Goal: Task Accomplishment & Management: Manage account settings

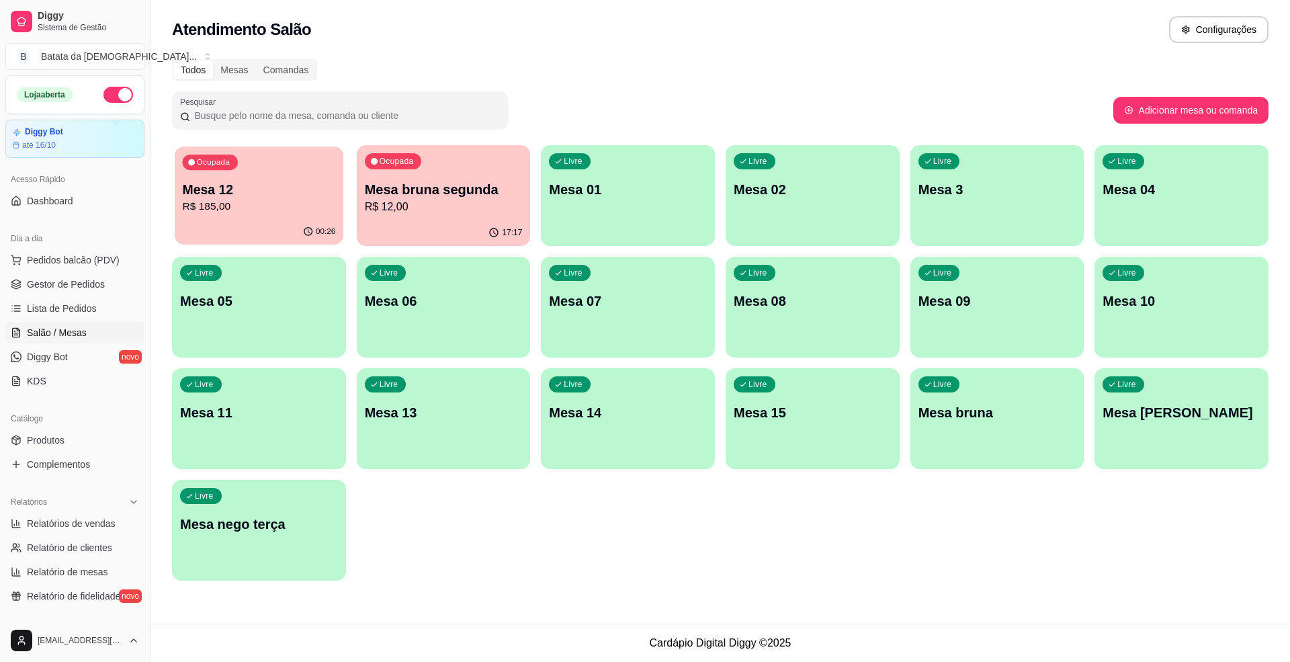
click at [274, 213] on p "R$ 185,00" at bounding box center [259, 206] width 153 height 15
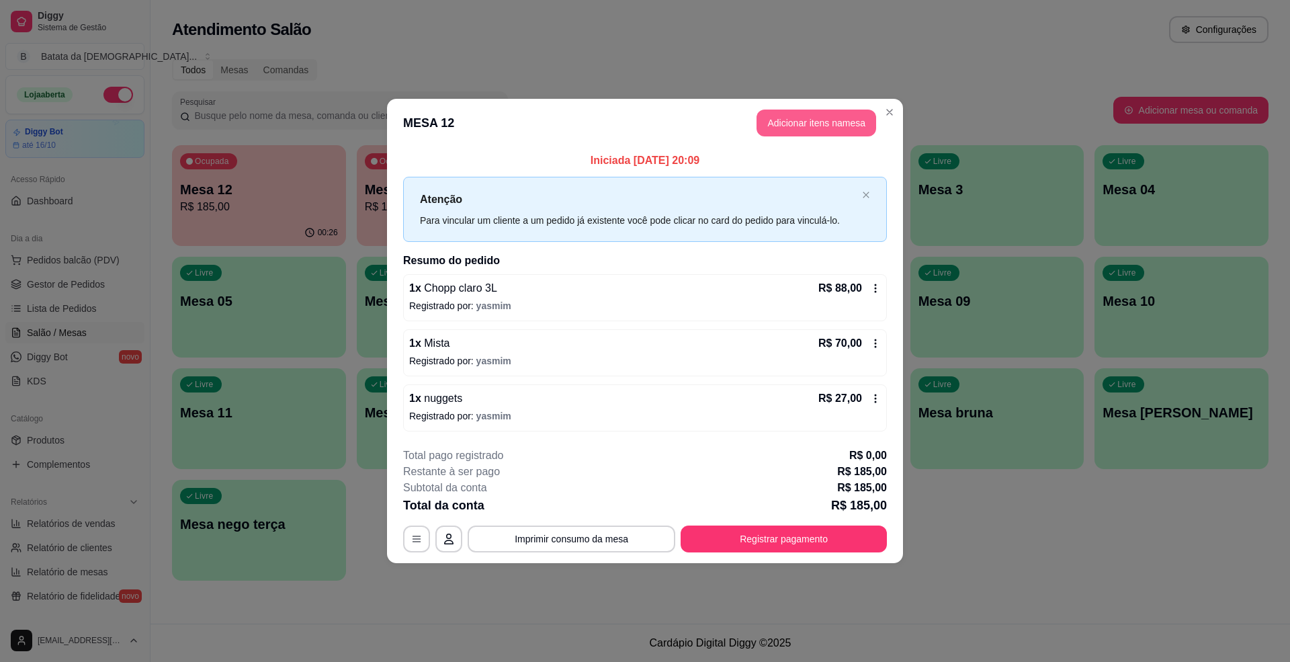
click at [794, 130] on button "Adicionar itens na mesa" at bounding box center [817, 123] width 120 height 27
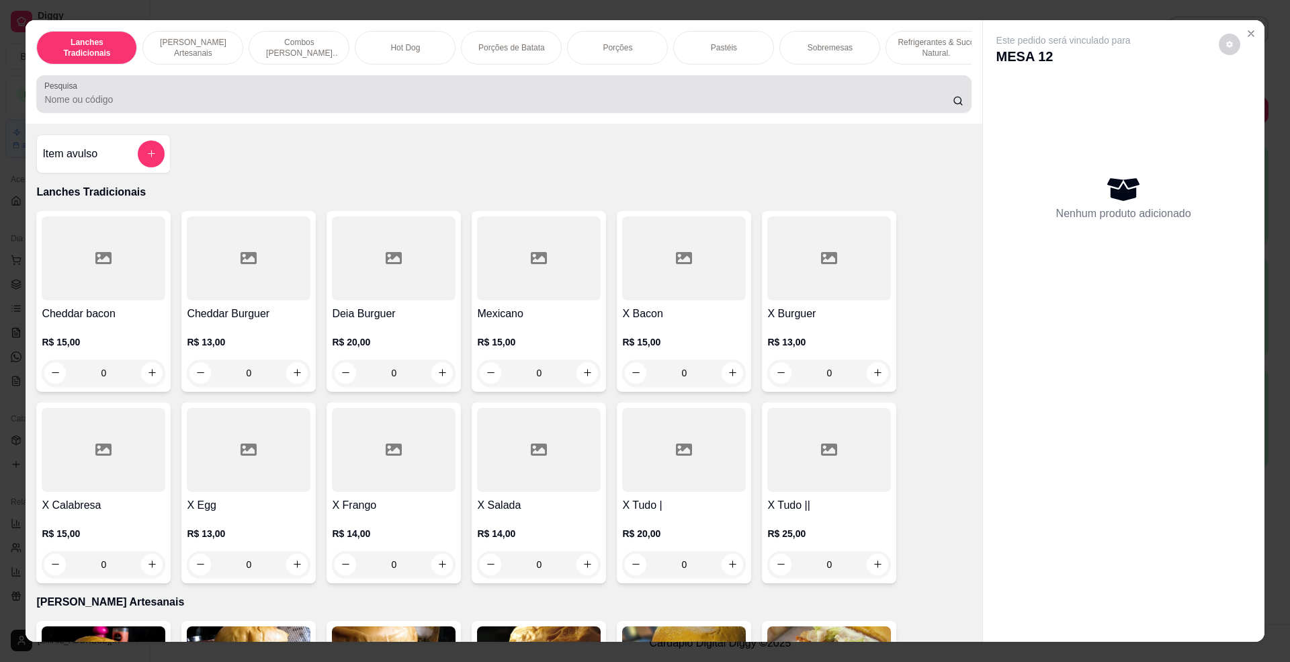
click at [345, 106] on input "Pesquisa" at bounding box center [498, 99] width 908 height 13
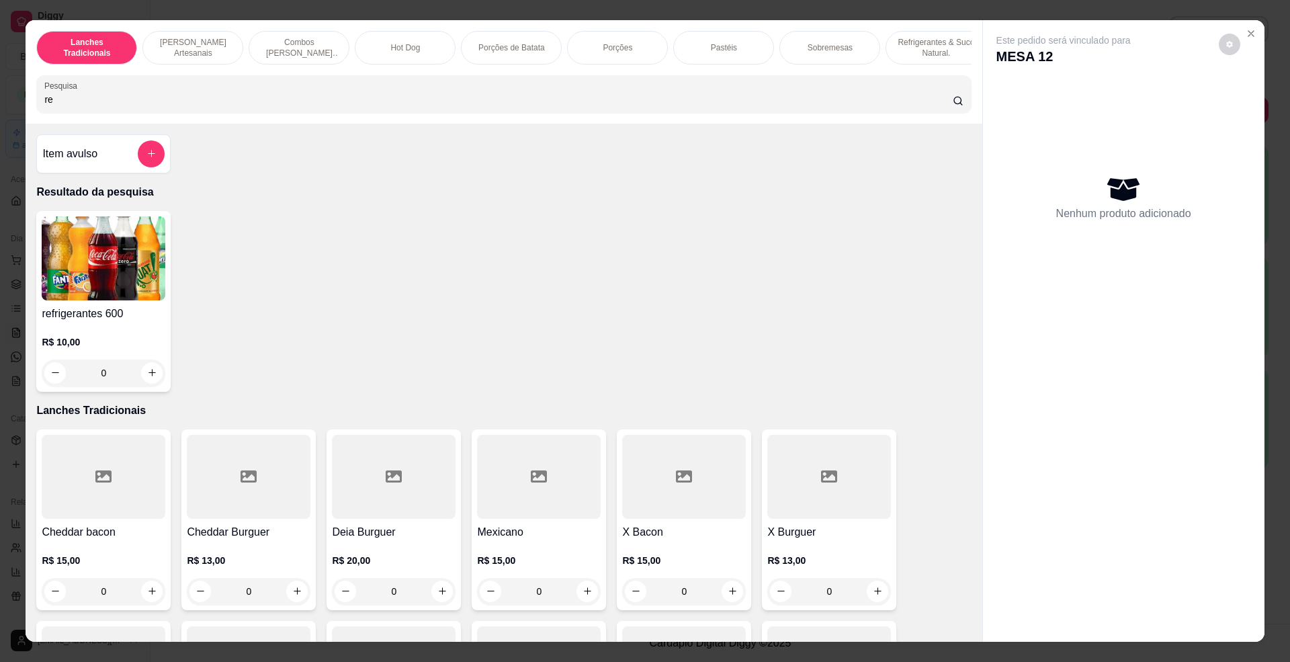
type input "r"
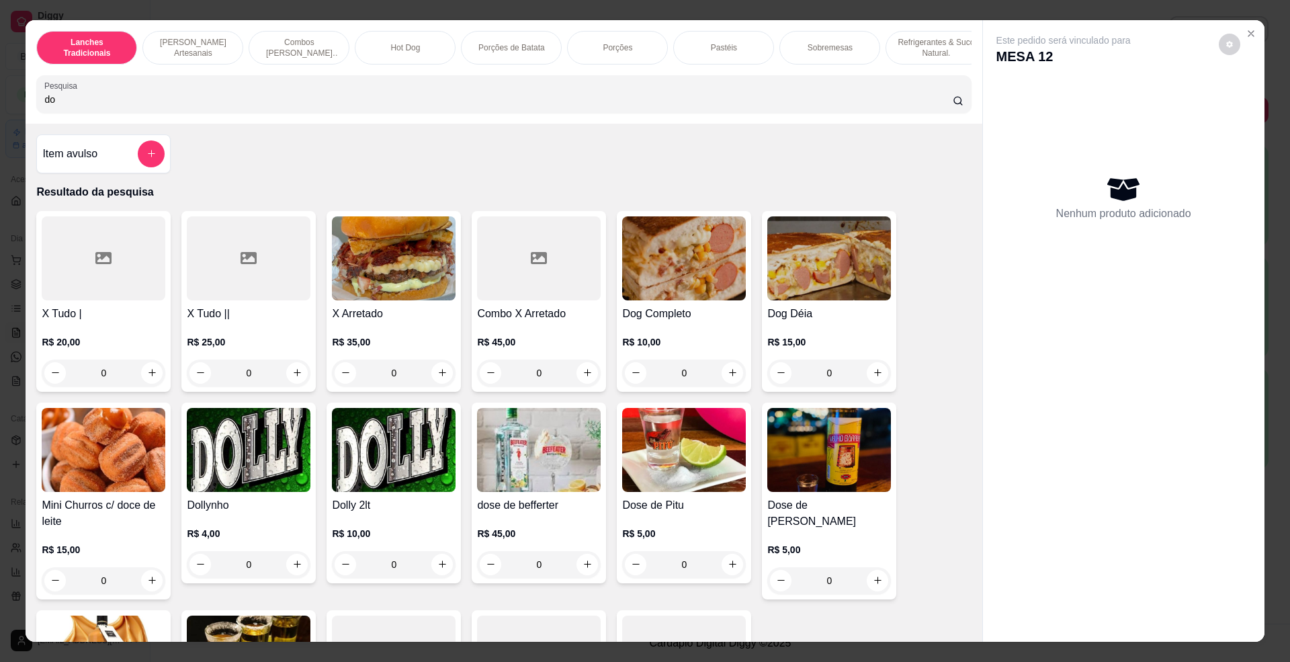
type input "do"
click at [275, 479] on img at bounding box center [249, 450] width 124 height 84
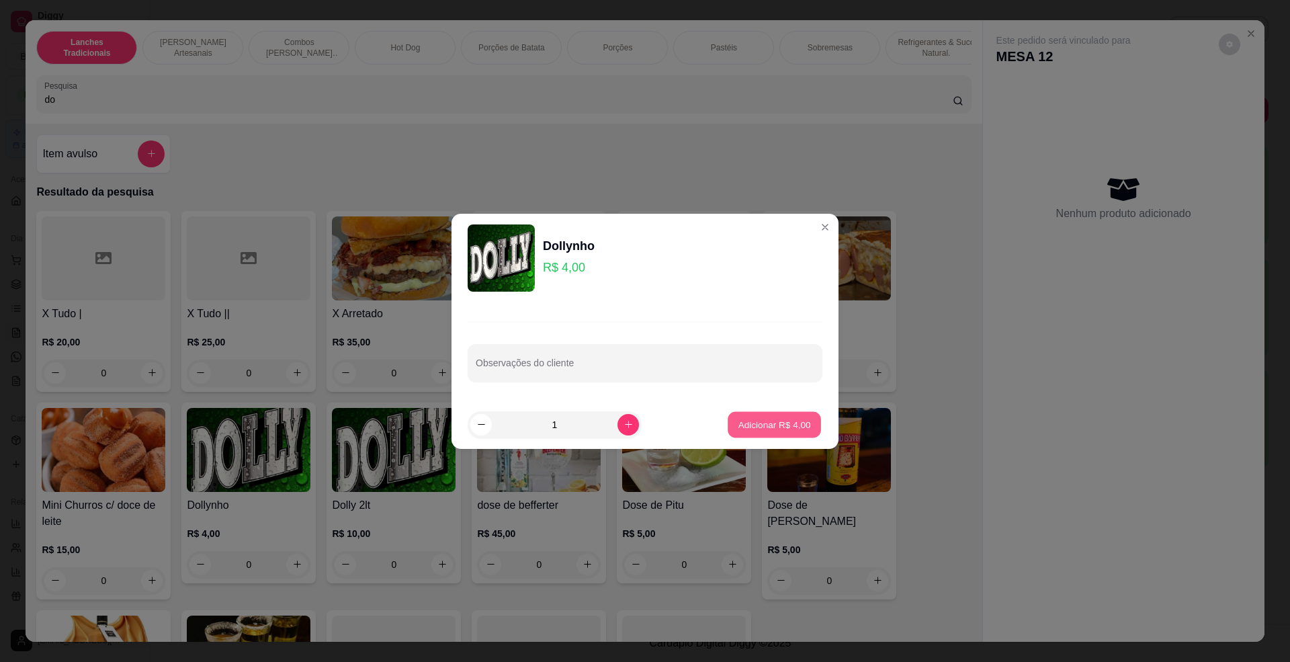
click at [781, 415] on button "Adicionar R$ 4,00" at bounding box center [774, 424] width 93 height 26
type input "1"
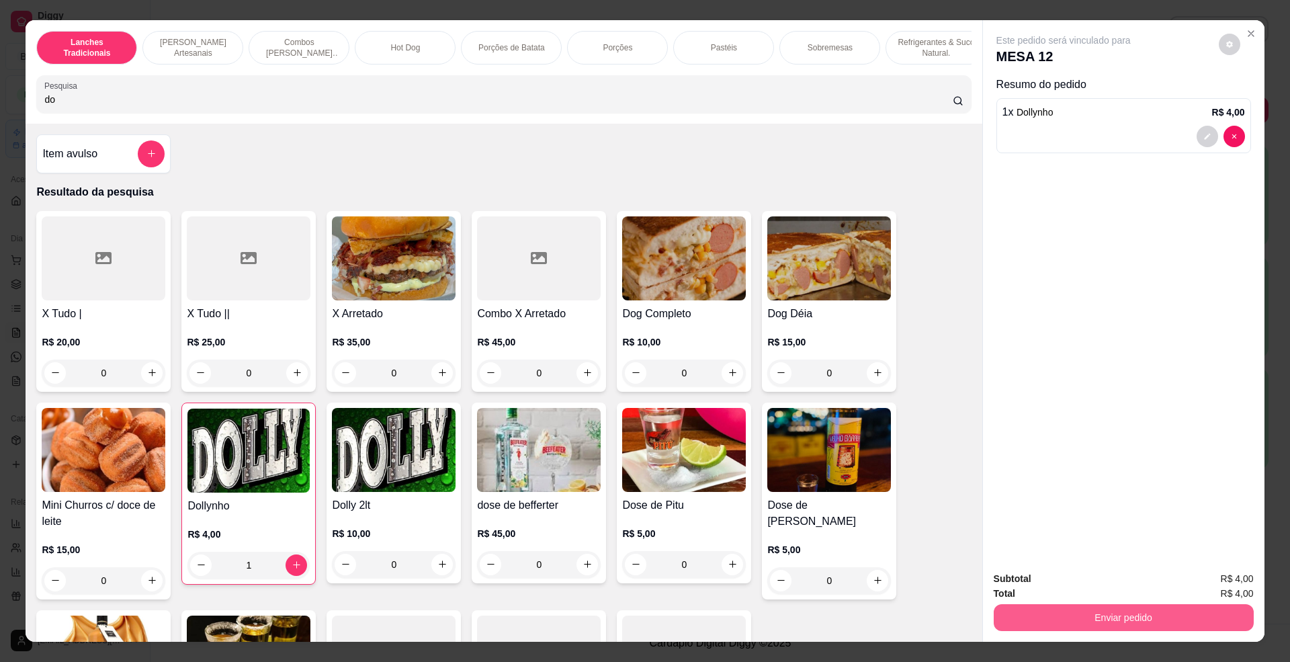
click at [1054, 608] on button "Enviar pedido" at bounding box center [1124, 617] width 260 height 27
click at [1062, 316] on div "Este pedido será vinculado para MESA 12 Resumo do pedido 1 x Dollynho R$ 4,00" at bounding box center [1124, 290] width 282 height 541
click at [1200, 126] on button "decrease-product-quantity" at bounding box center [1207, 136] width 21 height 21
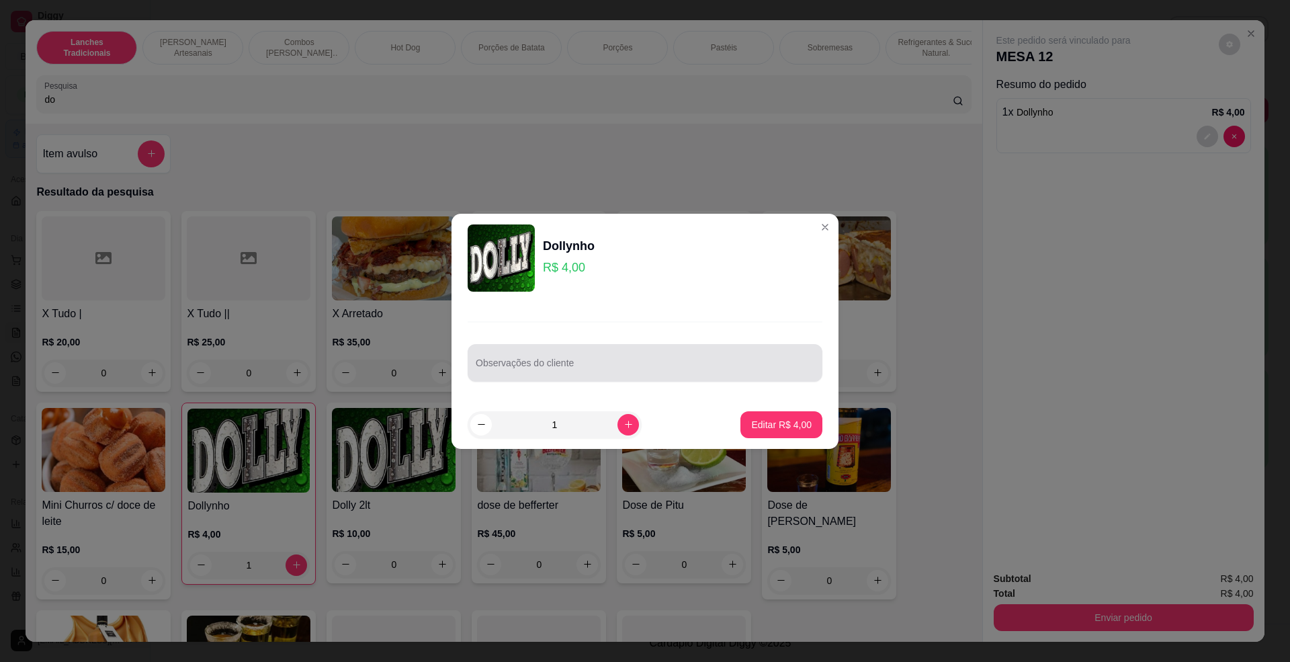
click at [560, 355] on div at bounding box center [645, 362] width 339 height 27
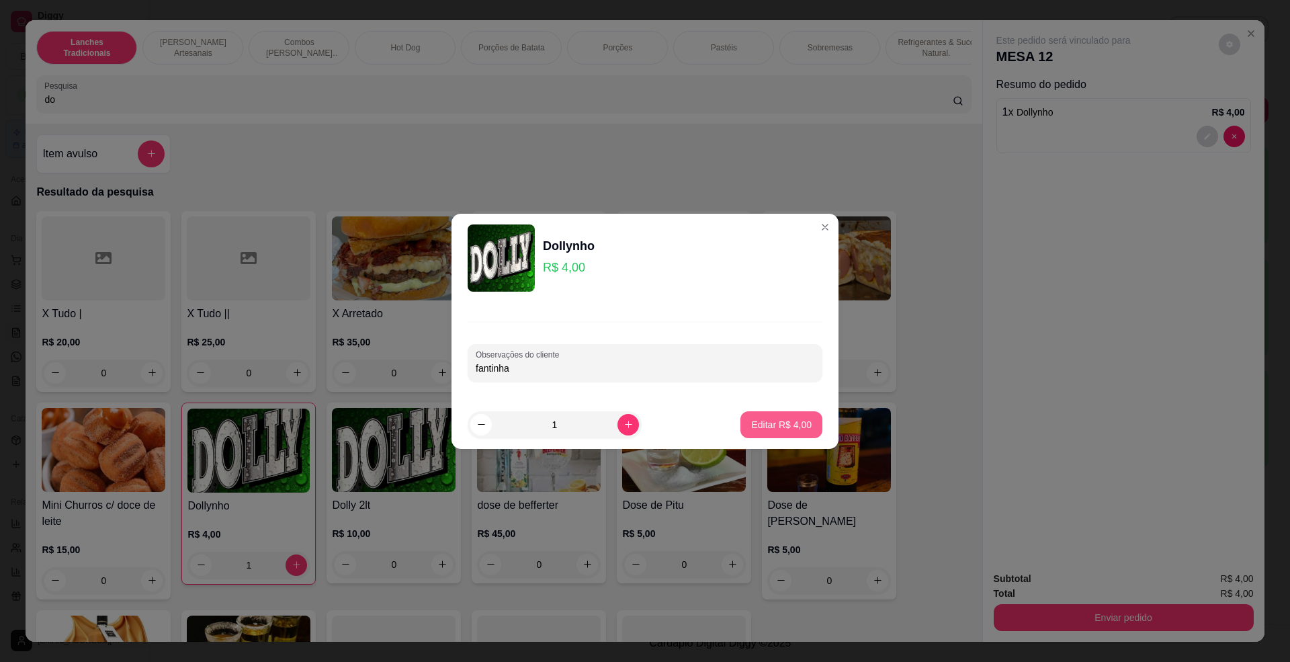
type input "fantinha"
click at [767, 429] on p "Editar R$ 4,00" at bounding box center [781, 424] width 60 height 13
type input "0"
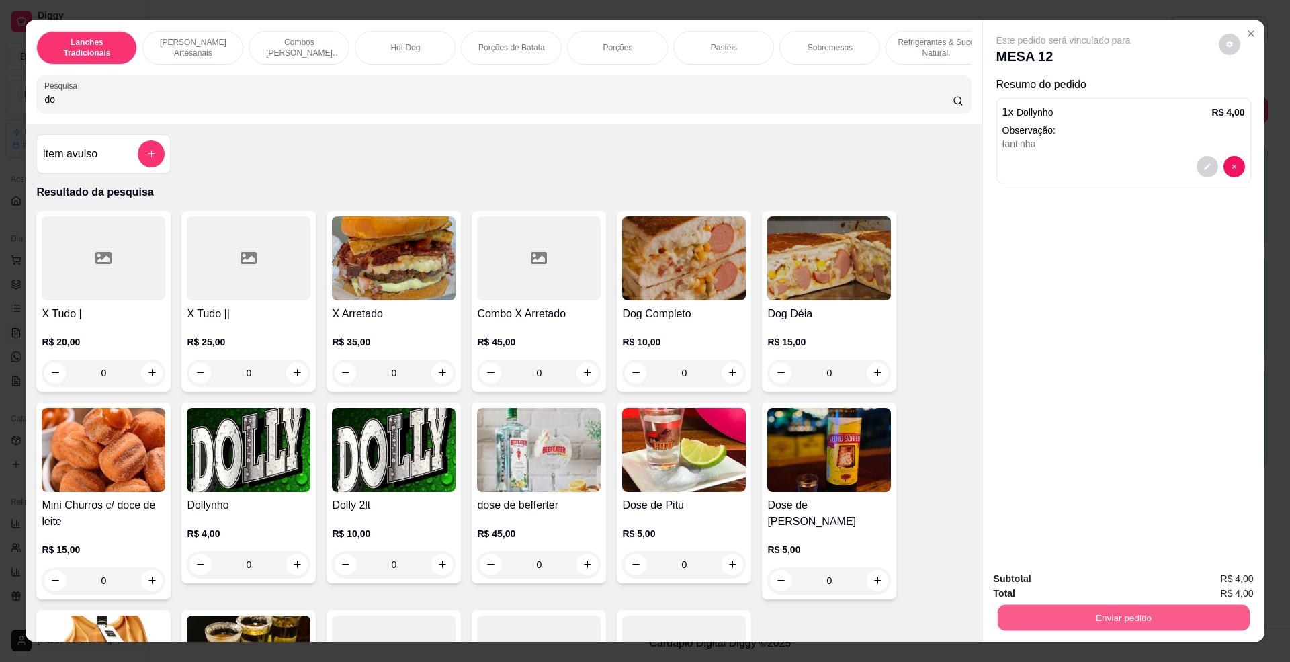
click at [1081, 617] on button "Enviar pedido" at bounding box center [1123, 618] width 252 height 26
click at [1074, 583] on button "Não registrar e enviar pedido" at bounding box center [1078, 585] width 136 height 25
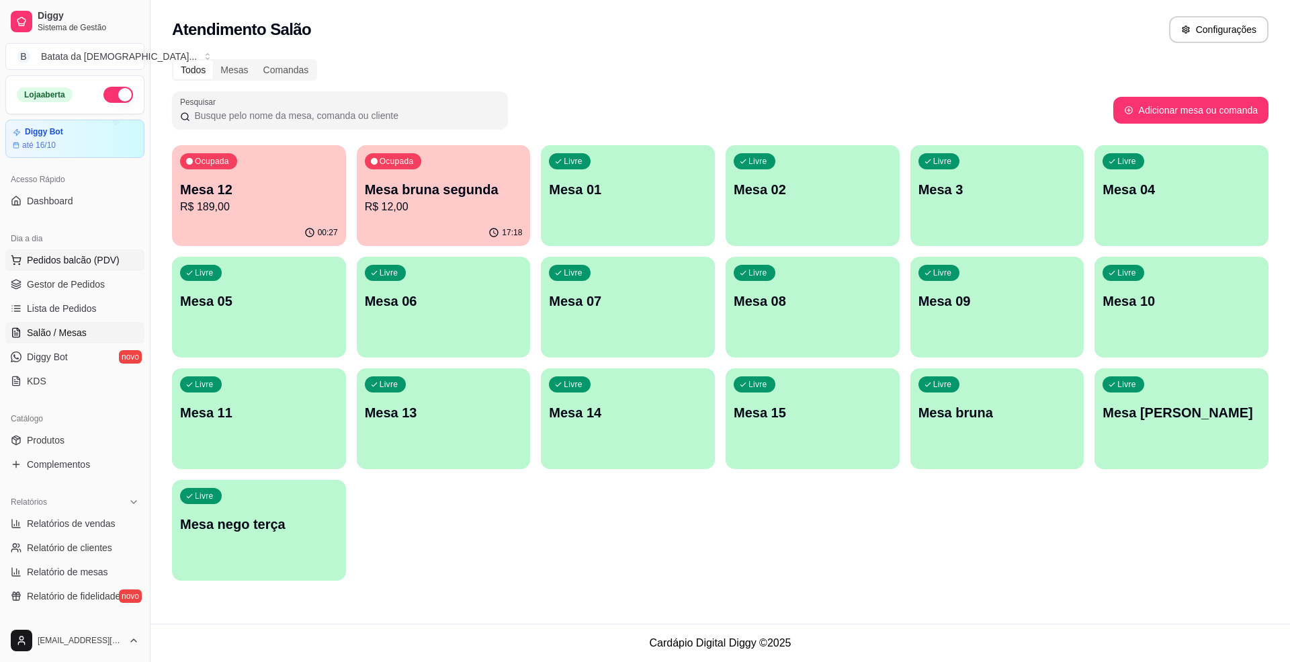
click at [121, 253] on button "Pedidos balcão (PDV)" at bounding box center [74, 260] width 139 height 22
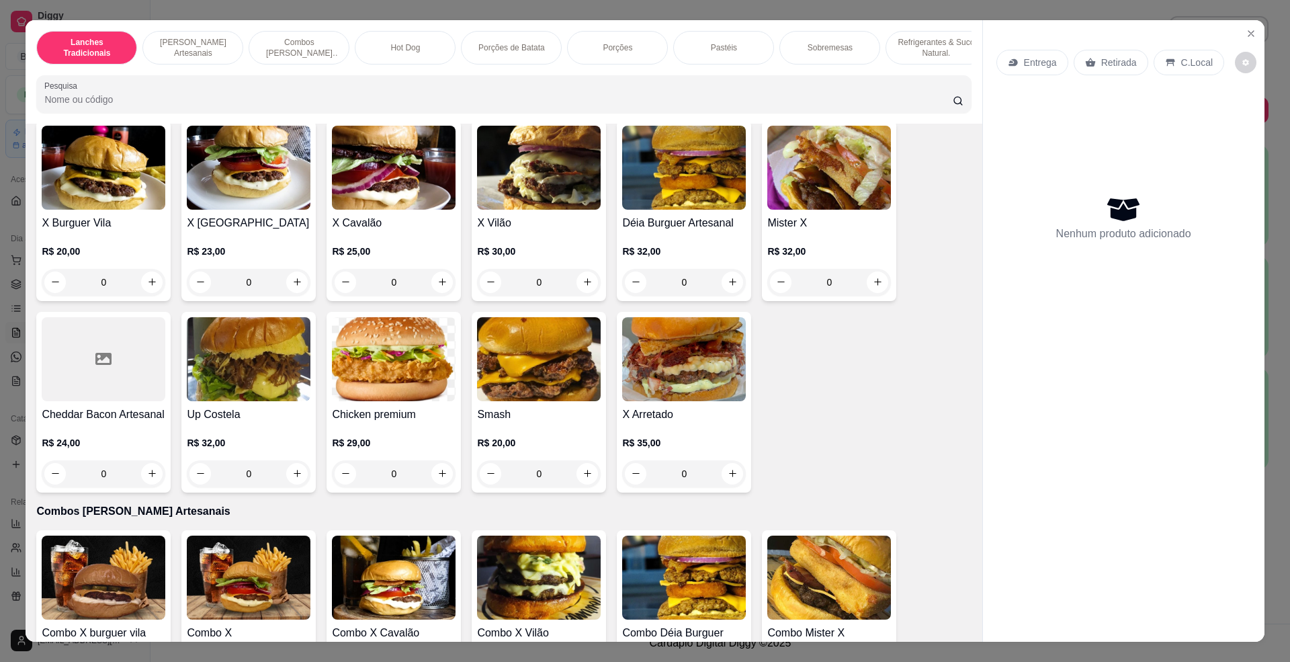
scroll to position [448, 0]
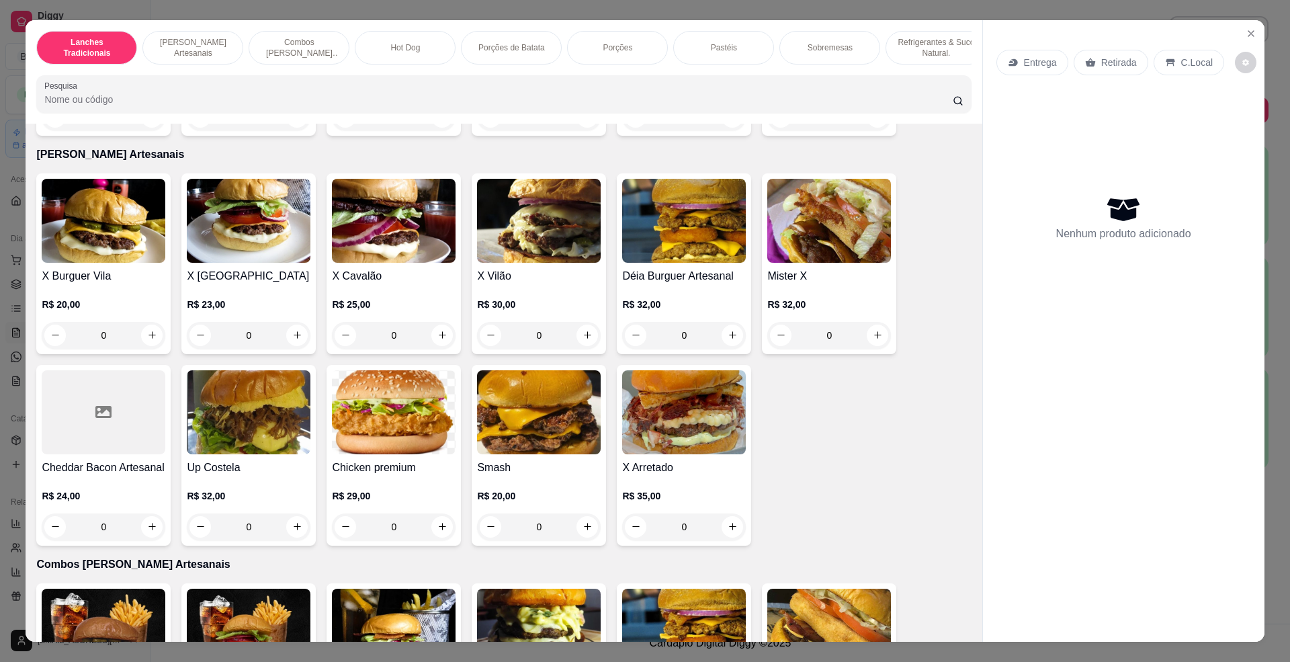
click at [660, 454] on img at bounding box center [684, 412] width 124 height 84
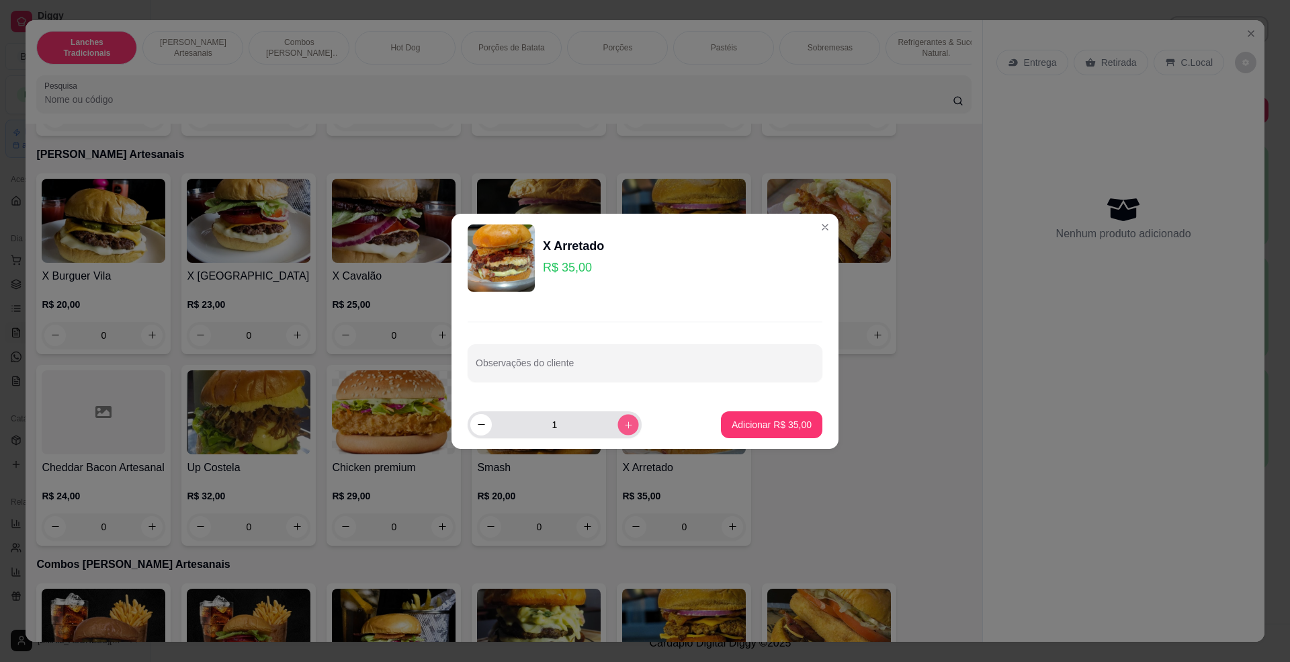
click at [618, 417] on button "increase-product-quantity" at bounding box center [628, 424] width 21 height 21
type input "2"
click at [793, 425] on p "Adicionar R$ 70,00" at bounding box center [772, 424] width 78 height 13
type input "2"
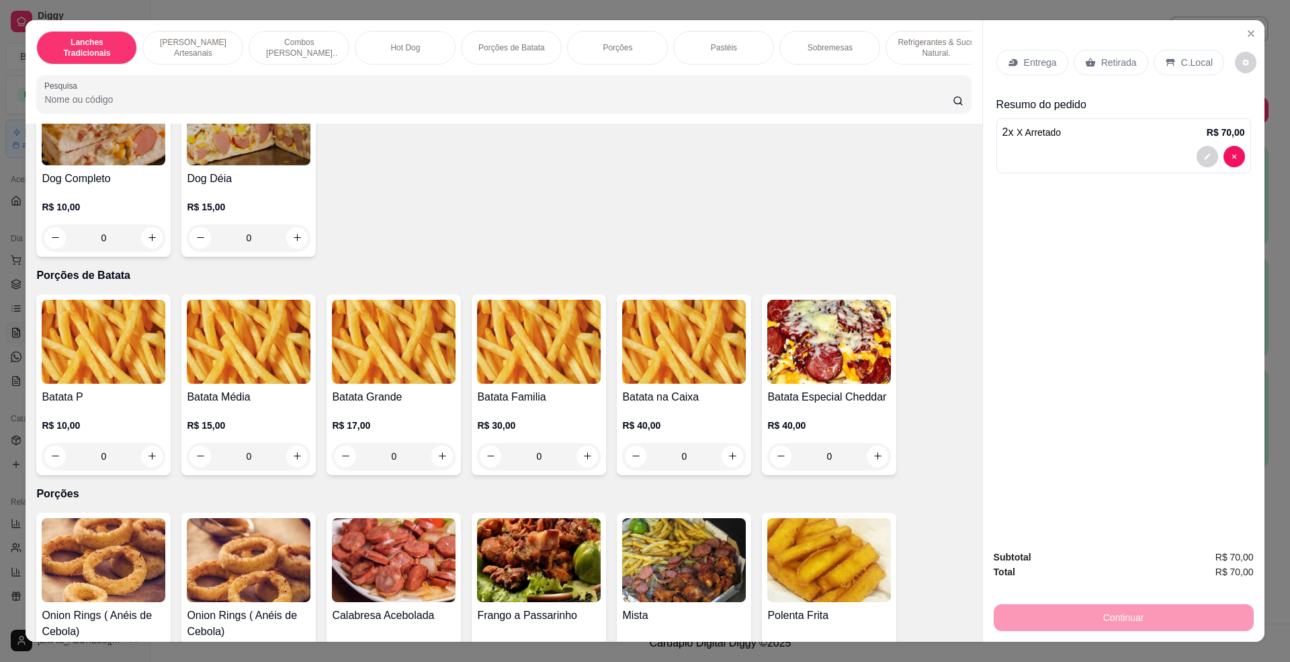
scroll to position [1523, 0]
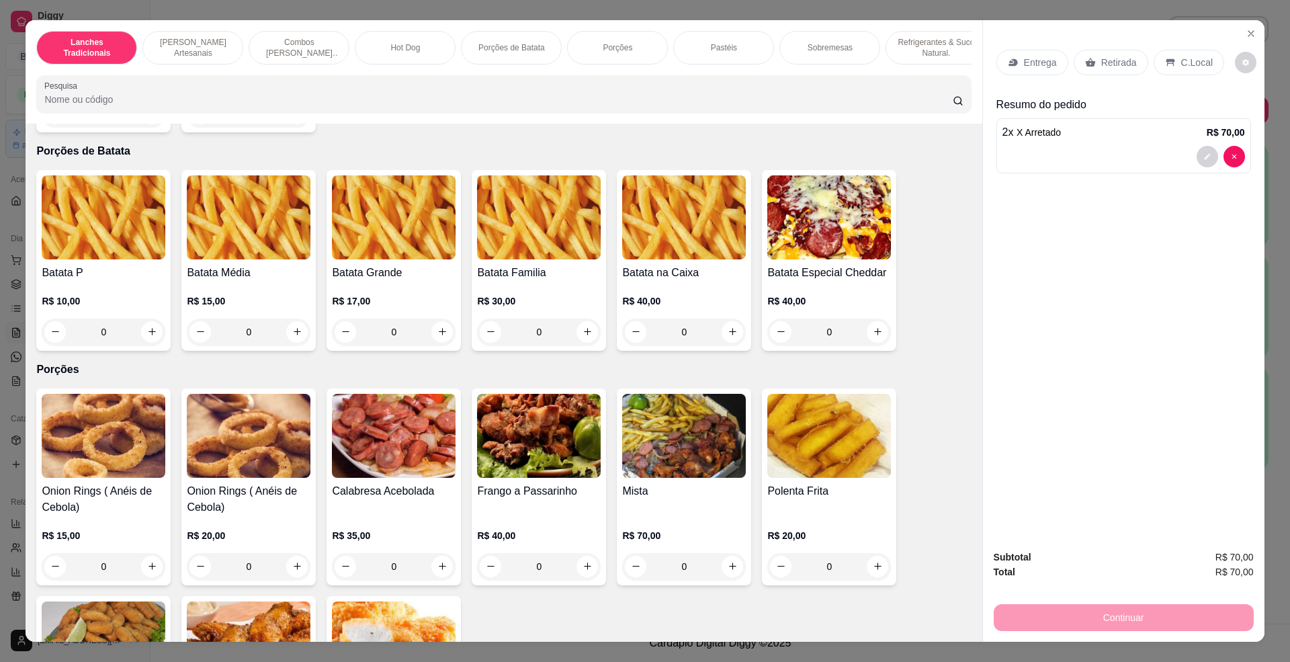
click at [218, 259] on img at bounding box center [249, 217] width 124 height 84
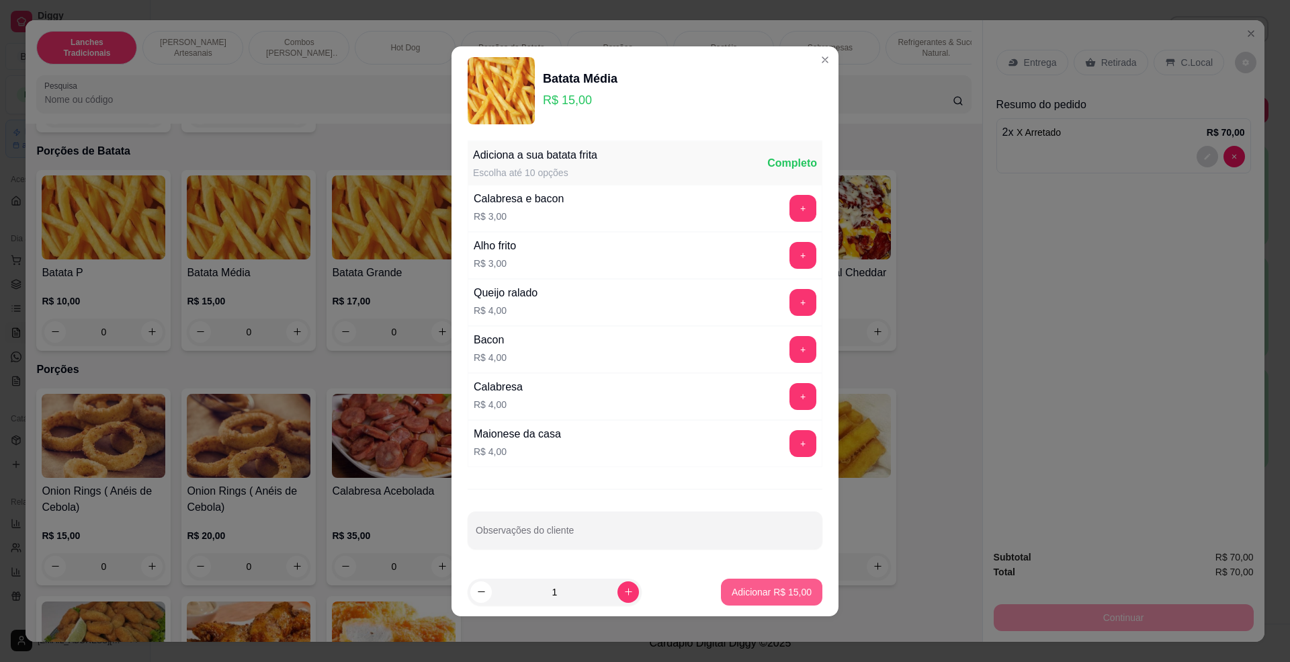
click at [726, 581] on button "Adicionar R$ 15,00" at bounding box center [771, 592] width 101 height 27
type input "1"
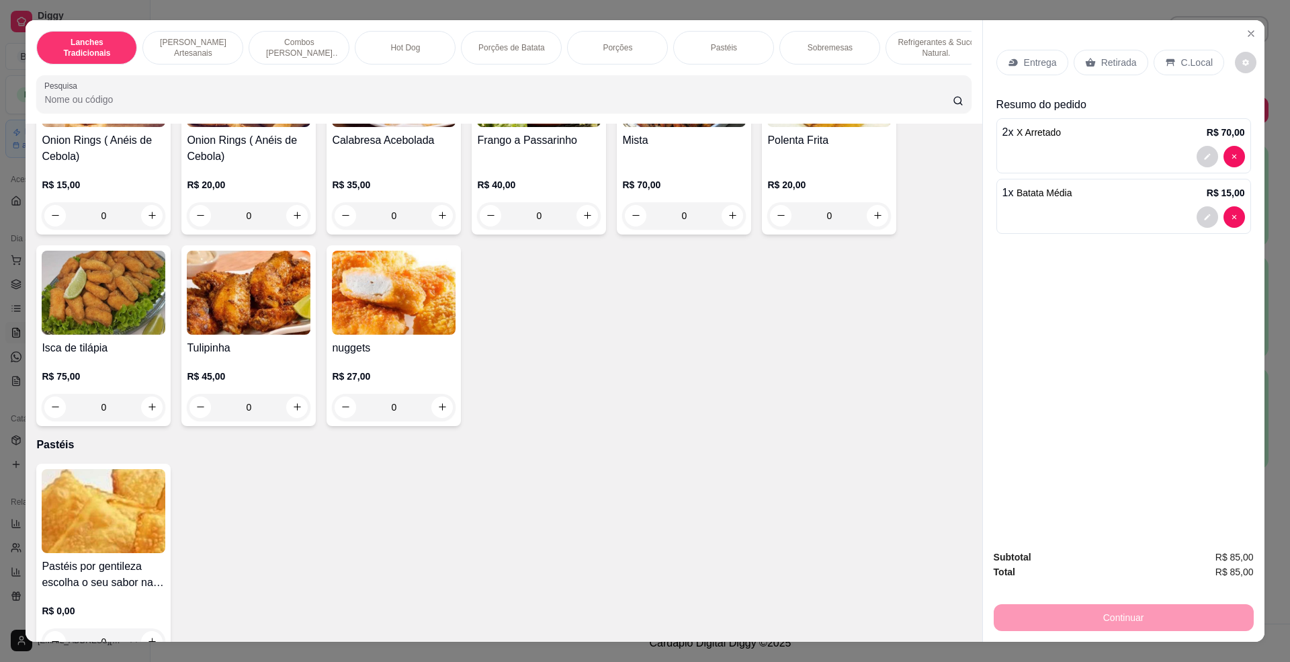
scroll to position [2150, 0]
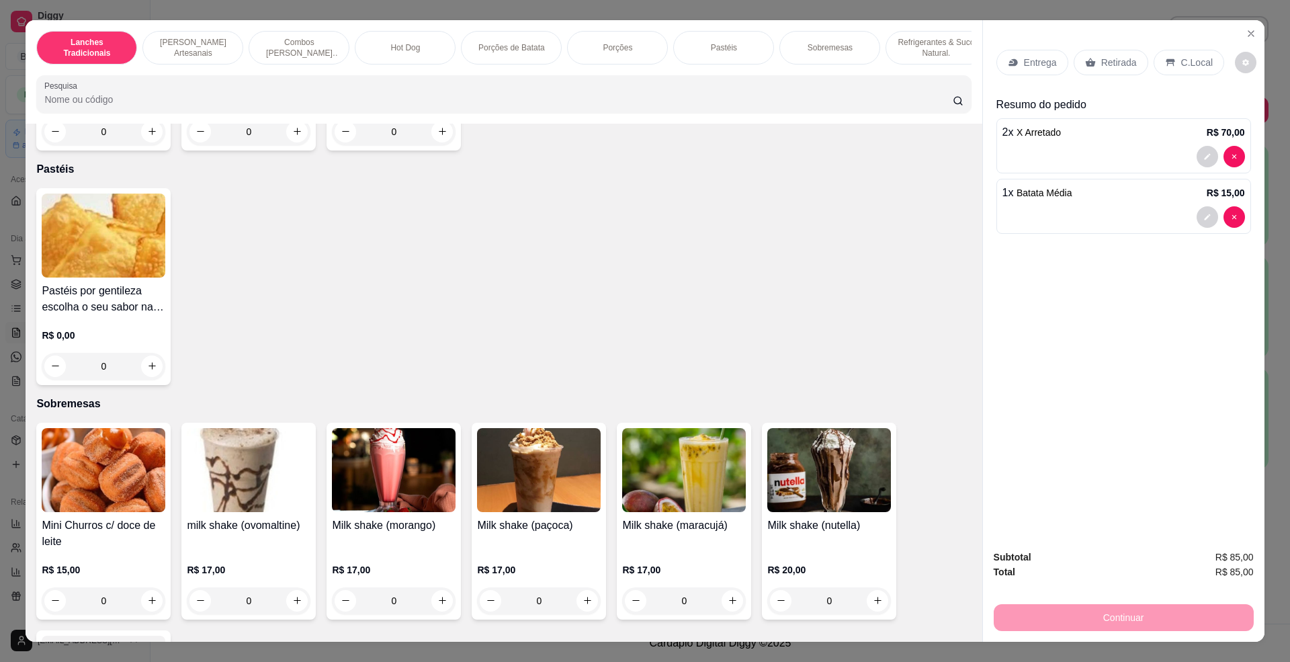
click at [148, 254] on div "Item avulso Lanches Tradicionais Cheddar bacon R$ 15,00 0 Cheddar Burguer R$ 13…" at bounding box center [504, 383] width 956 height 519
click at [70, 267] on img at bounding box center [104, 236] width 124 height 84
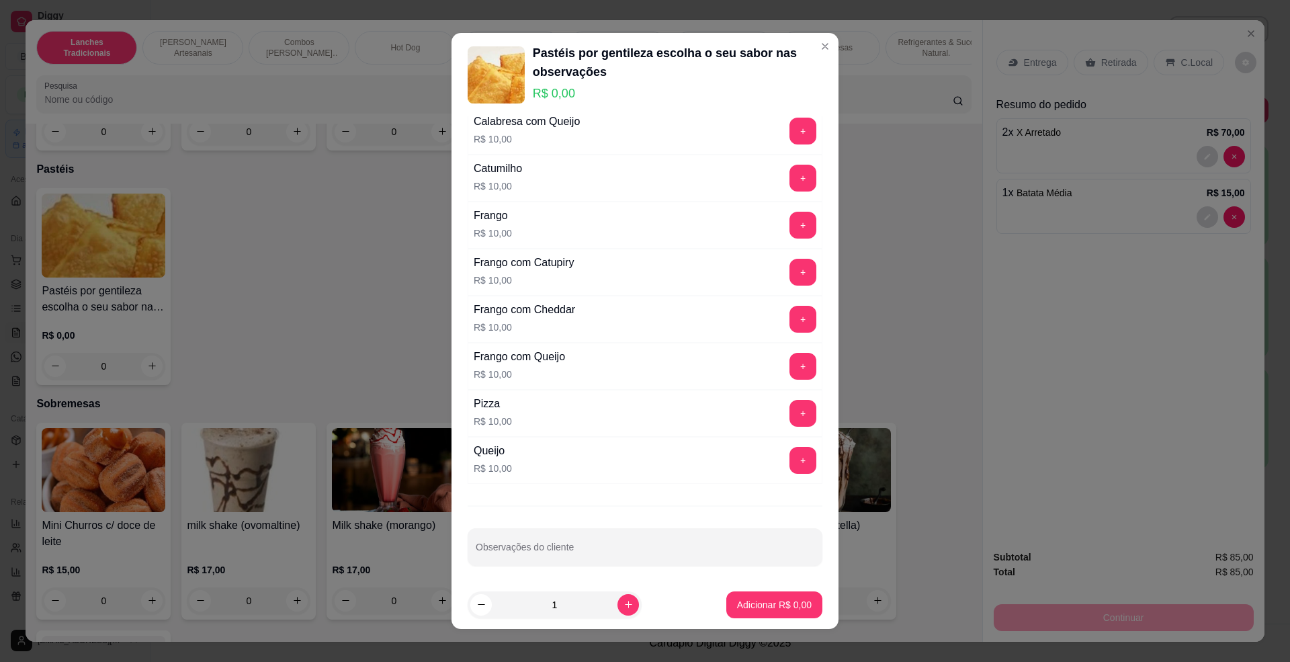
scroll to position [304, 0]
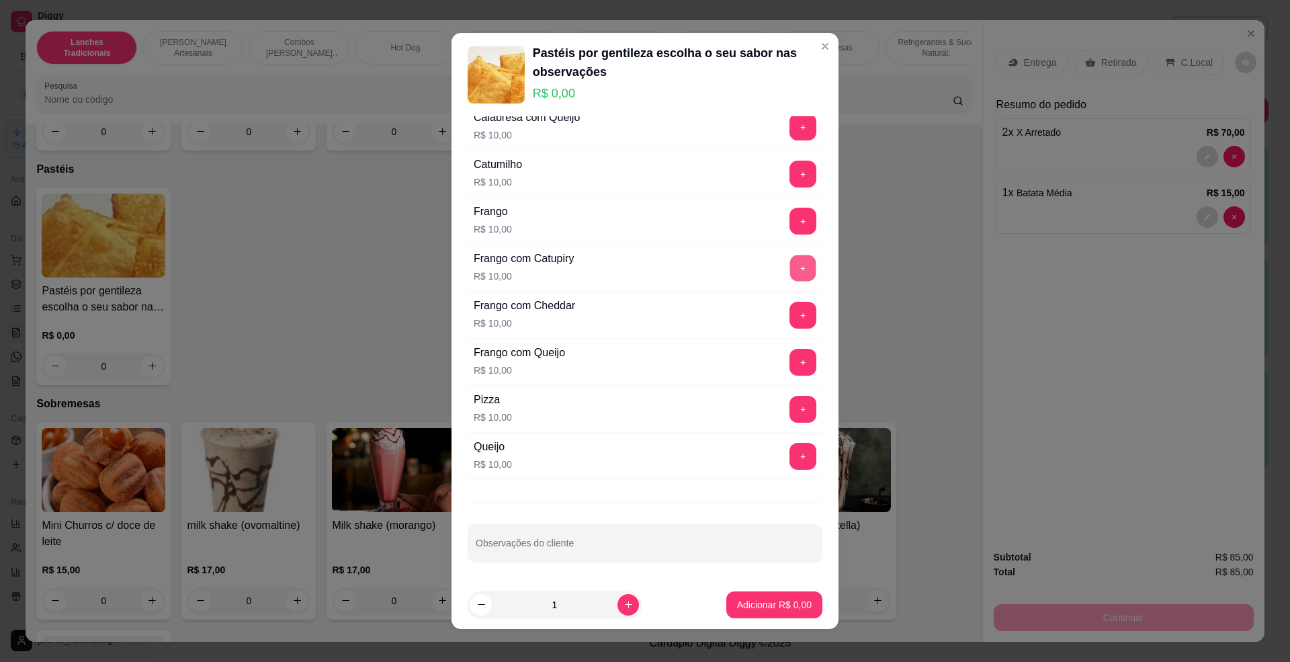
click at [790, 263] on button "+" at bounding box center [803, 268] width 26 height 26
click at [790, 306] on button "+" at bounding box center [803, 315] width 26 height 26
click at [790, 352] on button "+" at bounding box center [803, 362] width 27 height 27
click at [732, 601] on p "Adicionar R$ 30,00" at bounding box center [772, 604] width 80 height 13
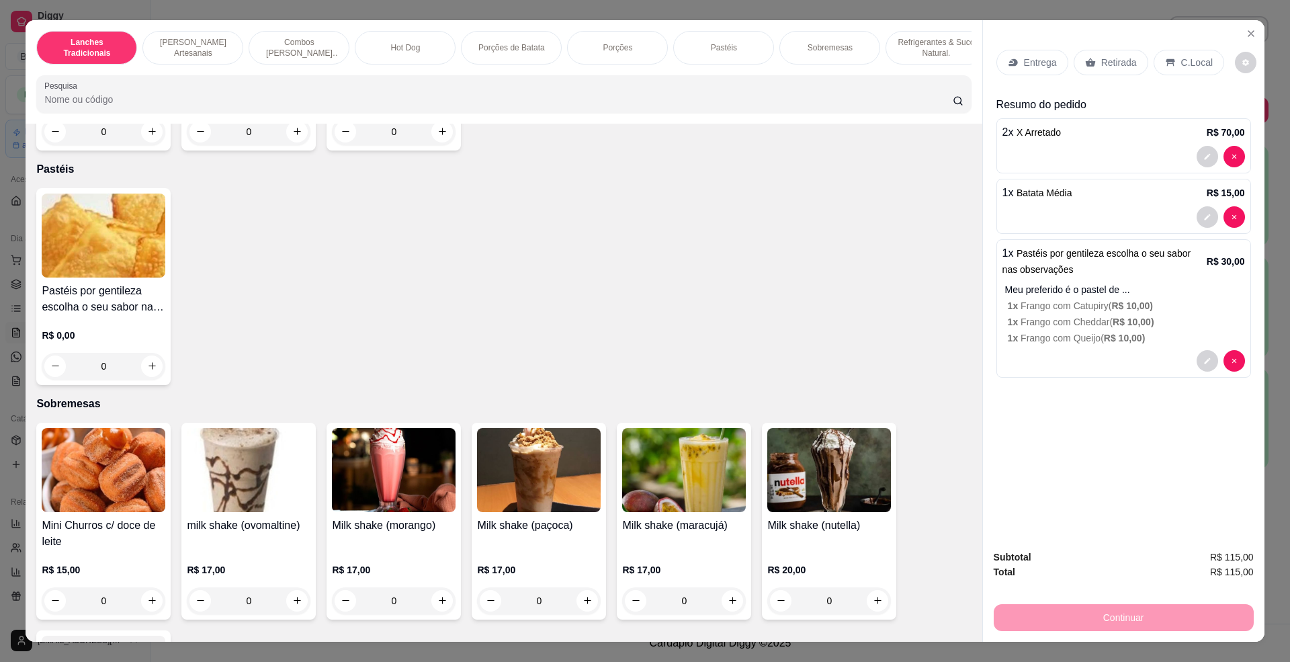
click at [1031, 69] on p "Entrega" at bounding box center [1040, 62] width 33 height 13
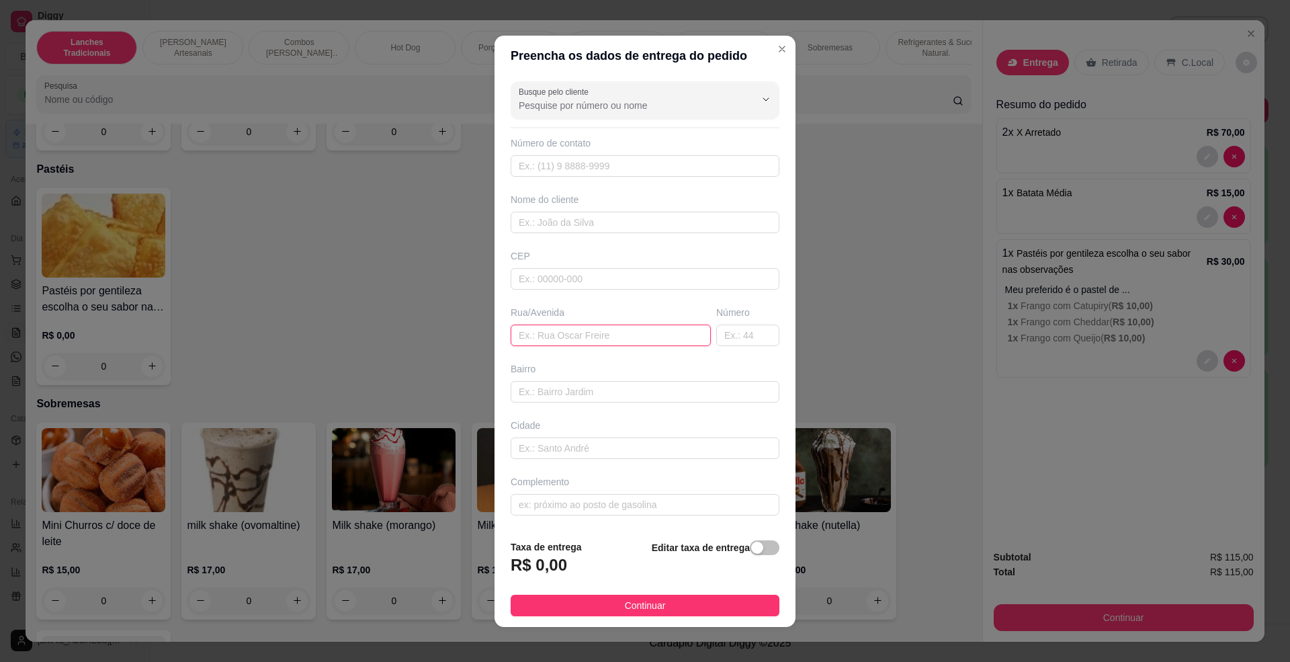
click at [646, 336] on input "text" at bounding box center [611, 336] width 200 height 22
paste input "[GEOGRAPHIC_DATA],"
type input "Rua [GEOGRAPHIC_DATA]"
drag, startPoint x: 732, startPoint y: 327, endPoint x: 712, endPoint y: 323, distance: 19.9
click at [729, 328] on input "text" at bounding box center [747, 336] width 63 height 22
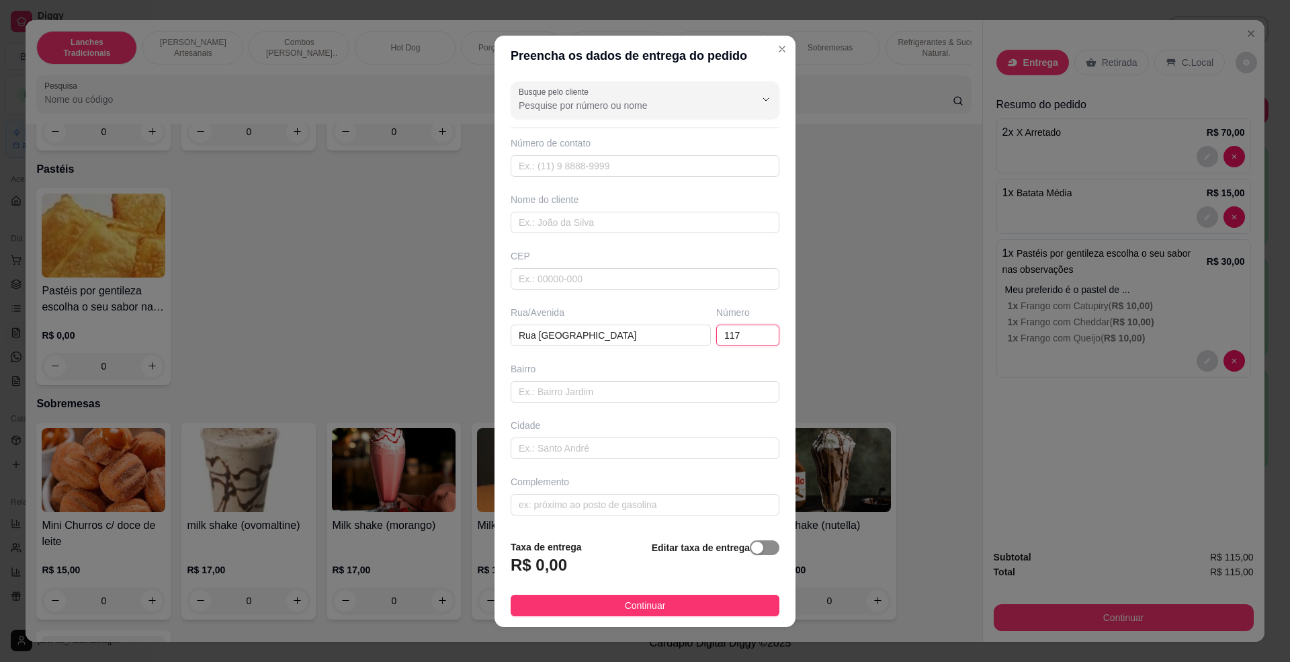
type input "117"
click at [750, 552] on span "button" at bounding box center [765, 547] width 30 height 15
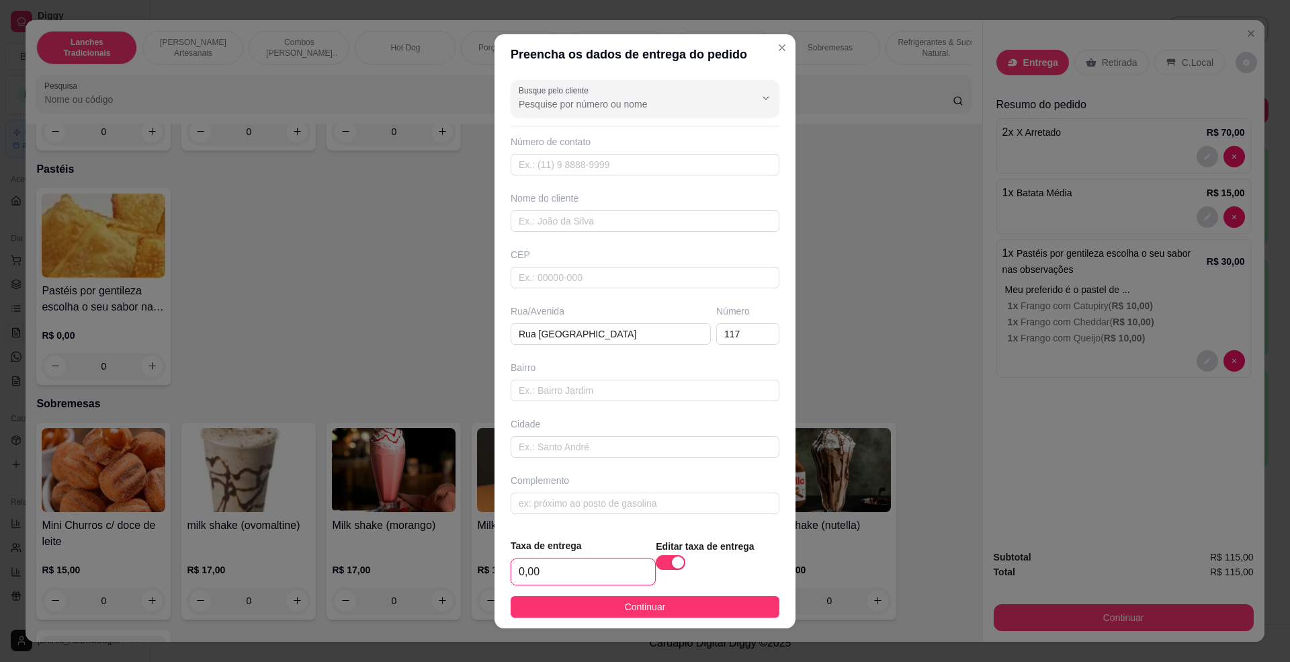
click at [571, 562] on input "0,00" at bounding box center [583, 572] width 144 height 26
type input "5,00"
click at [608, 611] on button "Continuar" at bounding box center [645, 607] width 269 height 22
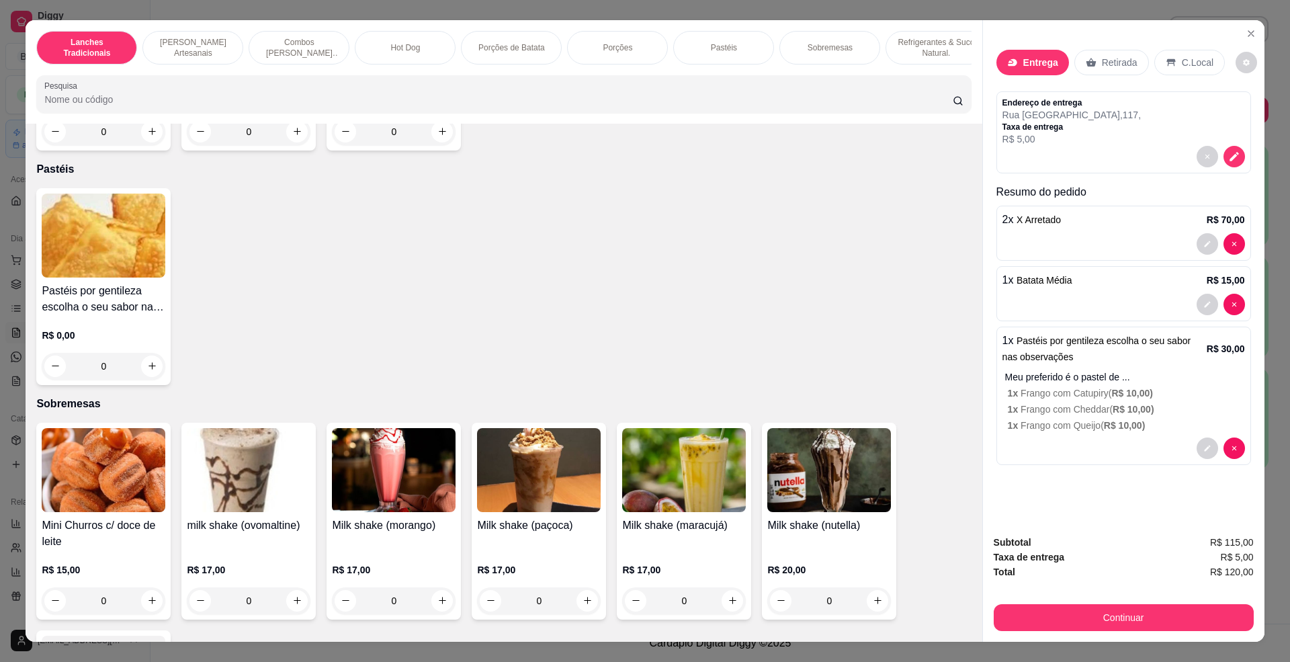
click at [1090, 622] on button "Continuar" at bounding box center [1124, 617] width 260 height 27
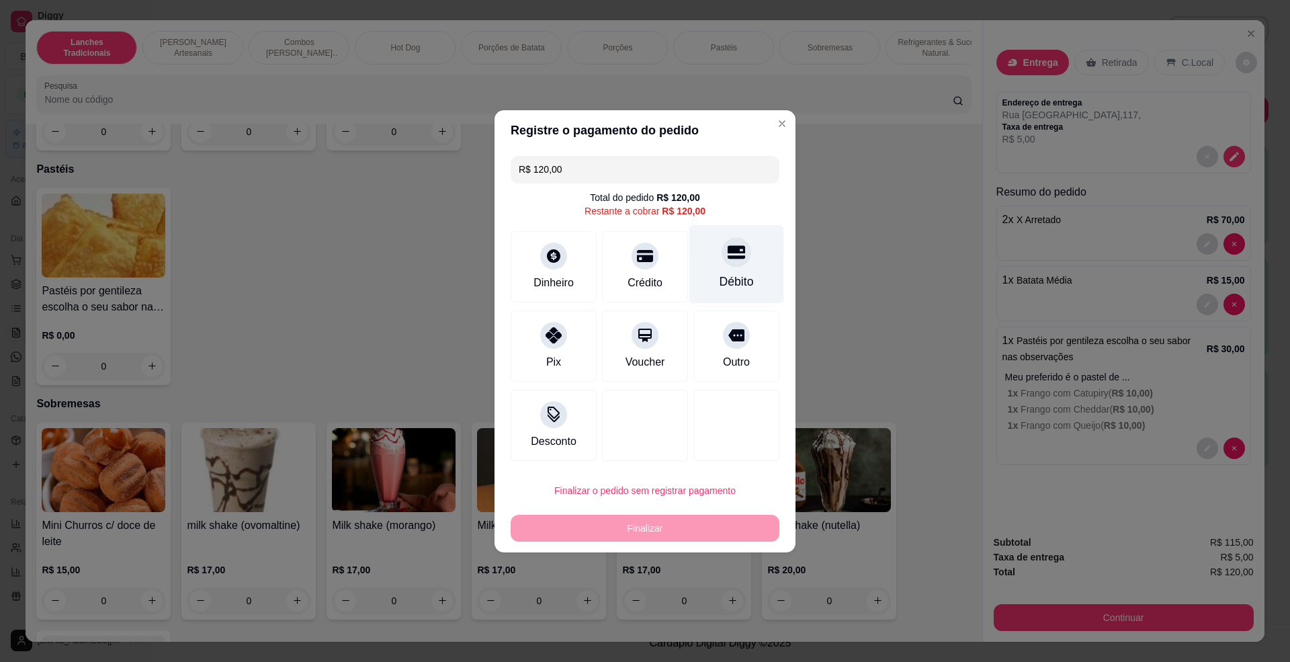
click at [728, 250] on icon at bounding box center [736, 251] width 17 height 13
type input "R$ 0,00"
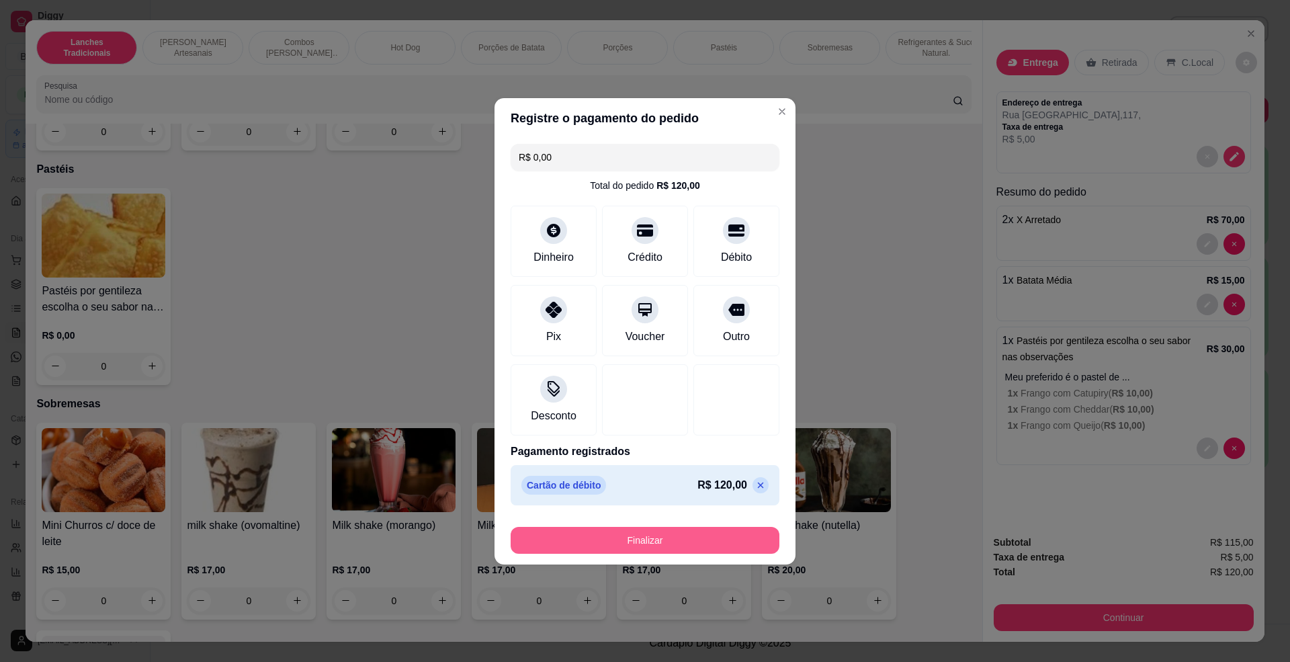
click at [702, 536] on button "Finalizar" at bounding box center [645, 540] width 269 height 27
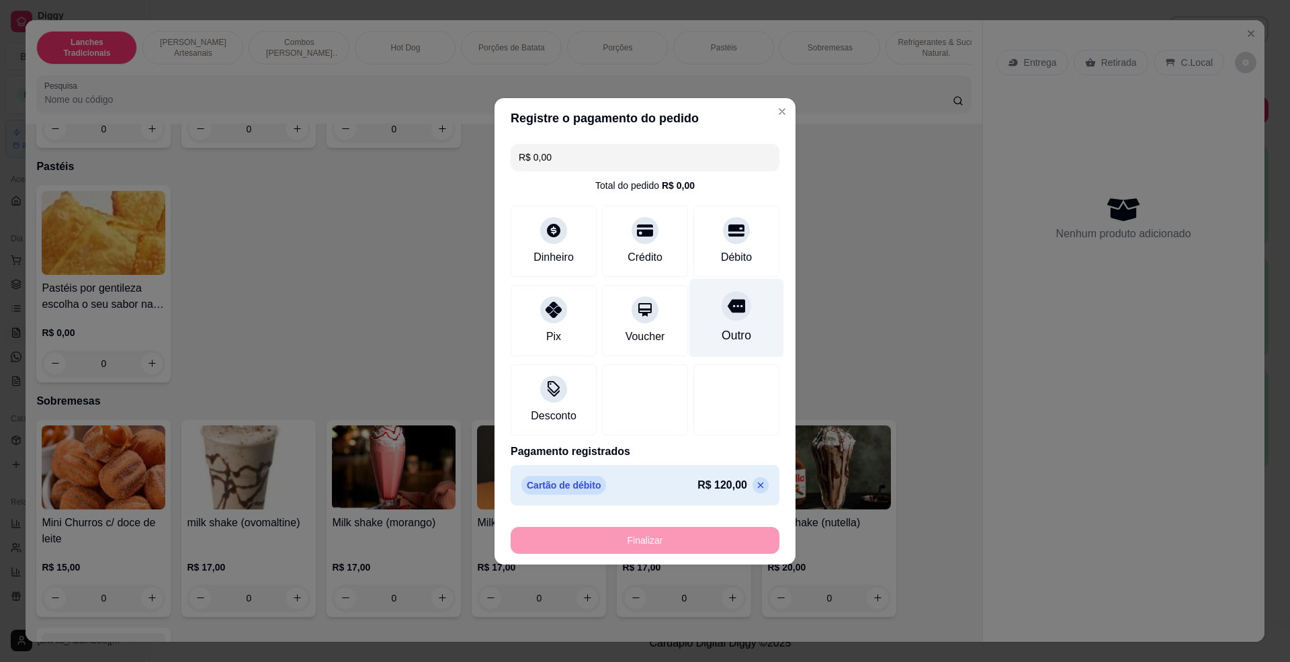
type input "0"
type input "-R$ 120,00"
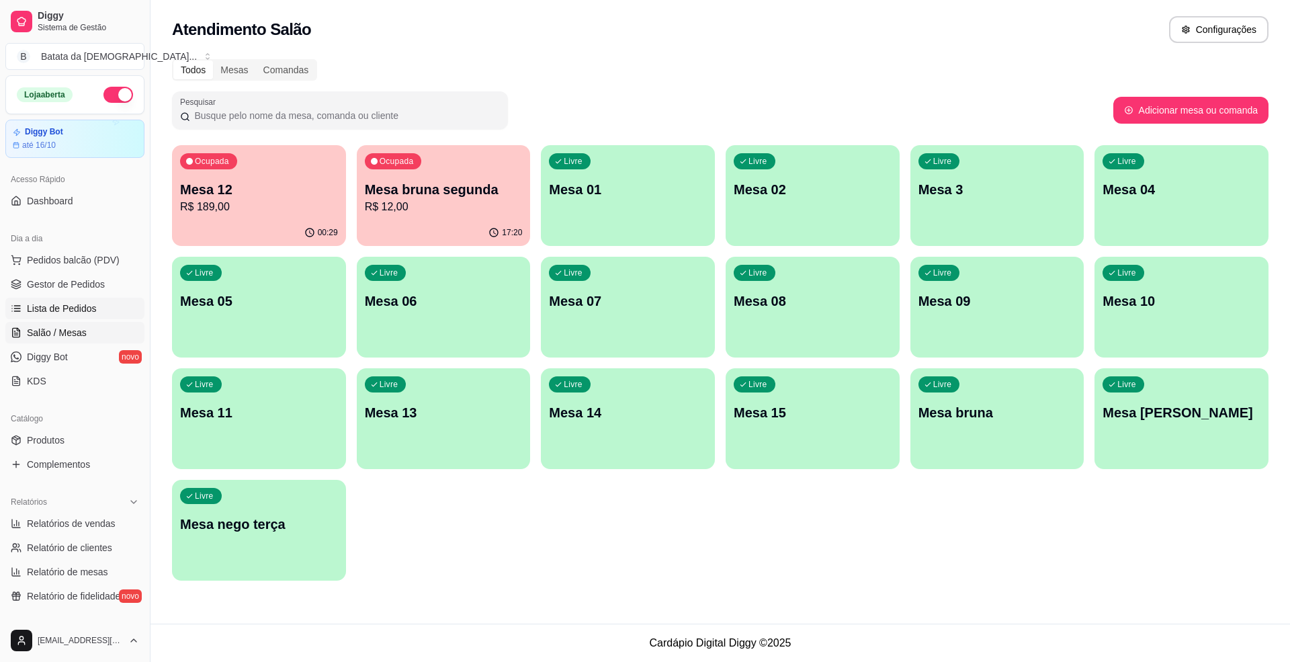
click at [97, 298] on link "Lista de Pedidos" at bounding box center [74, 309] width 139 height 22
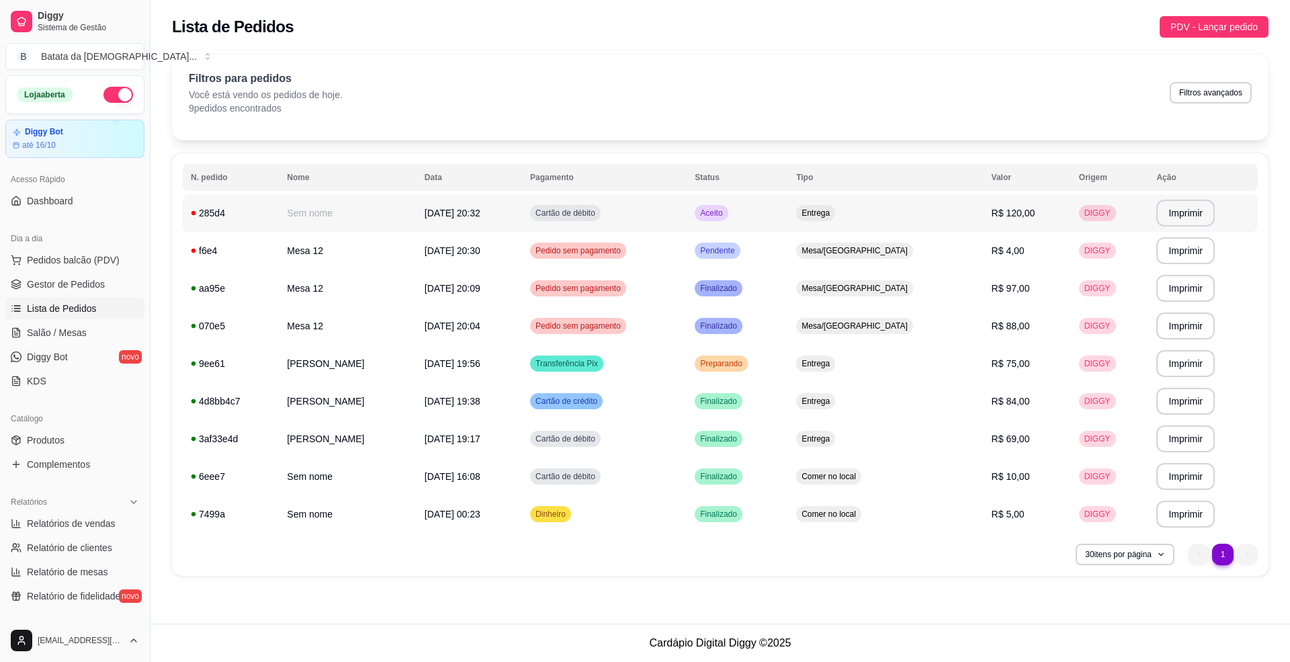
click at [687, 204] on td "Cartão de débito" at bounding box center [604, 213] width 165 height 38
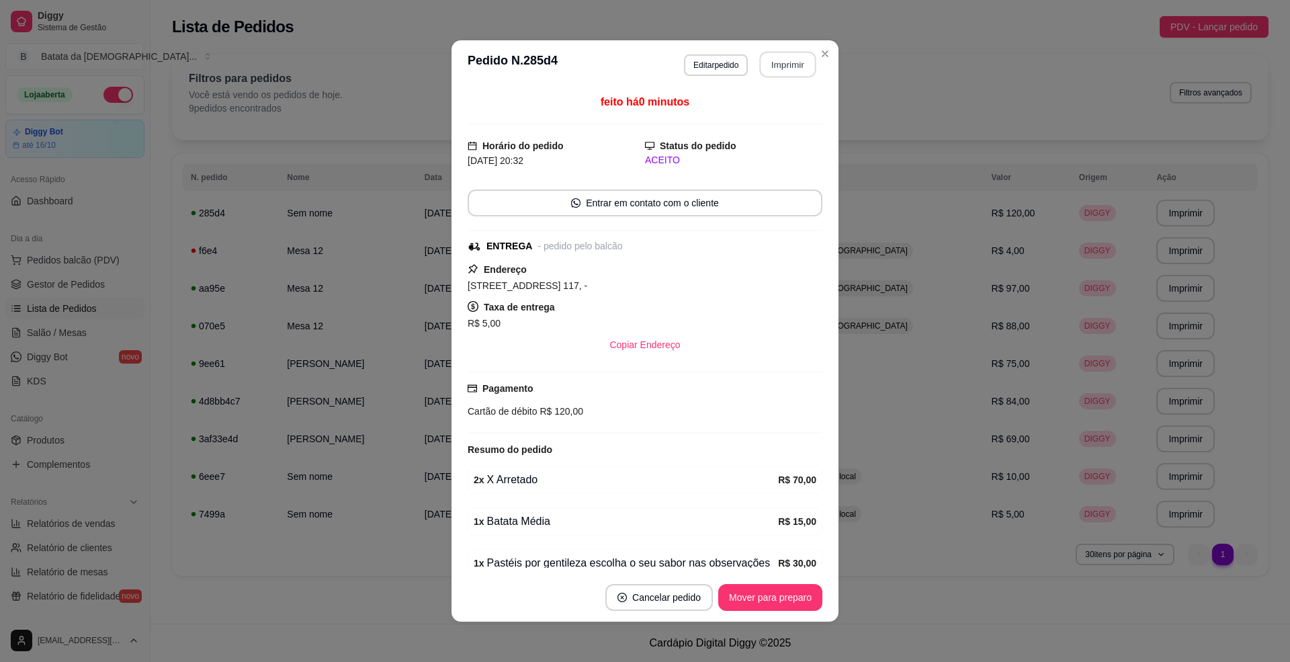
click at [772, 60] on button "Imprimir" at bounding box center [788, 65] width 56 height 26
click at [750, 575] on footer "Cancelar pedido Mover para preparo" at bounding box center [645, 597] width 387 height 48
click at [756, 593] on button "Mover para preparo" at bounding box center [770, 597] width 104 height 27
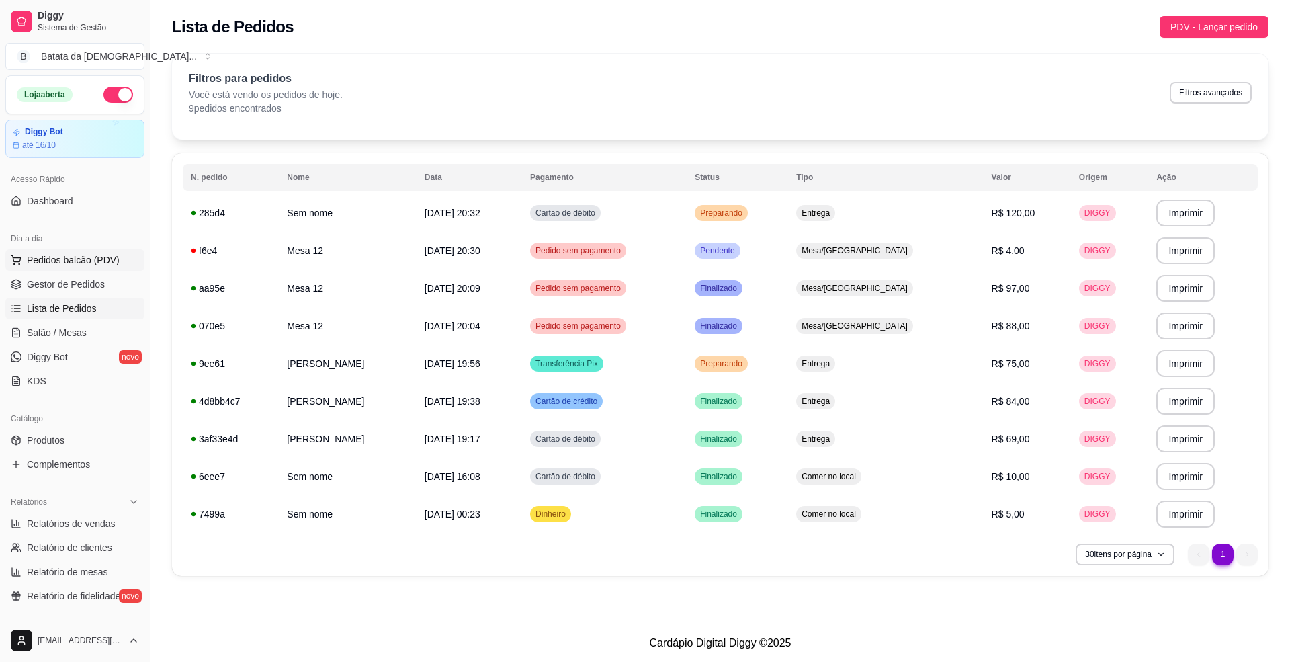
click at [93, 262] on span "Pedidos balcão (PDV)" at bounding box center [73, 259] width 93 height 13
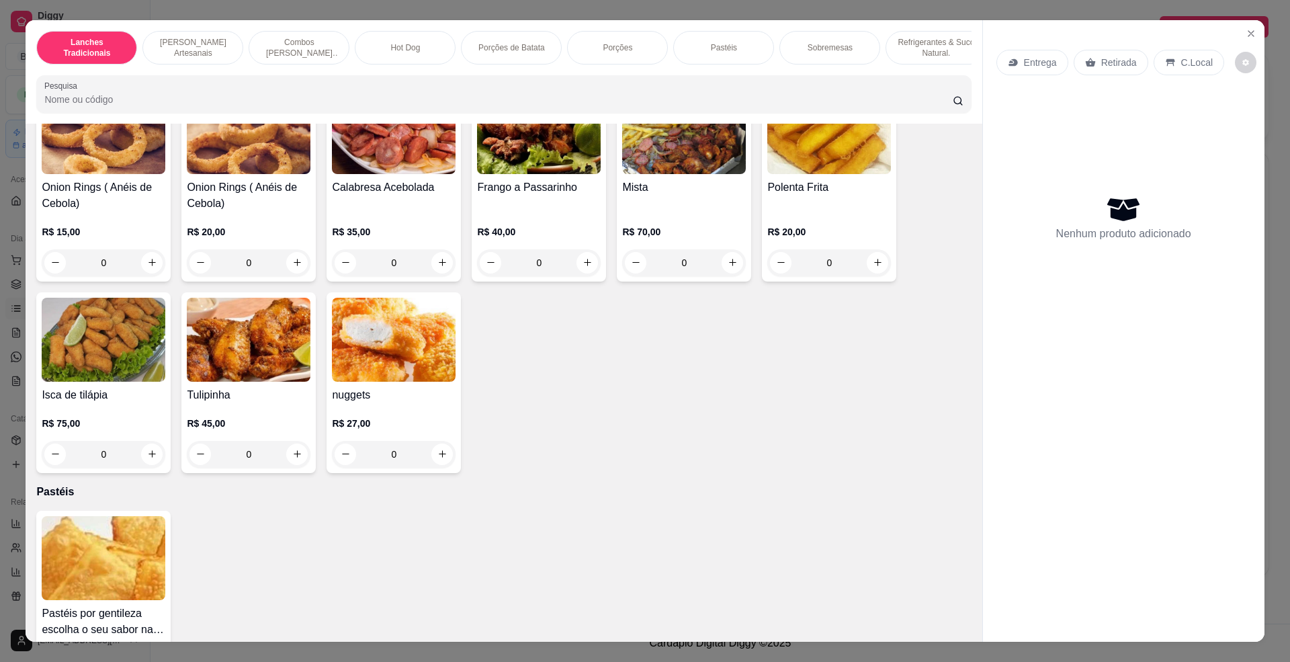
scroll to position [1792, 0]
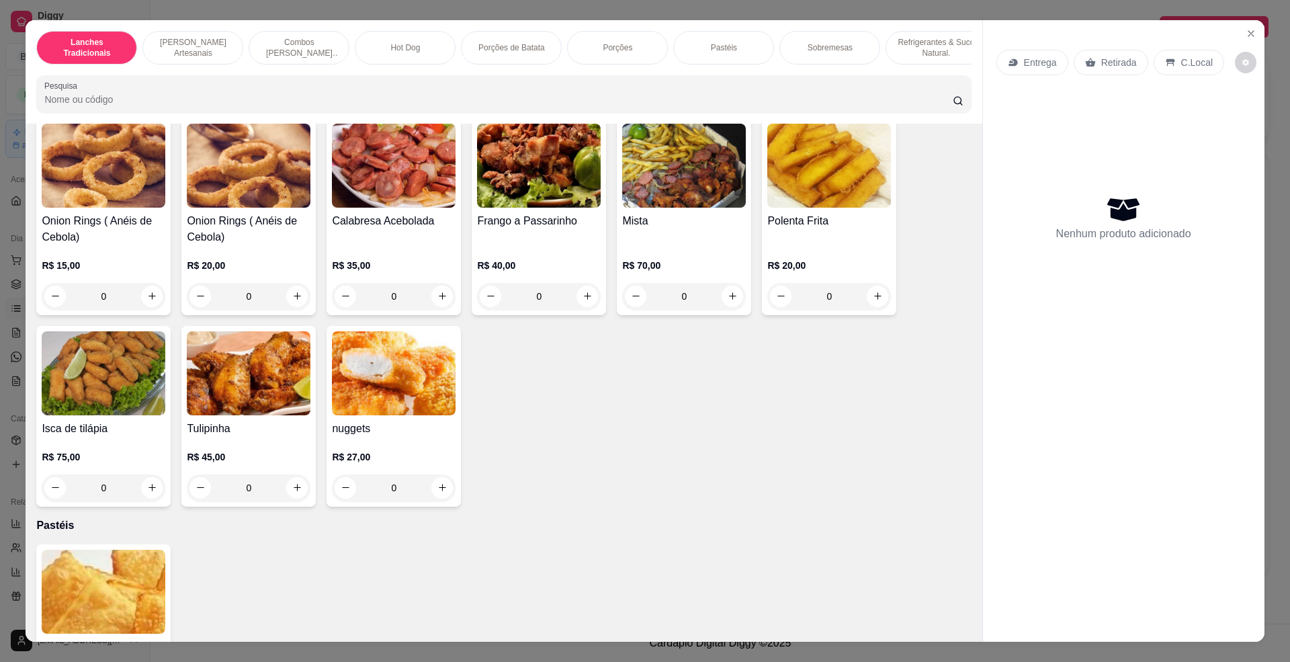
click at [809, 208] on img at bounding box center [829, 166] width 124 height 84
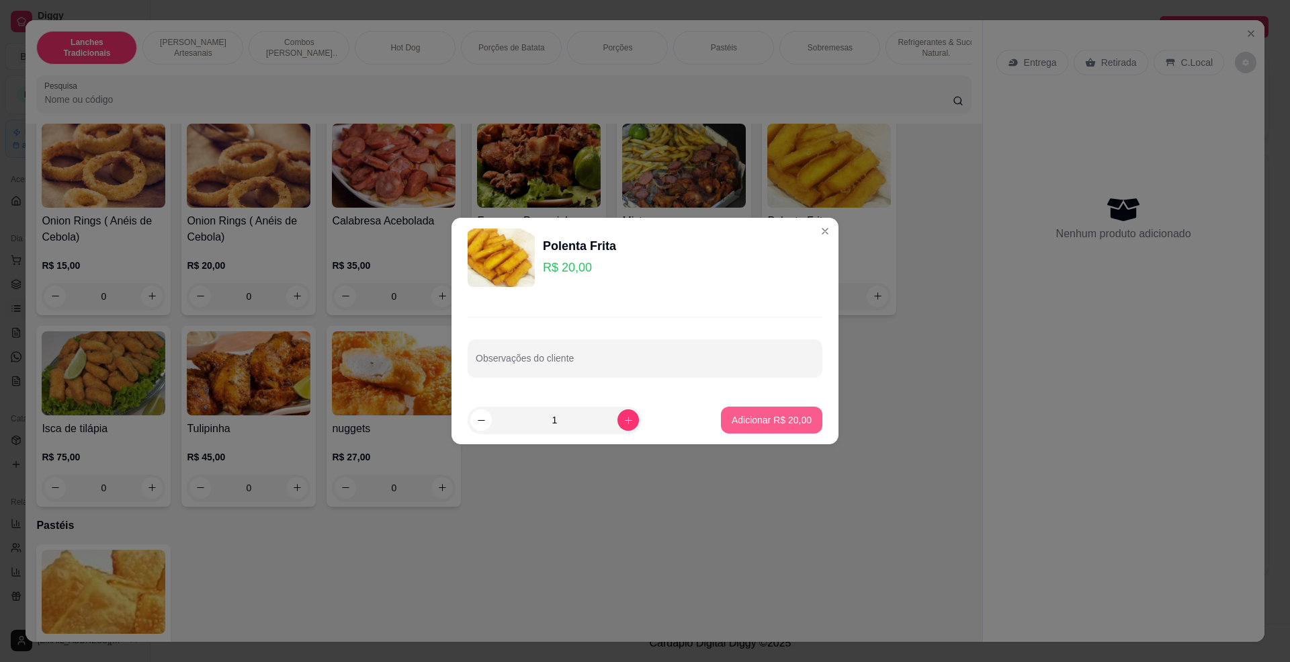
click at [753, 418] on p "Adicionar R$ 20,00" at bounding box center [772, 419] width 80 height 13
type input "1"
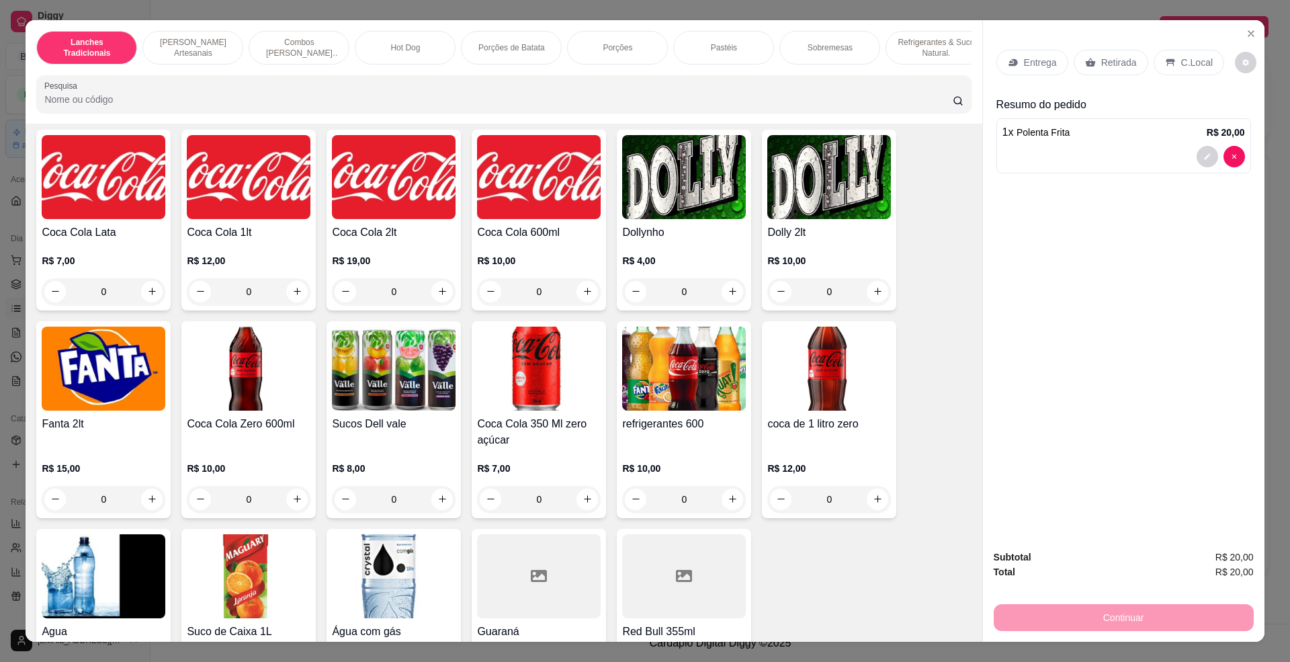
scroll to position [2777, 0]
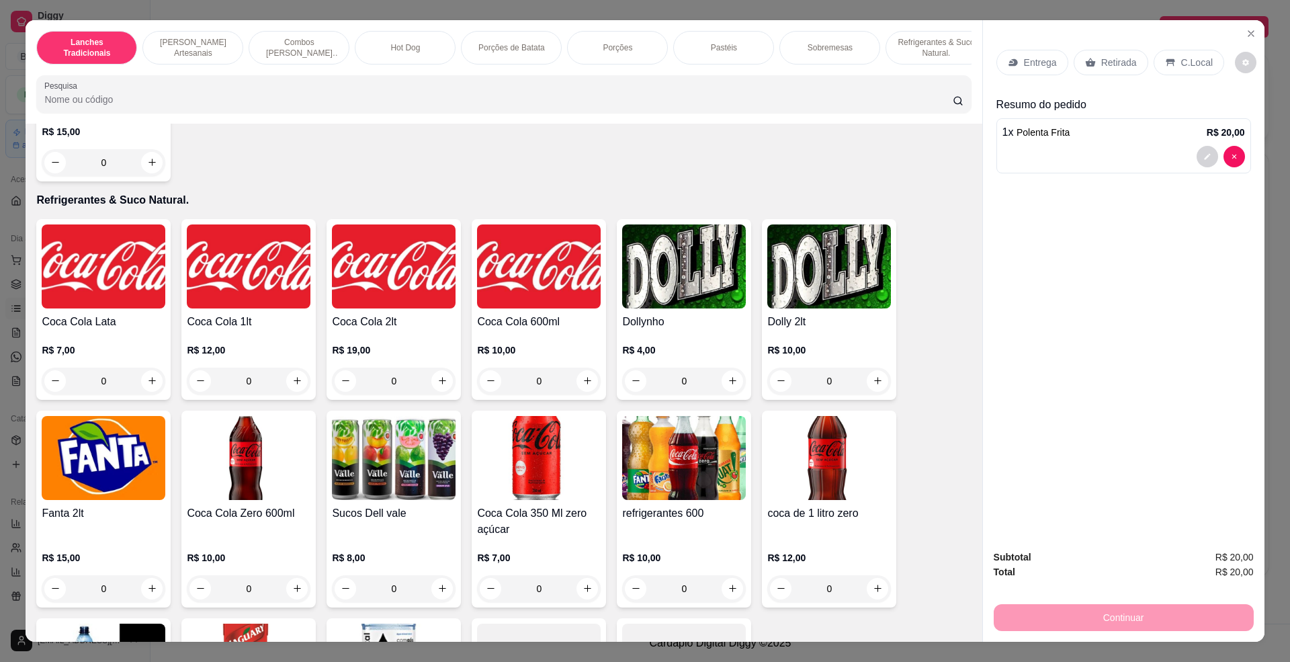
click at [85, 490] on img at bounding box center [104, 458] width 124 height 84
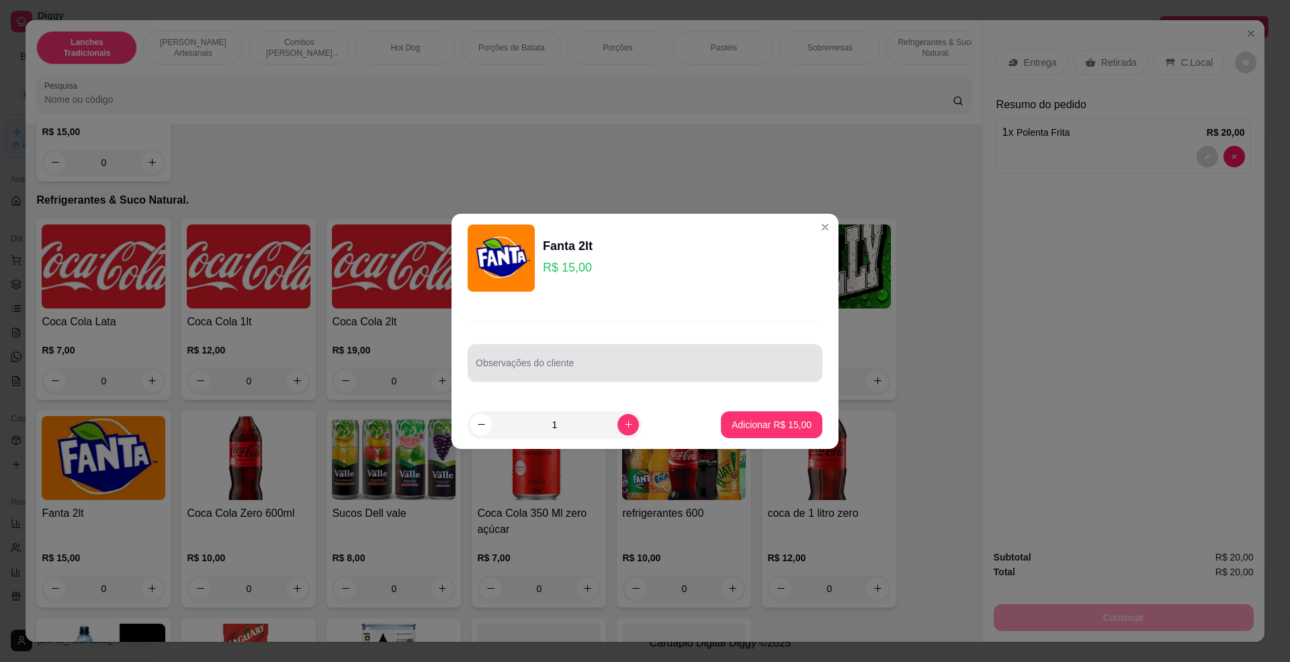
click at [651, 352] on div at bounding box center [645, 362] width 339 height 27
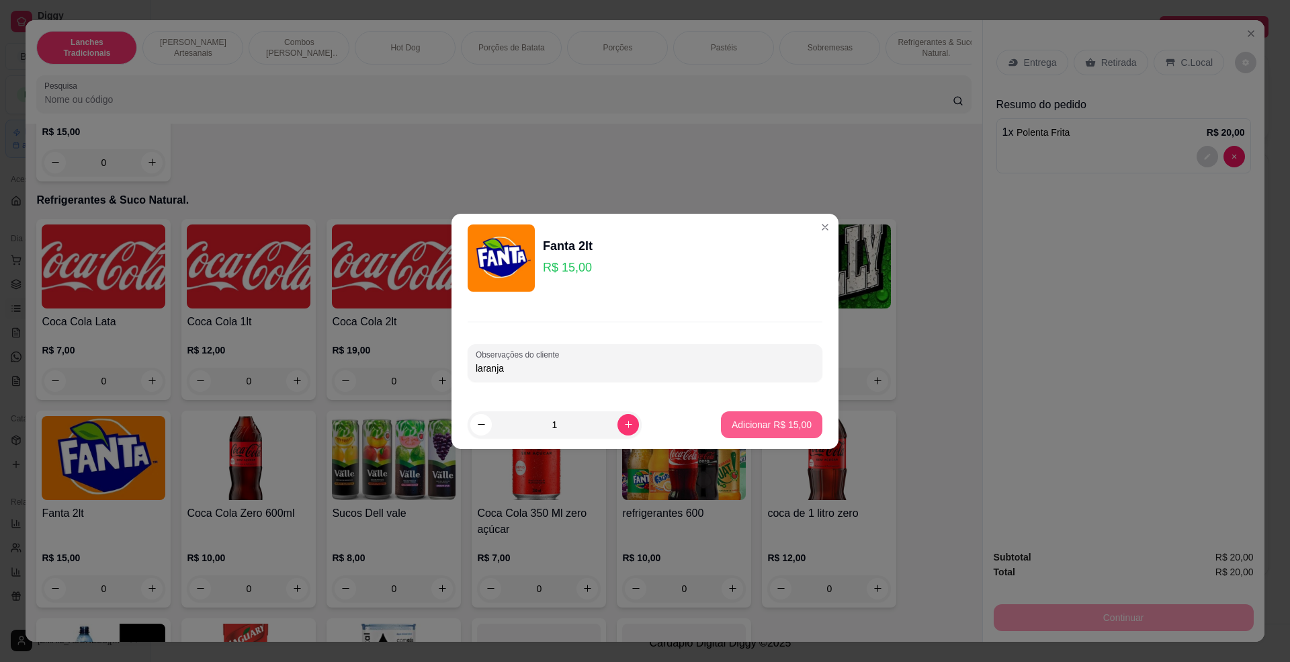
type input "laranja"
click at [758, 414] on button "Adicionar R$ 15,00" at bounding box center [771, 424] width 101 height 27
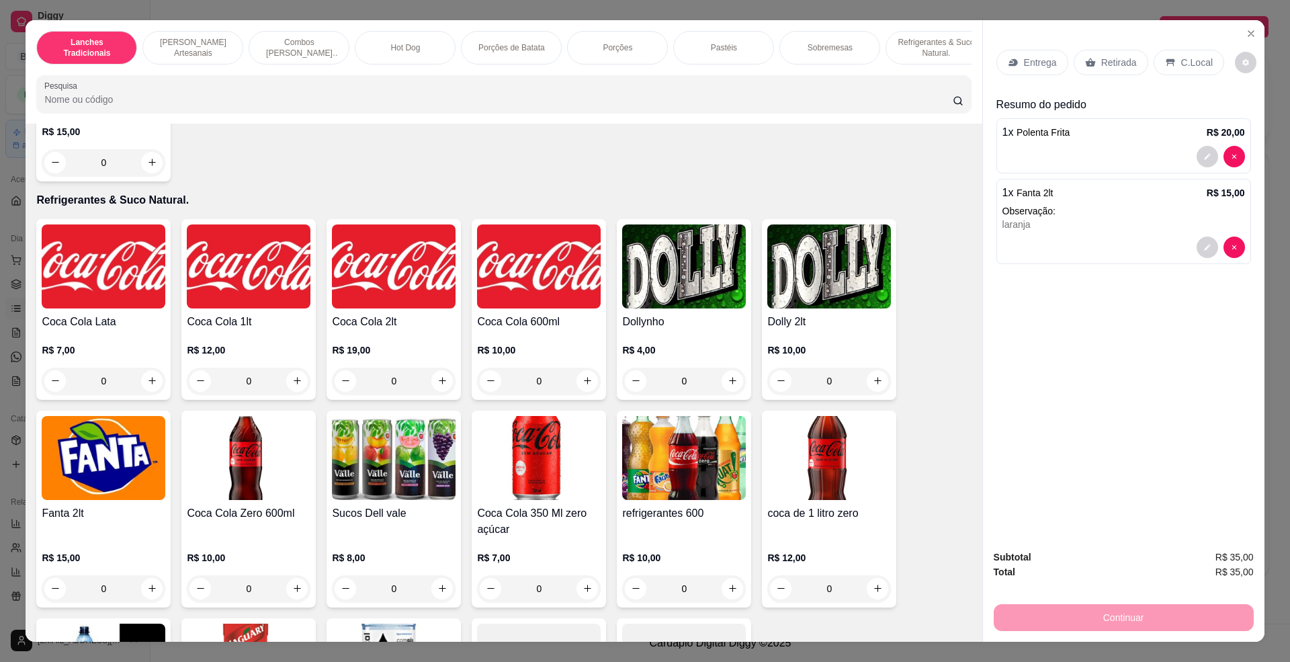
click at [1025, 68] on p "Entrega" at bounding box center [1040, 62] width 33 height 13
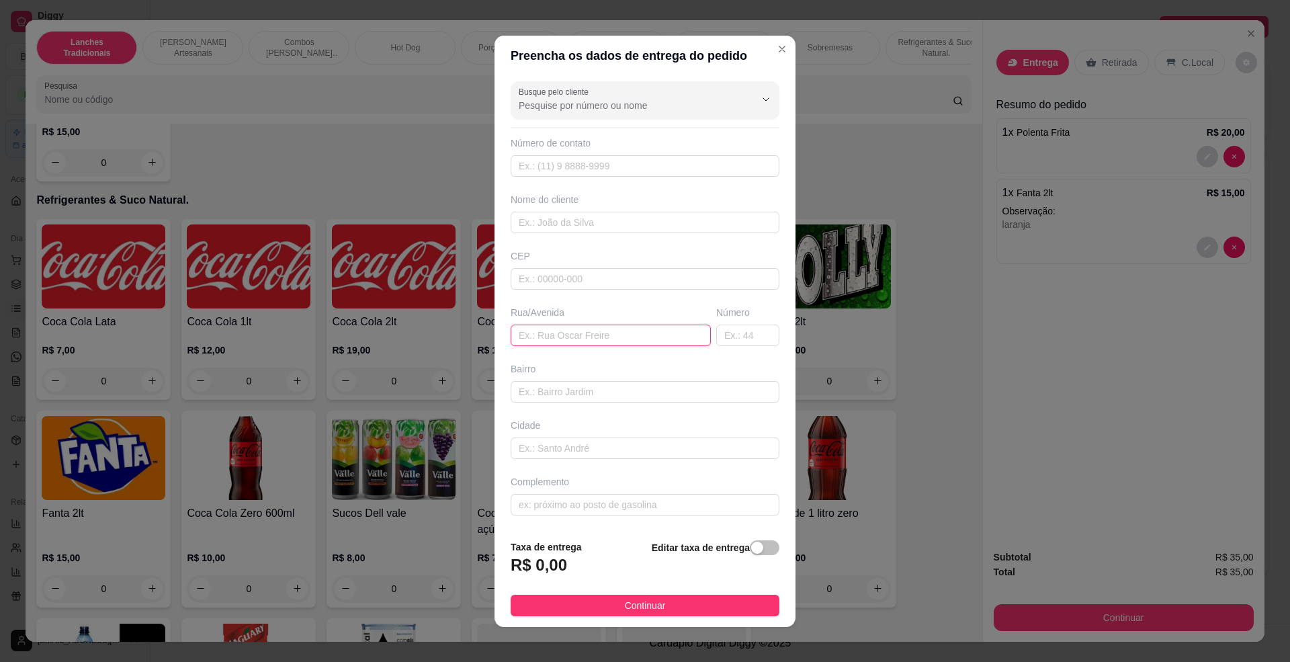
click at [534, 326] on input "text" at bounding box center [611, 336] width 200 height 22
paste input "Rua das rosas"
drag, startPoint x: 651, startPoint y: 336, endPoint x: 570, endPoint y: 336, distance: 81.3
click at [570, 336] on input "Rua das rosasRua das rosas" at bounding box center [611, 336] width 200 height 22
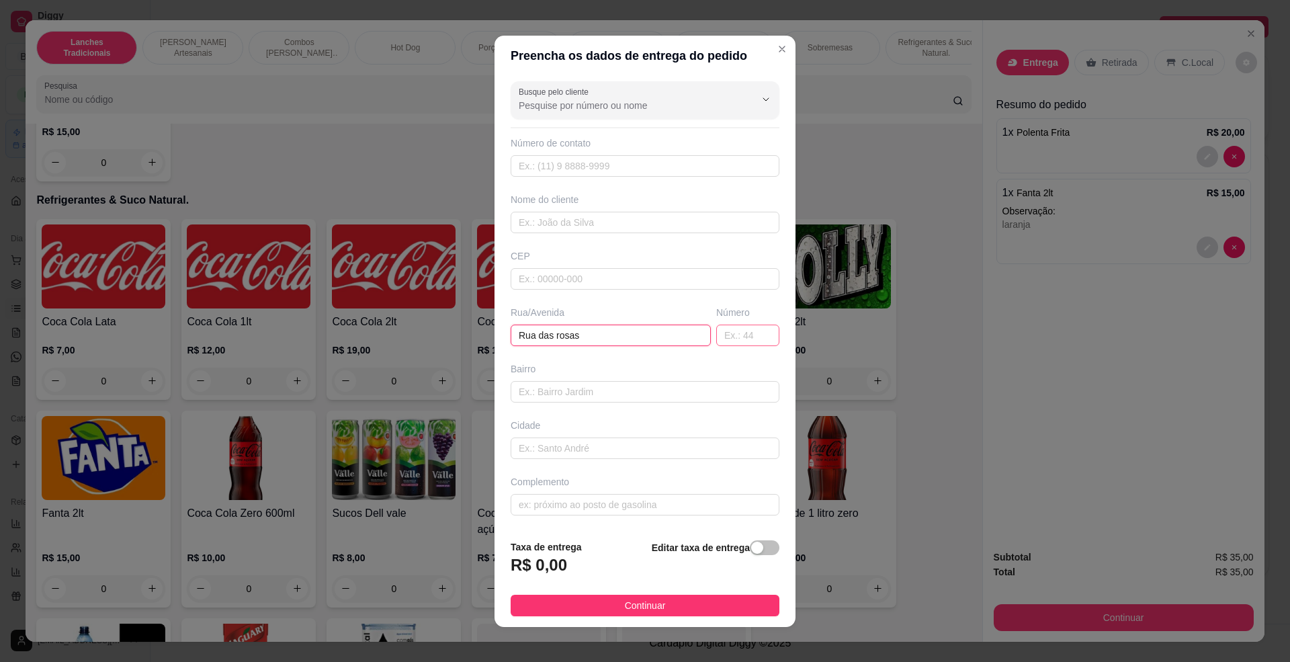
type input "Rua das rosas"
click at [716, 331] on input "text" at bounding box center [747, 336] width 63 height 22
type input "7A"
click at [719, 552] on strong "Editar taxa de entrega" at bounding box center [701, 547] width 98 height 11
click at [751, 551] on div "button" at bounding box center [757, 548] width 12 height 12
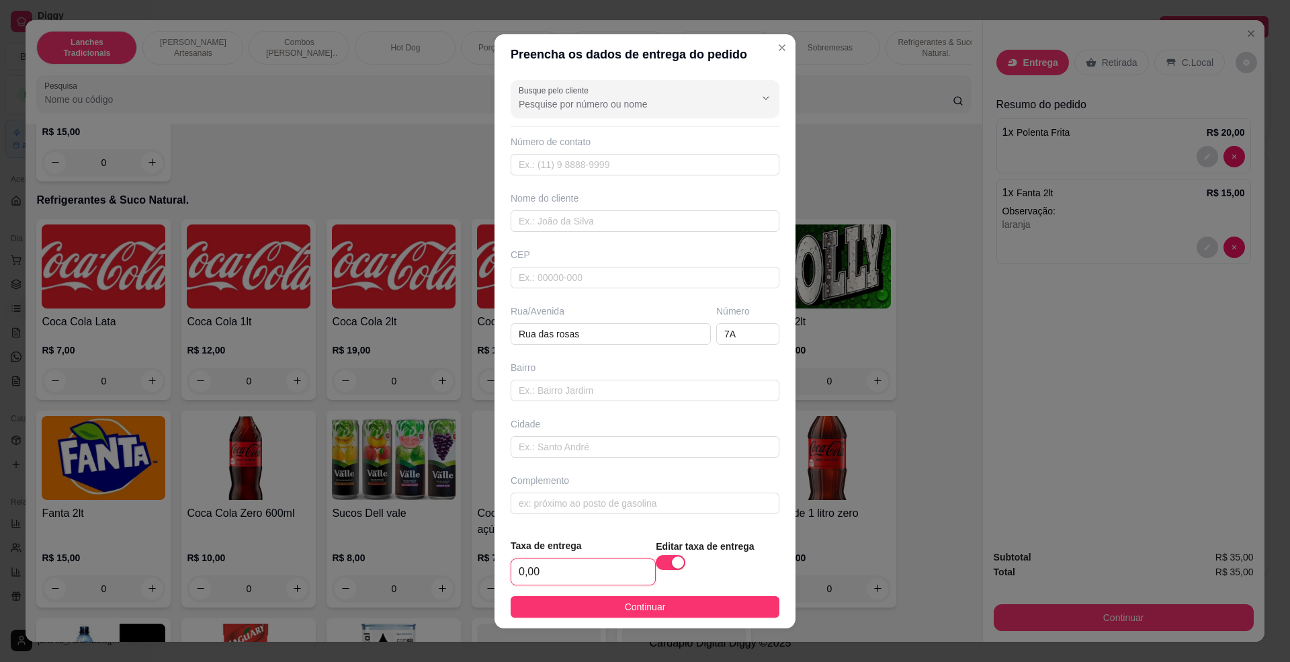
click at [582, 564] on input "0,00" at bounding box center [583, 572] width 144 height 26
type input "5,00"
click at [584, 280] on input "text" at bounding box center [645, 278] width 269 height 22
click at [579, 207] on div "Nome do cliente" at bounding box center [645, 212] width 274 height 40
click at [569, 216] on input "text" at bounding box center [645, 221] width 269 height 22
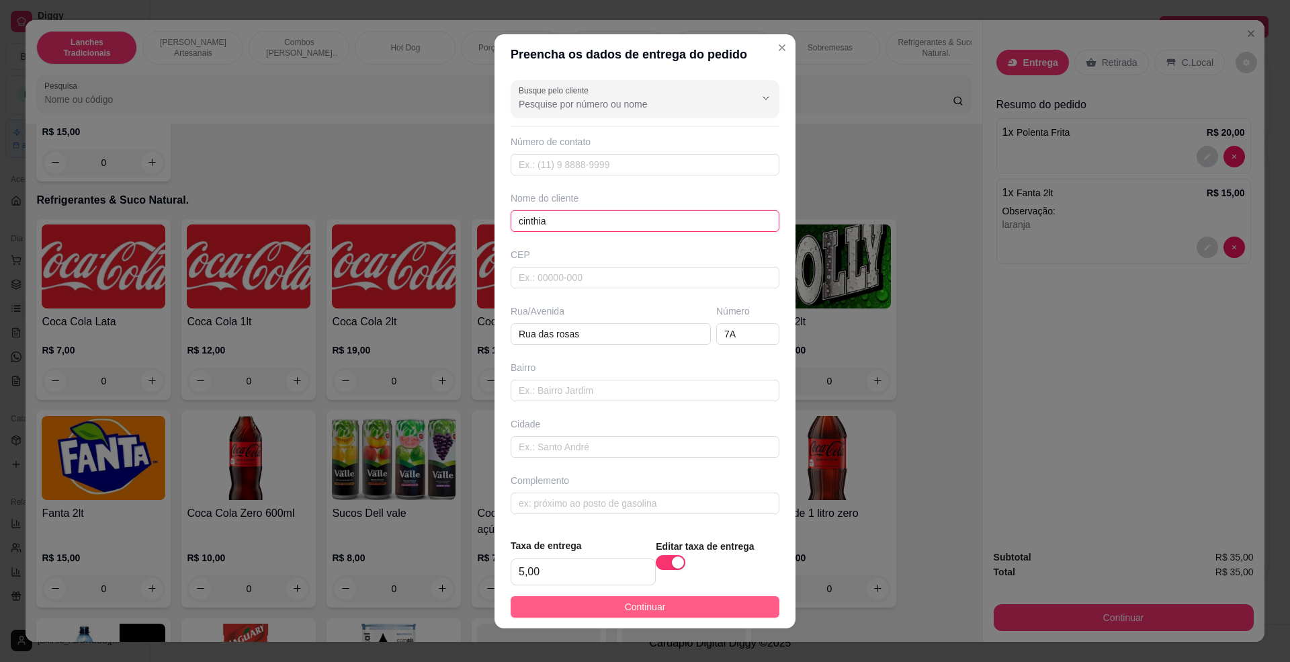
type input "cinthia"
click at [657, 606] on button "Continuar" at bounding box center [645, 607] width 269 height 22
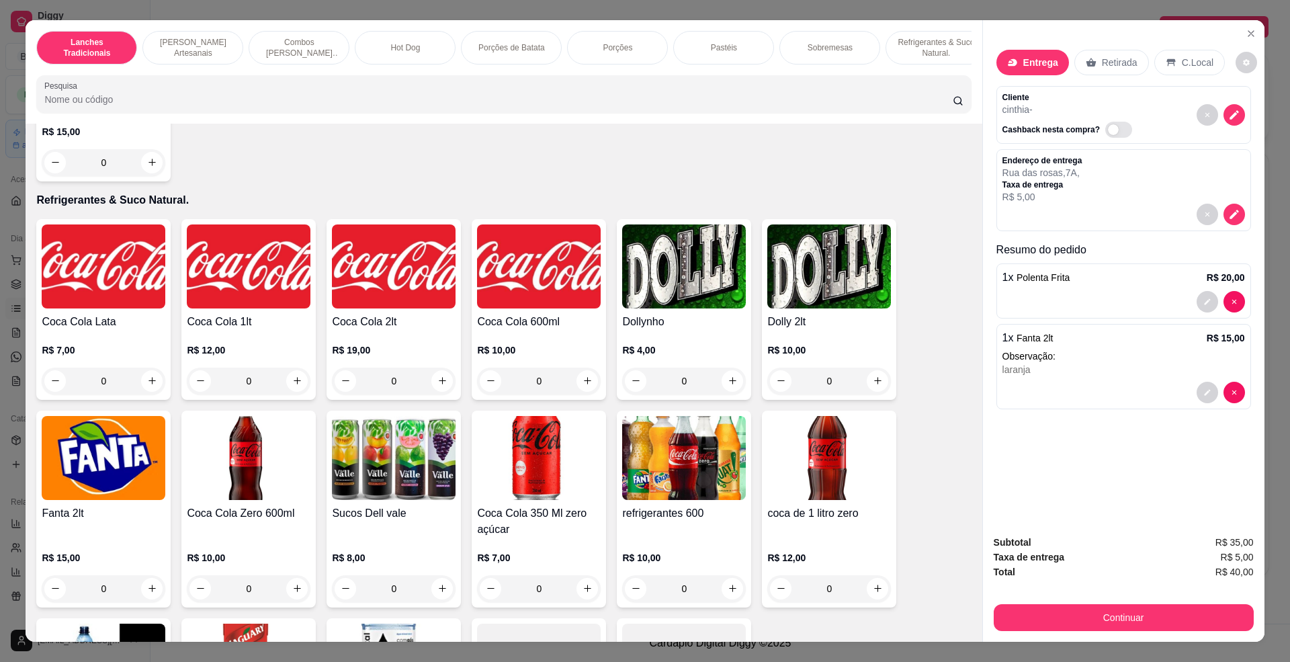
scroll to position [23, 0]
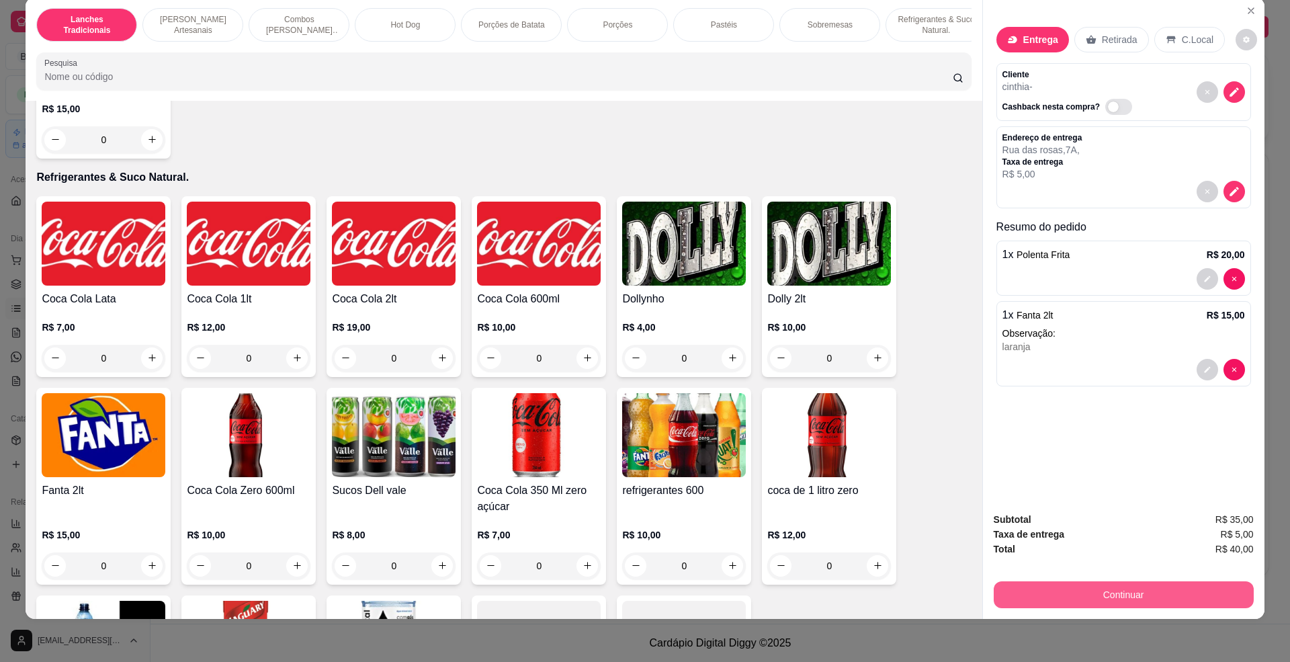
click at [1192, 597] on button "Continuar" at bounding box center [1124, 594] width 260 height 27
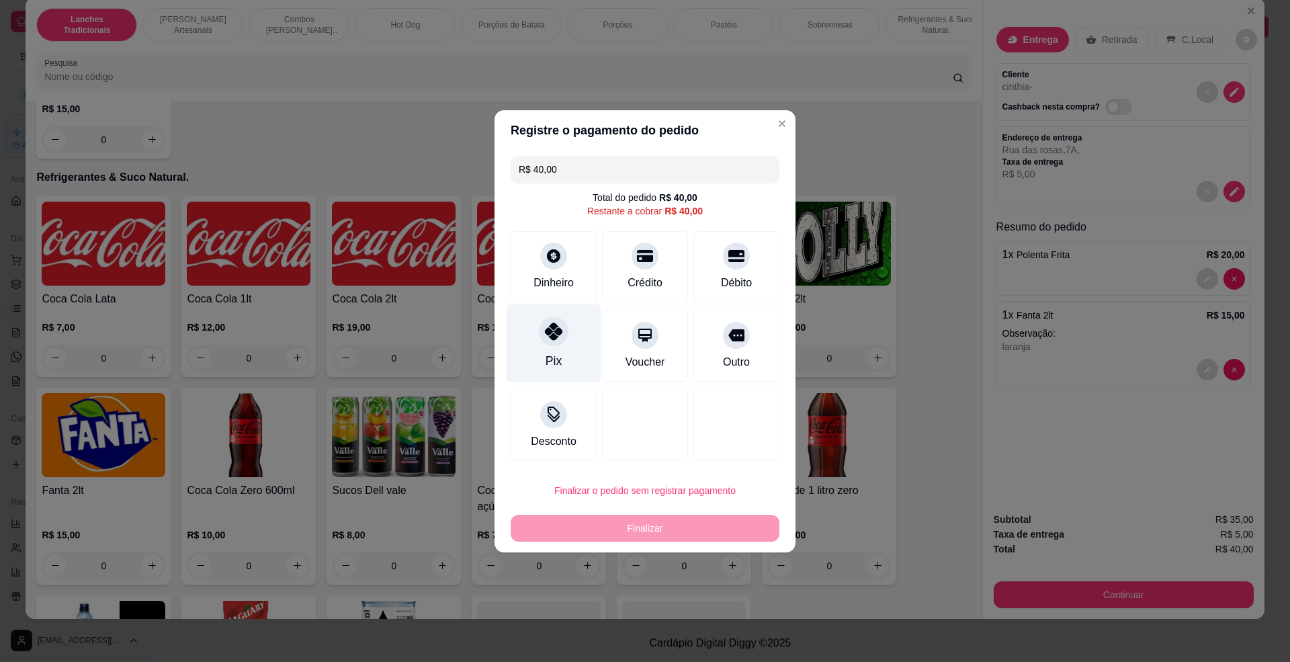
click at [562, 345] on div "Pix" at bounding box center [554, 343] width 95 height 79
type input "R$ 0,00"
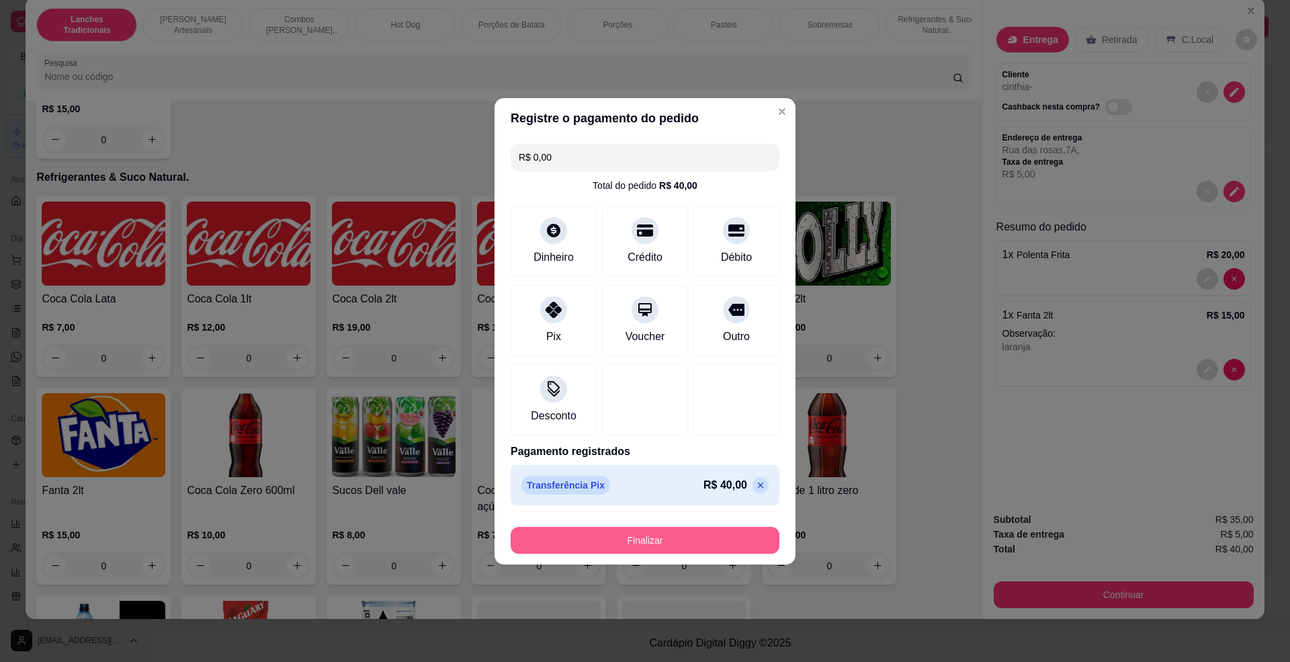
click at [638, 535] on button "Finalizar" at bounding box center [645, 540] width 269 height 27
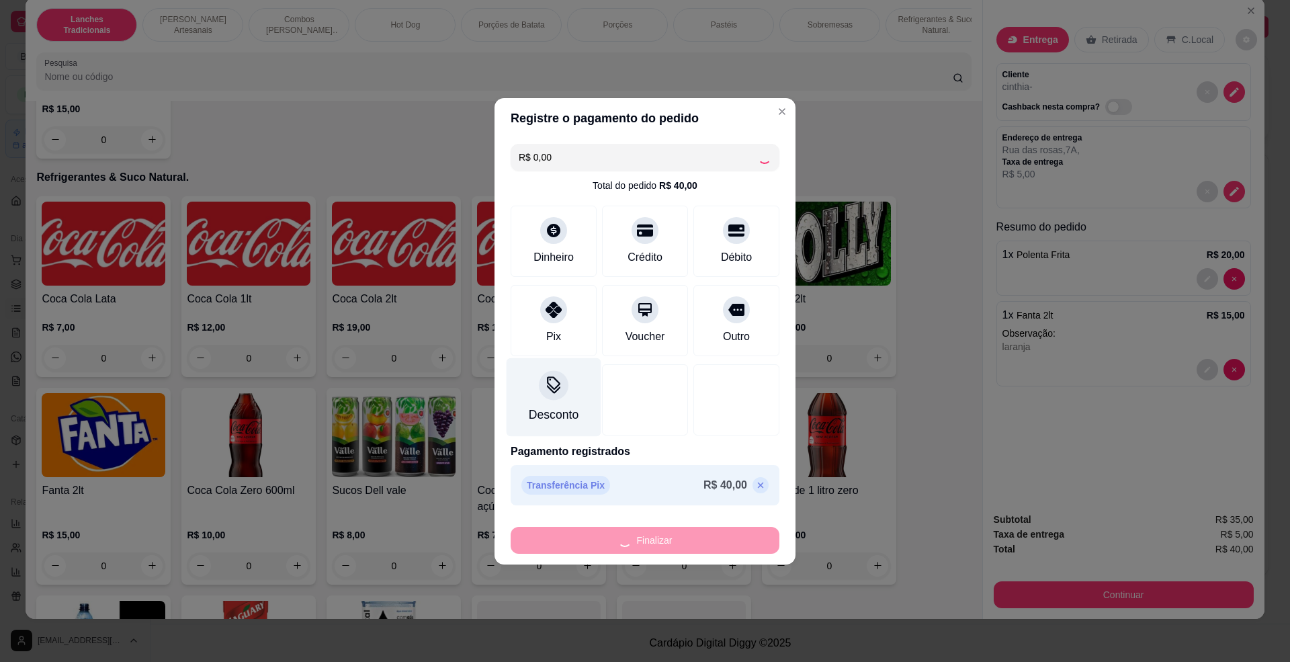
type input "0"
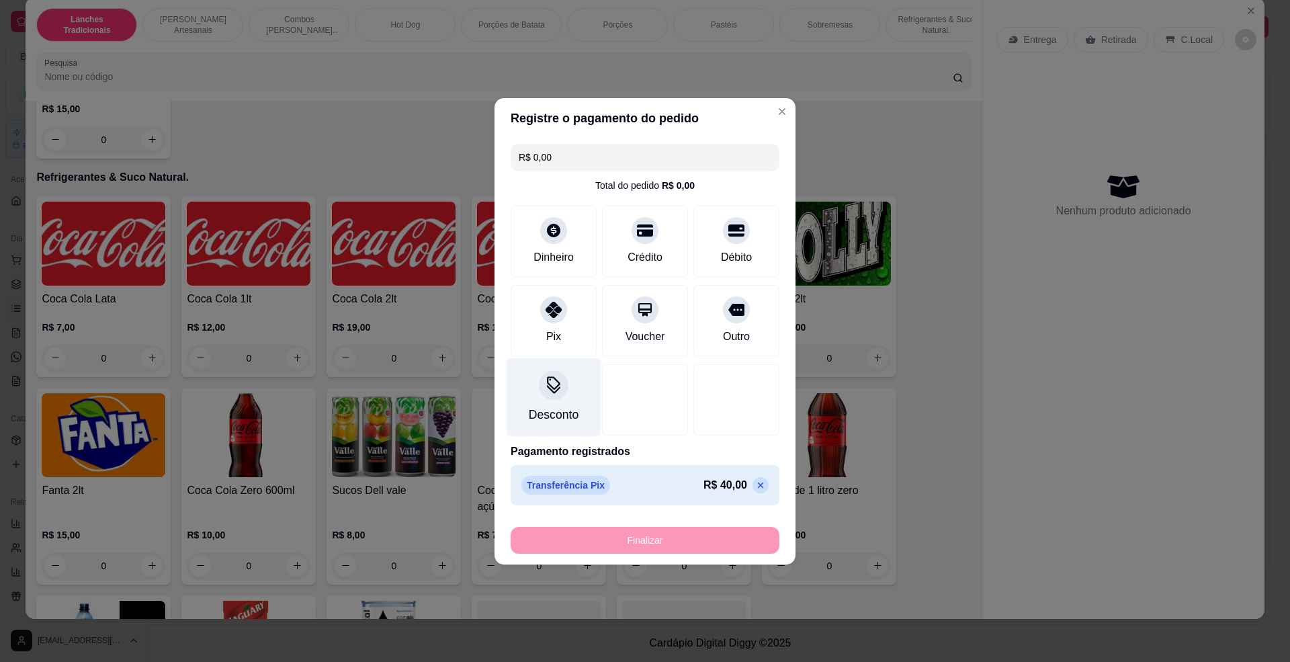
type input "-R$ 40,00"
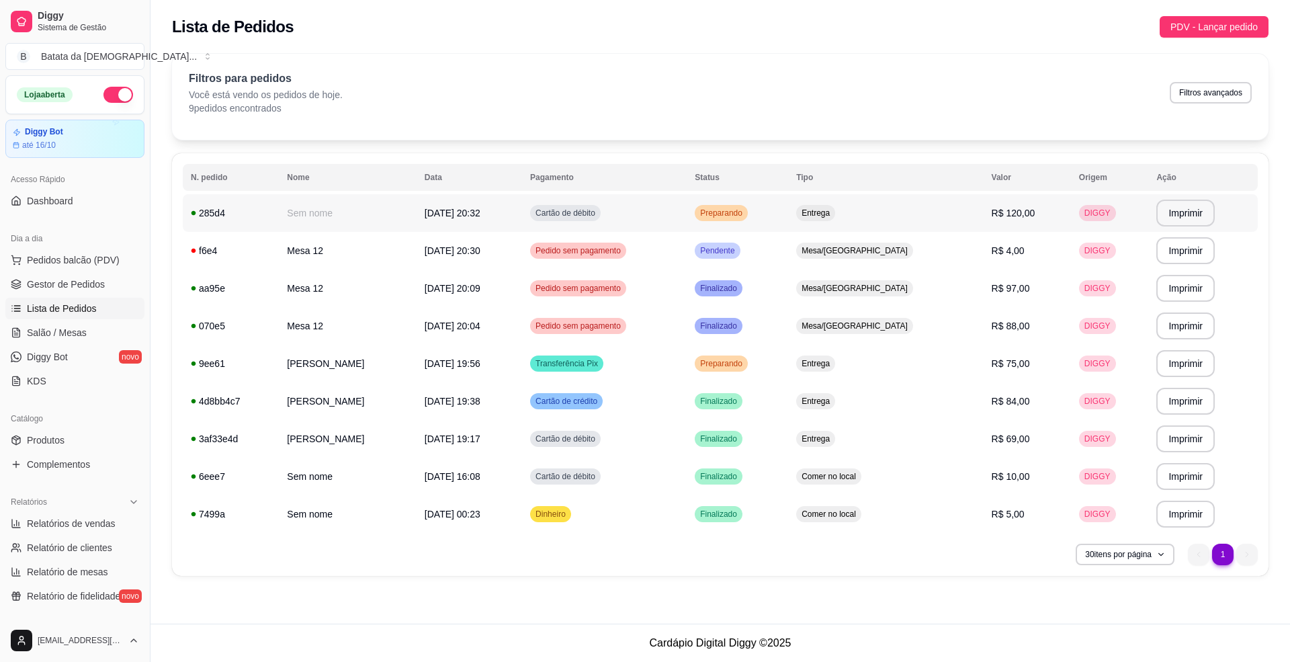
click at [745, 208] on span "Preparando" at bounding box center [722, 213] width 48 height 11
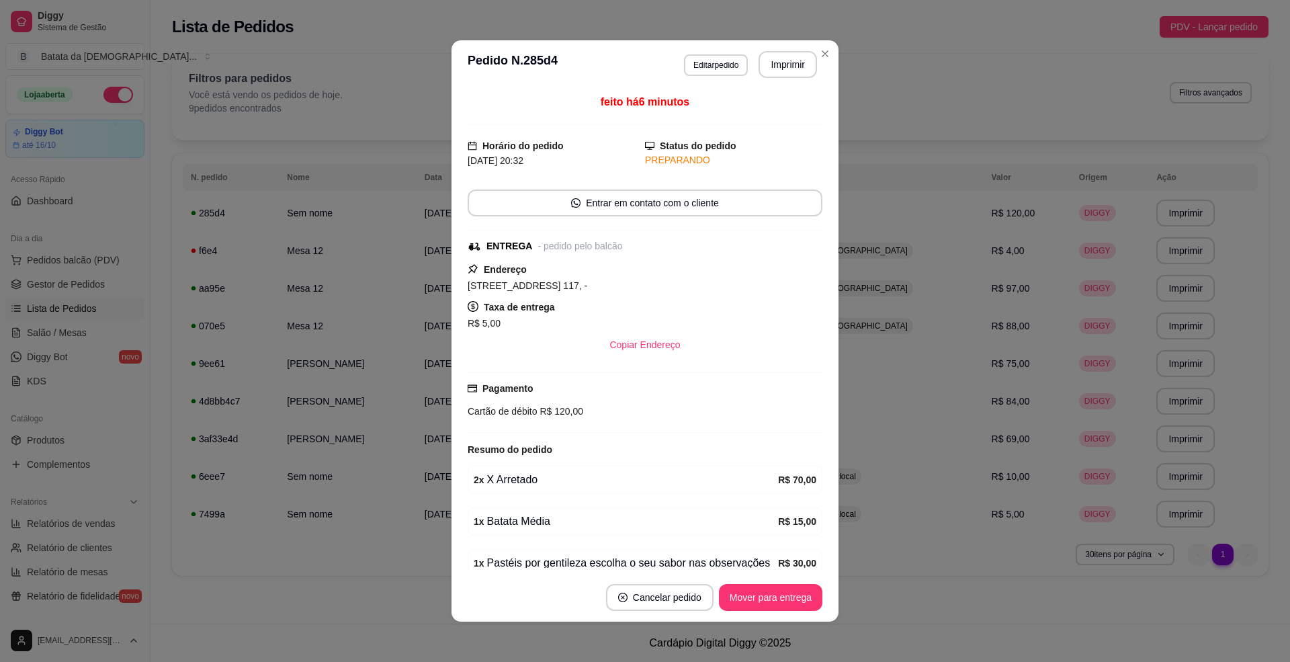
click at [777, 63] on button "Imprimir" at bounding box center [788, 64] width 58 height 27
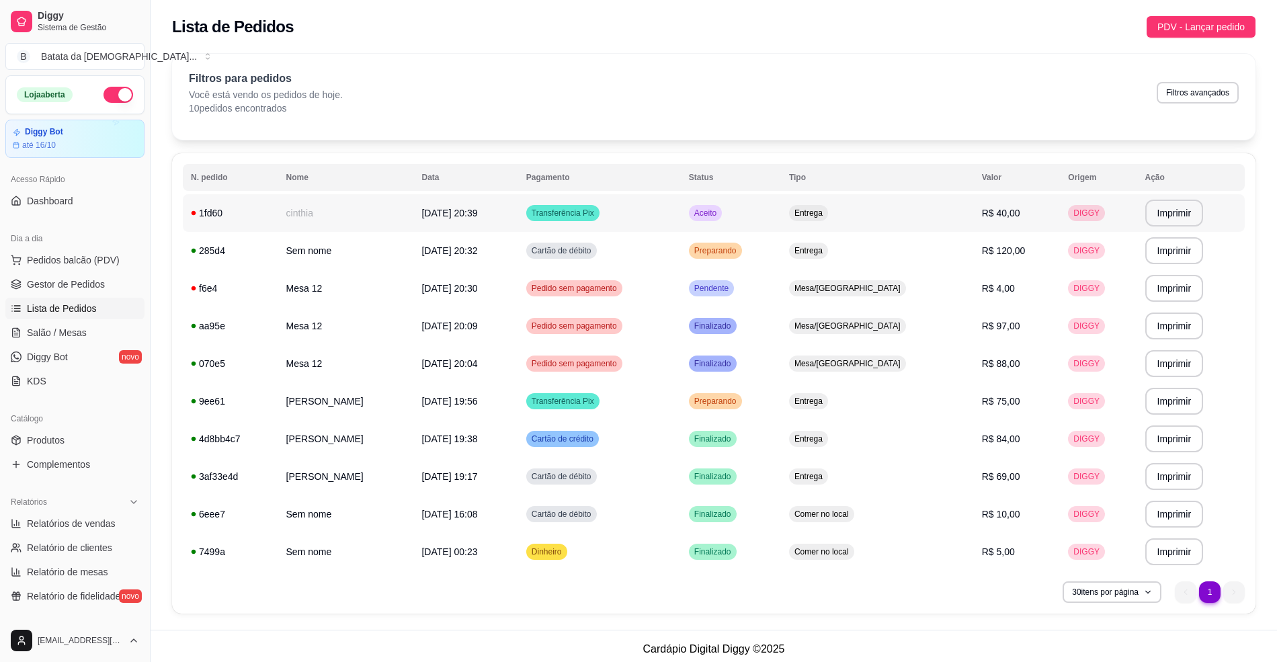
click at [833, 224] on td "Entrega" at bounding box center [877, 213] width 193 height 38
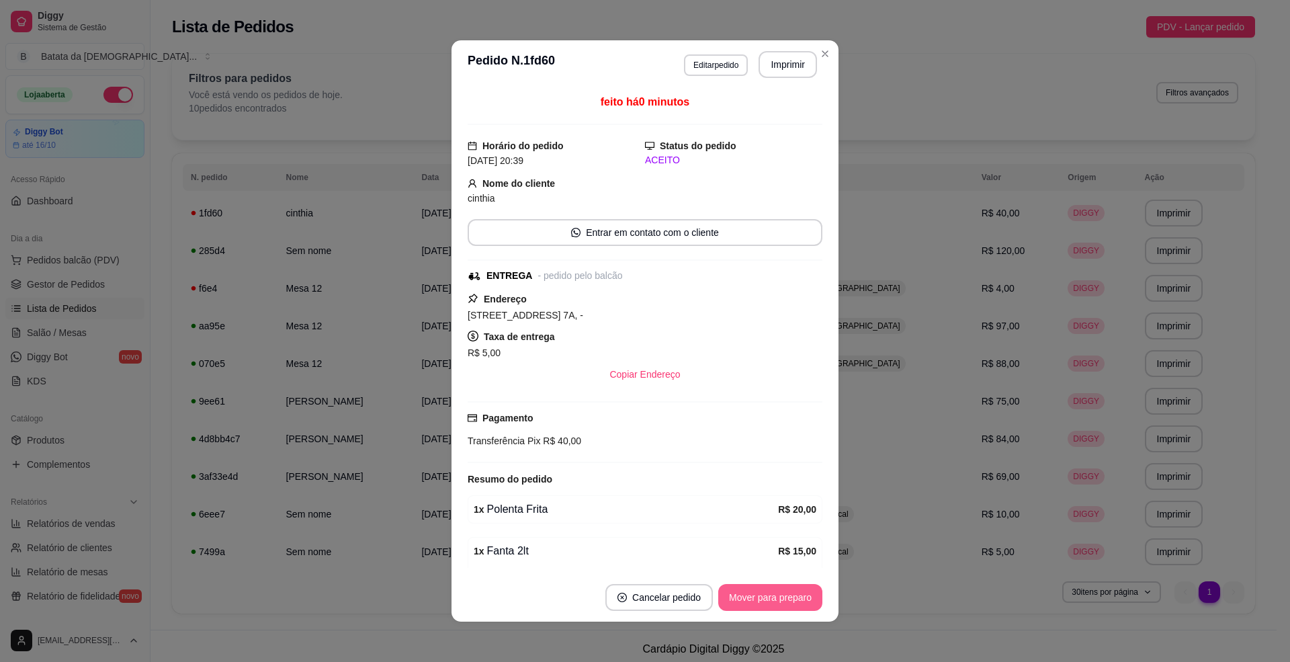
click at [741, 600] on button "Mover para preparo" at bounding box center [770, 597] width 104 height 27
click at [796, 66] on button "Imprimir" at bounding box center [788, 64] width 58 height 27
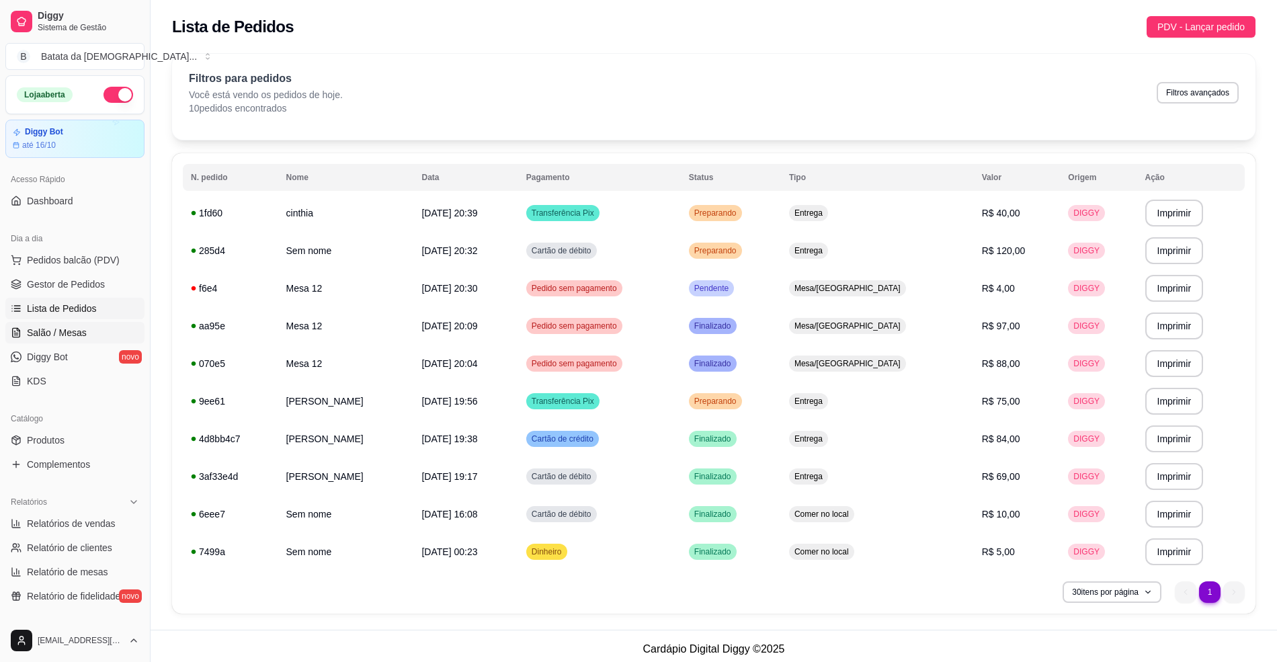
click at [81, 341] on link "Salão / Mesas" at bounding box center [74, 333] width 139 height 22
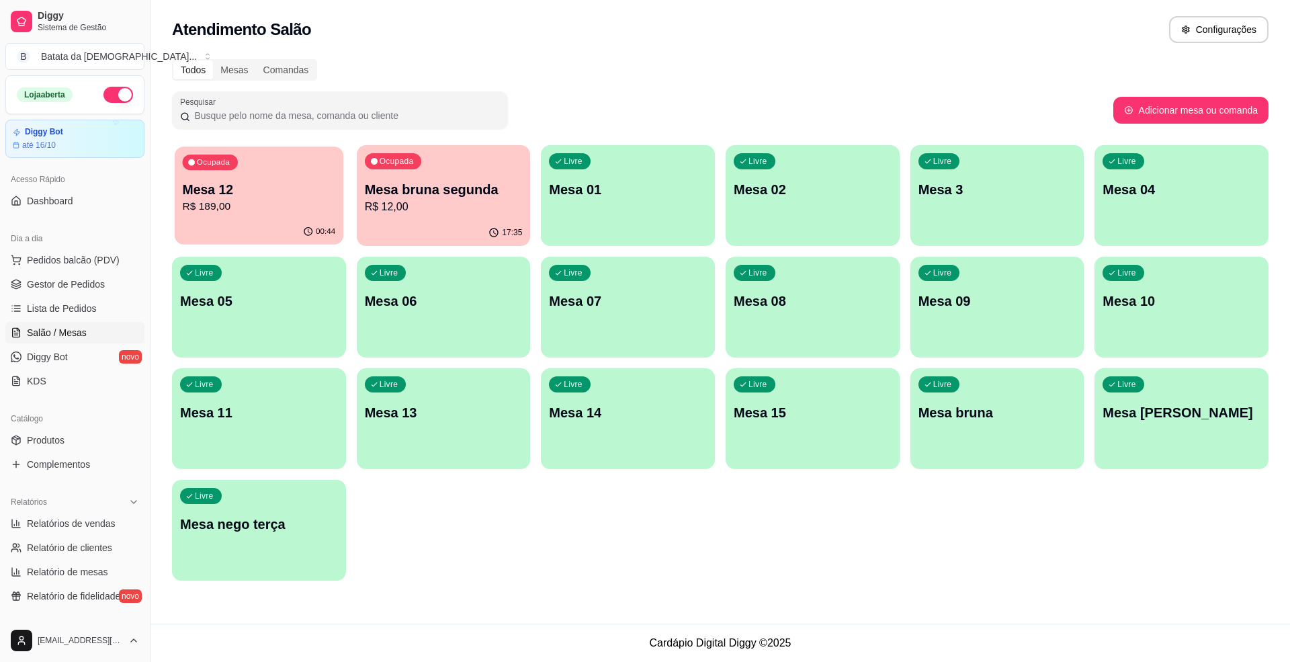
click at [308, 216] on div "Ocupada Mesa 12 R$ 189,00" at bounding box center [259, 183] width 169 height 73
click at [39, 305] on span "Lista de Pedidos" at bounding box center [62, 308] width 70 height 13
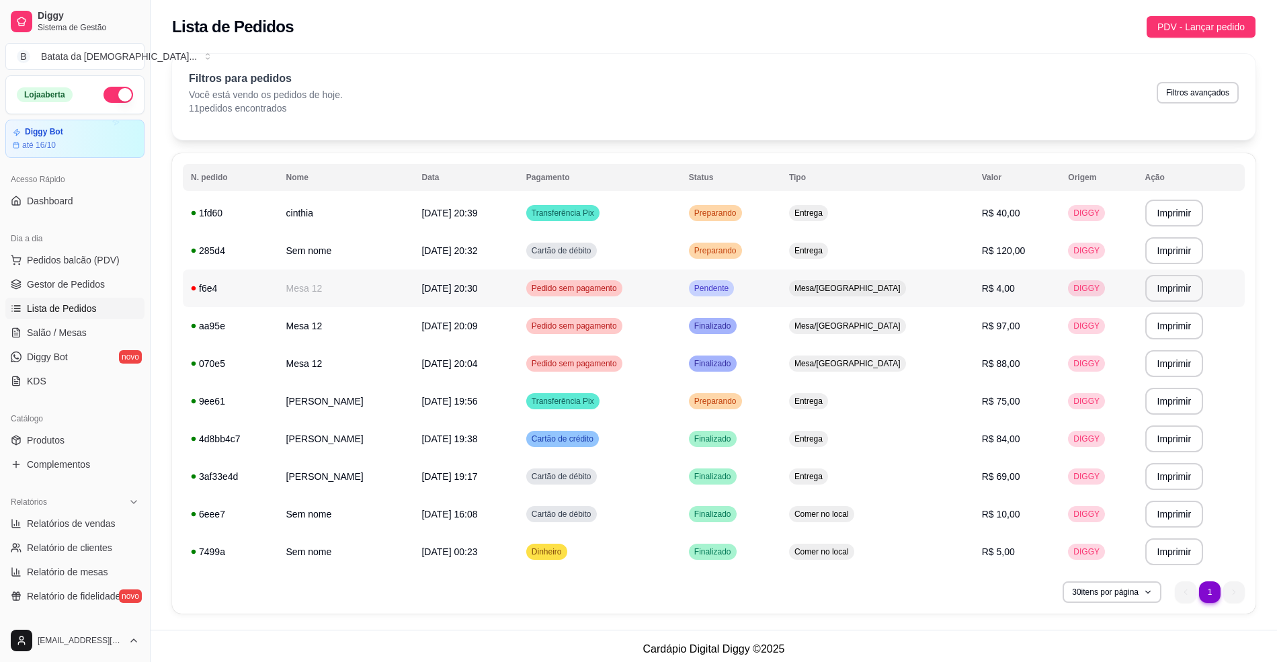
click at [731, 291] on span "Pendente" at bounding box center [712, 288] width 40 height 11
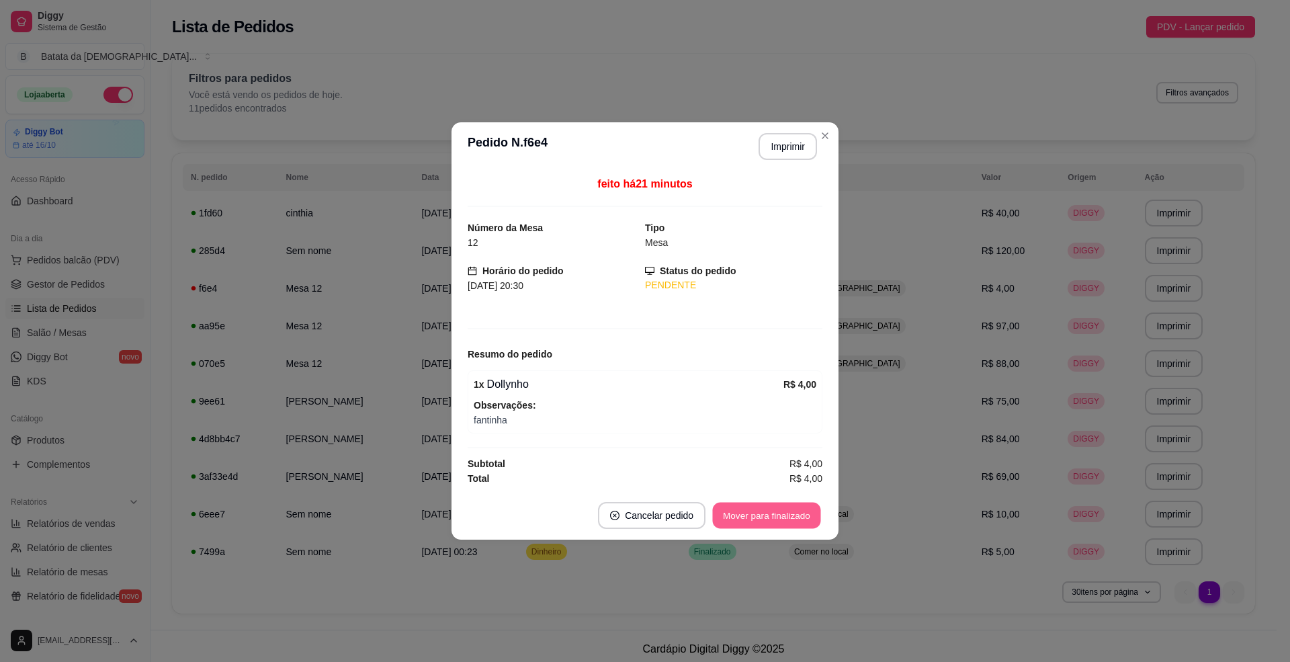
click at [773, 512] on button "Mover para finalizado" at bounding box center [767, 516] width 108 height 26
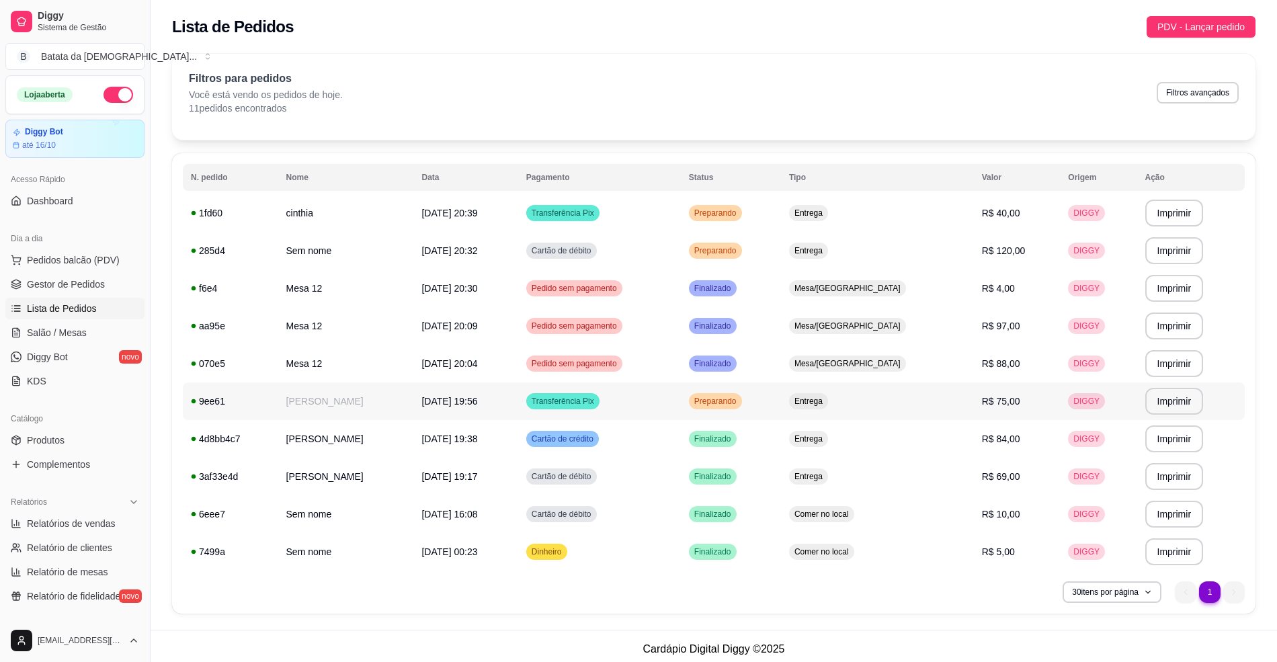
click at [781, 401] on td "Preparando" at bounding box center [731, 401] width 100 height 38
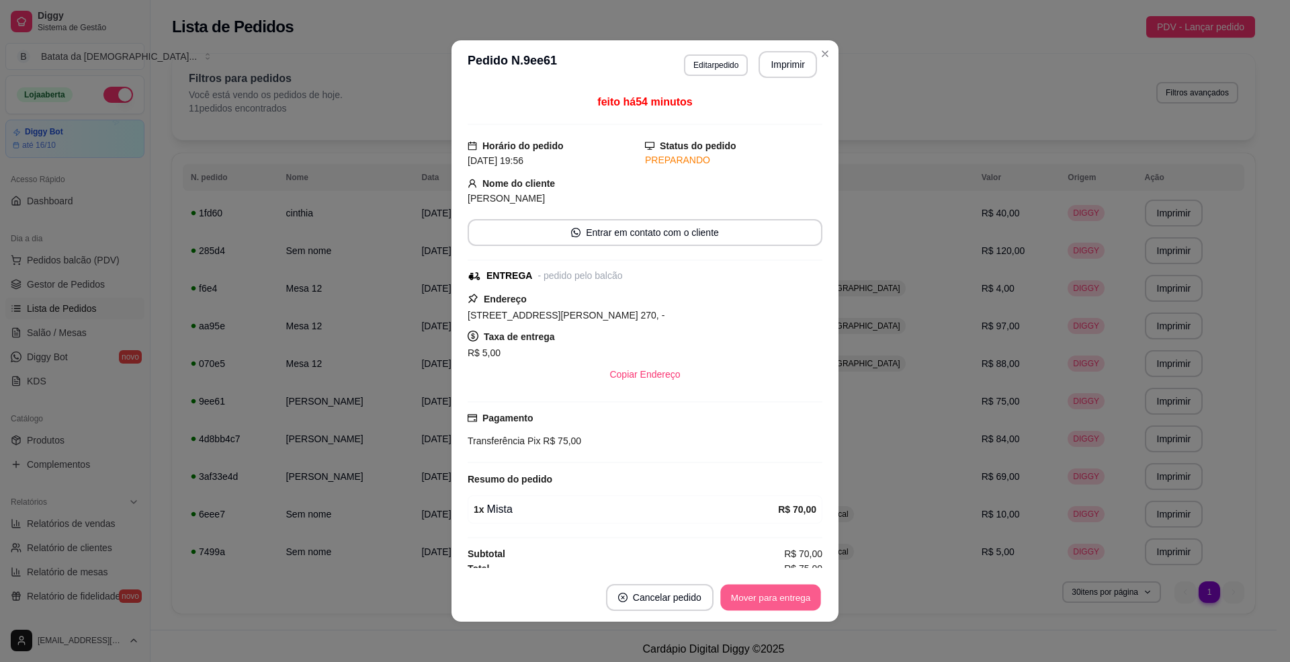
click at [800, 598] on button "Mover para entrega" at bounding box center [770, 598] width 101 height 26
click at [788, 598] on button "Mover para finalizado" at bounding box center [767, 597] width 112 height 27
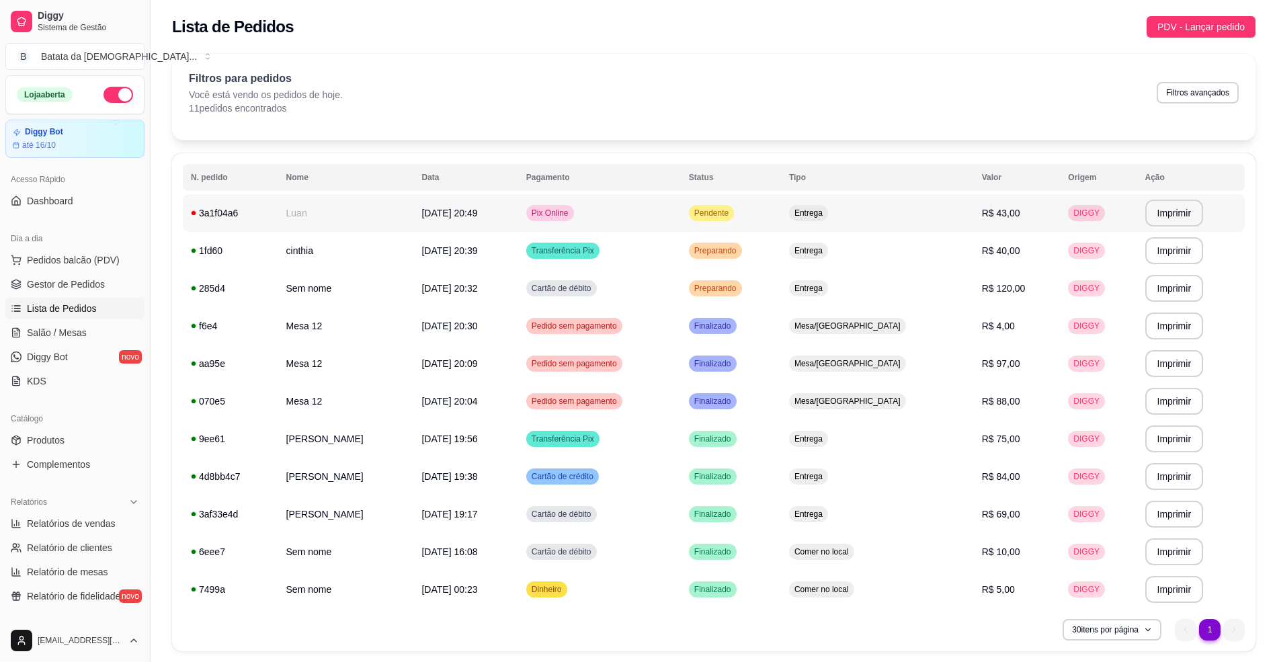
click at [765, 200] on td "Pendente" at bounding box center [731, 213] width 100 height 38
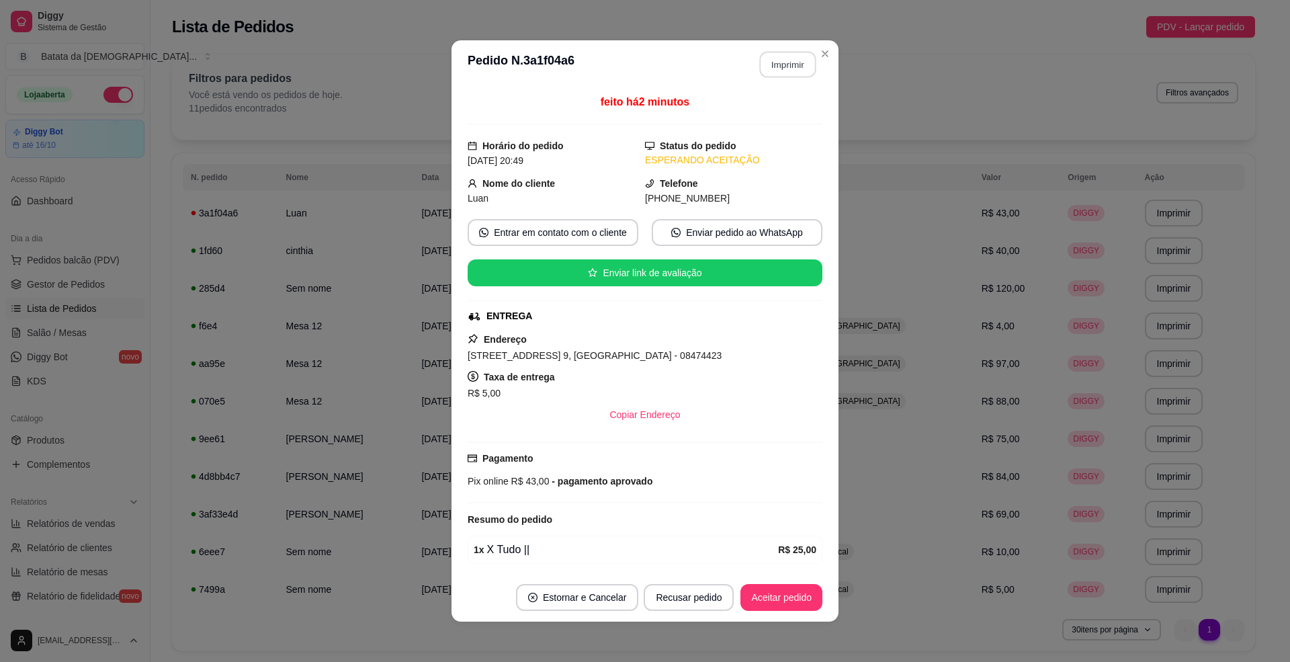
click at [775, 52] on button "Imprimir" at bounding box center [788, 65] width 56 height 26
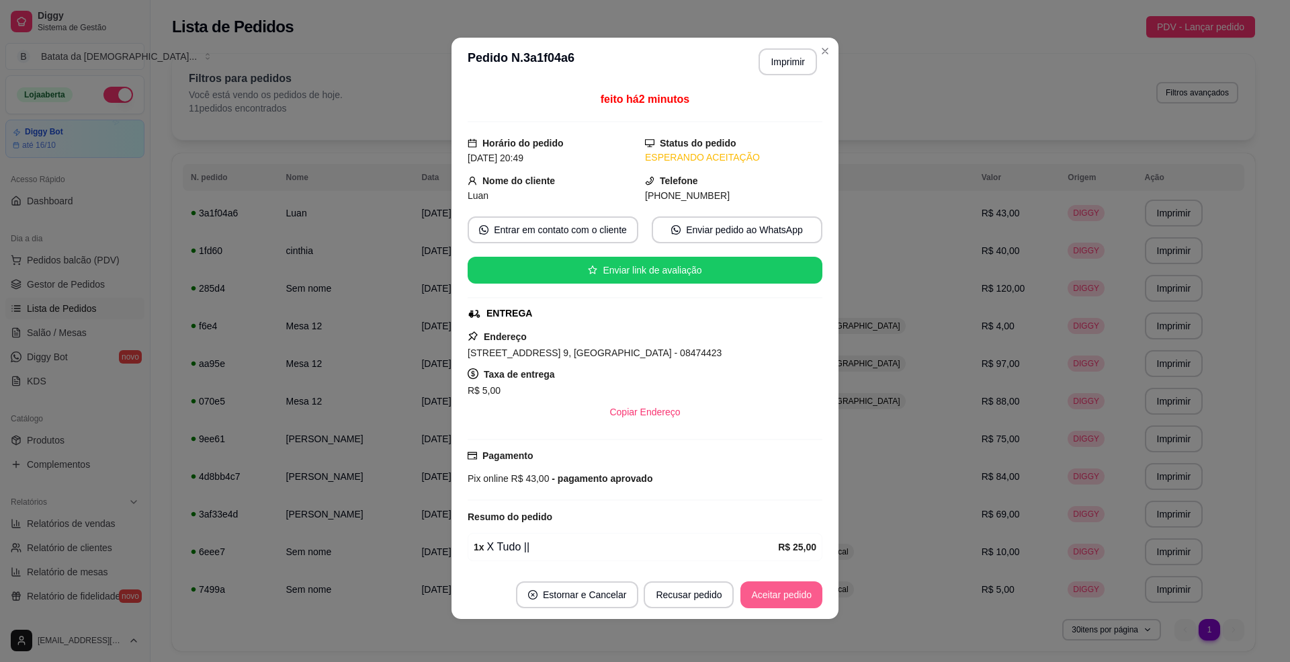
click at [808, 599] on button "Aceitar pedido" at bounding box center [782, 594] width 82 height 27
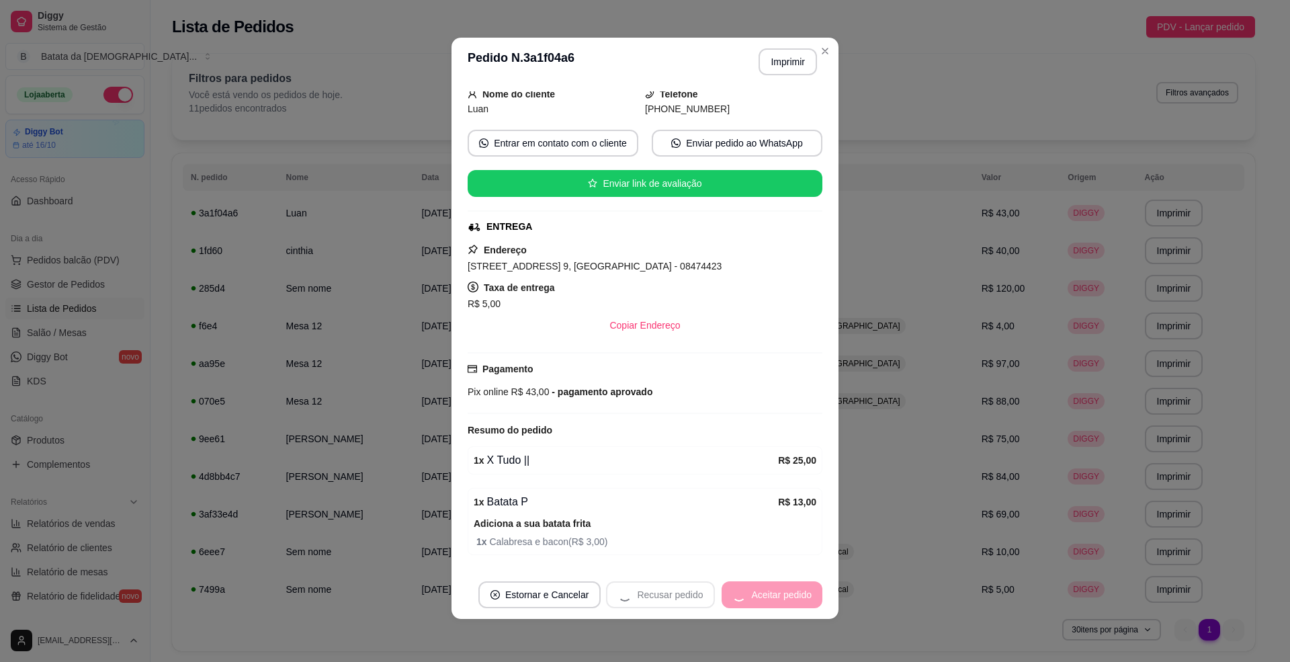
scroll to position [137, 0]
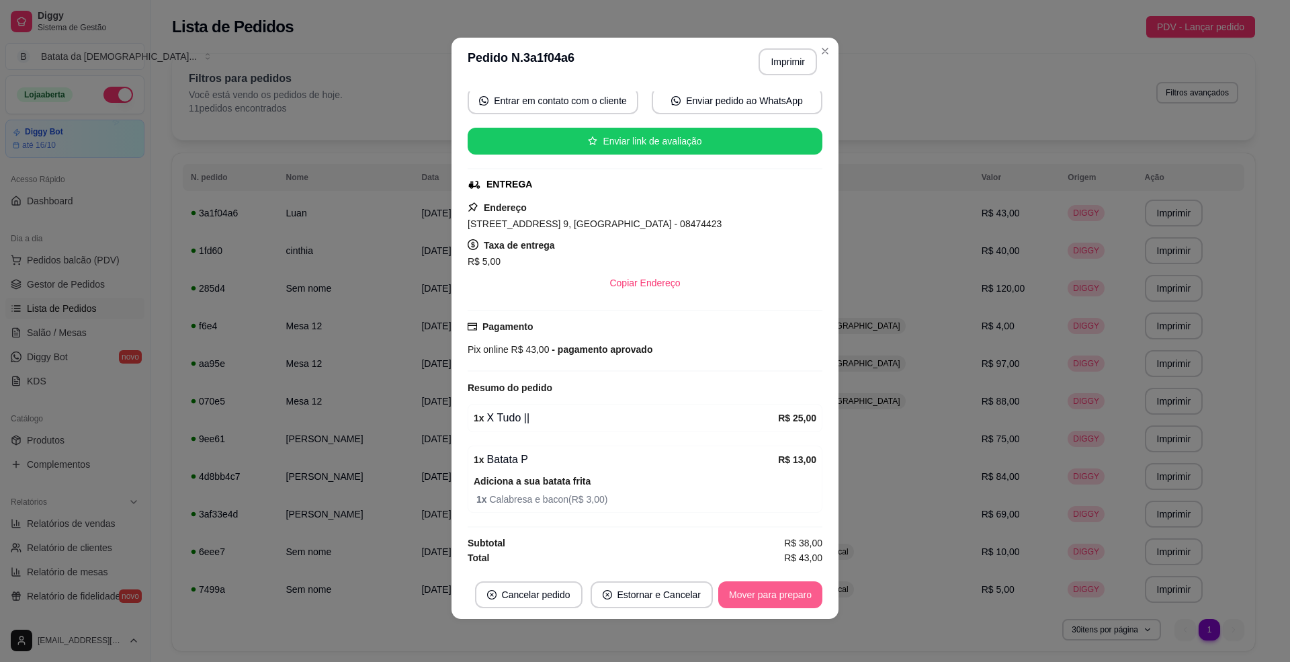
click at [761, 602] on button "Mover para preparo" at bounding box center [770, 594] width 104 height 27
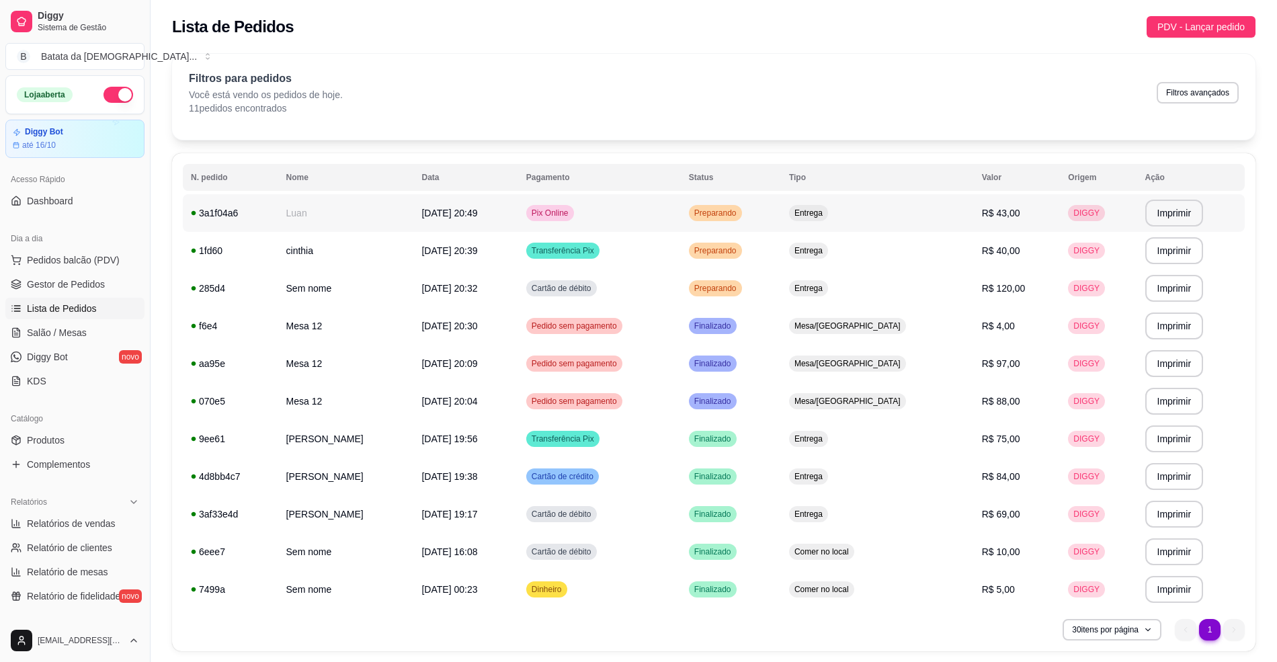
click at [742, 205] on div "Preparando" at bounding box center [715, 213] width 53 height 16
click at [781, 224] on td "Preparando" at bounding box center [731, 213] width 100 height 38
click at [487, 262] on td "[DATE] 20:39" at bounding box center [465, 251] width 104 height 38
click at [835, 286] on td "Entrega" at bounding box center [877, 288] width 193 height 38
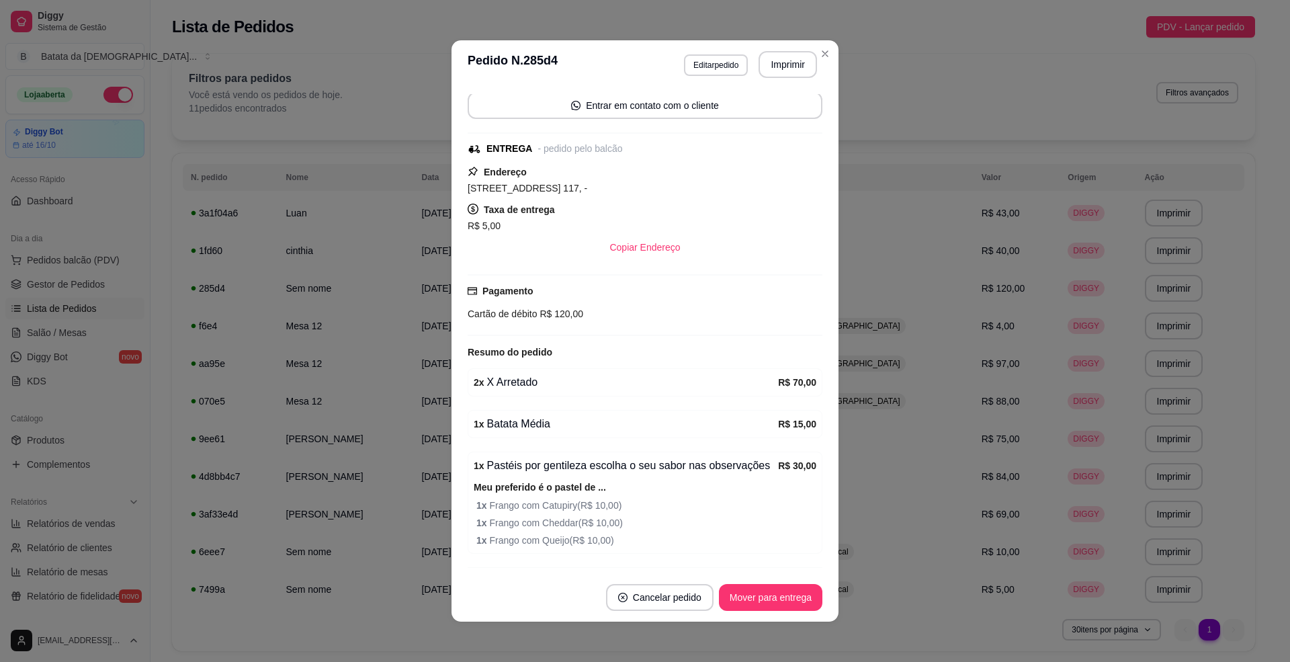
scroll to position [54, 0]
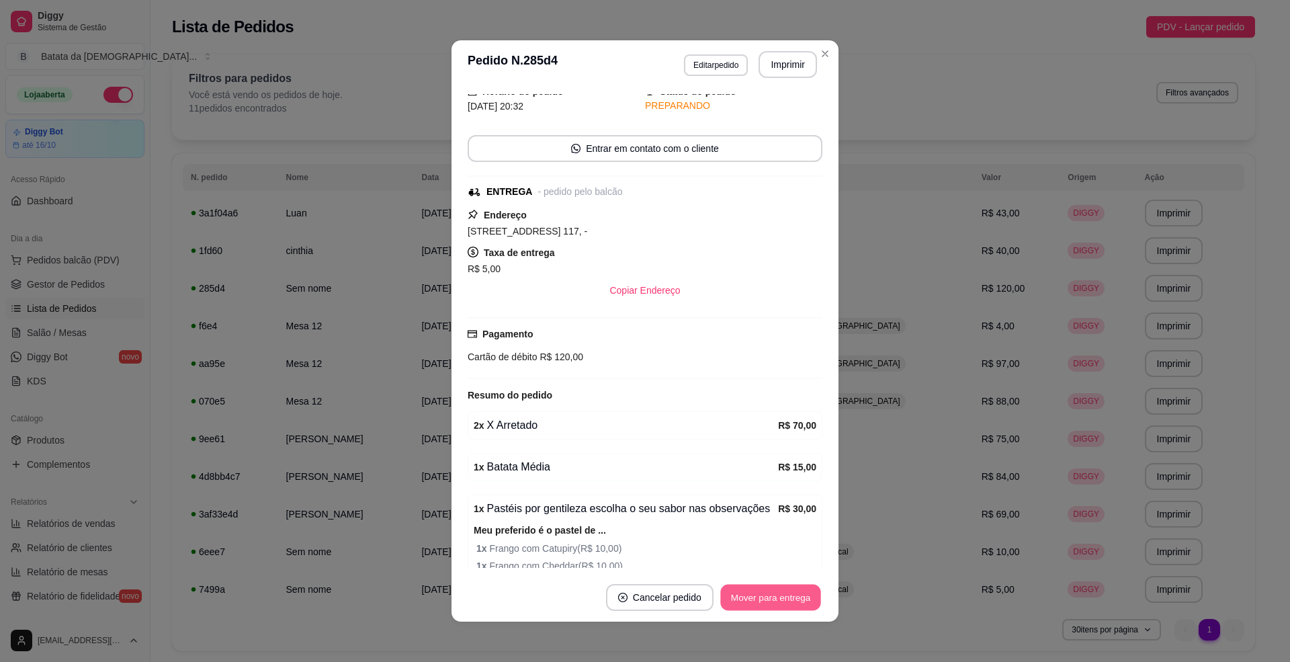
click at [770, 593] on button "Mover para entrega" at bounding box center [770, 598] width 101 height 26
click at [769, 595] on button "Mover para finalizado" at bounding box center [767, 598] width 108 height 26
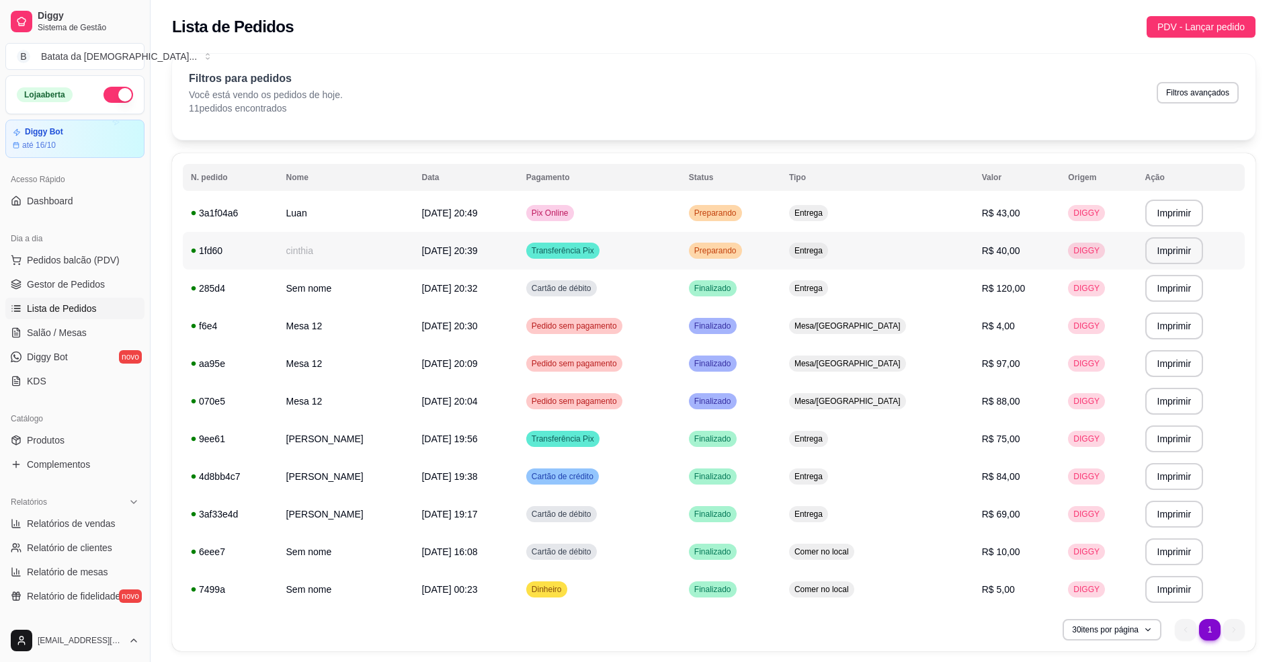
click at [781, 247] on td "Preparando" at bounding box center [731, 251] width 100 height 38
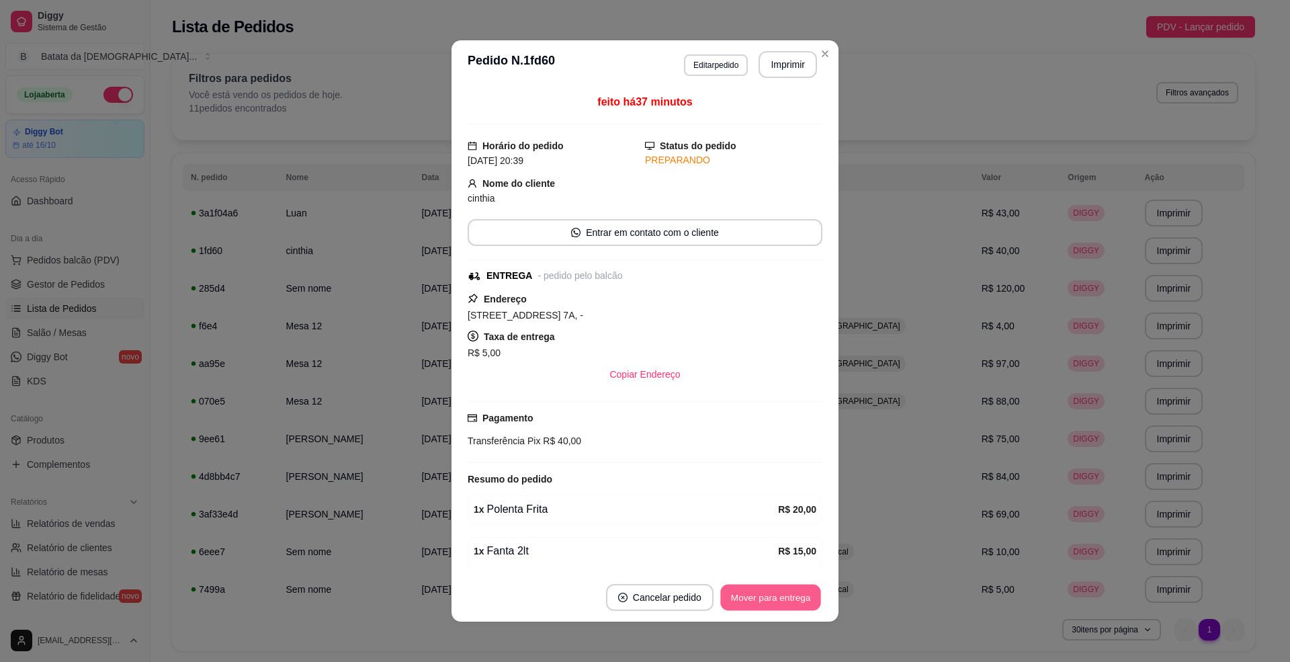
click at [776, 597] on button "Mover para entrega" at bounding box center [770, 598] width 101 height 26
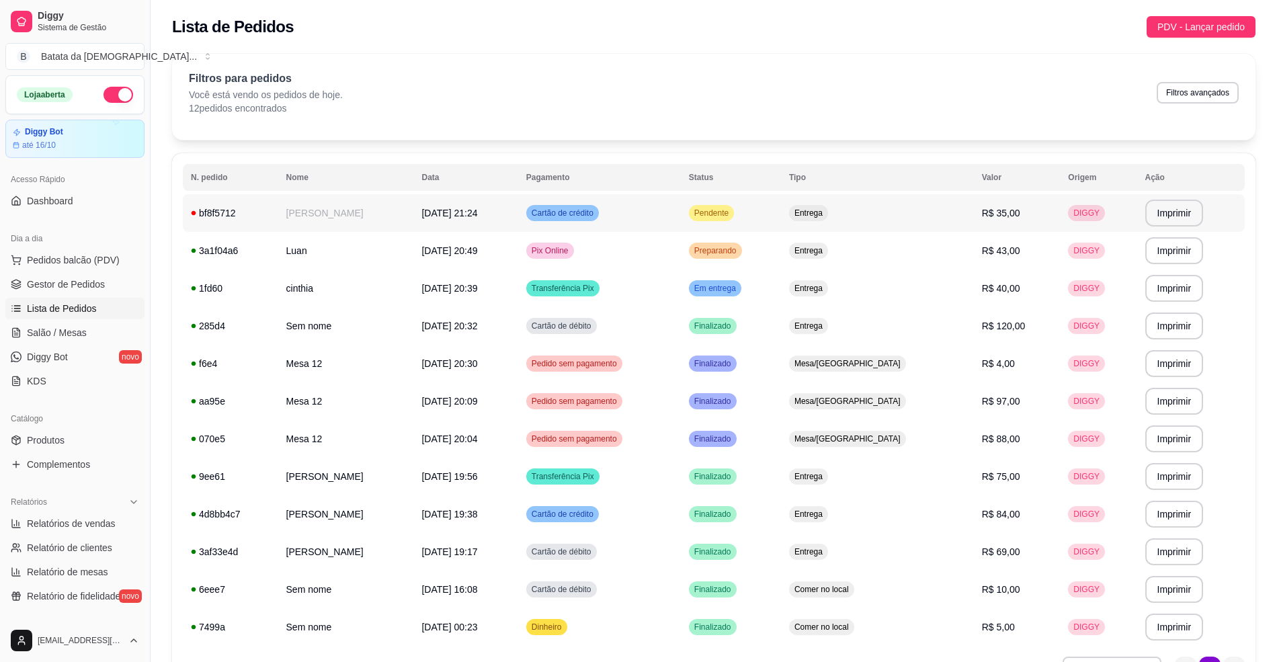
click at [825, 212] on span "Entrega" at bounding box center [809, 213] width 34 height 11
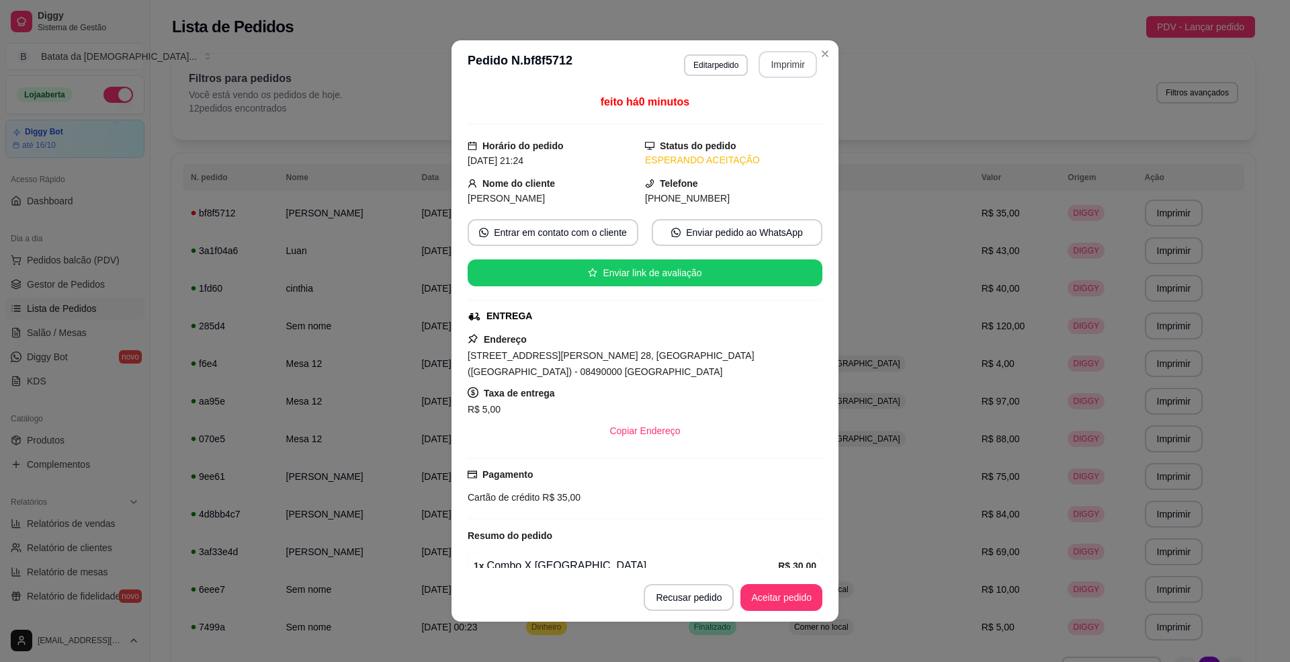
click at [778, 70] on button "Imprimir" at bounding box center [788, 64] width 58 height 27
click at [771, 601] on button "Aceitar pedido" at bounding box center [782, 597] width 82 height 27
click at [776, 595] on button "Mover para preparo" at bounding box center [770, 597] width 104 height 27
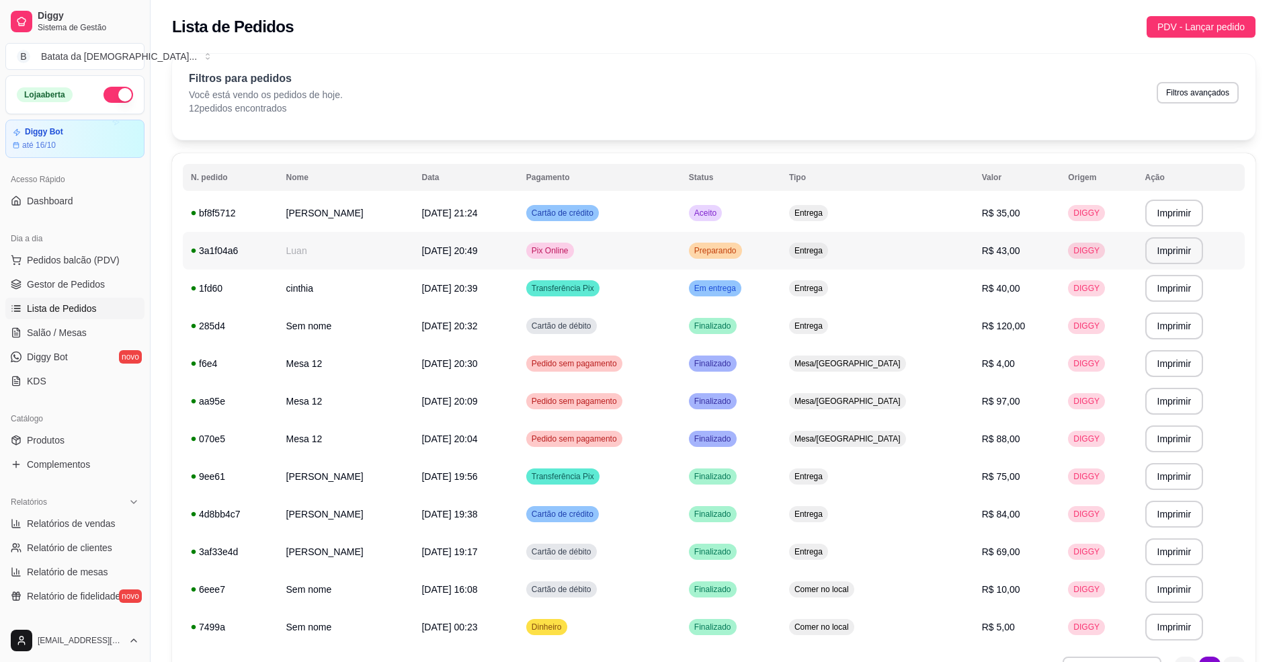
click at [828, 245] on div "Entrega" at bounding box center [808, 251] width 39 height 16
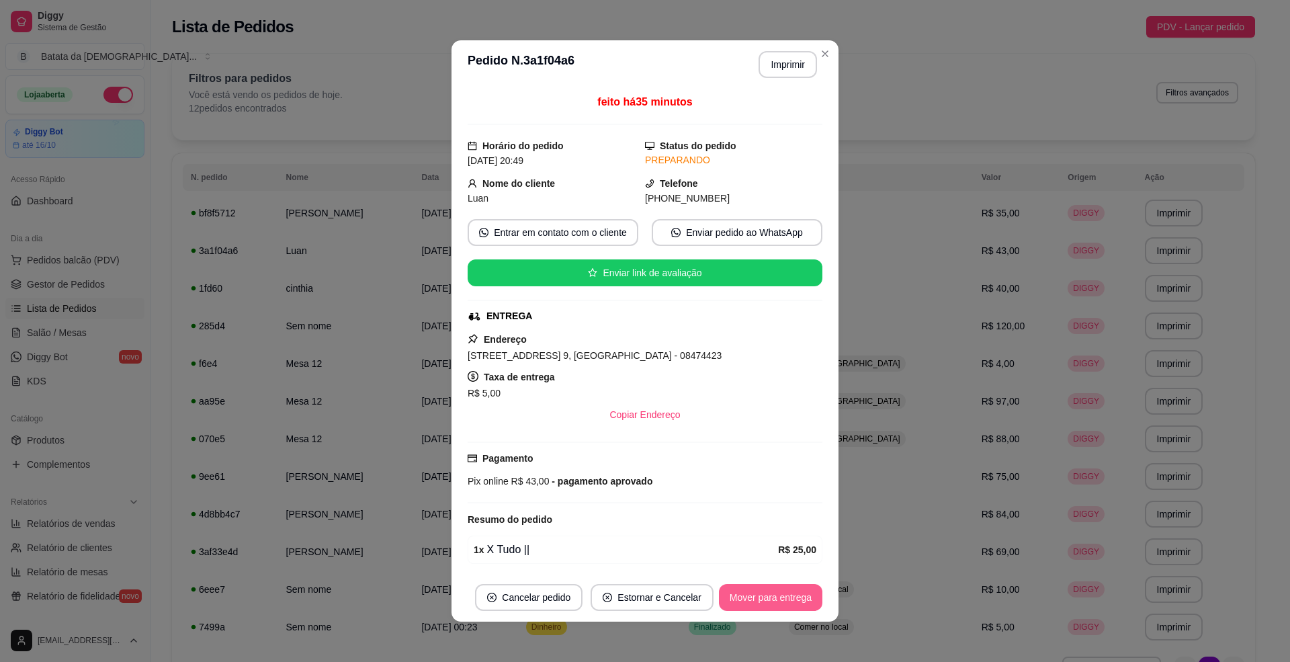
click at [739, 592] on button "Mover para entrega" at bounding box center [770, 597] width 103 height 27
click at [748, 599] on button "Mover para finalizado" at bounding box center [767, 597] width 112 height 27
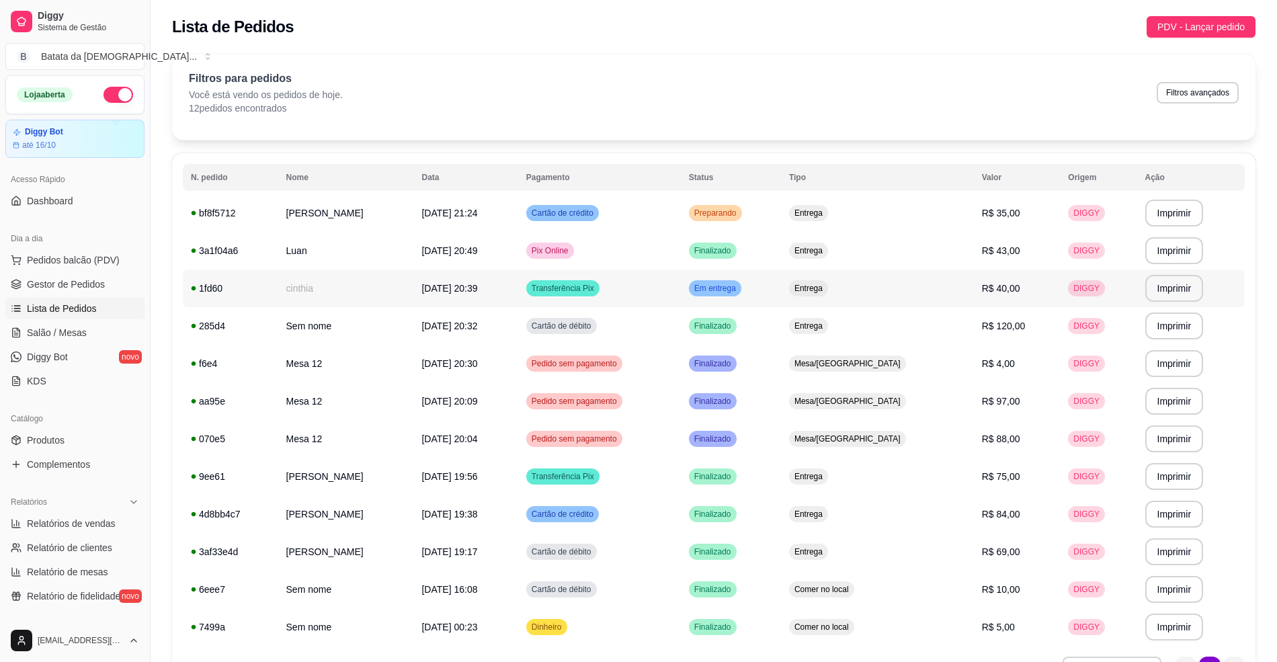
click at [781, 296] on td "Em entrega" at bounding box center [731, 288] width 100 height 38
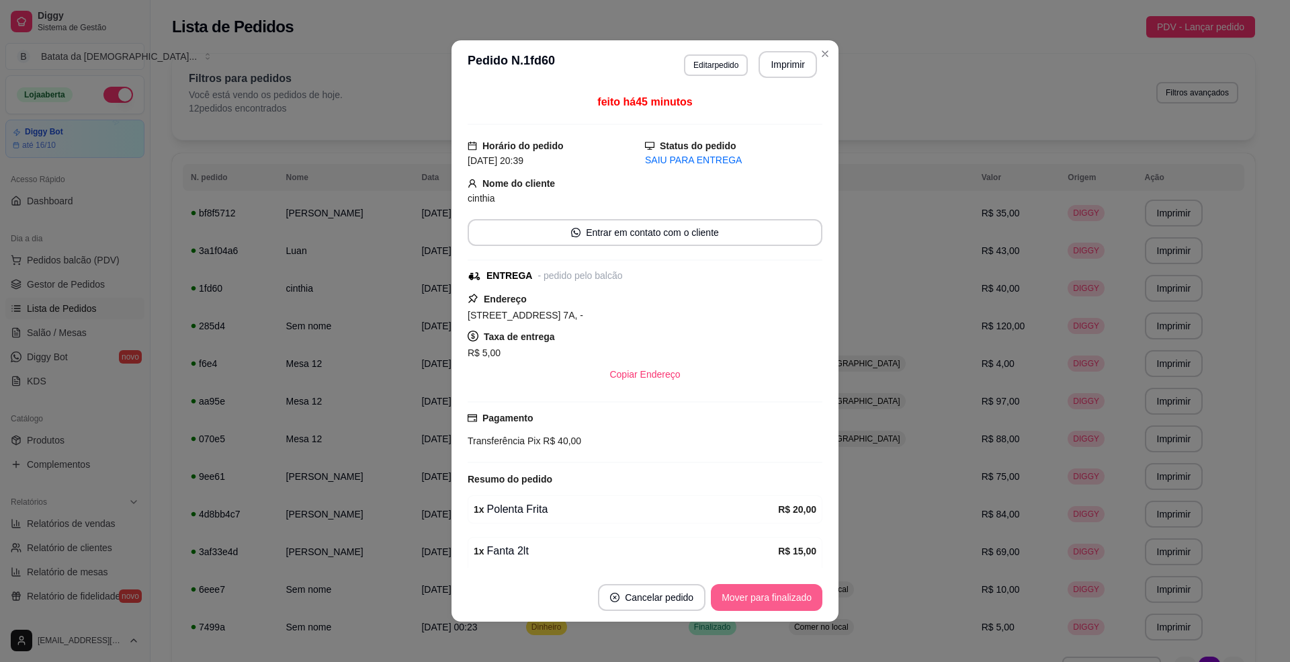
click at [770, 590] on button "Mover para finalizado" at bounding box center [767, 597] width 112 height 27
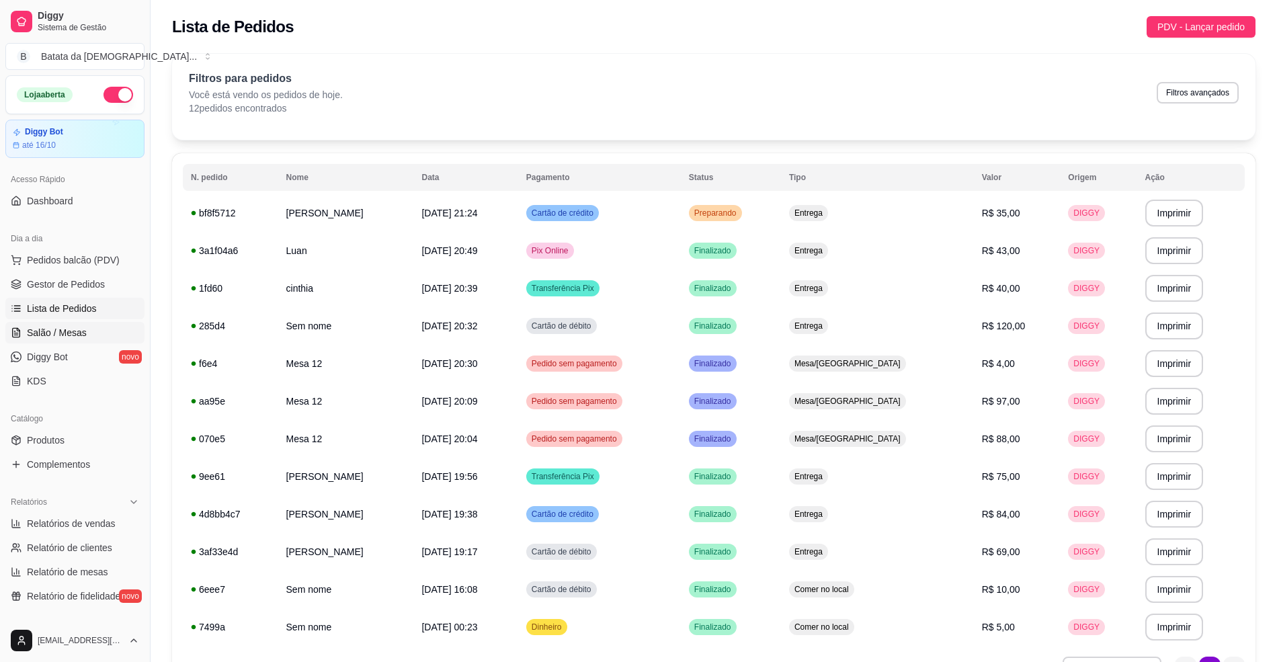
click at [69, 337] on span "Salão / Mesas" at bounding box center [57, 332] width 60 height 13
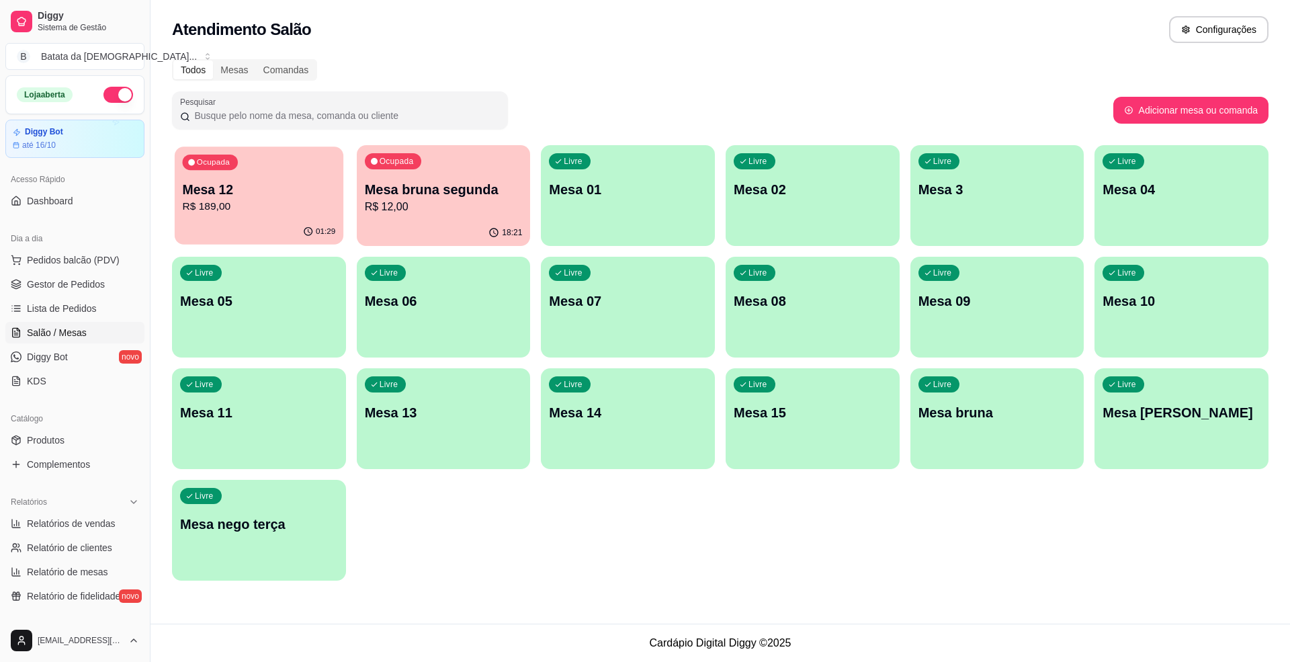
click at [292, 181] on p "Mesa 12" at bounding box center [259, 190] width 153 height 18
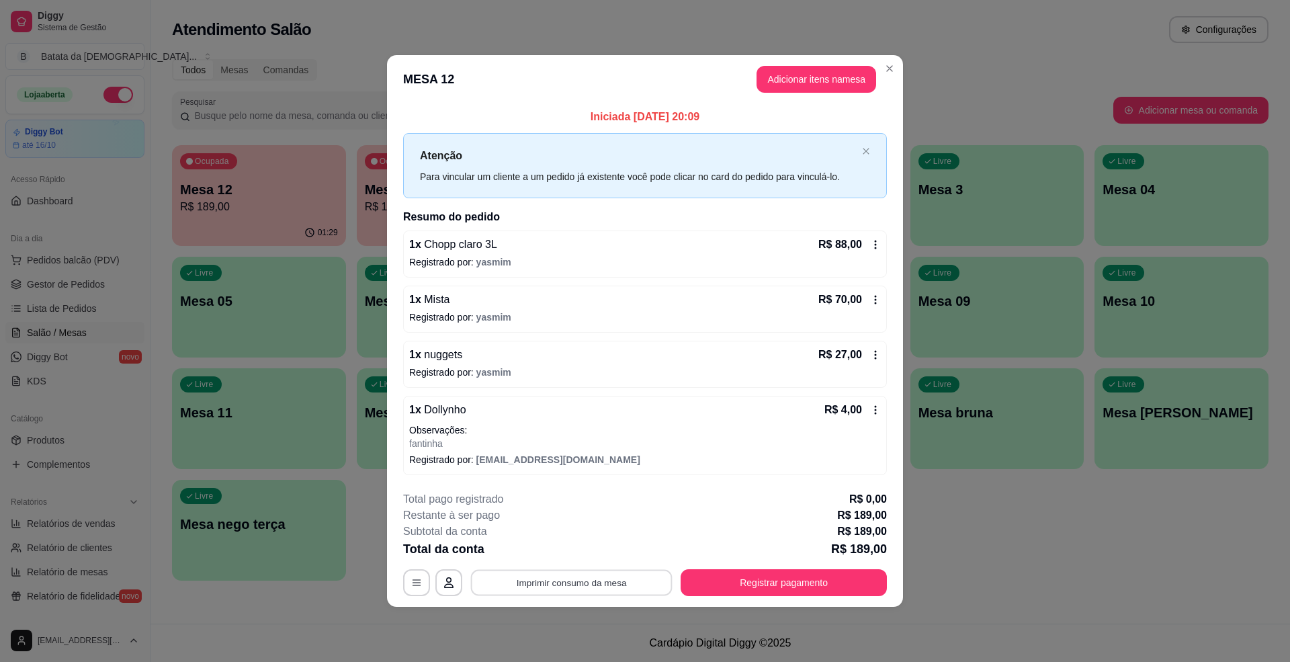
click at [562, 581] on button "Imprimir consumo da mesa" at bounding box center [572, 583] width 202 height 26
click at [844, 86] on button "Adicionar itens na mesa" at bounding box center [817, 80] width 116 height 26
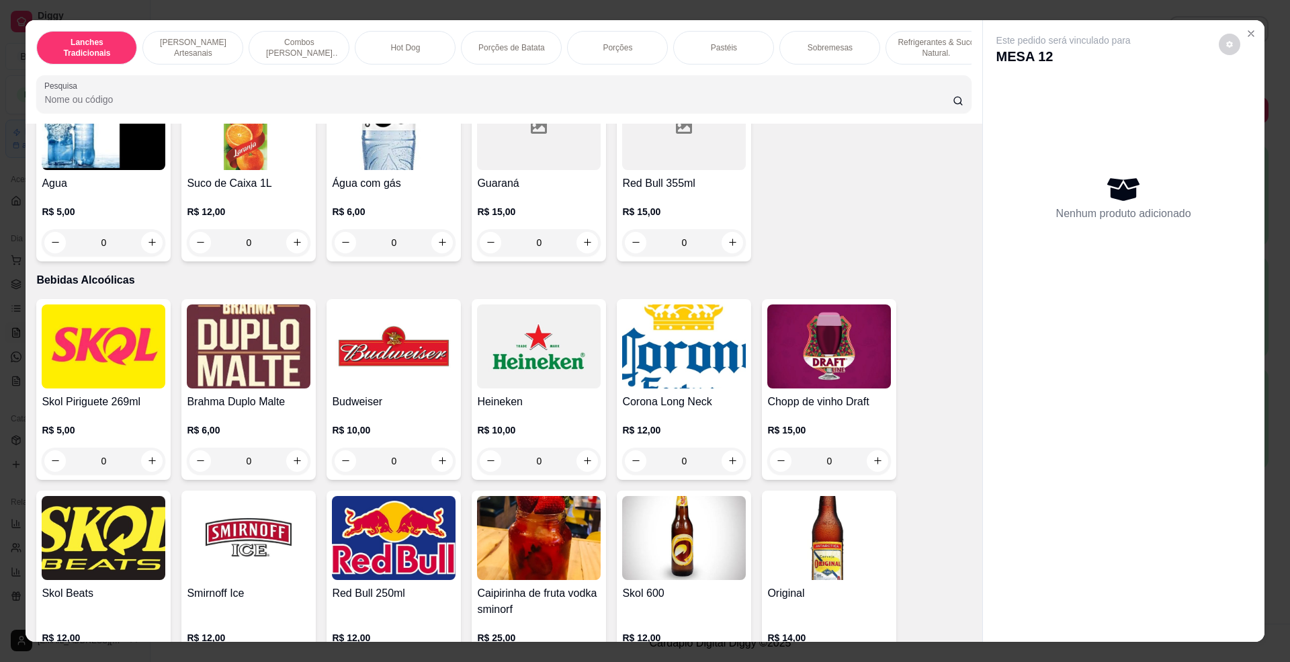
scroll to position [3584, 0]
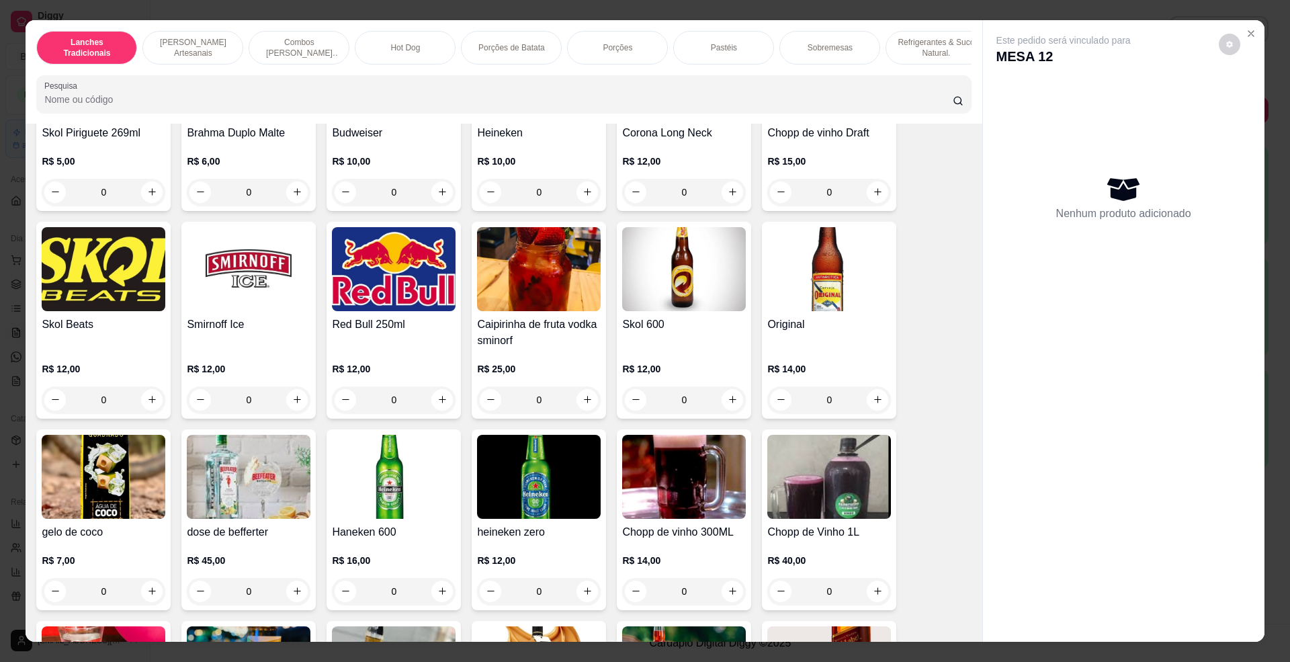
click at [831, 307] on img at bounding box center [829, 269] width 124 height 84
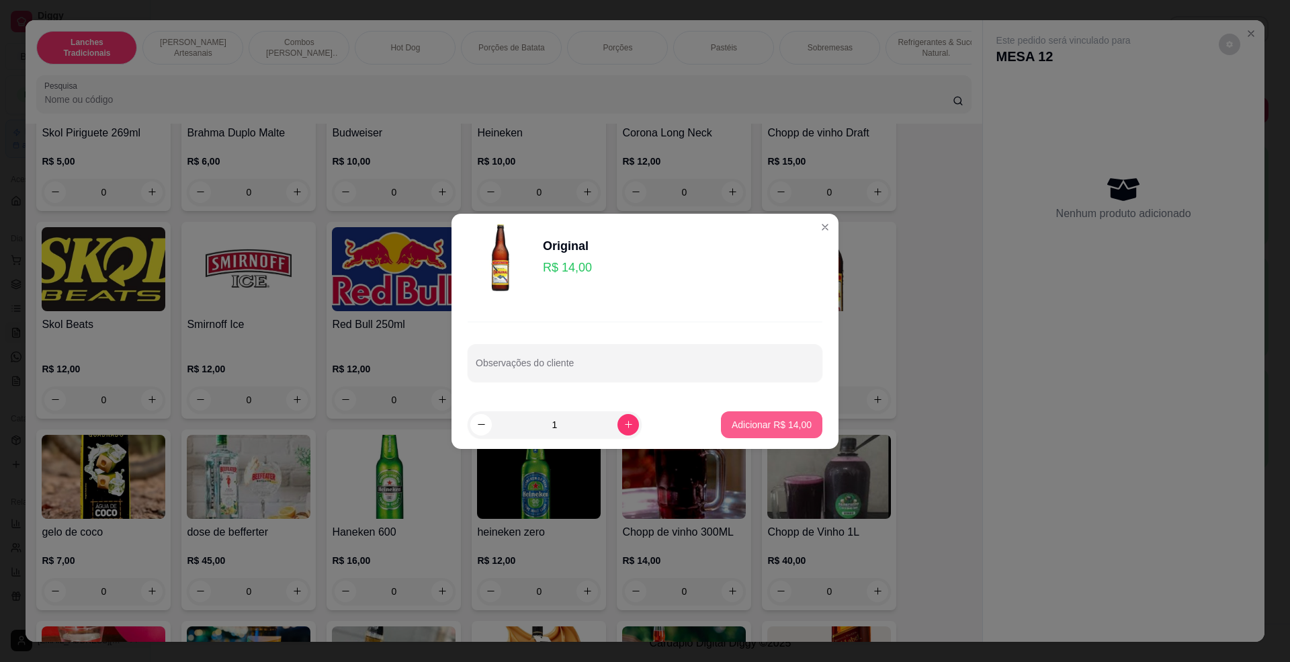
click at [761, 415] on button "Adicionar R$ 14,00" at bounding box center [771, 424] width 101 height 27
type input "1"
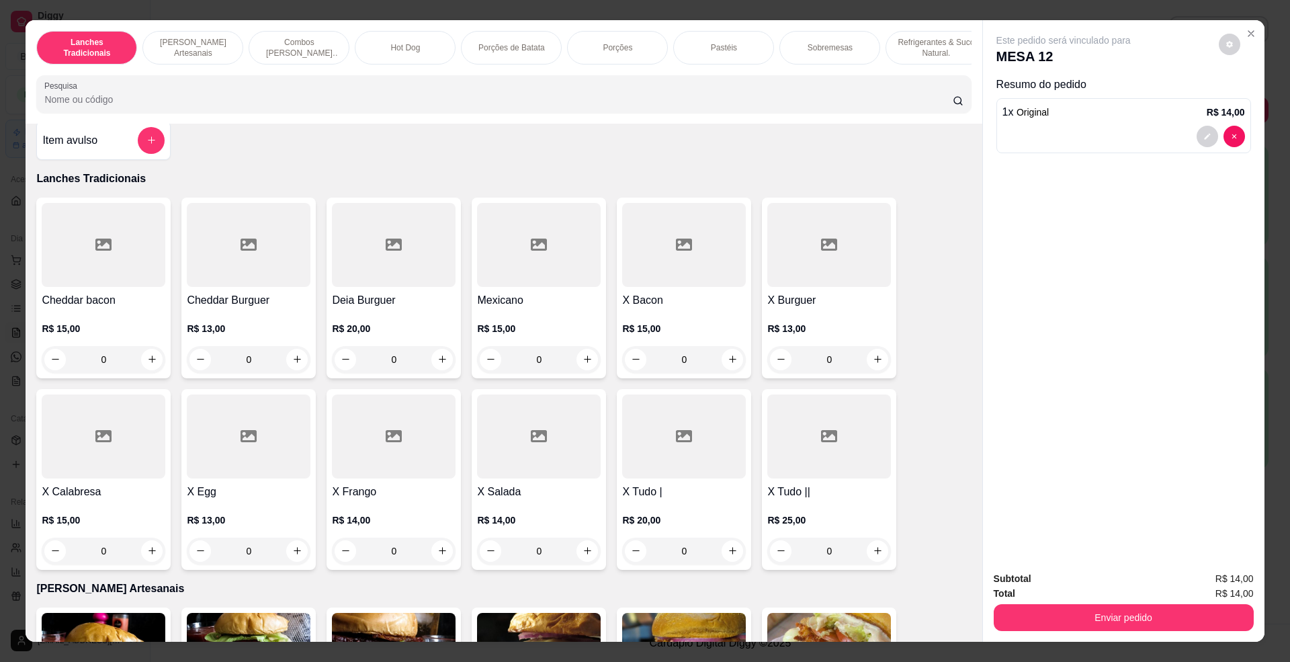
scroll to position [0, 0]
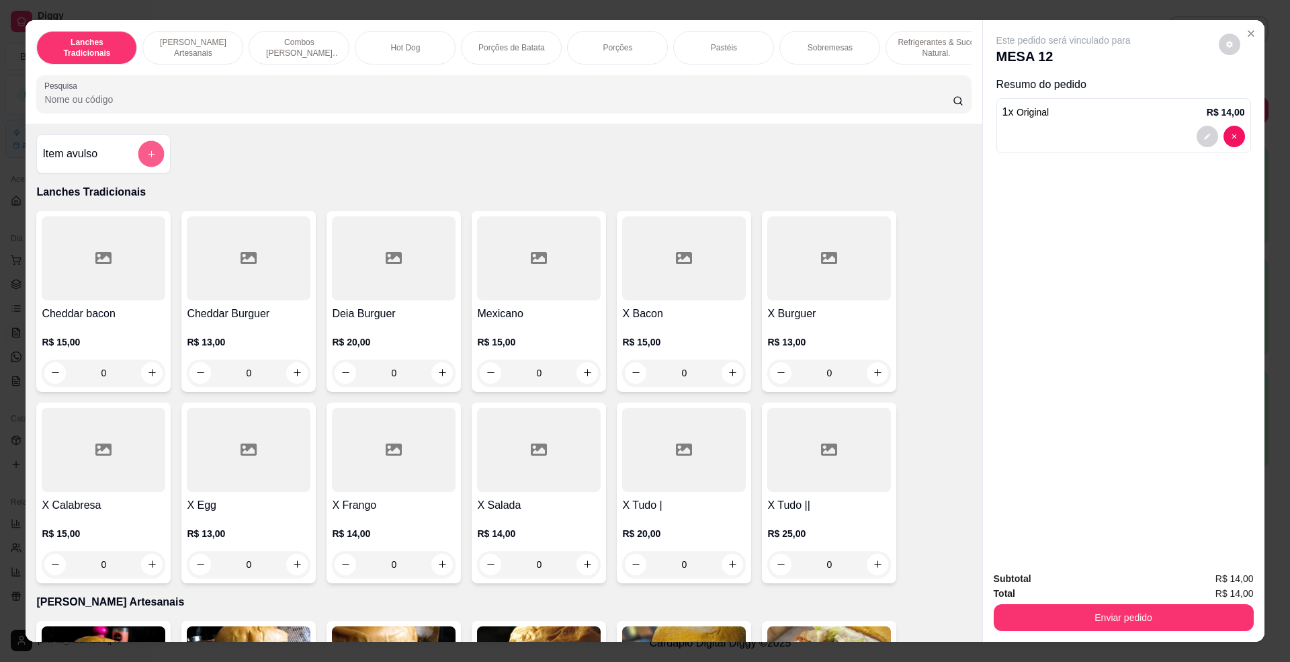
click at [138, 165] on button "add-separate-item" at bounding box center [151, 153] width 26 height 26
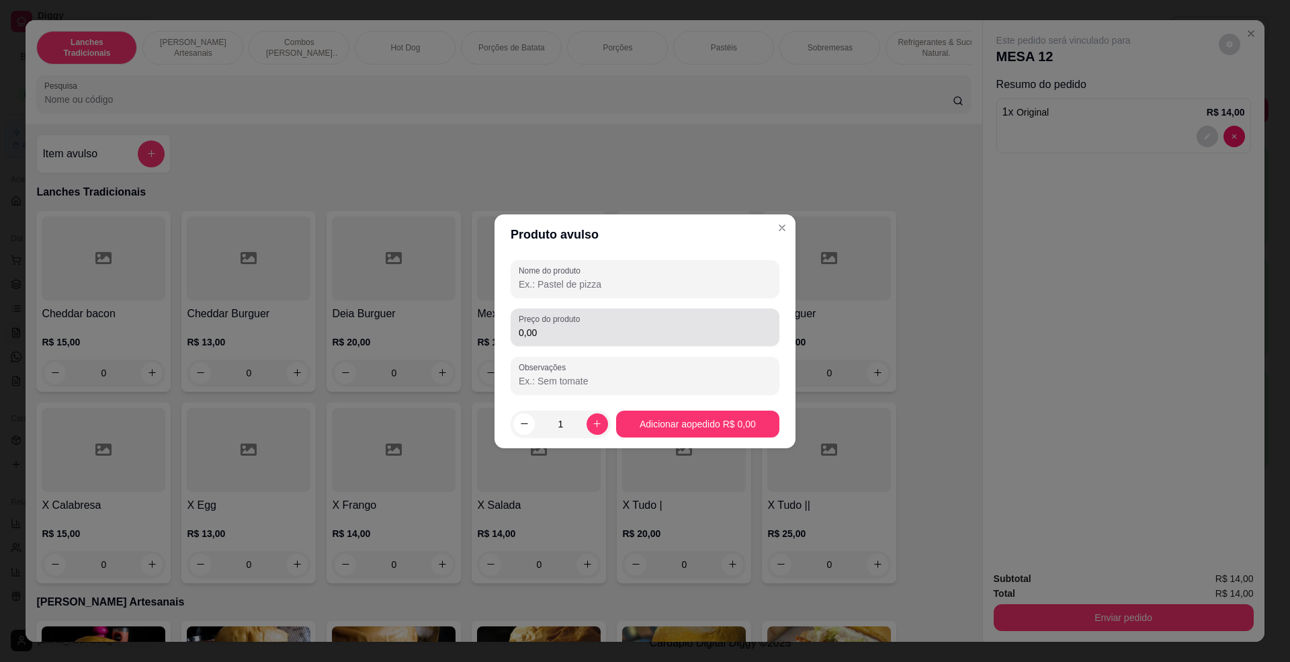
click at [579, 315] on label "Preço do produto" at bounding box center [552, 318] width 66 height 11
click at [579, 326] on input "0,00" at bounding box center [645, 332] width 253 height 13
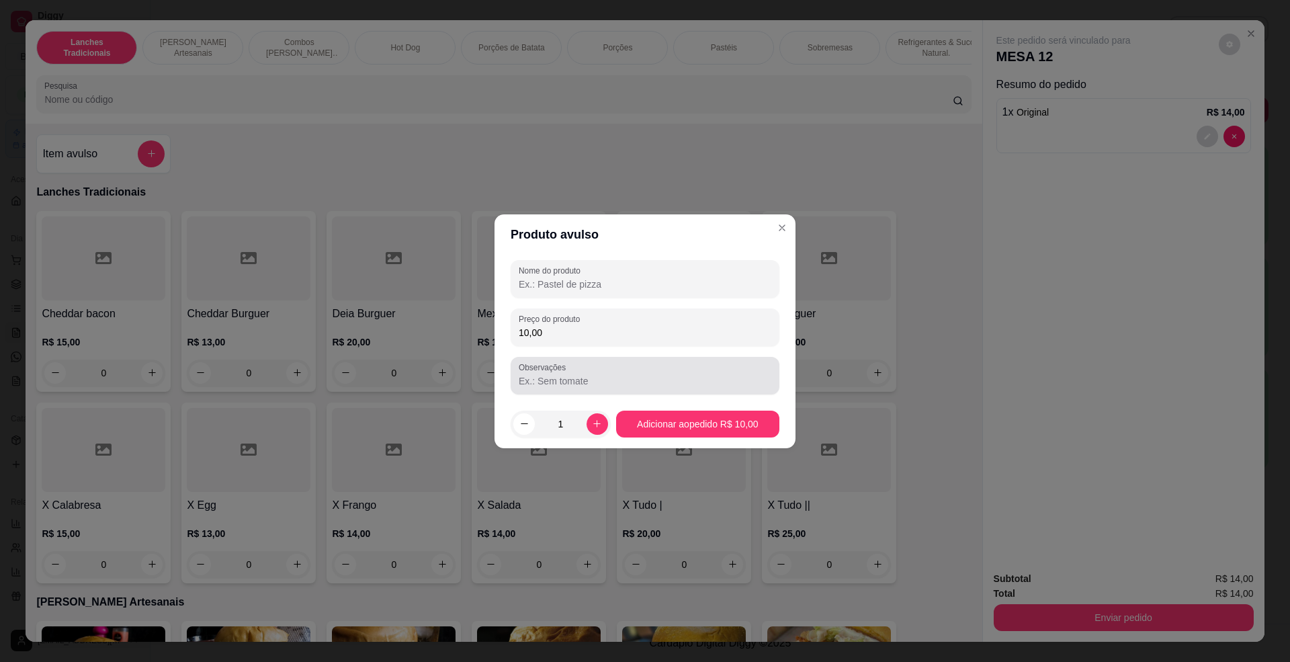
type input "10,00"
click at [593, 390] on div "Observações" at bounding box center [645, 376] width 269 height 38
click at [653, 297] on div "Nome do produto Preço do produto 10,00 Observações" at bounding box center [645, 327] width 269 height 134
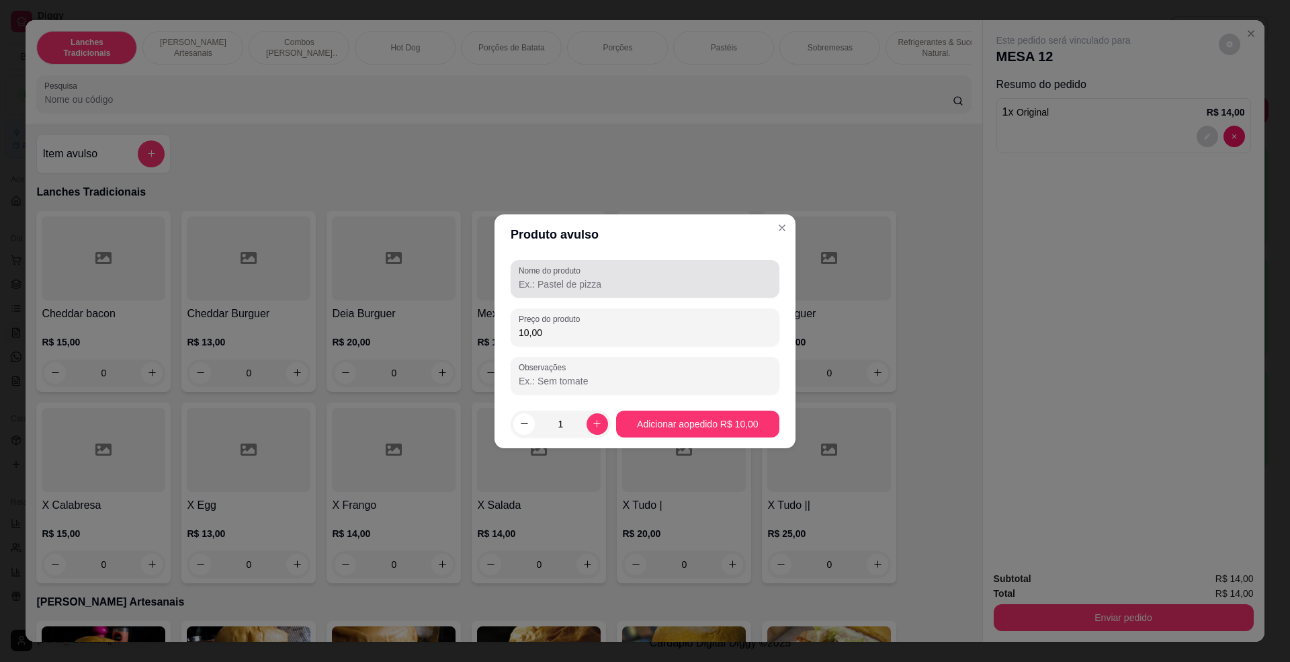
click at [654, 267] on div at bounding box center [645, 278] width 253 height 27
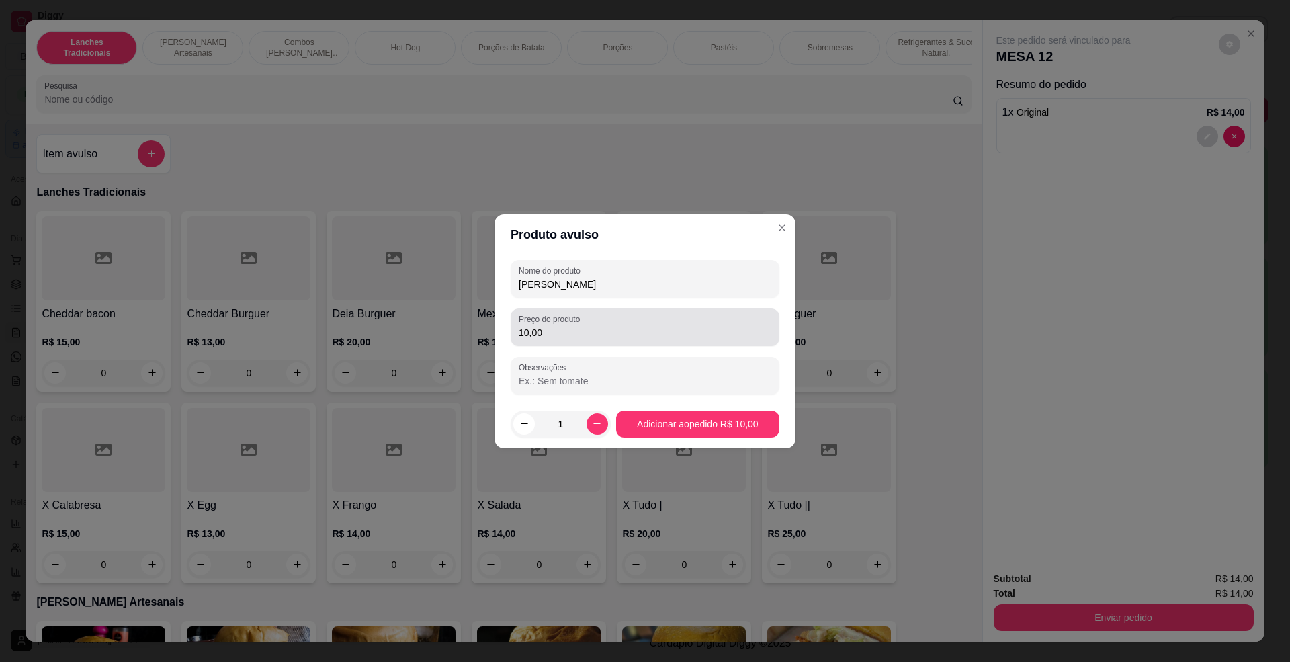
type input "[PERSON_NAME]"
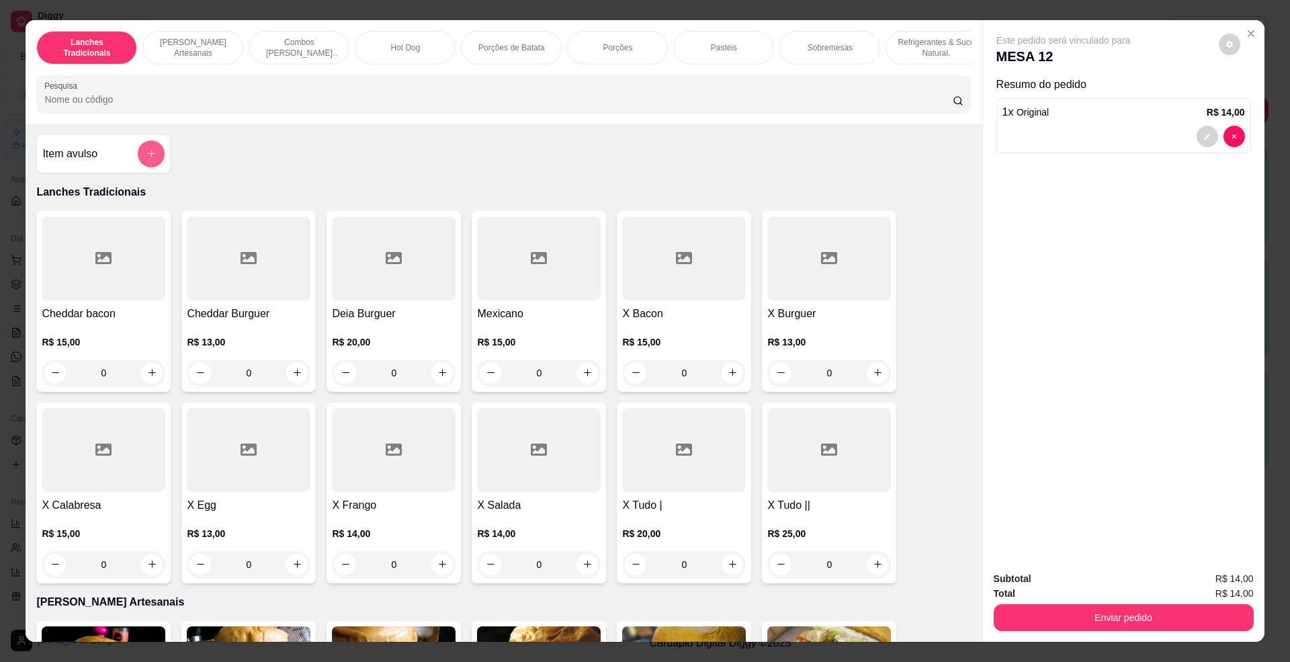
click at [147, 159] on icon "add-separate-item" at bounding box center [152, 154] width 10 height 10
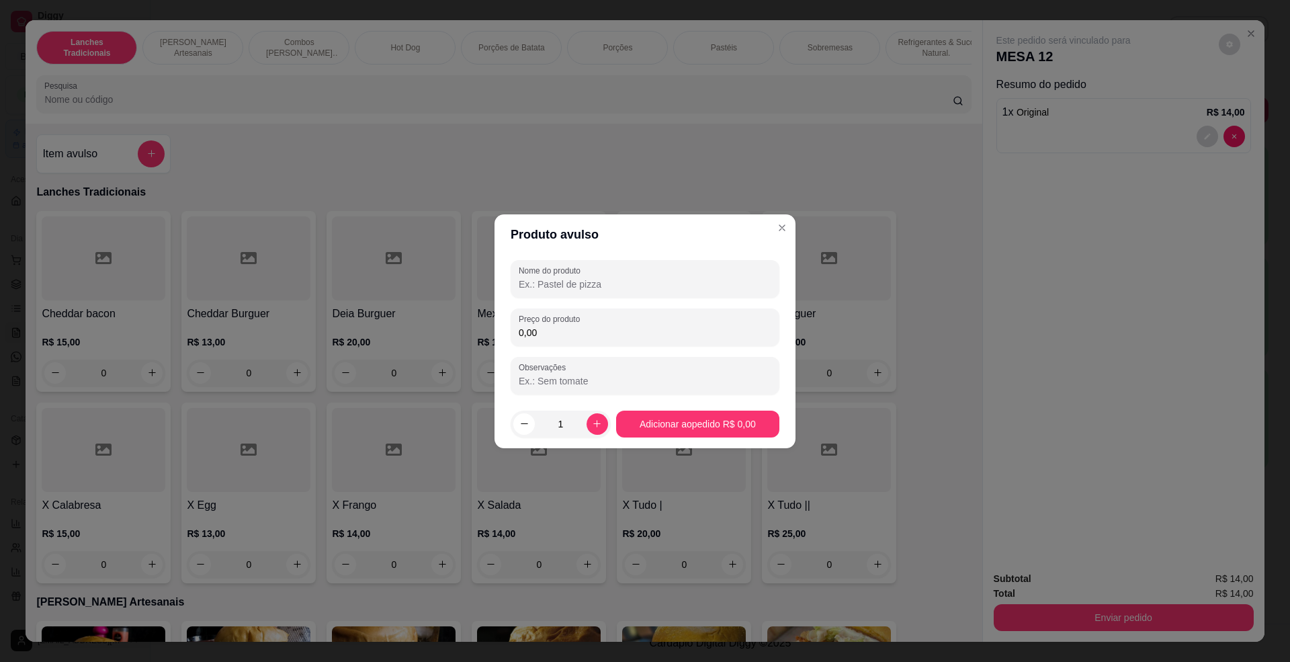
click at [667, 335] on input "0,00" at bounding box center [645, 332] width 253 height 13
type input "10,00"
click at [632, 293] on div "Nome do produto" at bounding box center [645, 279] width 269 height 38
type input "[PERSON_NAME]"
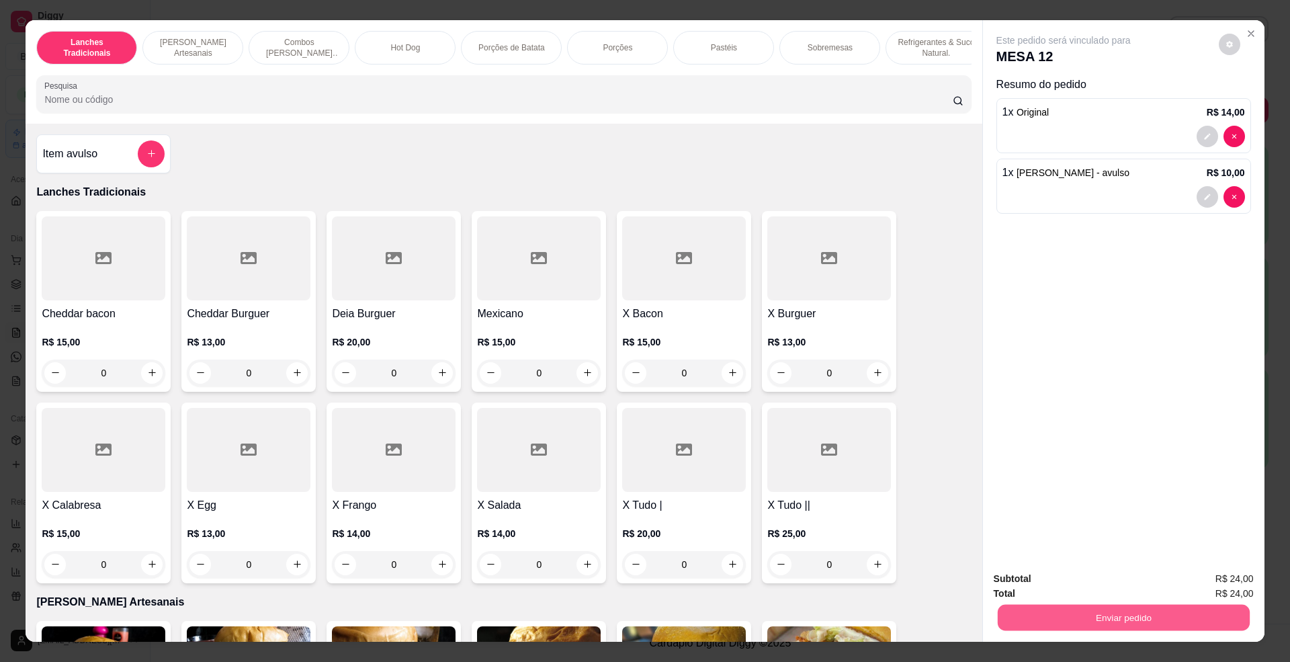
click at [1173, 618] on button "Enviar pedido" at bounding box center [1123, 618] width 252 height 26
click at [1103, 581] on button "Não registrar e enviar pedido" at bounding box center [1078, 586] width 140 height 26
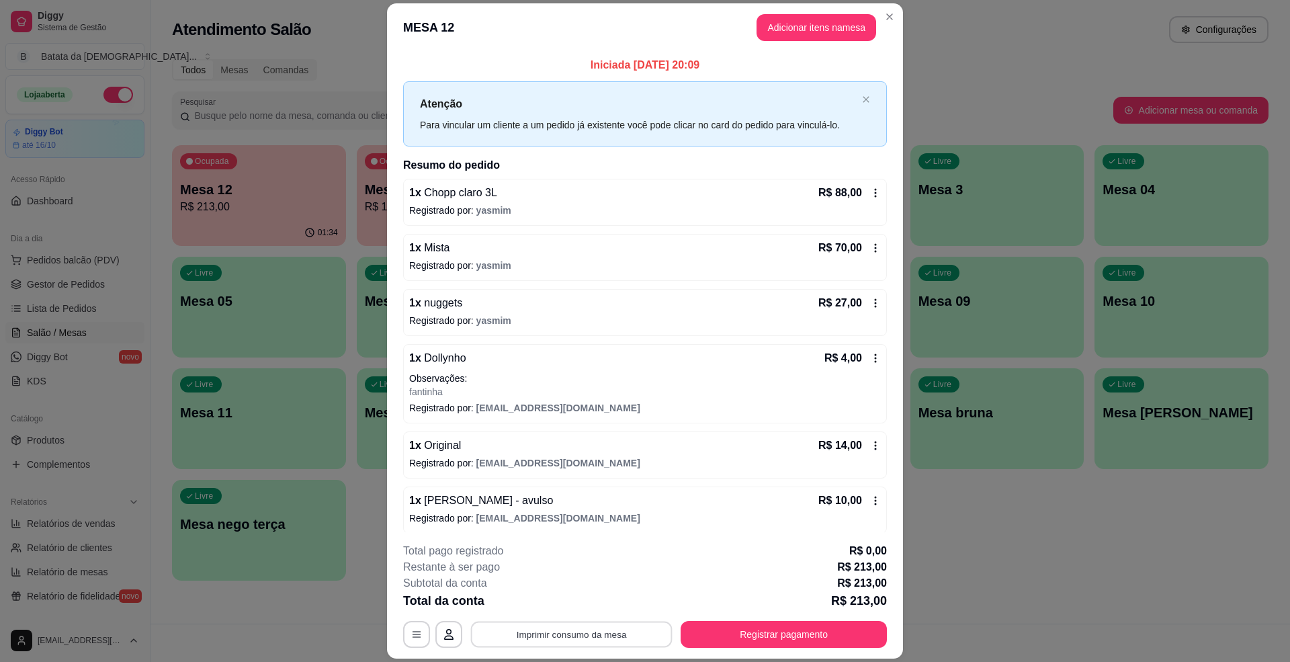
click at [544, 638] on button "Imprimir consumo da mesa" at bounding box center [572, 635] width 202 height 26
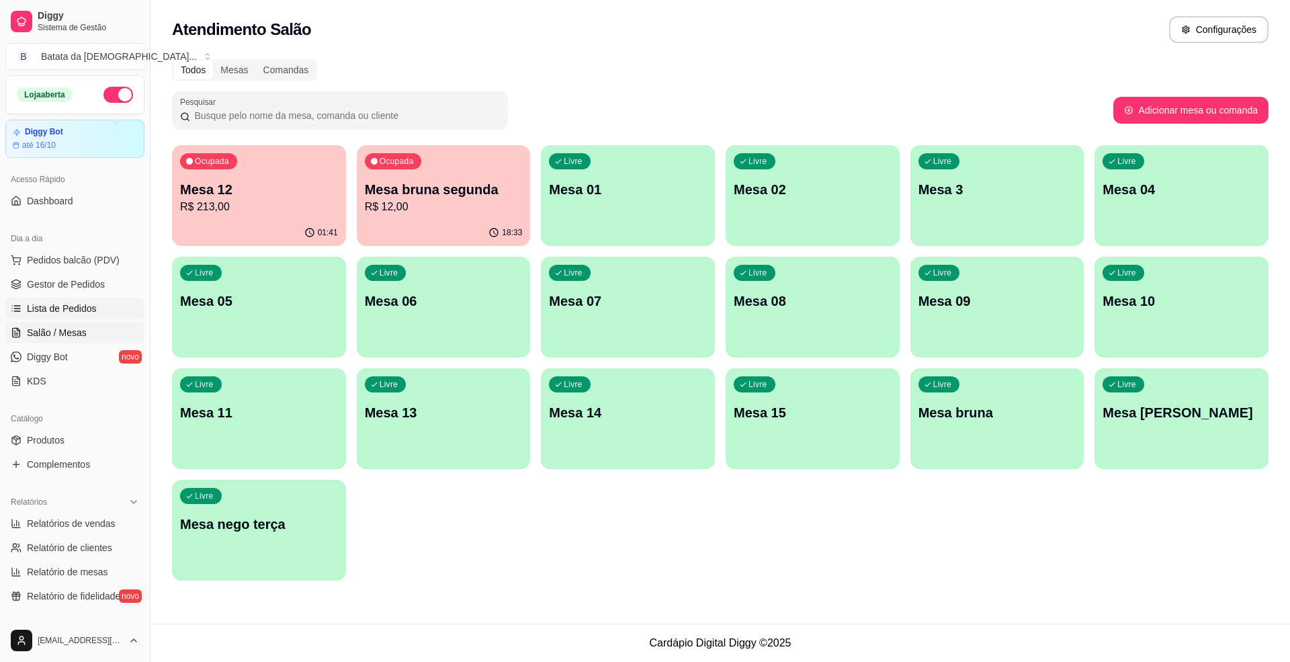
click at [73, 306] on span "Lista de Pedidos" at bounding box center [62, 308] width 70 height 13
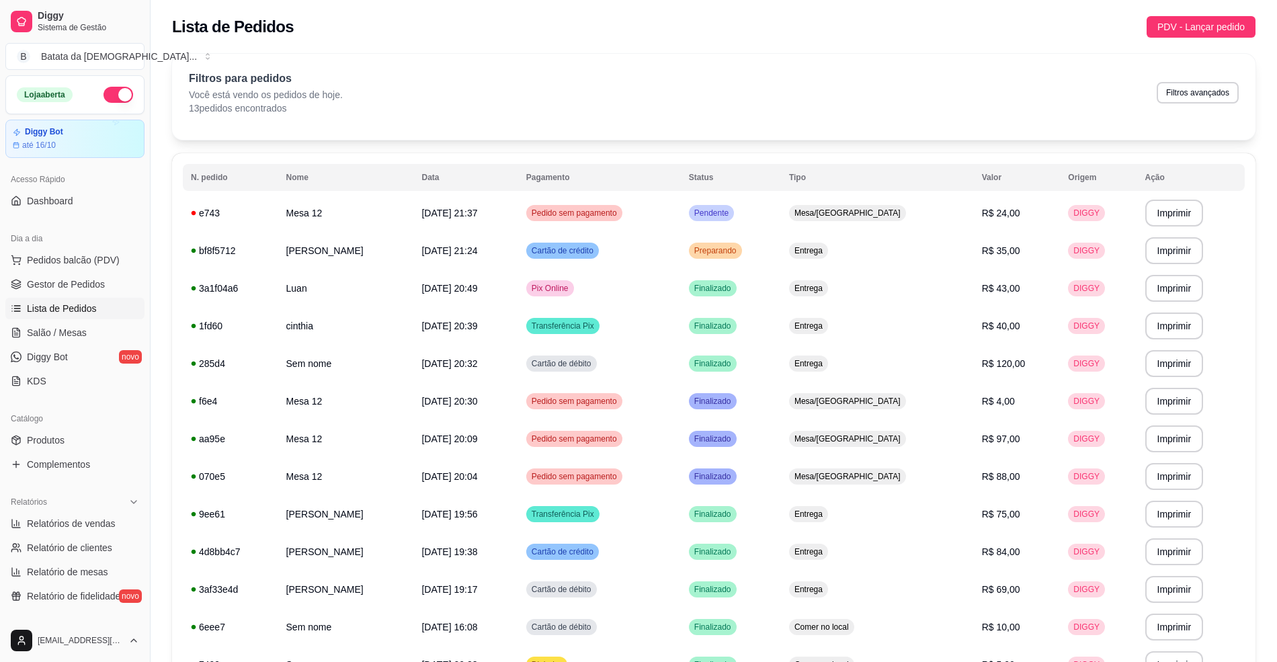
click at [669, 188] on th "Pagamento" at bounding box center [599, 177] width 163 height 27
click at [681, 224] on td "Pedido sem pagamento" at bounding box center [599, 213] width 163 height 38
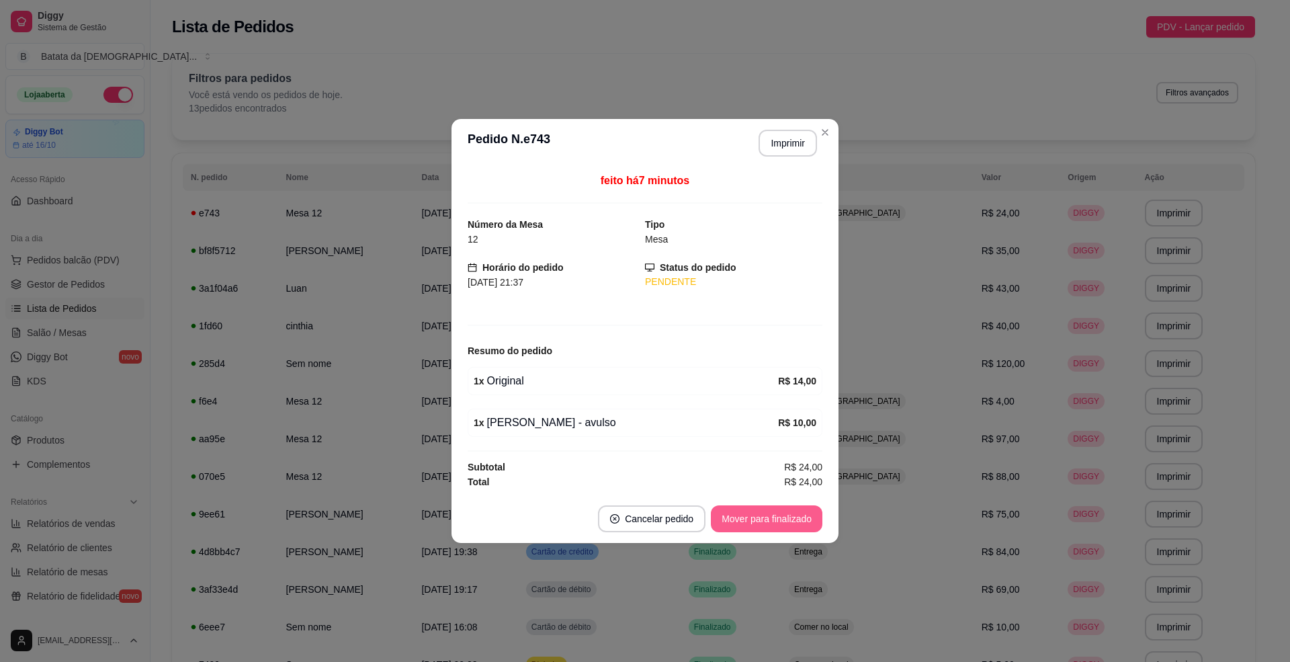
click at [765, 509] on button "Mover para finalizado" at bounding box center [767, 518] width 112 height 27
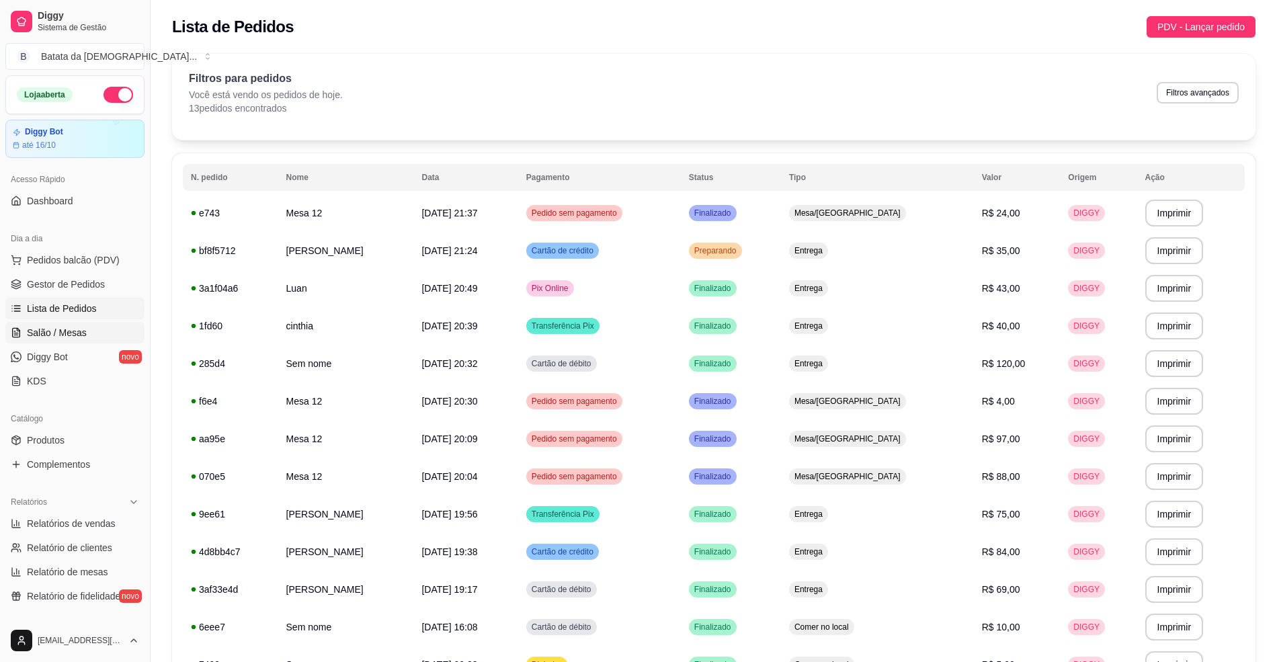
click at [79, 326] on span "Salão / Mesas" at bounding box center [57, 332] width 60 height 13
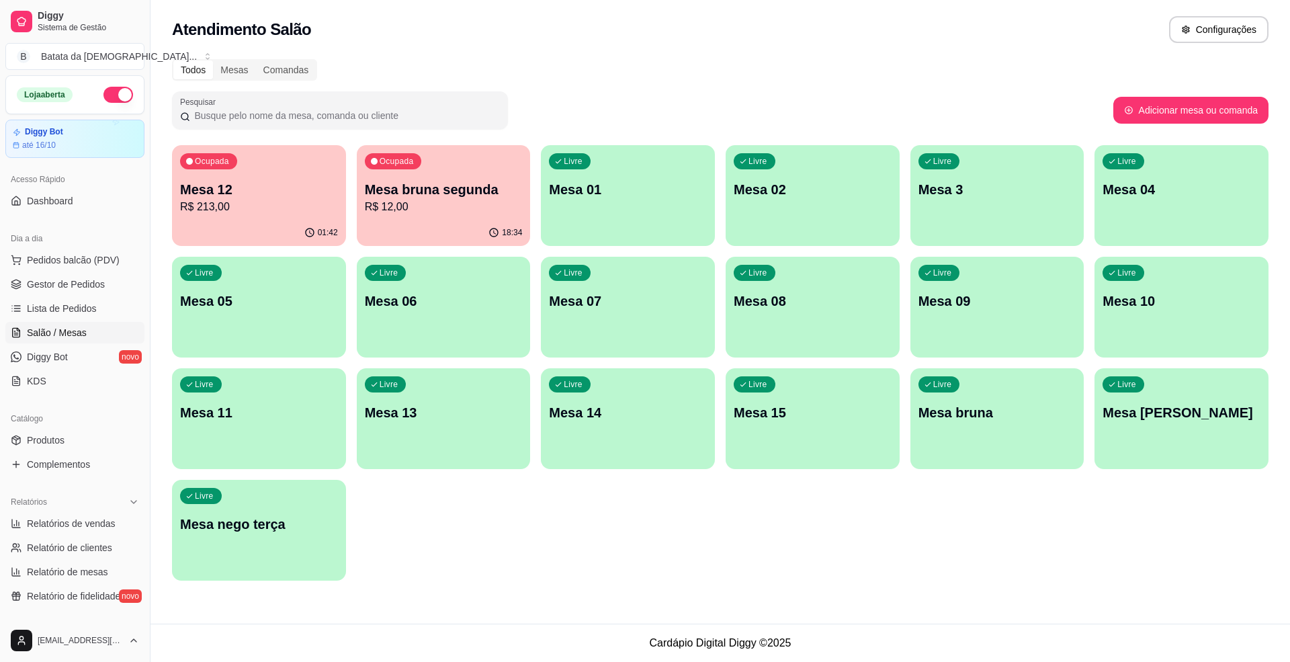
click at [331, 194] on p "Mesa 12" at bounding box center [259, 189] width 158 height 19
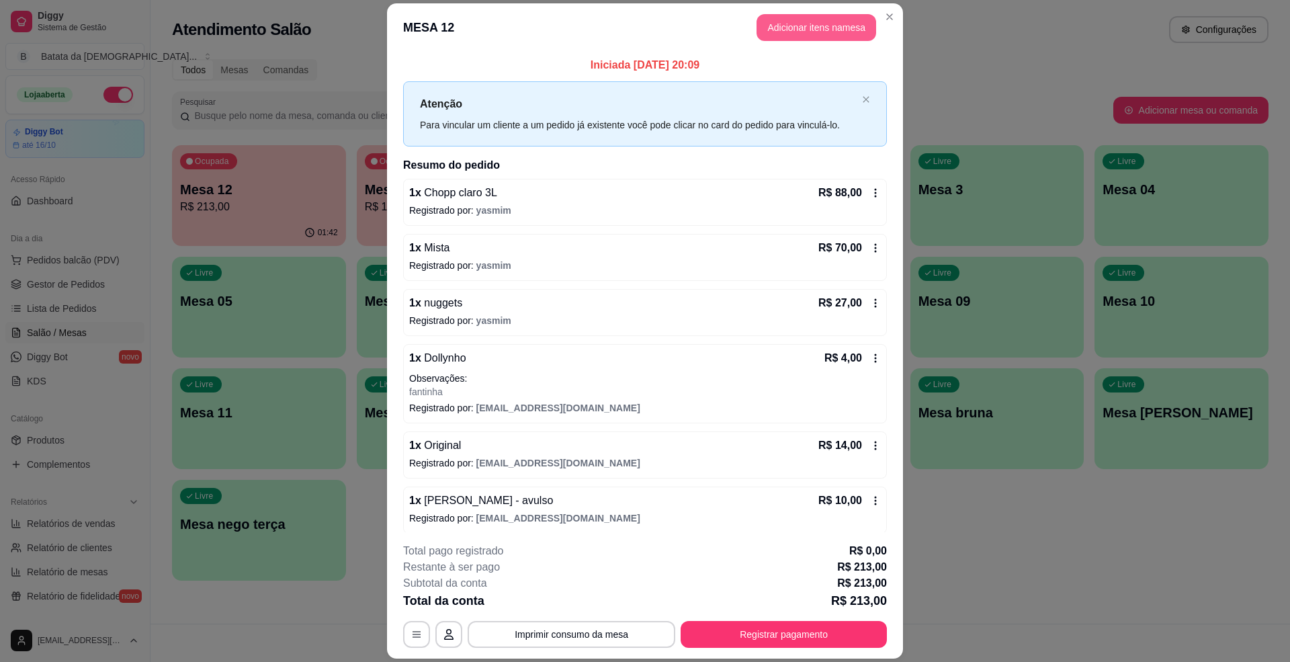
click at [782, 22] on button "Adicionar itens na mesa" at bounding box center [817, 27] width 120 height 27
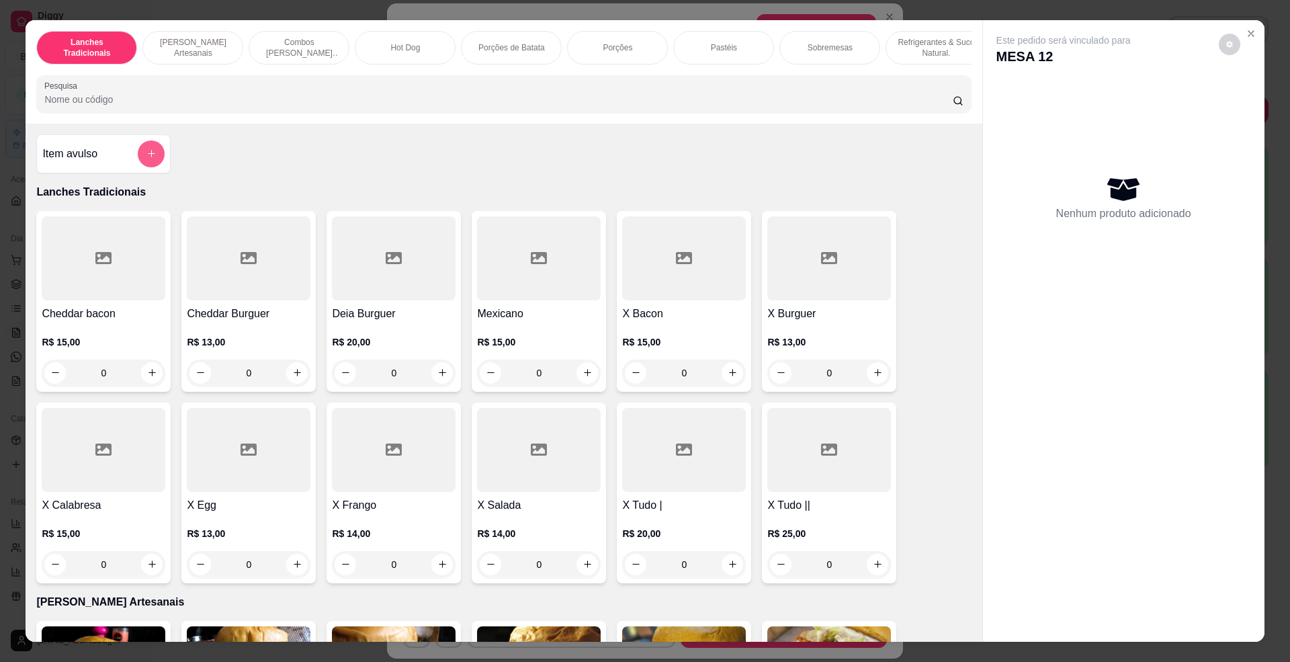
click at [147, 159] on icon "add-separate-item" at bounding box center [152, 154] width 10 height 10
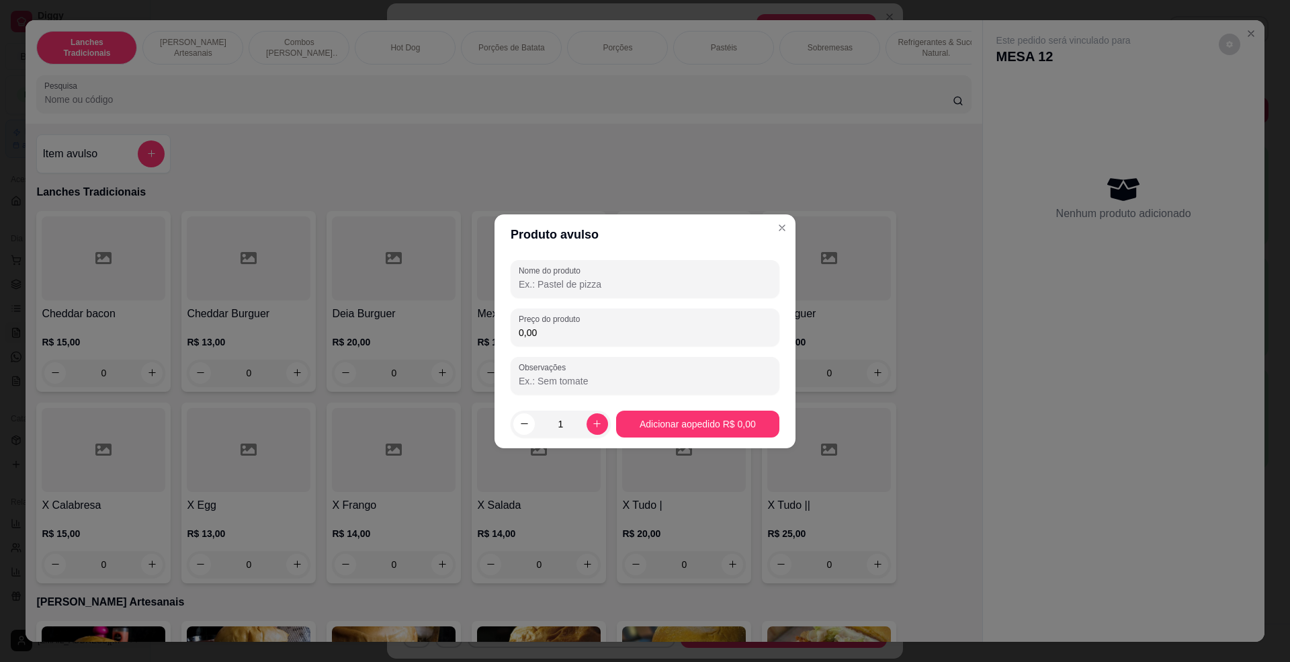
click at [612, 285] on input "Nome do produto" at bounding box center [645, 284] width 253 height 13
type input "[PERSON_NAME]"
click at [581, 339] on div "0,00" at bounding box center [645, 327] width 253 height 27
type input "10,00"
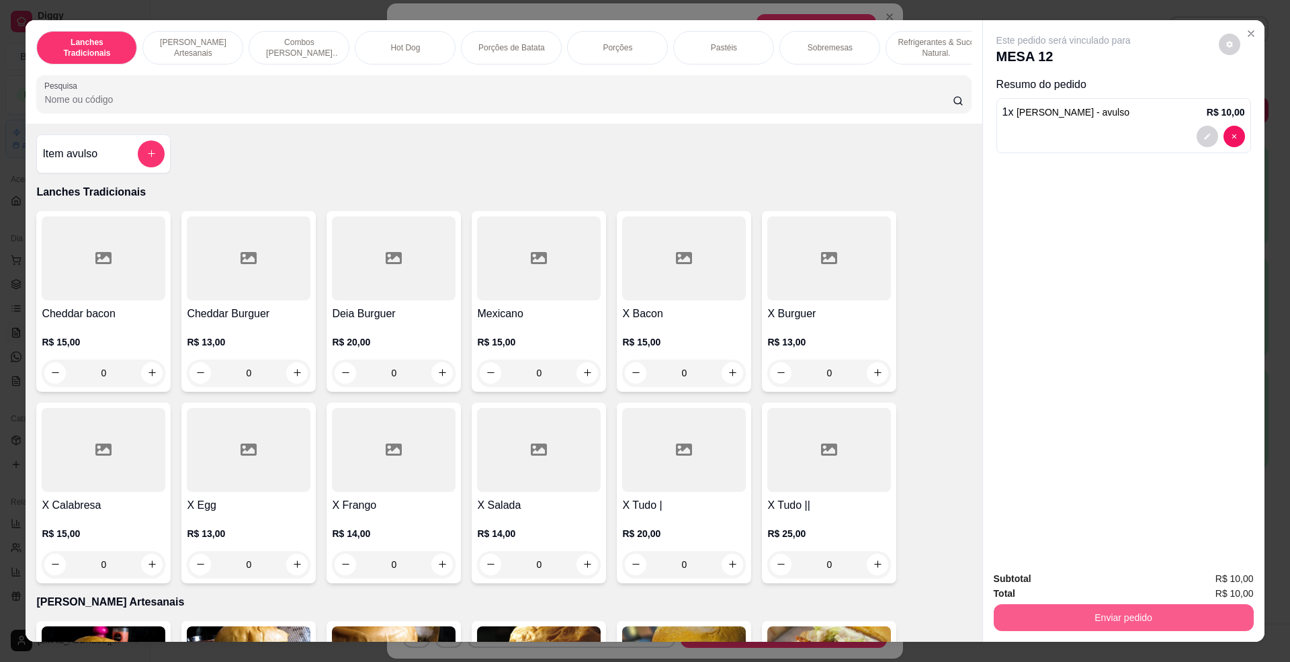
click at [1177, 624] on button "Enviar pedido" at bounding box center [1124, 617] width 260 height 27
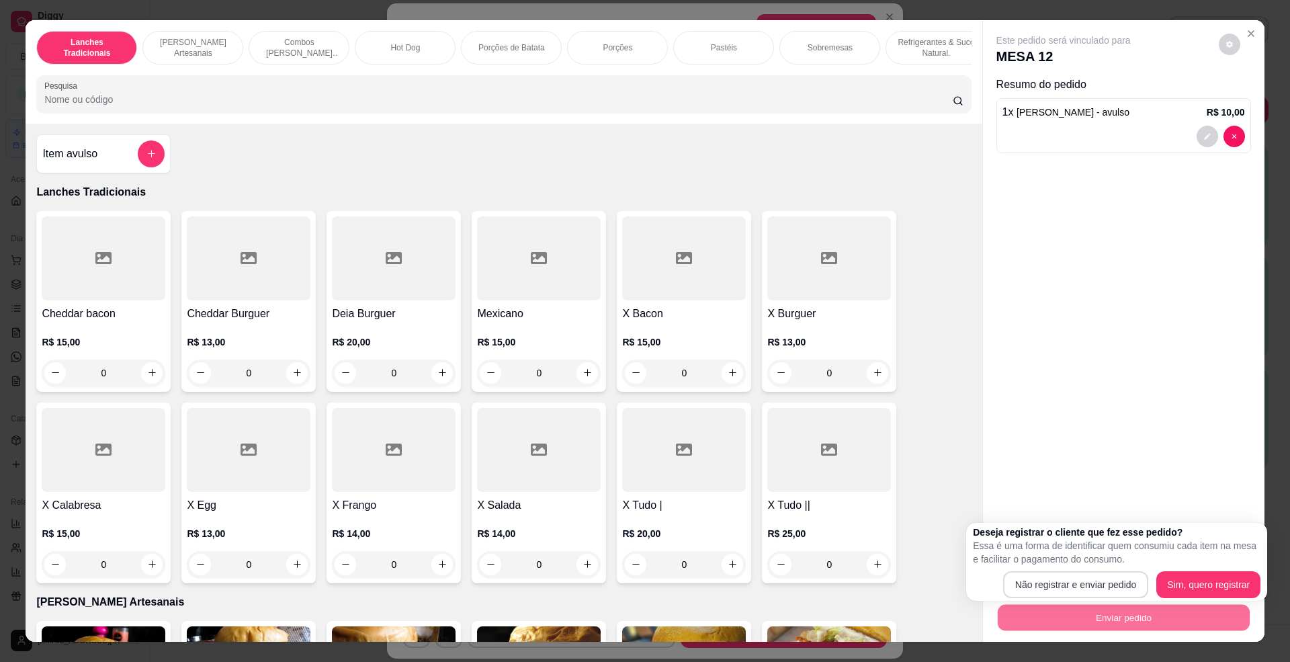
click at [1100, 564] on p "Essa é uma forma de identificar quem consumiu cada item na mesa e facilitar o p…" at bounding box center [1117, 552] width 288 height 27
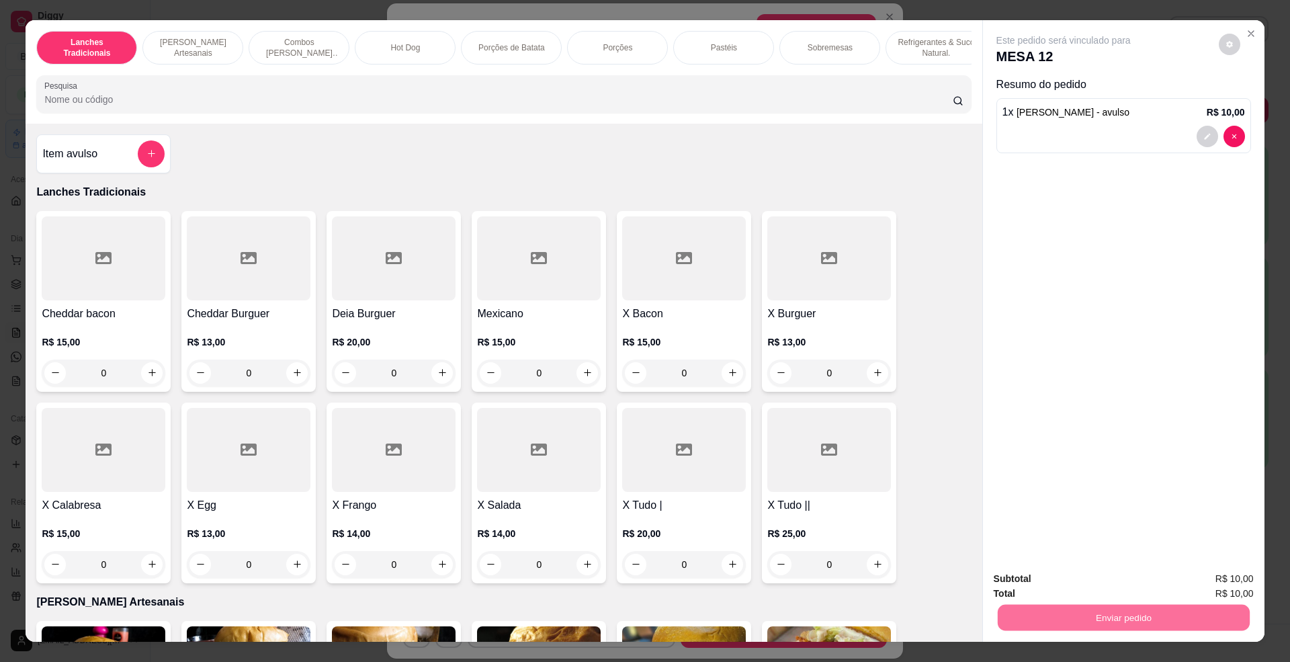
click at [1101, 586] on button "Não registrar e enviar pedido" at bounding box center [1078, 586] width 140 height 26
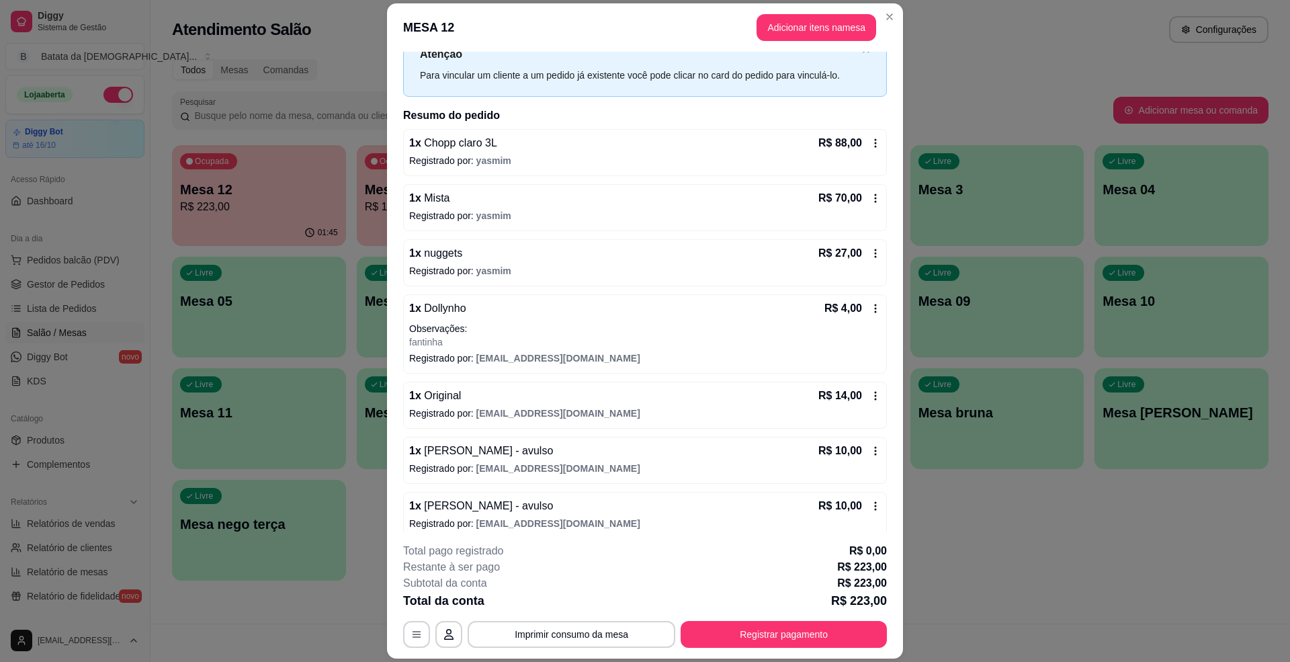
scroll to position [65, 0]
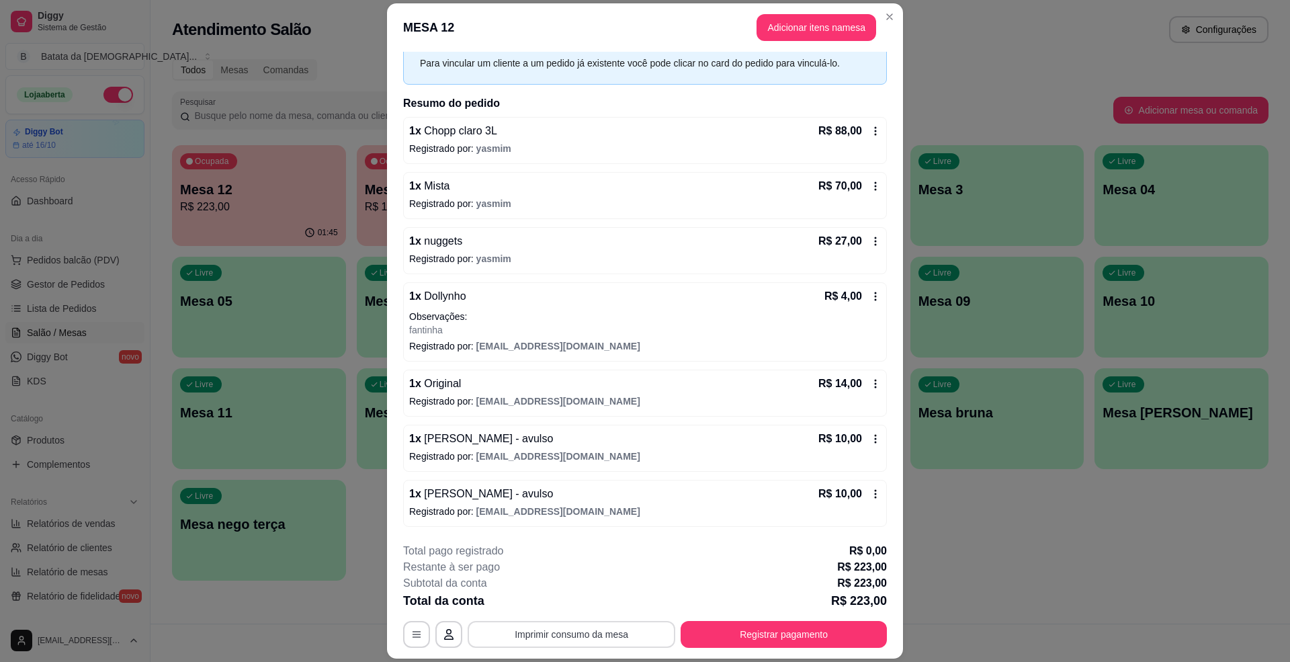
click at [593, 638] on button "Imprimir consumo da mesa" at bounding box center [572, 634] width 208 height 27
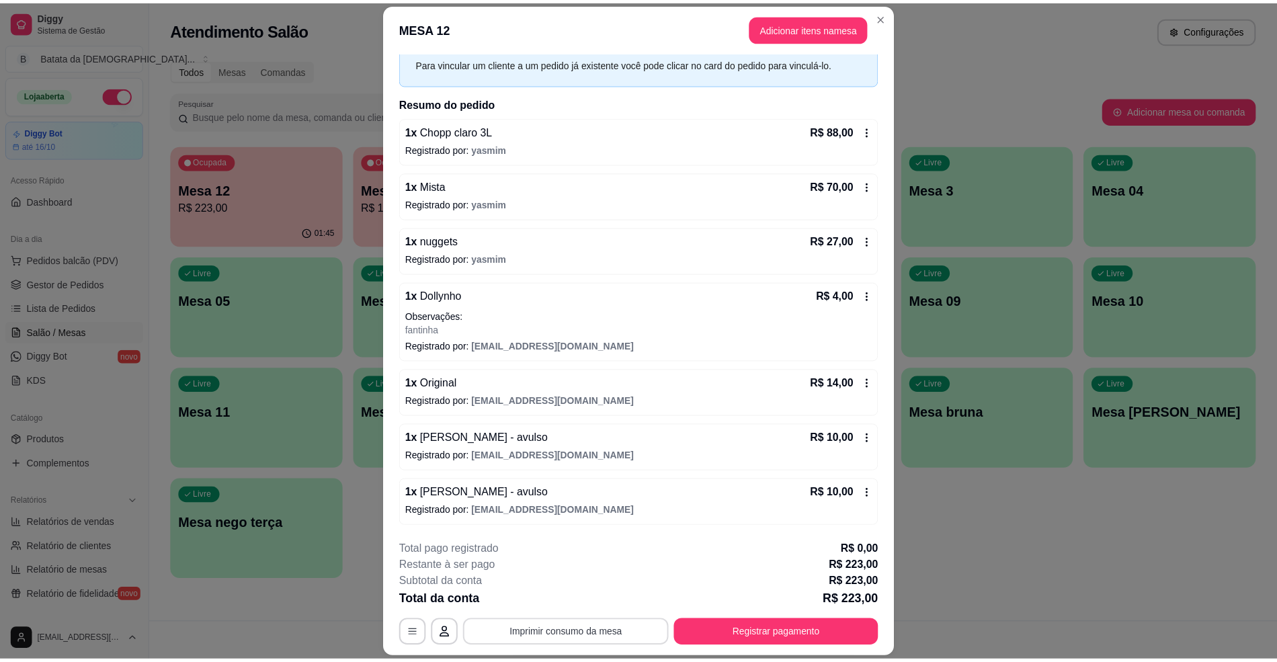
scroll to position [0, 0]
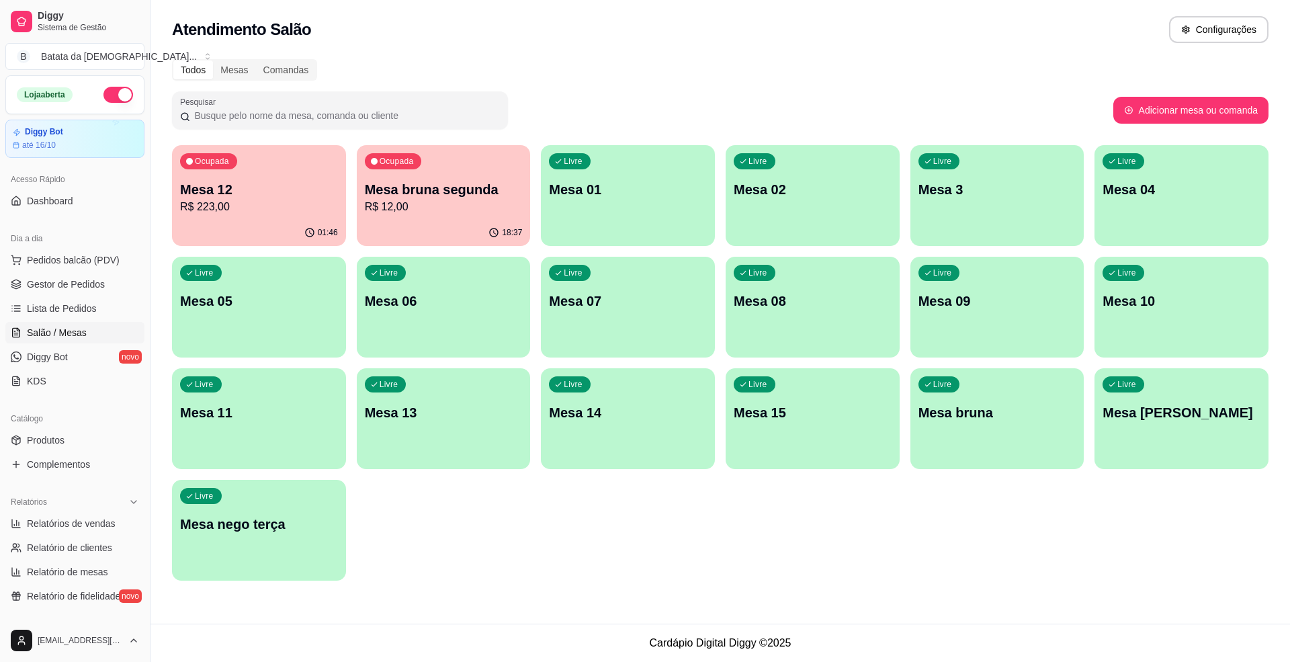
click at [433, 214] on p "R$ 12,00" at bounding box center [444, 207] width 158 height 16
click at [276, 188] on p "Mesa 12" at bounding box center [259, 189] width 158 height 19
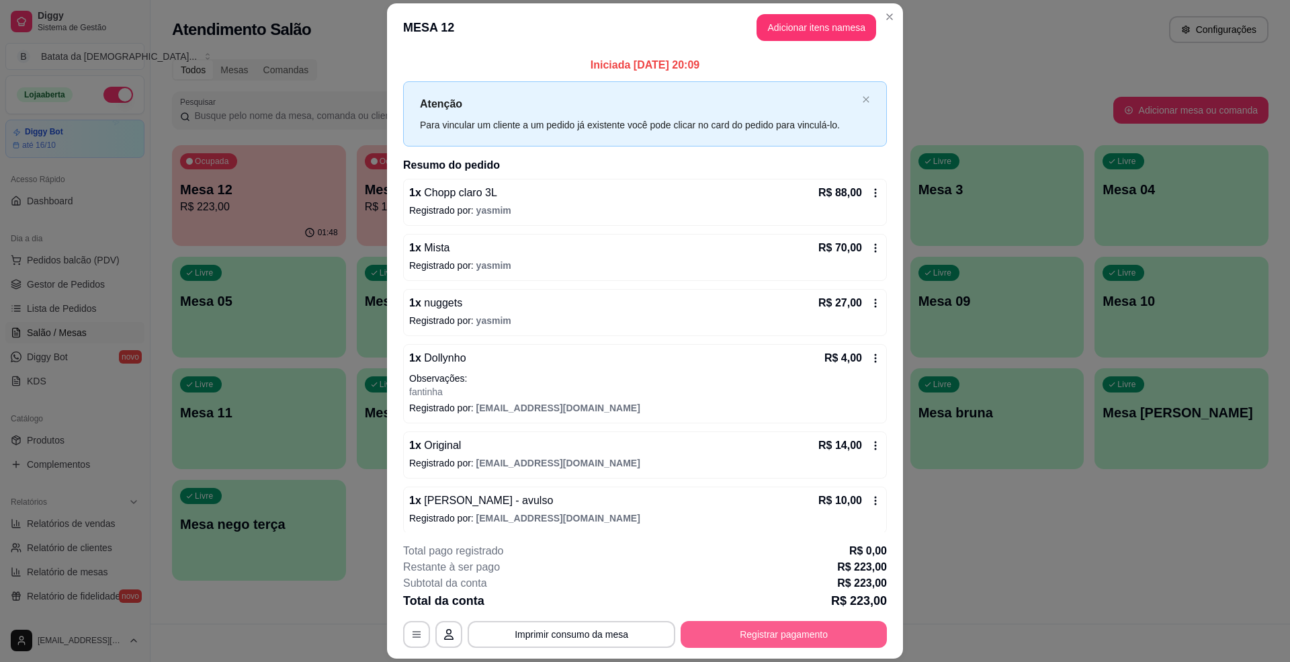
click at [820, 644] on button "Registrar pagamento" at bounding box center [784, 634] width 206 height 27
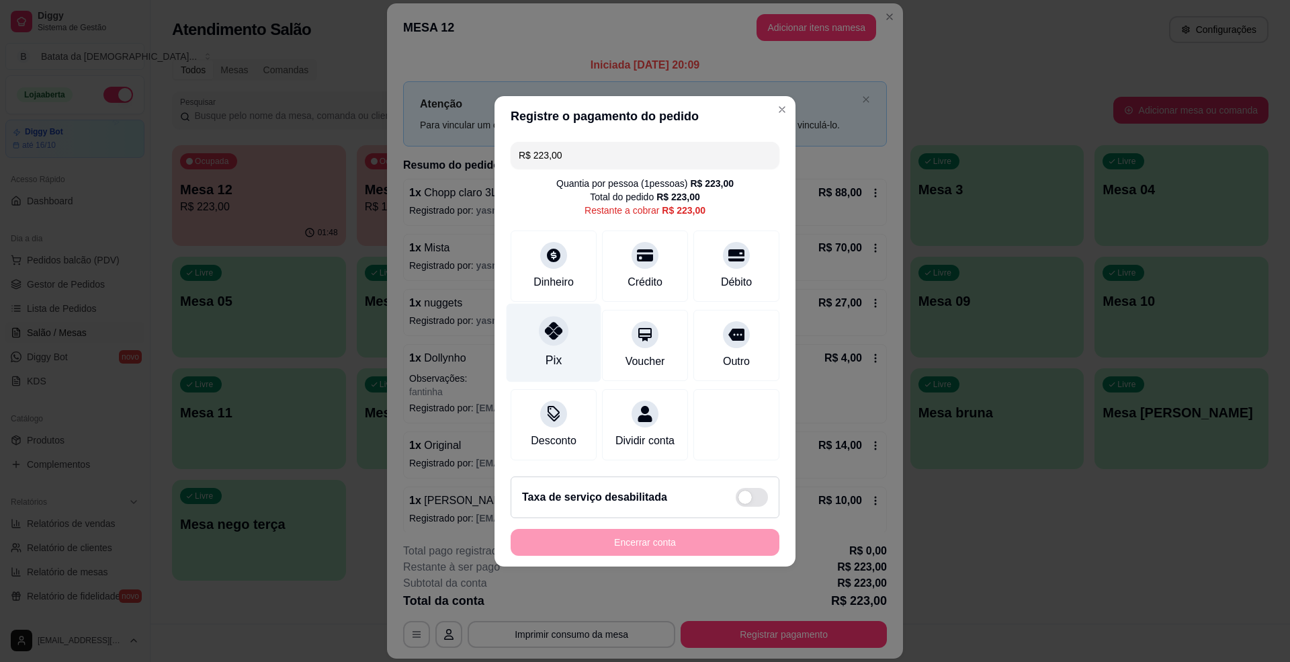
click at [577, 332] on div "Pix" at bounding box center [554, 342] width 95 height 79
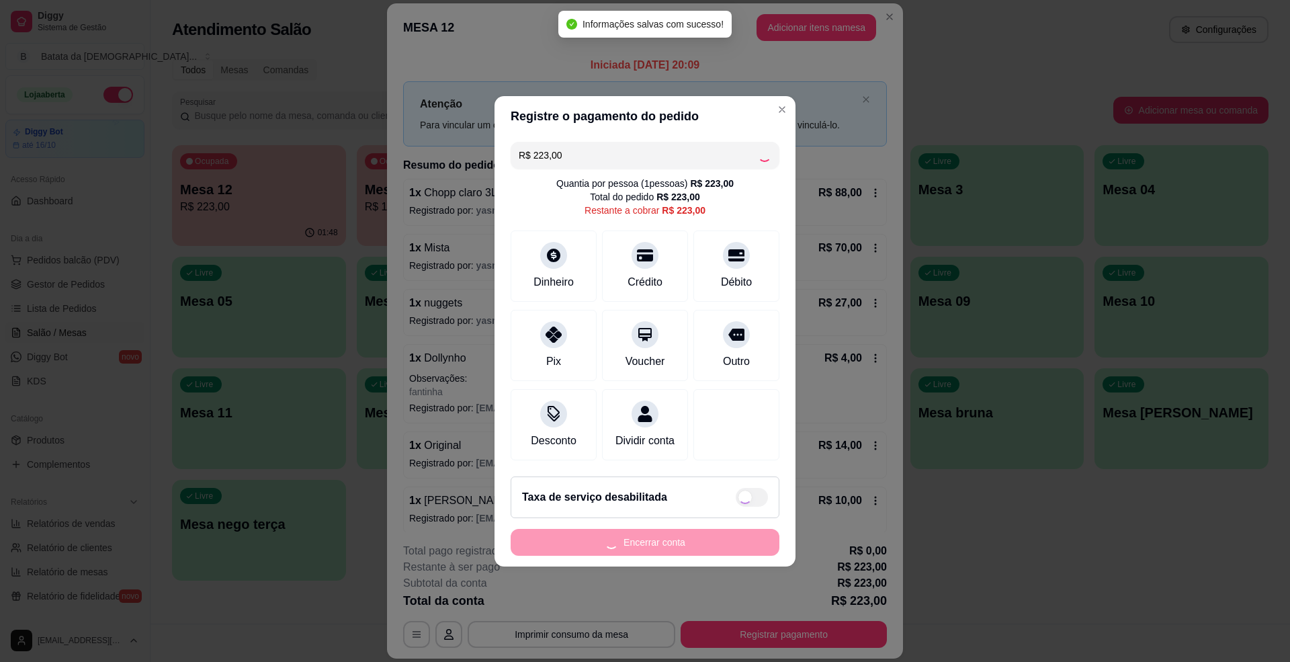
type input "R$ 0,00"
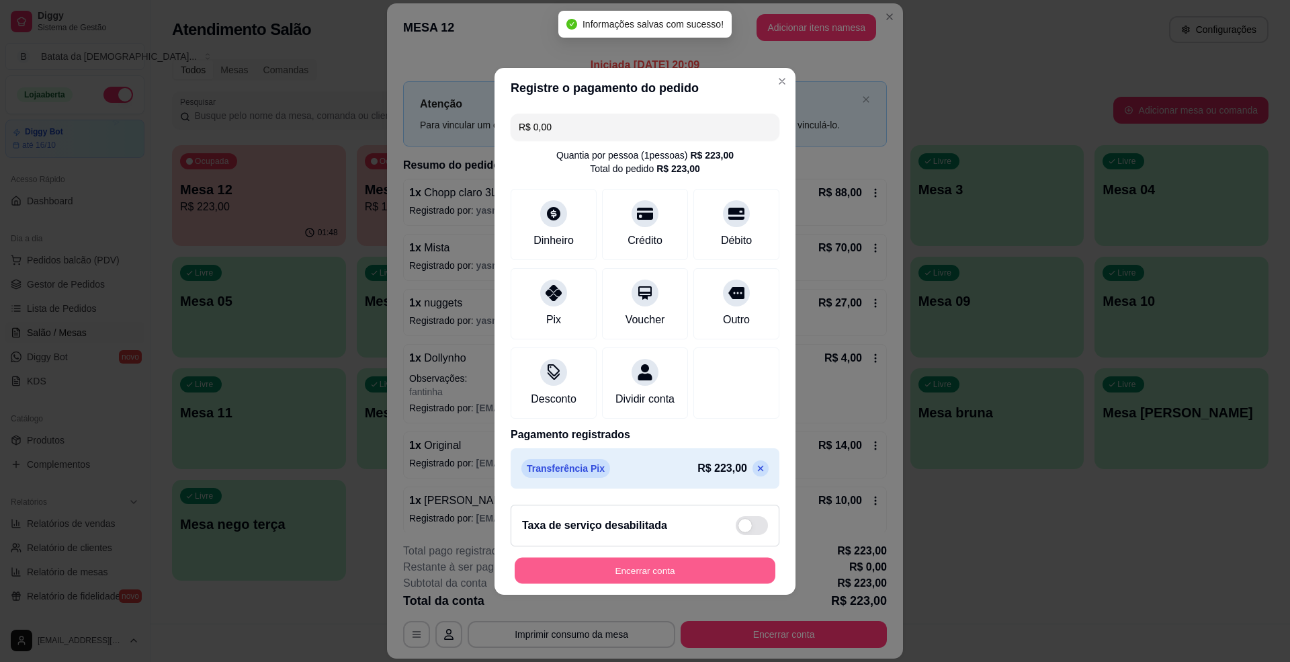
click at [694, 573] on button "Encerrar conta" at bounding box center [645, 570] width 261 height 26
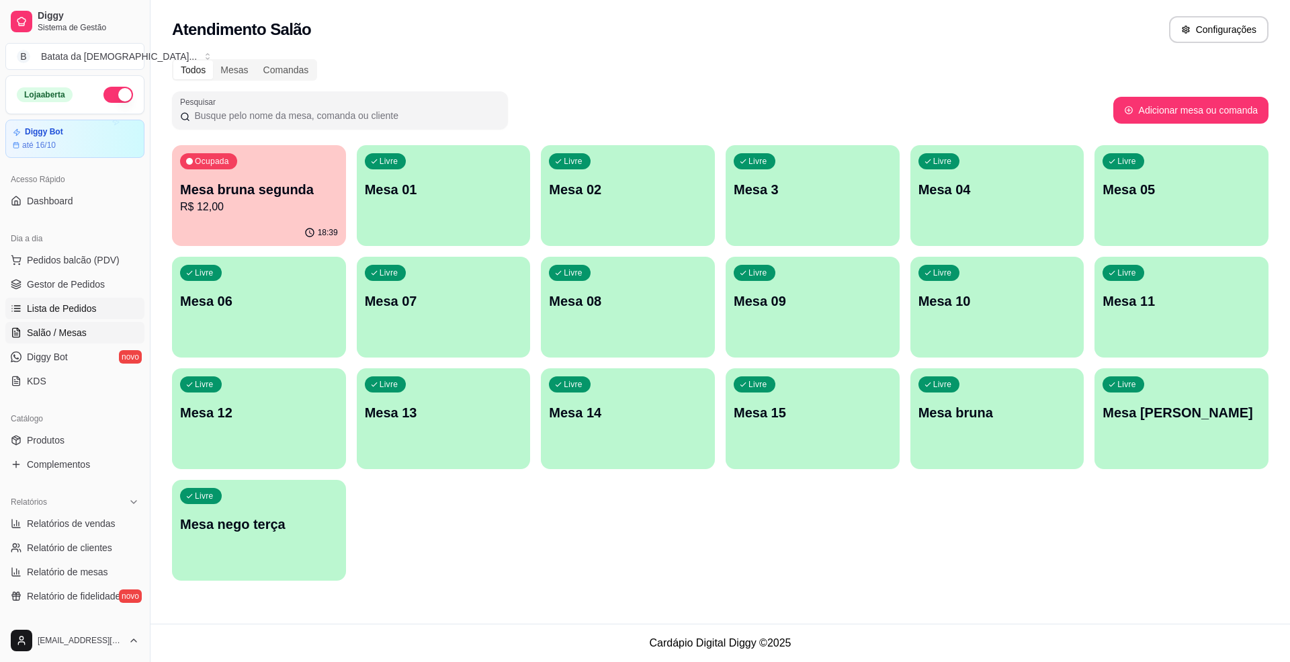
click at [69, 312] on span "Lista de Pedidos" at bounding box center [62, 308] width 70 height 13
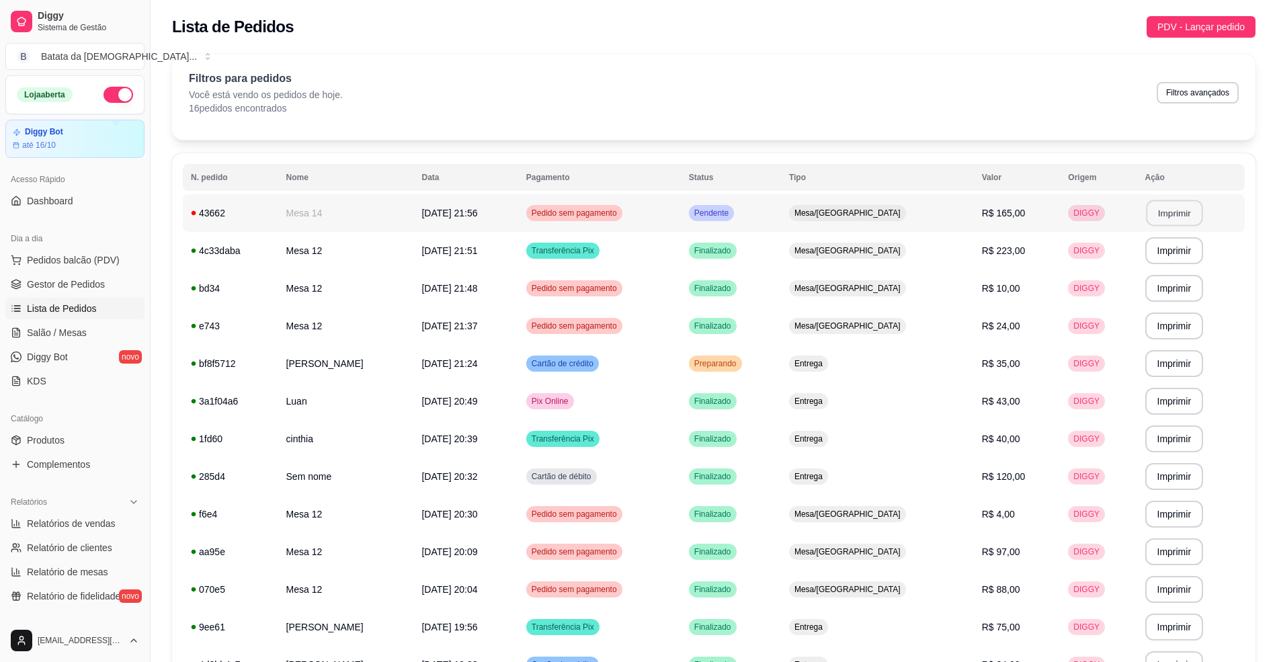
click at [1171, 212] on button "Imprimir" at bounding box center [1174, 213] width 56 height 26
click at [853, 210] on span "Mesa/[GEOGRAPHIC_DATA]" at bounding box center [848, 213] width 112 height 11
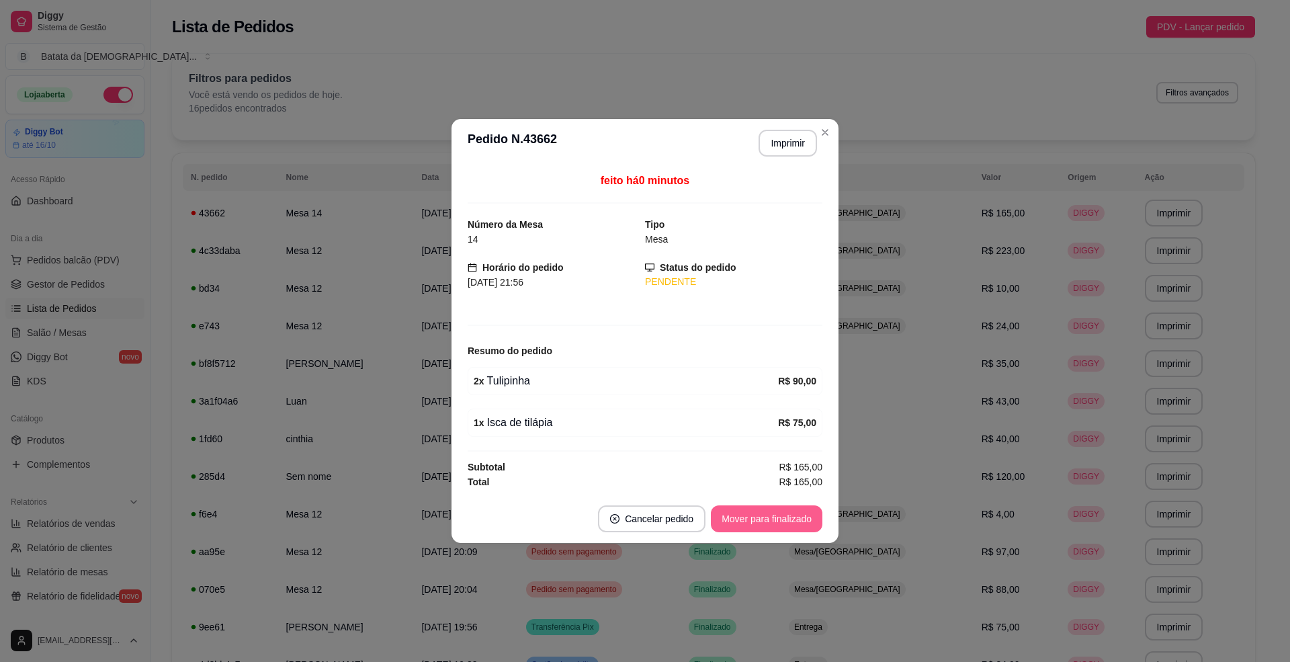
click at [737, 521] on button "Mover para finalizado" at bounding box center [767, 518] width 112 height 27
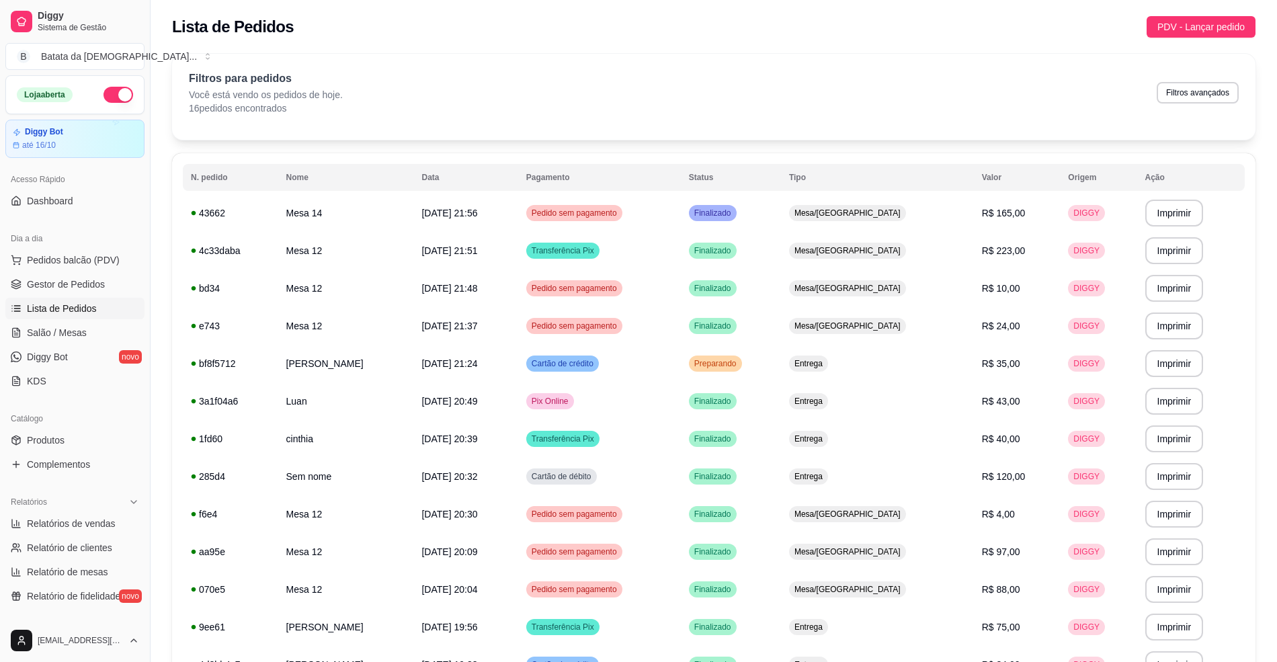
click at [94, 321] on ul "Pedidos balcão (PDV) Gestor de Pedidos Lista de Pedidos Salão / Mesas Diggy Bot…" at bounding box center [74, 320] width 139 height 142
drag, startPoint x: 95, startPoint y: 331, endPoint x: 103, endPoint y: 326, distance: 9.9
click at [97, 329] on link "Salão / Mesas" at bounding box center [74, 333] width 139 height 22
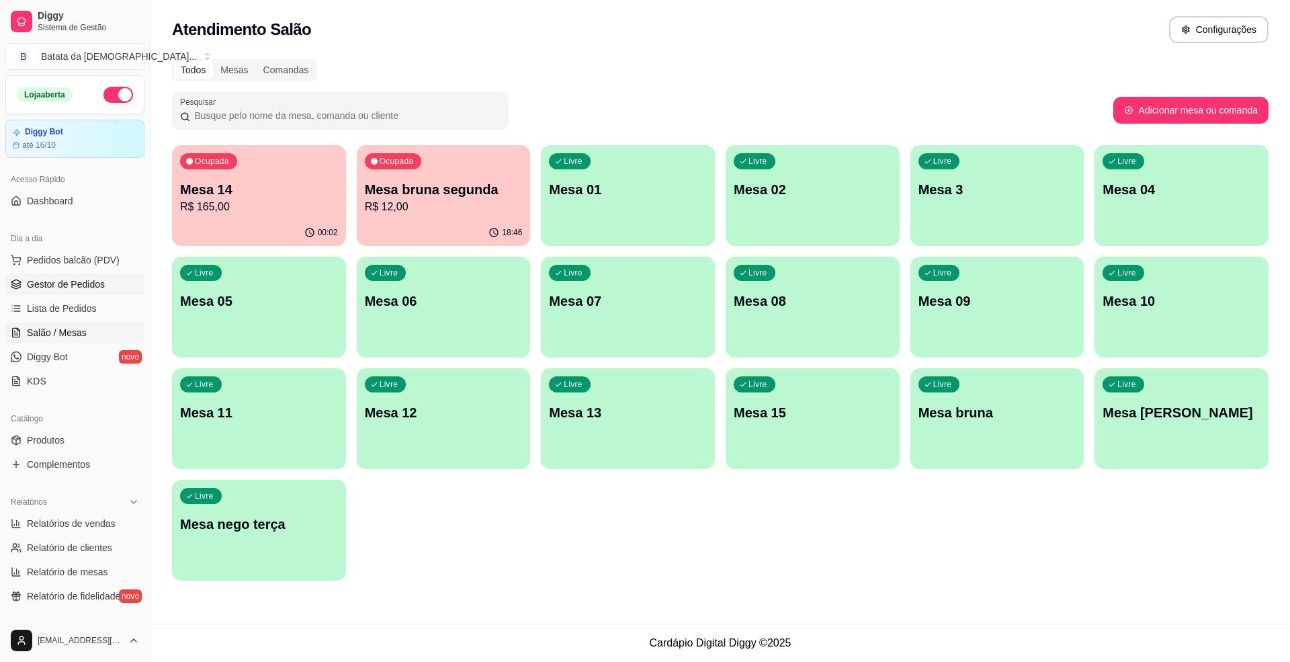
click at [50, 295] on link "Gestor de Pedidos" at bounding box center [74, 285] width 139 height 22
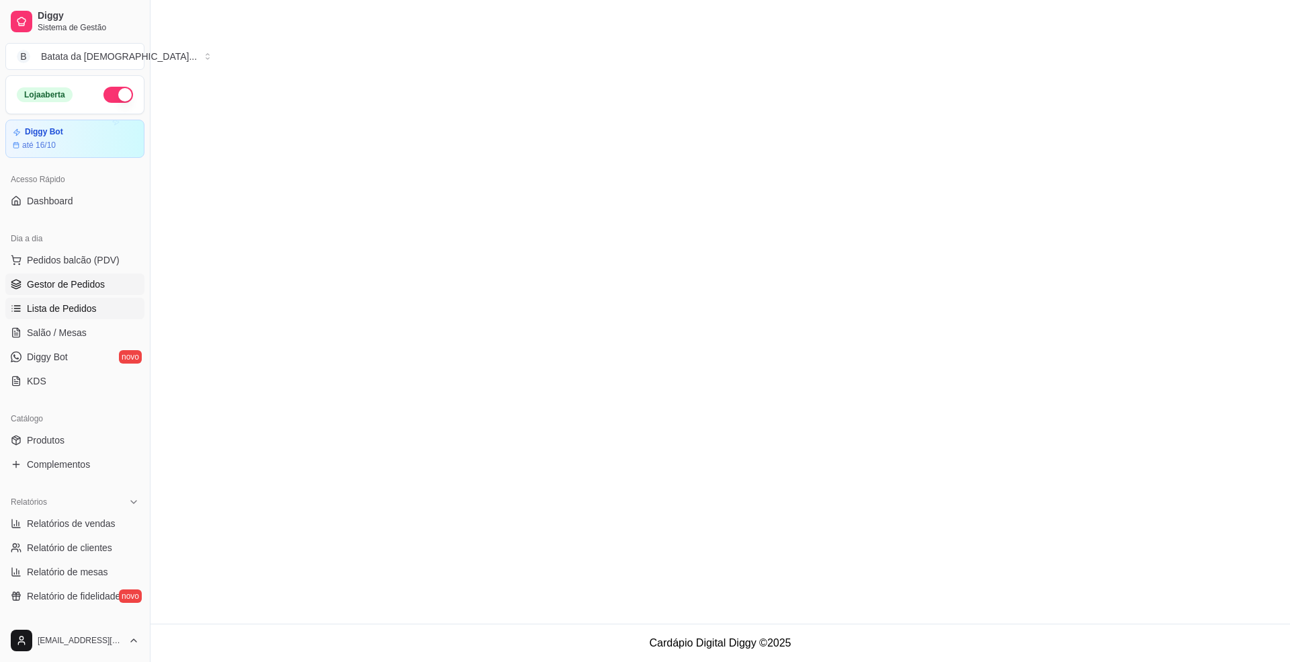
click at [73, 309] on span "Lista de Pedidos" at bounding box center [62, 308] width 70 height 13
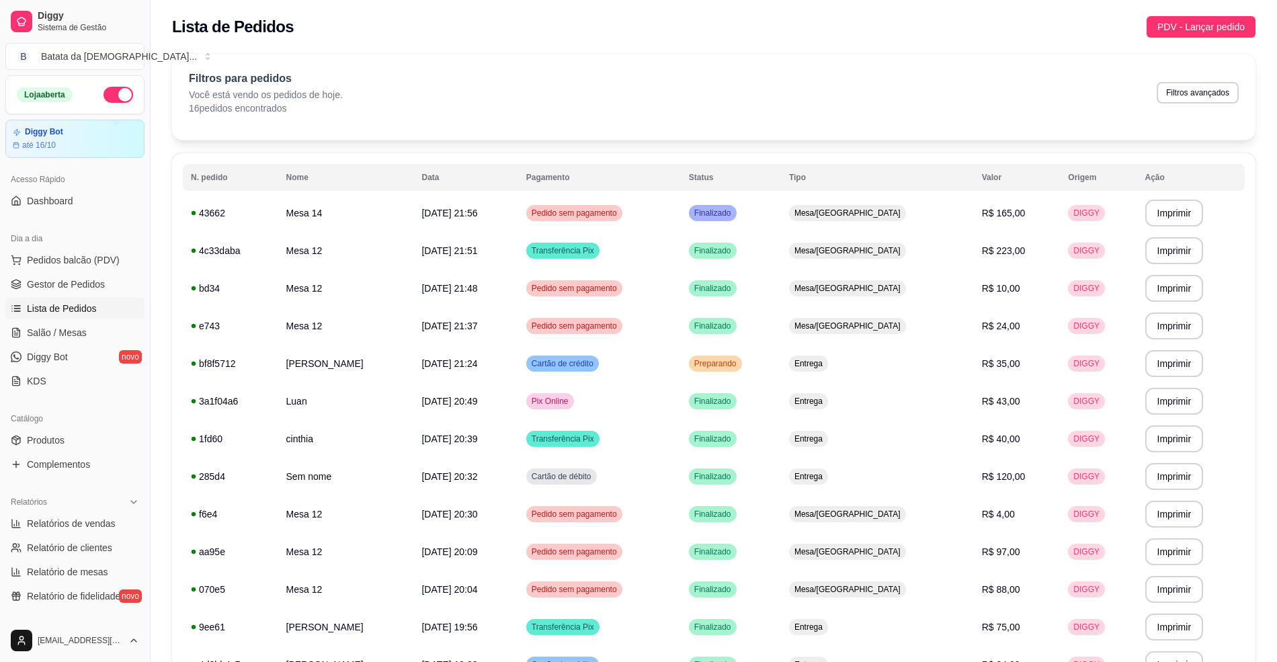
click at [91, 310] on span "Lista de Pedidos" at bounding box center [62, 308] width 70 height 13
click at [681, 200] on td "Pedido sem pagamento" at bounding box center [599, 213] width 163 height 38
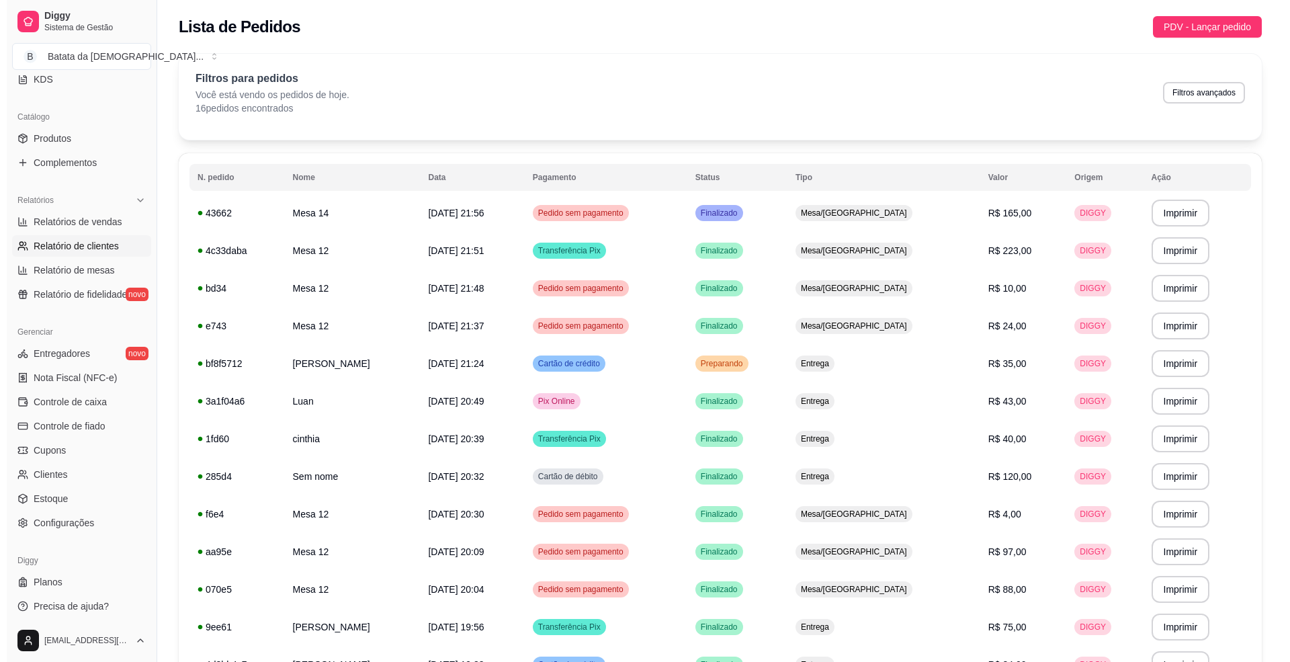
scroll to position [305, 0]
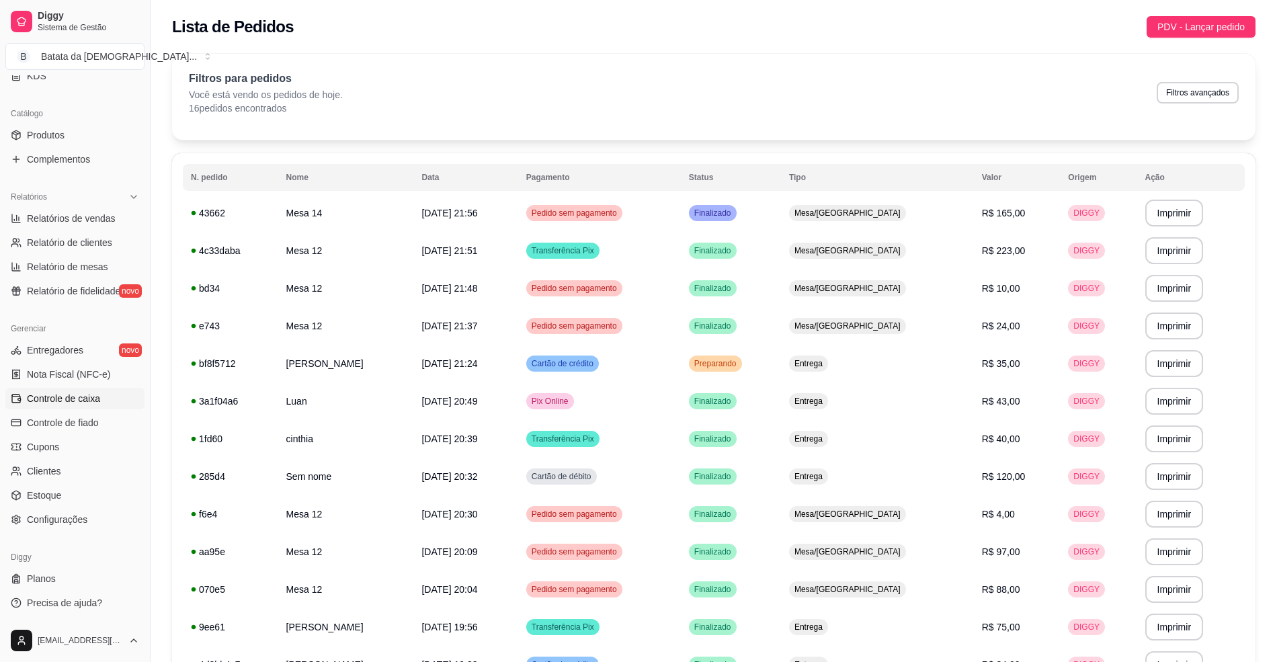
click at [74, 403] on span "Controle de caixa" at bounding box center [63, 398] width 73 height 13
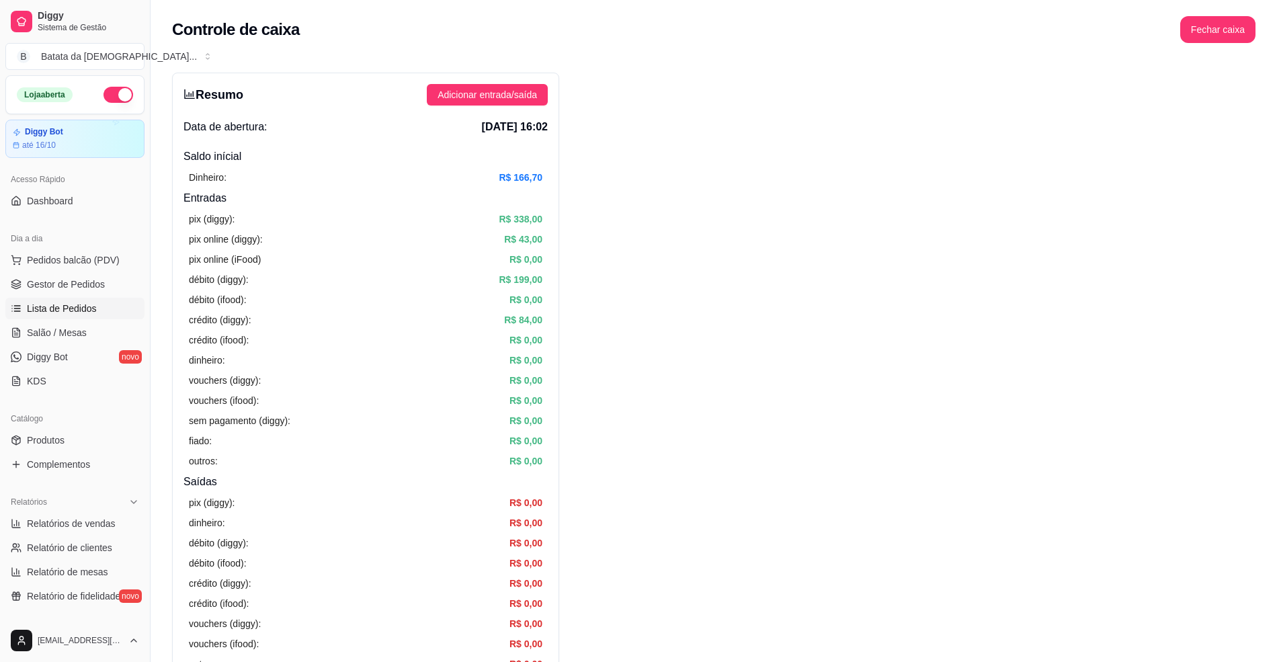
click at [83, 306] on span "Lista de Pedidos" at bounding box center [62, 308] width 70 height 13
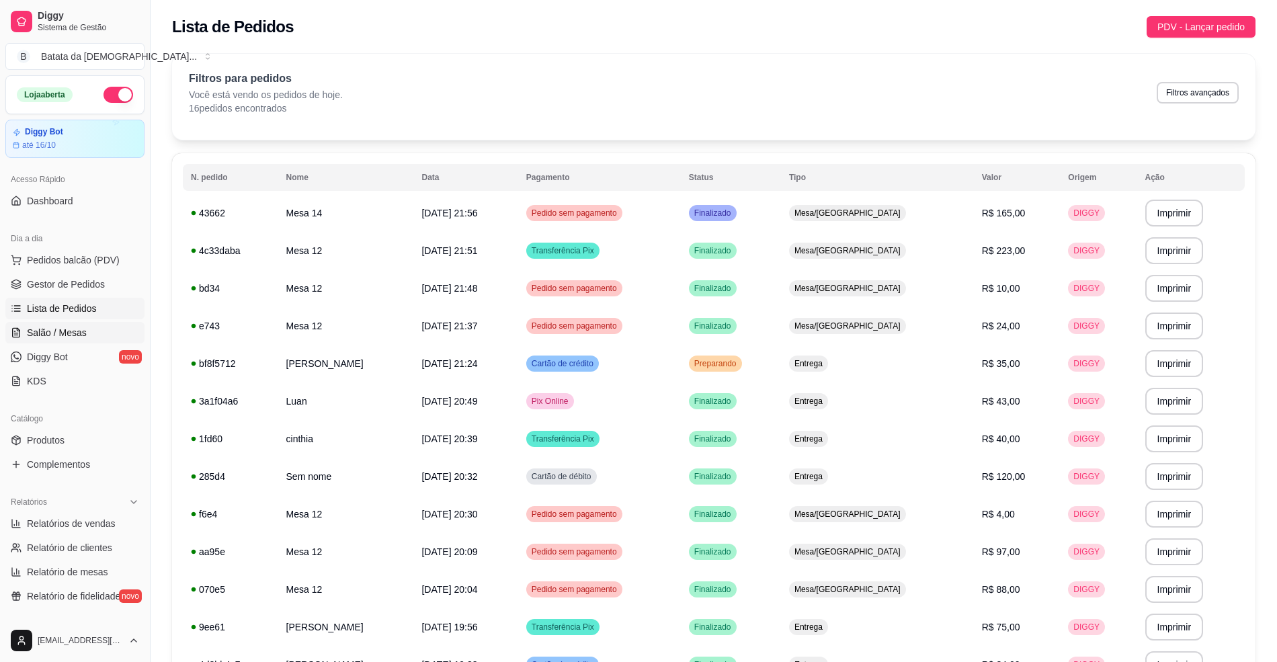
click at [41, 336] on span "Salão / Mesas" at bounding box center [57, 332] width 60 height 13
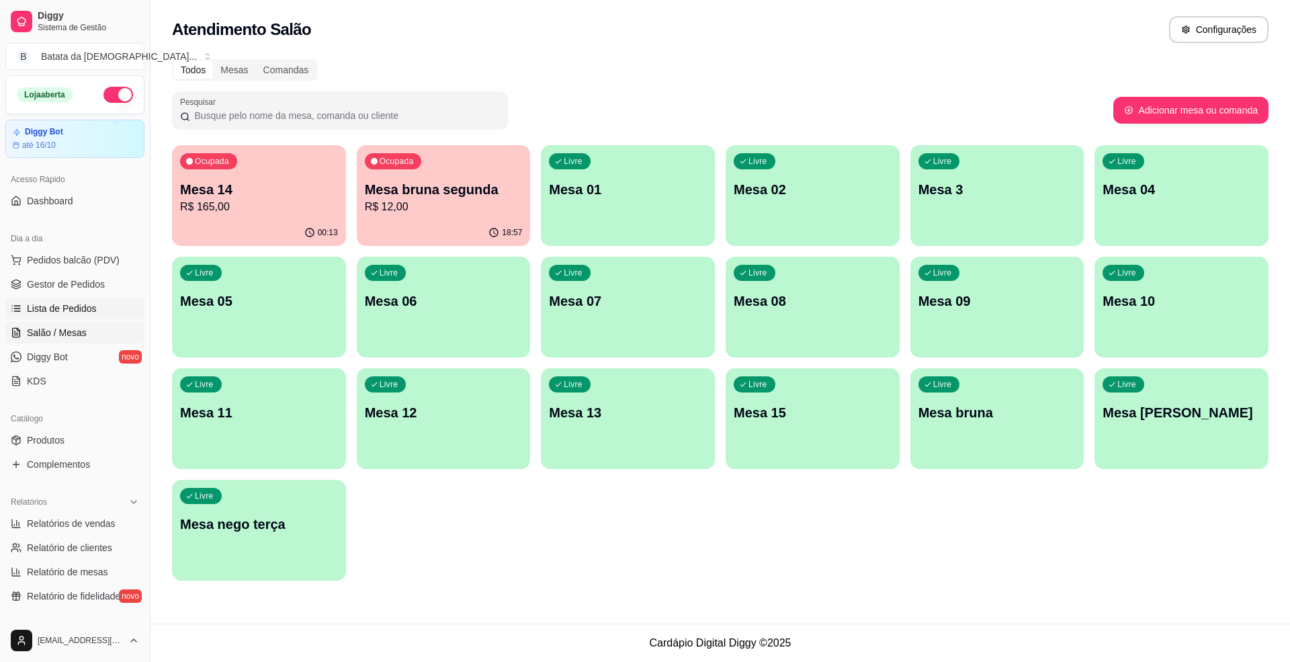
click at [75, 306] on span "Lista de Pedidos" at bounding box center [62, 308] width 70 height 13
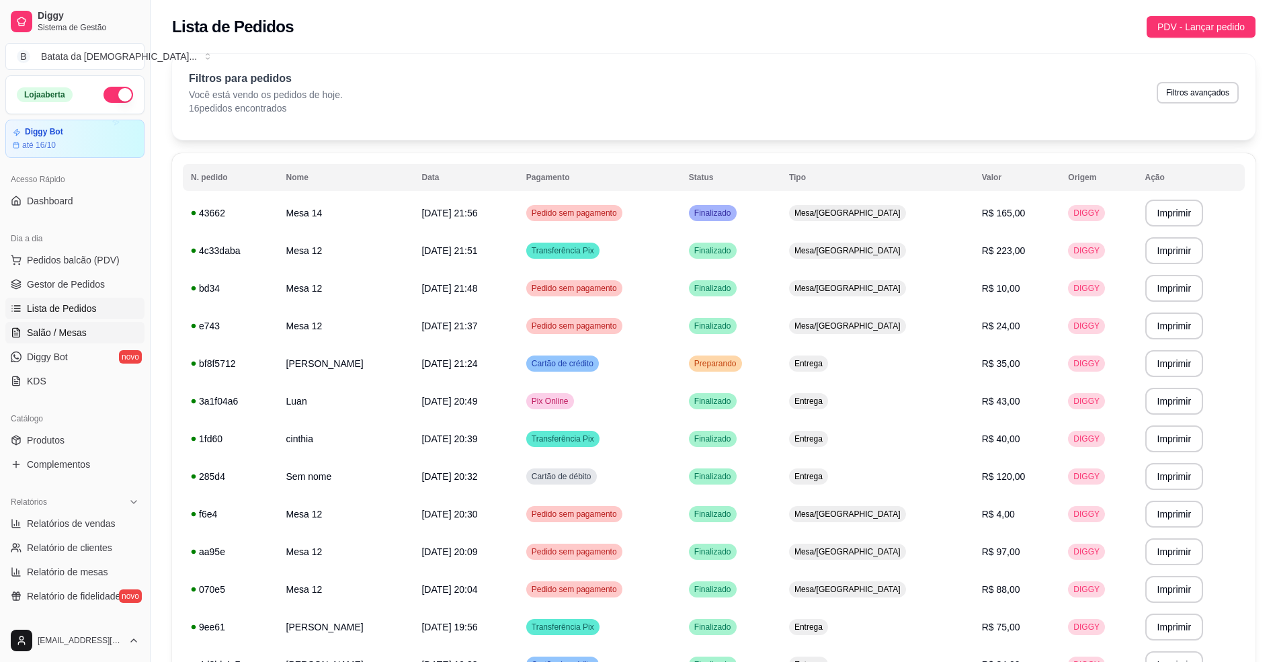
click at [83, 343] on link "Salão / Mesas" at bounding box center [74, 333] width 139 height 22
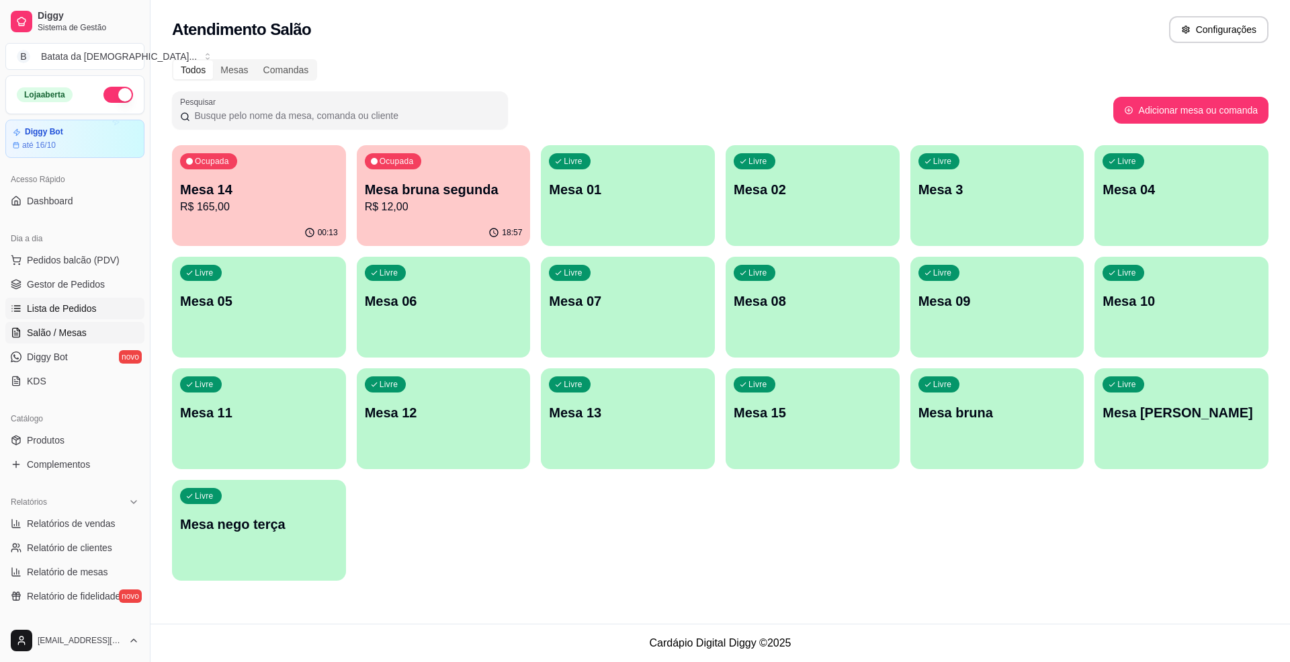
click at [81, 304] on span "Lista de Pedidos" at bounding box center [62, 308] width 70 height 13
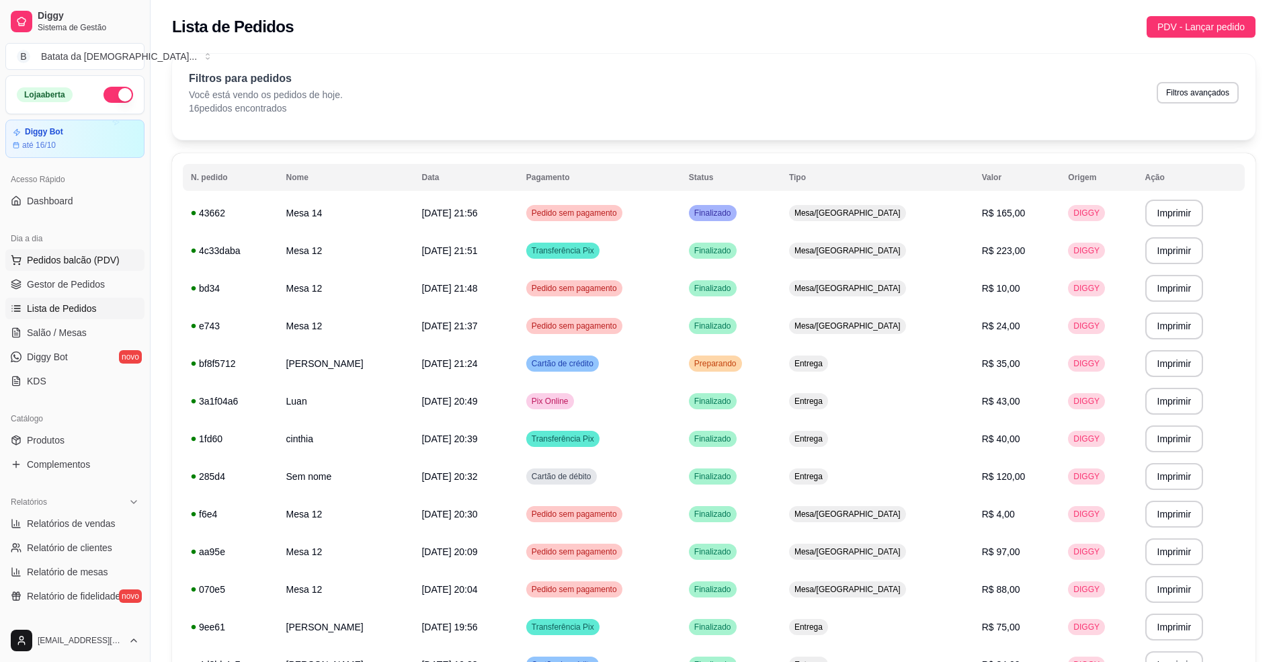
click at [98, 266] on span "Pedidos balcão (PDV)" at bounding box center [73, 259] width 93 height 13
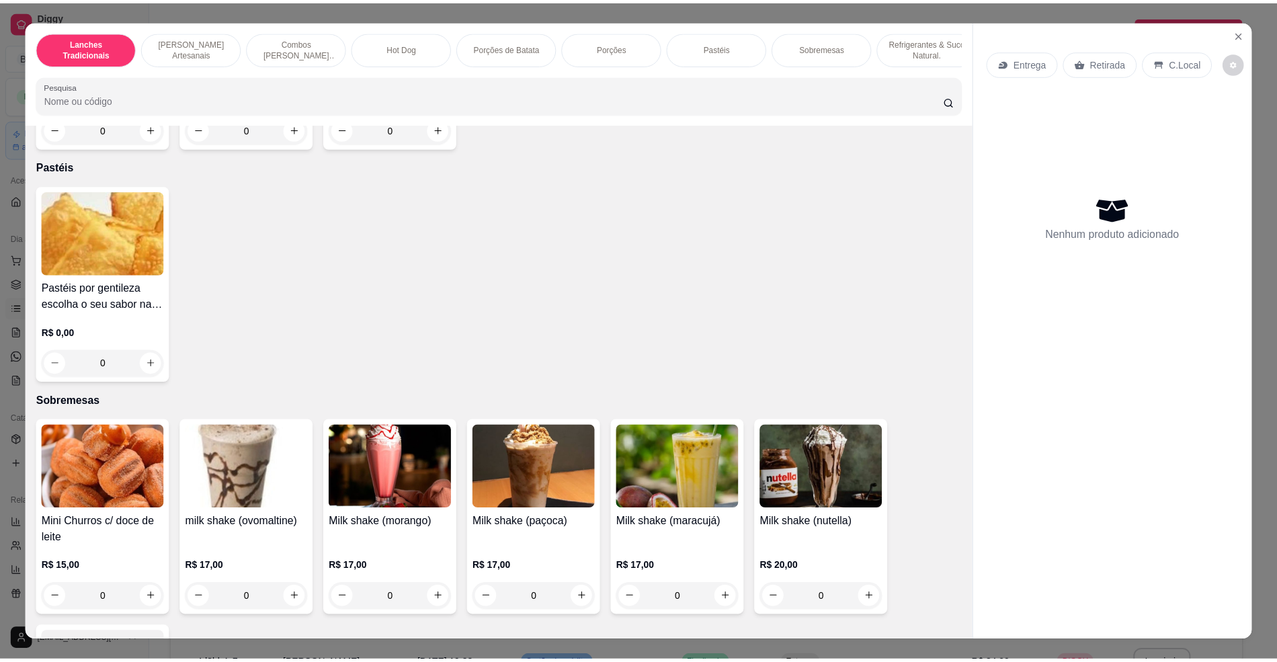
scroll to position [2060, 0]
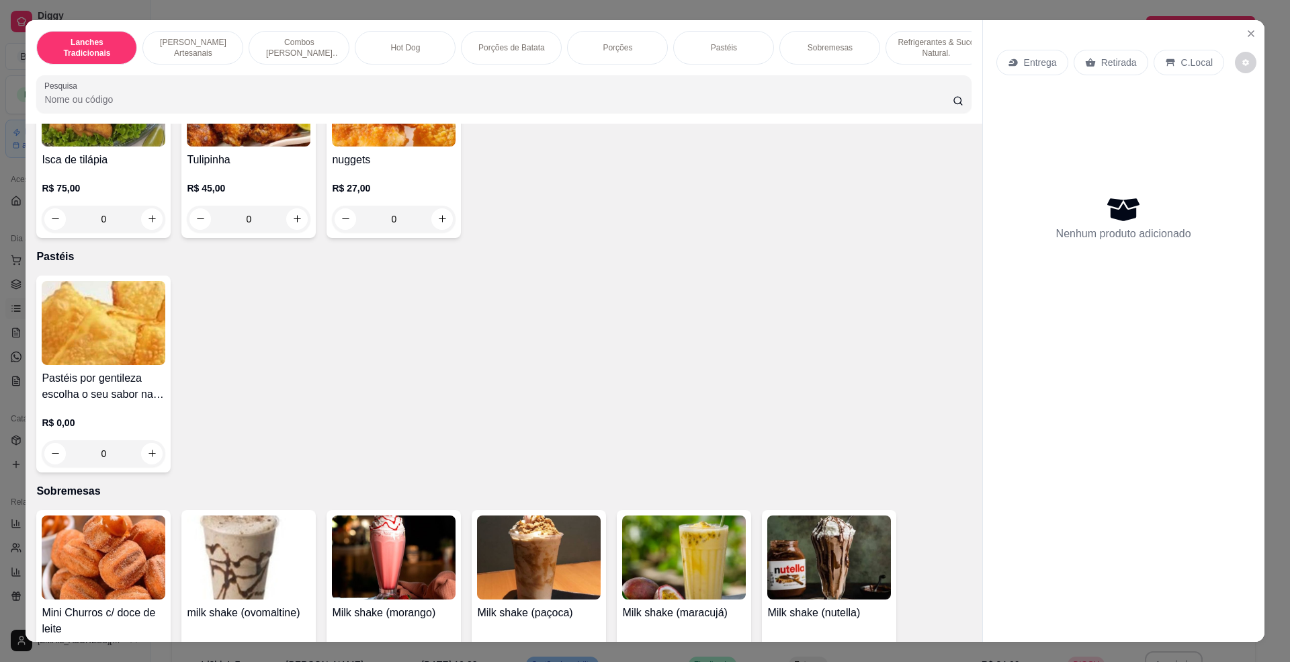
click at [94, 360] on img at bounding box center [104, 323] width 124 height 84
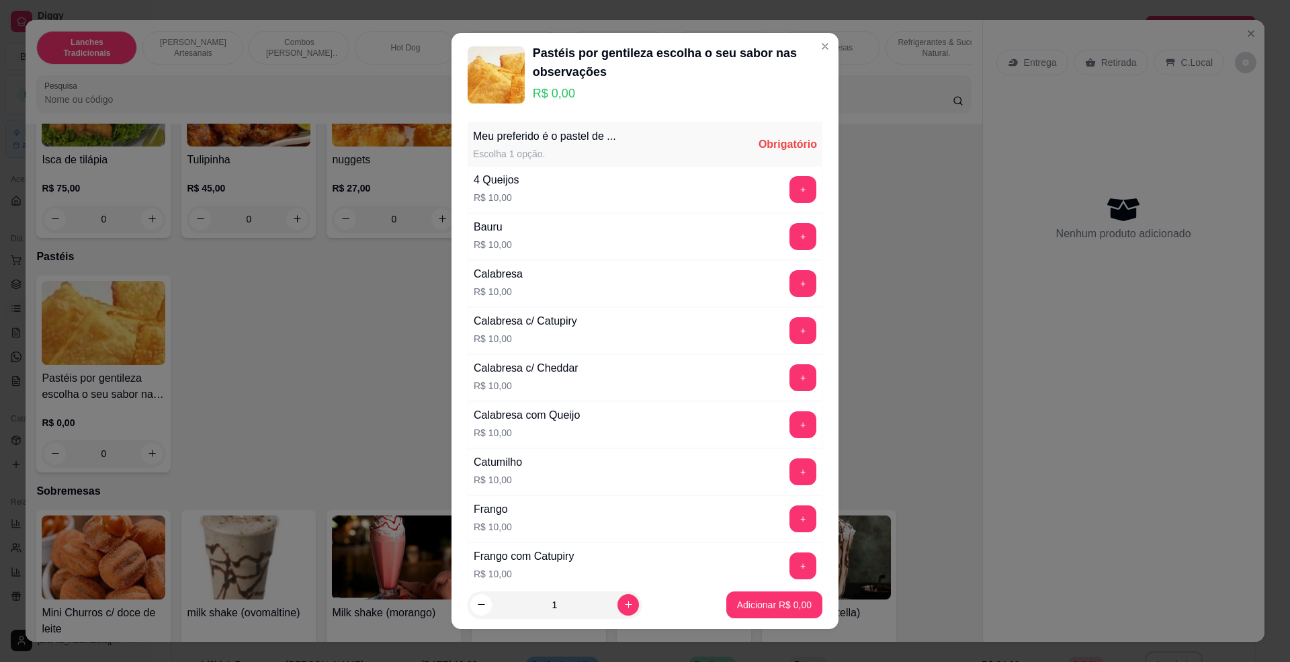
click at [790, 237] on button "+" at bounding box center [803, 236] width 27 height 27
click at [737, 602] on p "Adicionar R$ 10,00" at bounding box center [772, 604] width 80 height 13
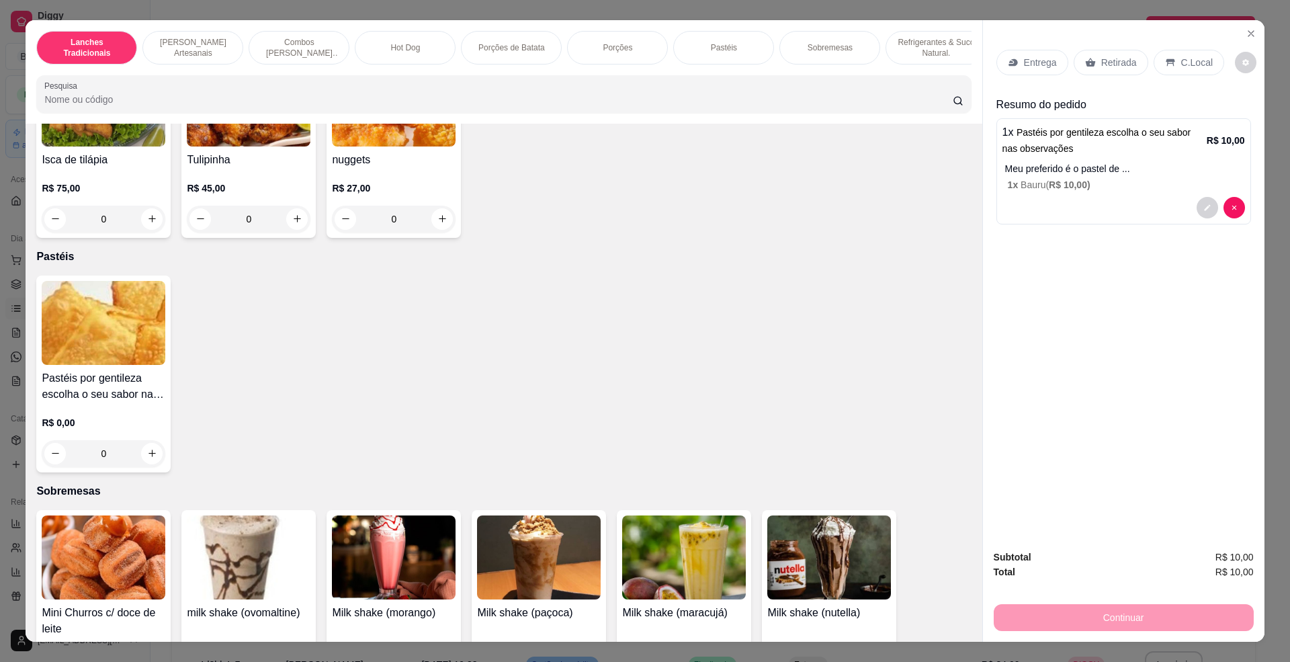
click at [1157, 608] on div "Continuar" at bounding box center [1124, 616] width 260 height 30
click at [1103, 54] on div "Retirada" at bounding box center [1111, 63] width 75 height 26
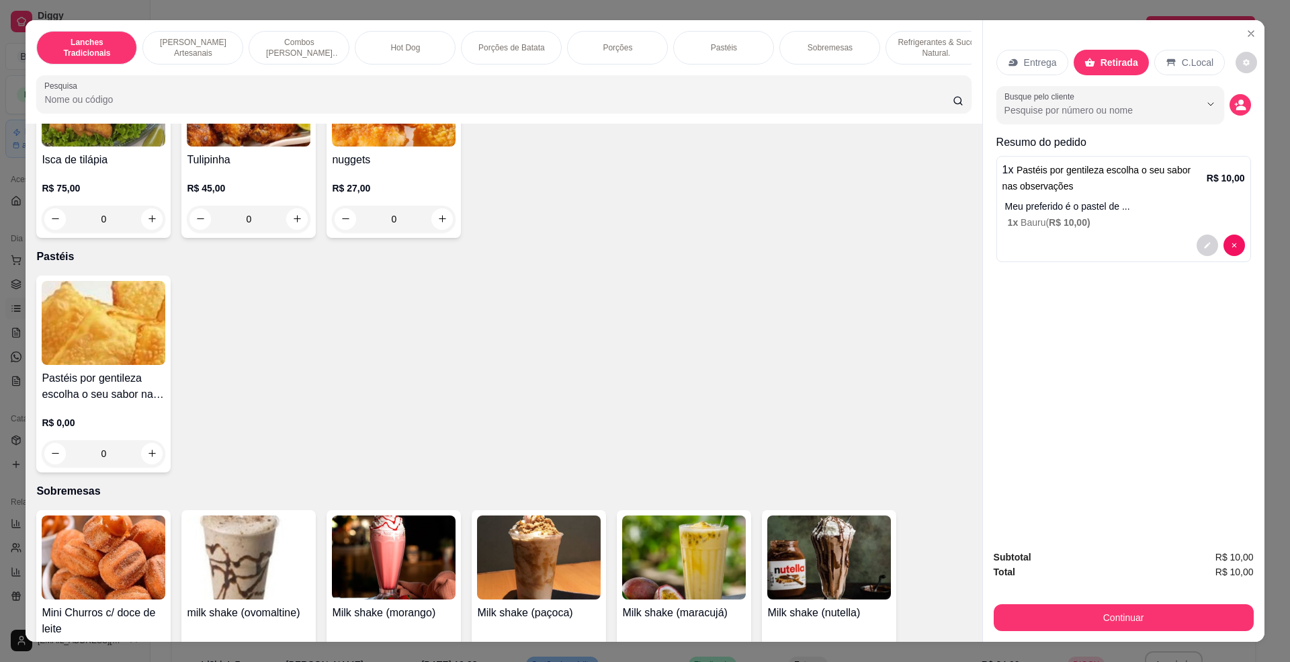
click at [1182, 65] on p "C.Local" at bounding box center [1198, 62] width 32 height 13
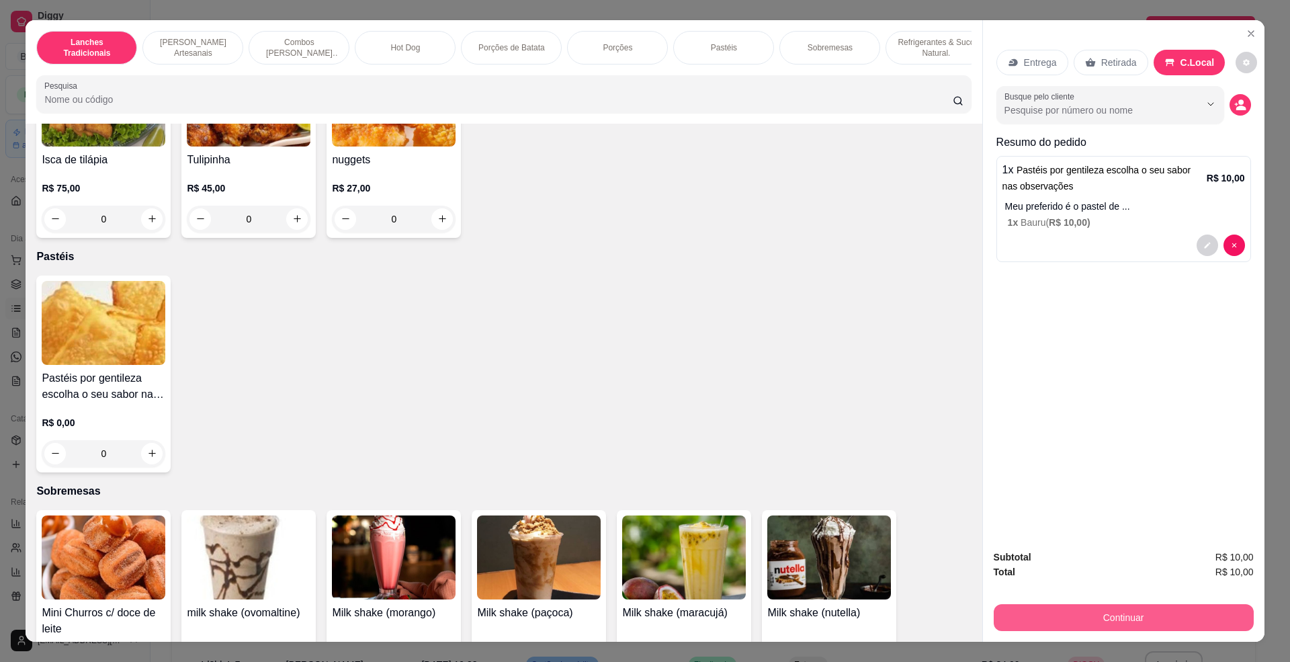
click at [1148, 616] on button "Continuar" at bounding box center [1124, 617] width 260 height 27
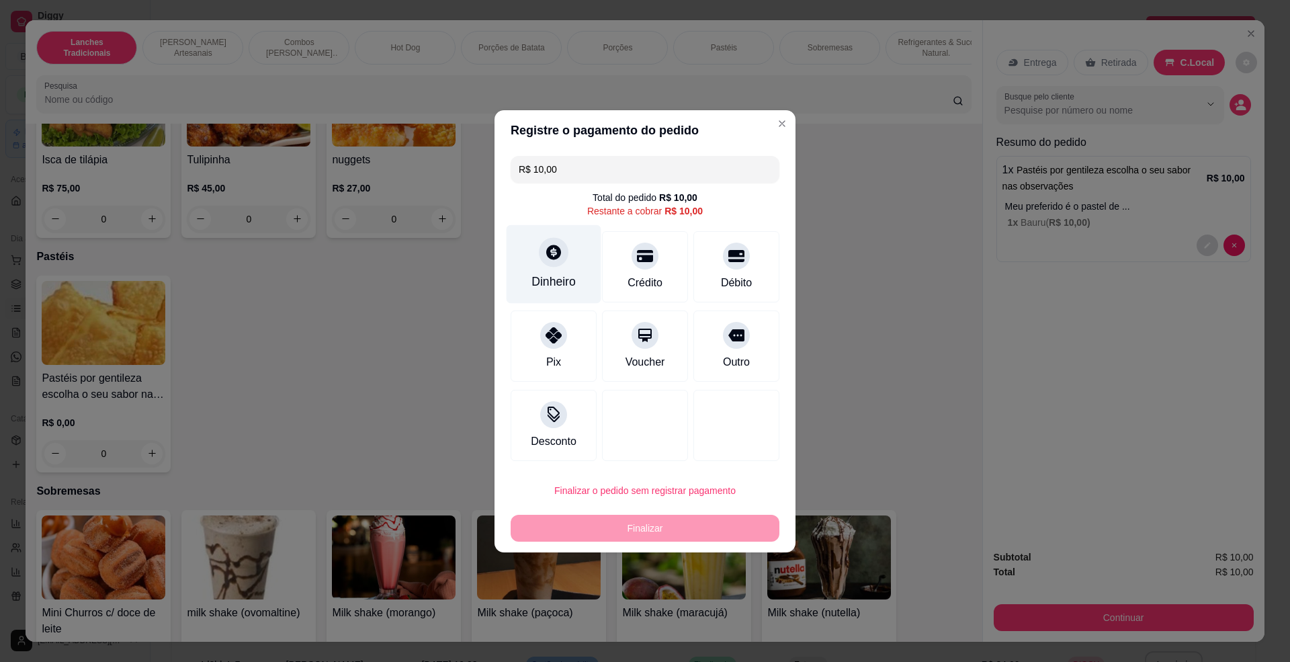
click at [547, 261] on div at bounding box center [554, 252] width 30 height 30
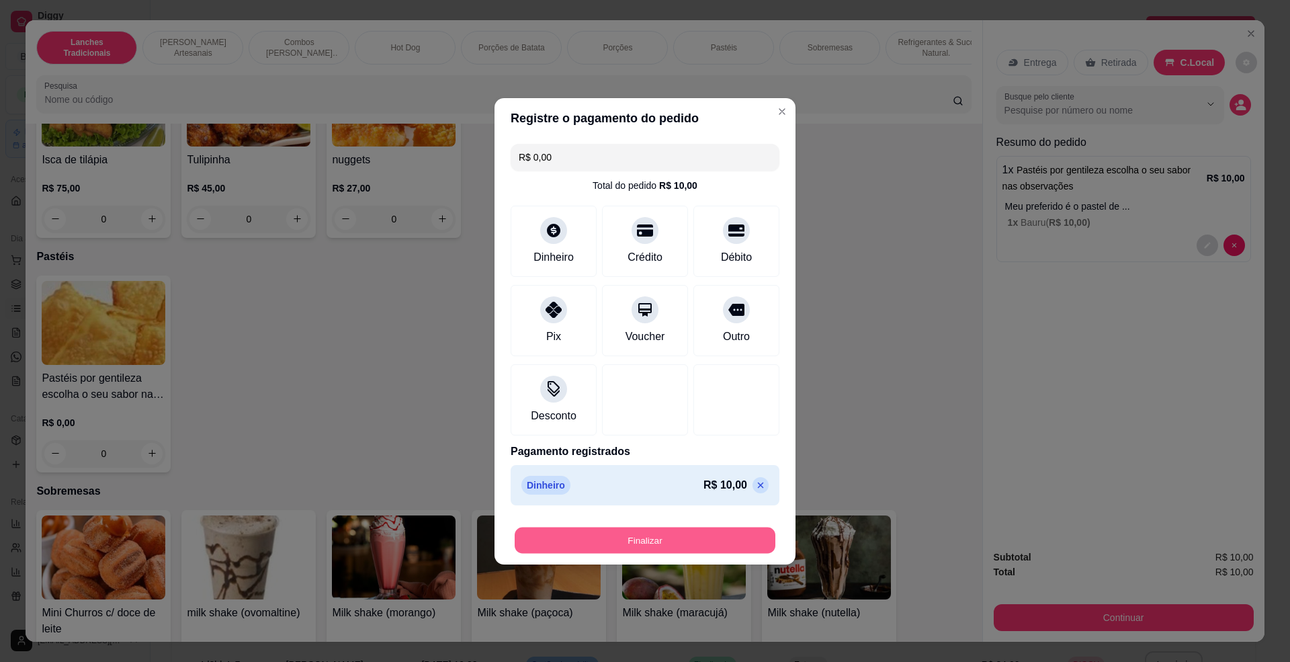
click at [679, 548] on button "Finalizar" at bounding box center [645, 540] width 261 height 26
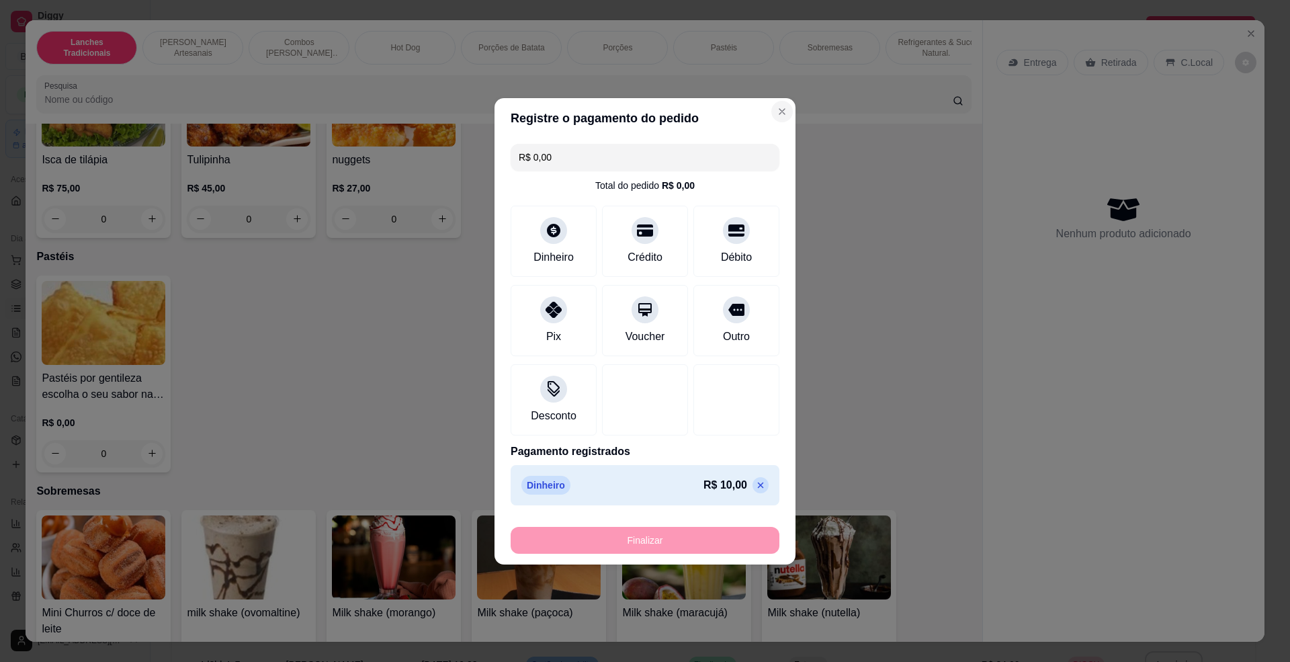
type input "-R$ 10,00"
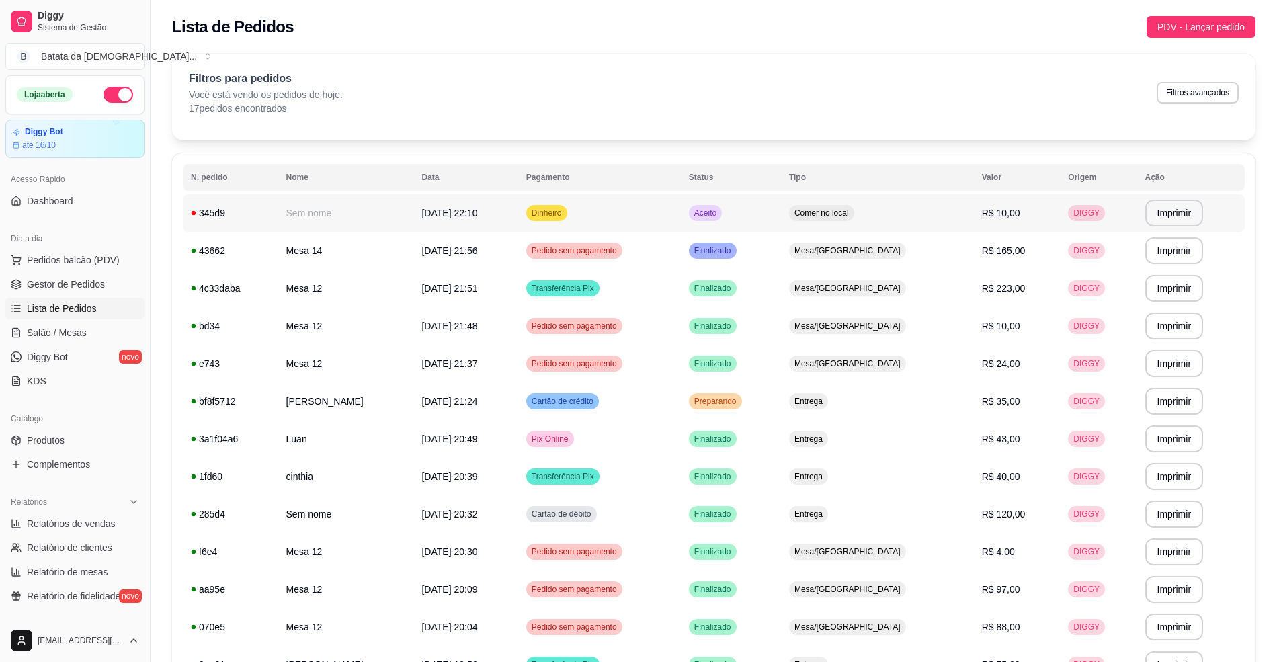
click at [781, 210] on td "Aceito" at bounding box center [731, 213] width 100 height 38
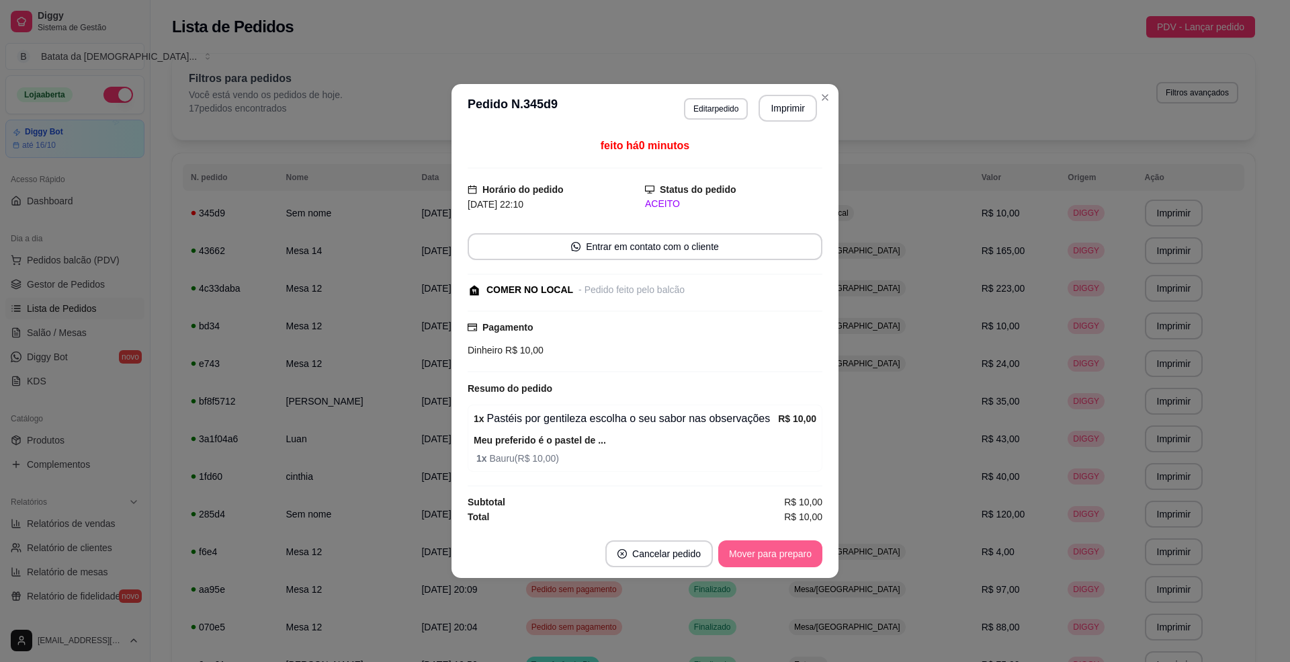
click at [786, 546] on button "Mover para preparo" at bounding box center [770, 553] width 104 height 27
click at [796, 557] on button "Mover para retirada disponível" at bounding box center [748, 553] width 149 height 27
click at [794, 557] on button "Mover para finalizado" at bounding box center [767, 553] width 112 height 27
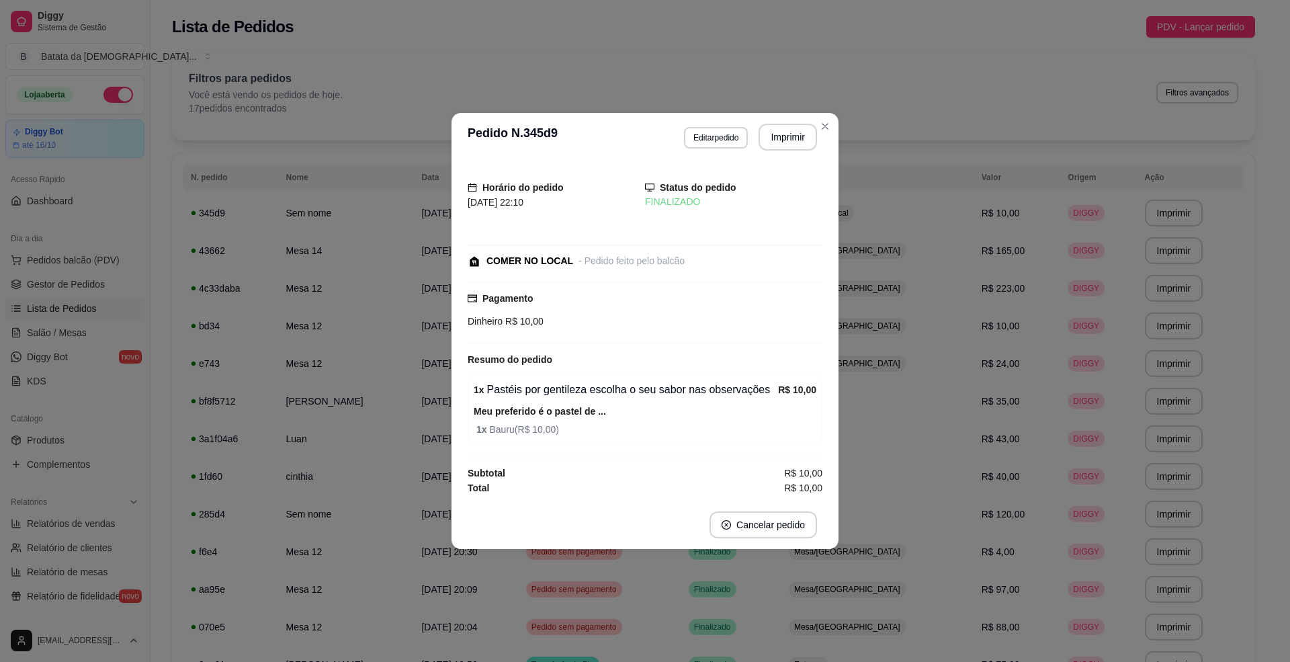
click at [836, 133] on header "**********" at bounding box center [645, 137] width 387 height 48
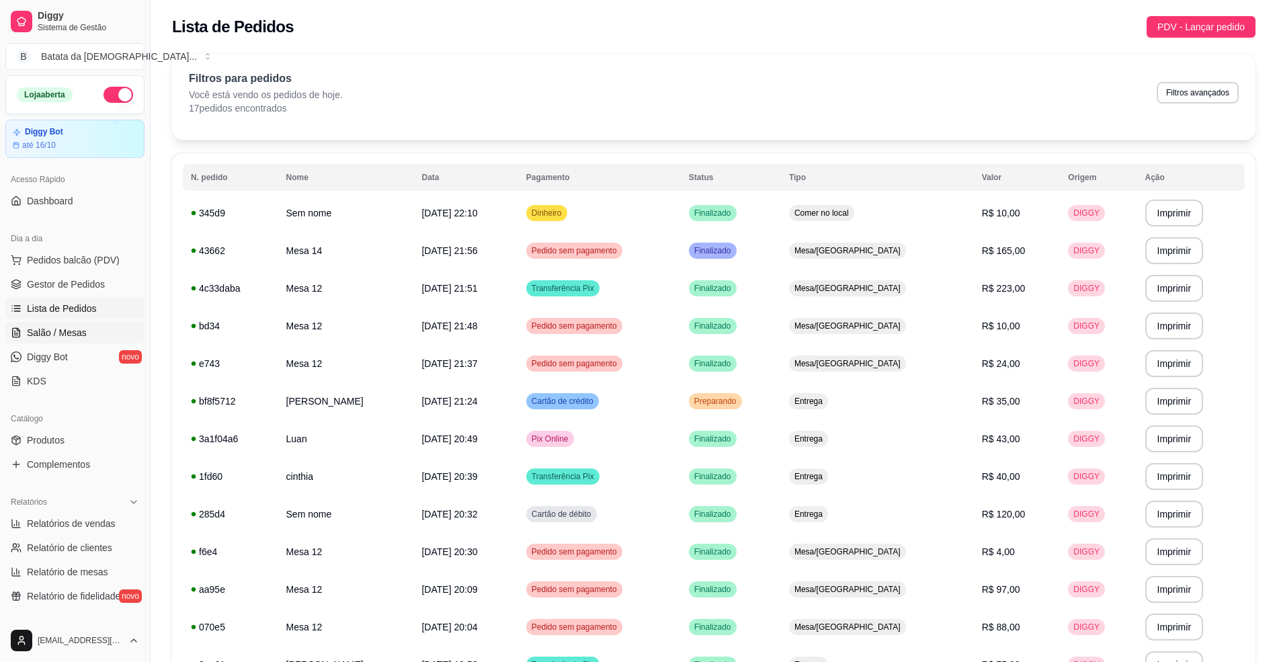
click at [69, 335] on span "Salão / Mesas" at bounding box center [57, 332] width 60 height 13
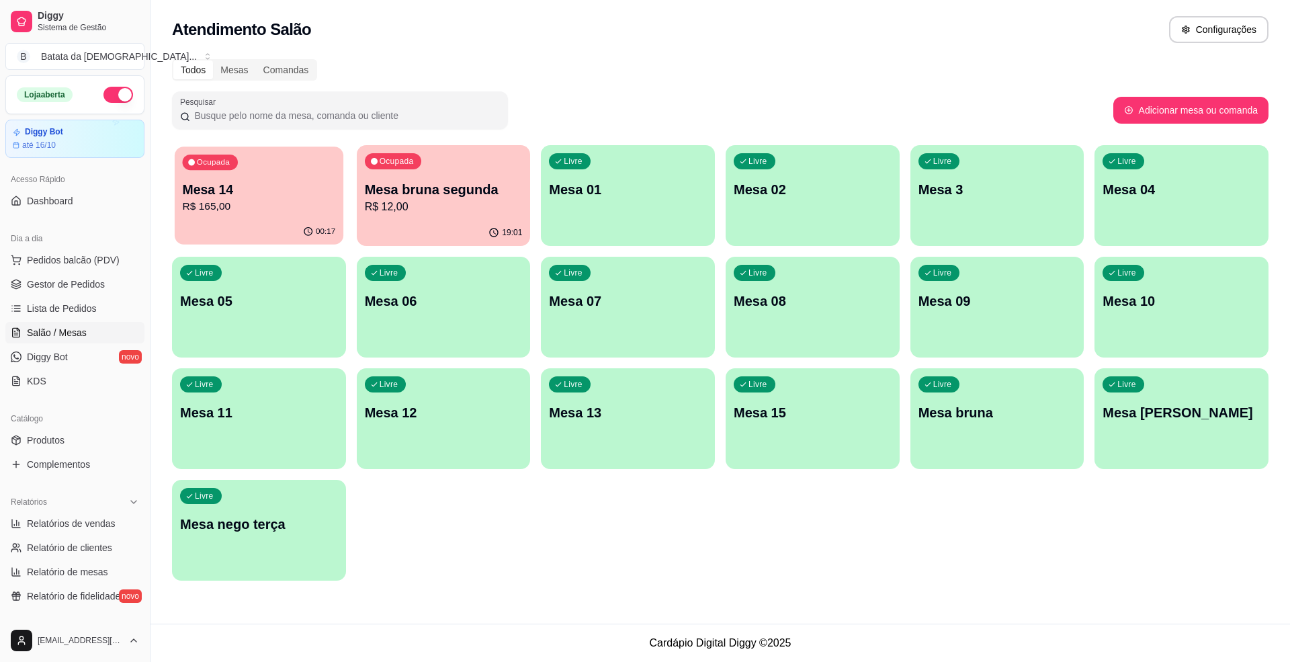
click at [269, 186] on p "Mesa 14" at bounding box center [259, 190] width 153 height 18
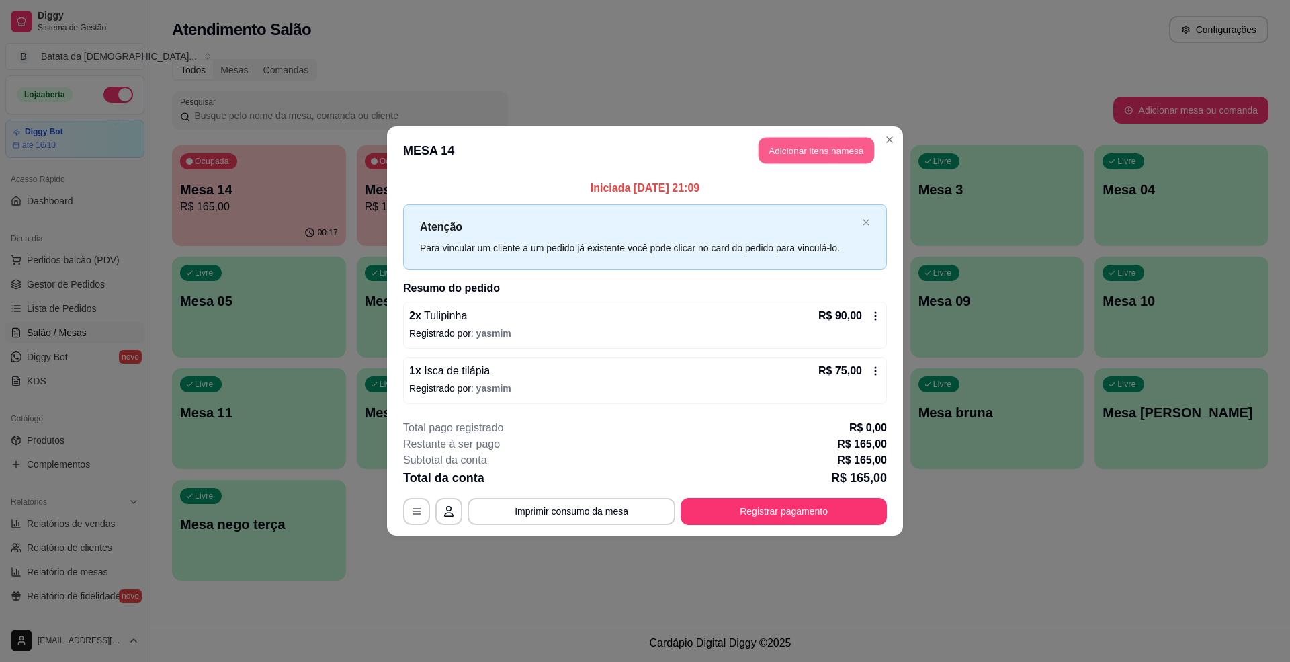
click at [816, 140] on button "Adicionar itens na mesa" at bounding box center [817, 151] width 116 height 26
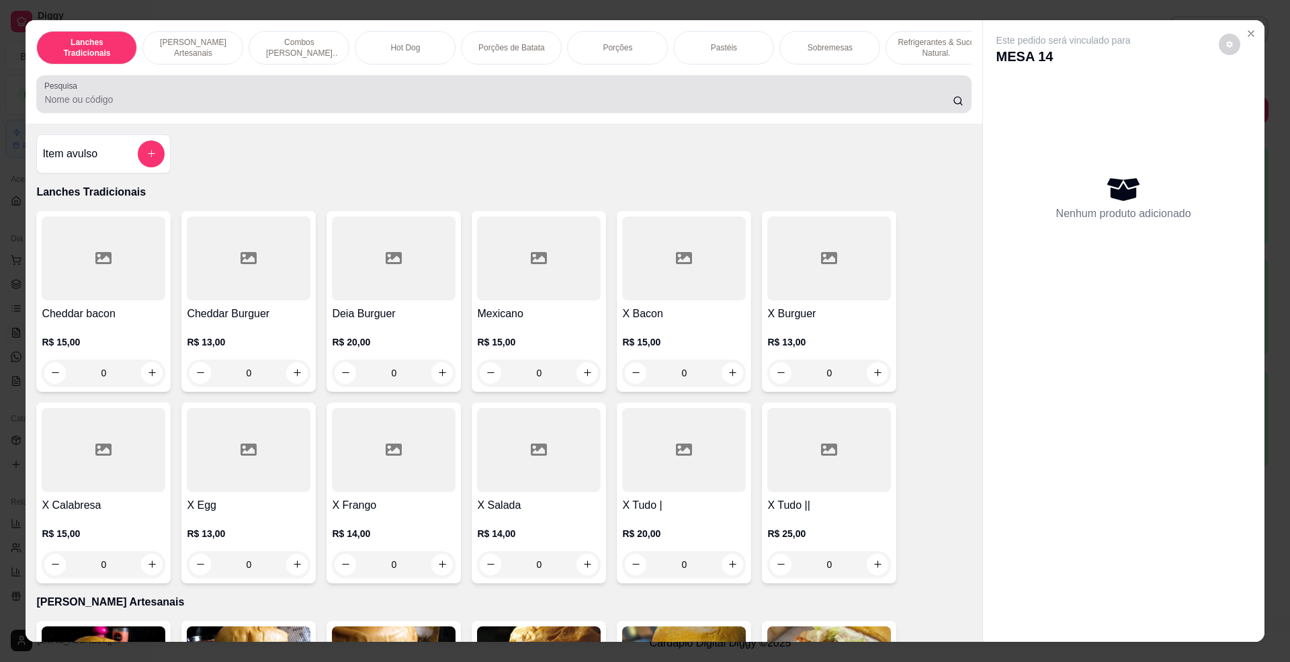
click at [243, 89] on div "Pesquisa" at bounding box center [503, 94] width 935 height 38
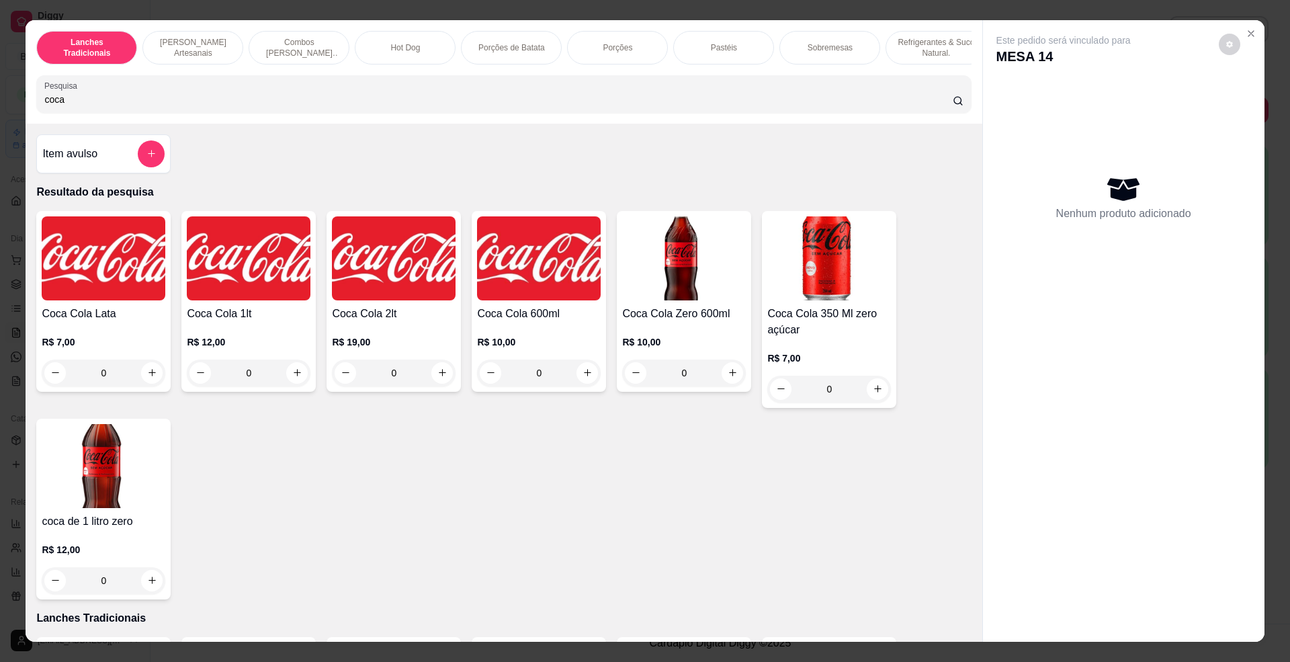
type input "coca"
click at [393, 292] on img at bounding box center [394, 258] width 124 height 84
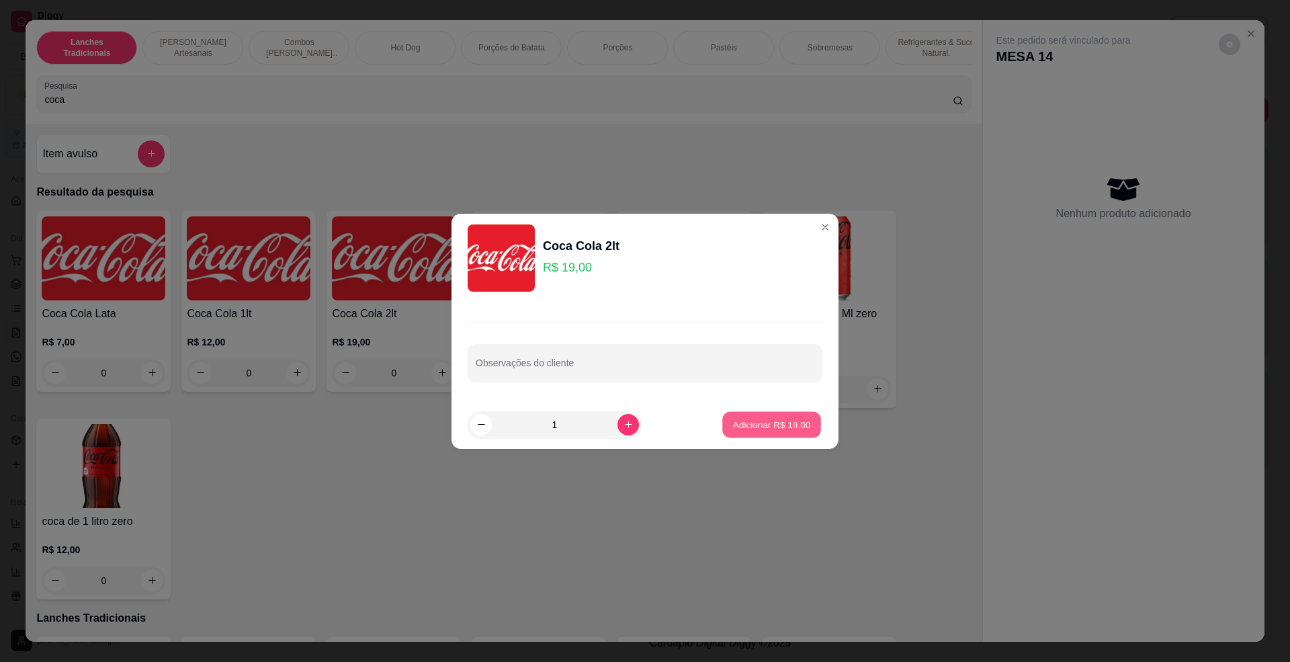
click at [800, 428] on button "Adicionar R$ 19,00" at bounding box center [771, 424] width 99 height 26
type input "1"
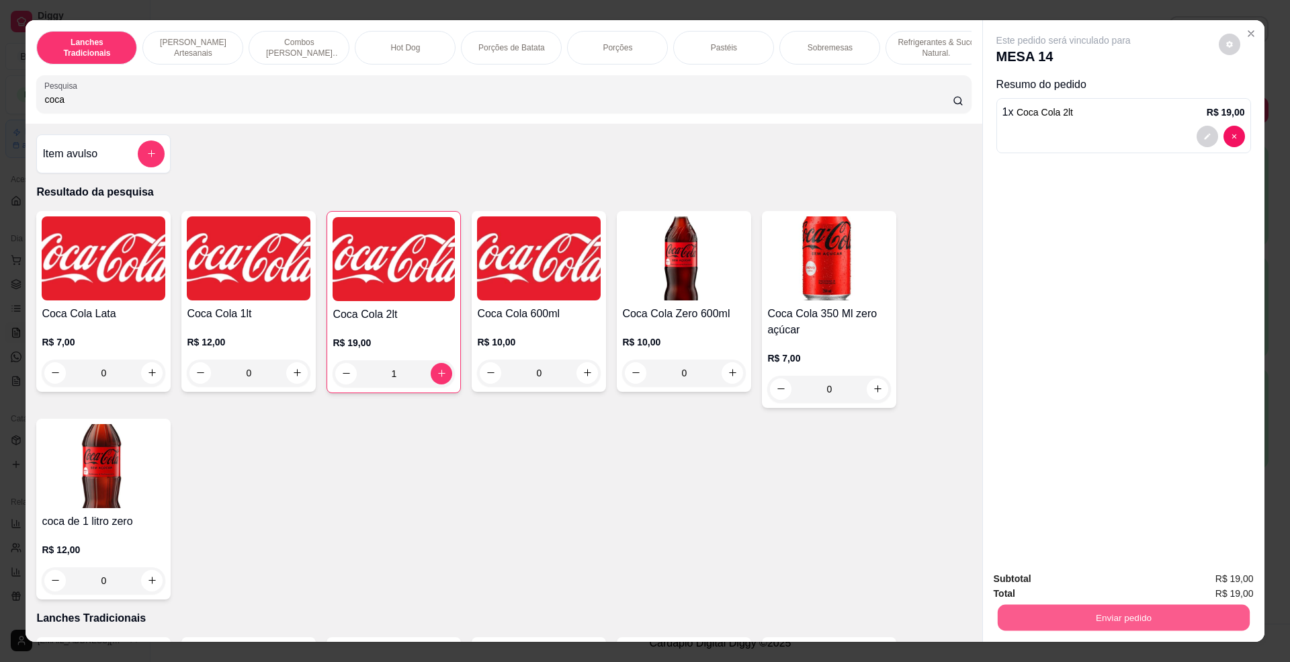
click at [1054, 603] on div "Enviar pedido" at bounding box center [1124, 616] width 260 height 30
click at [1066, 624] on button "Enviar pedido" at bounding box center [1123, 618] width 252 height 26
click at [1062, 585] on button "Não registrar e enviar pedido" at bounding box center [1078, 586] width 140 height 26
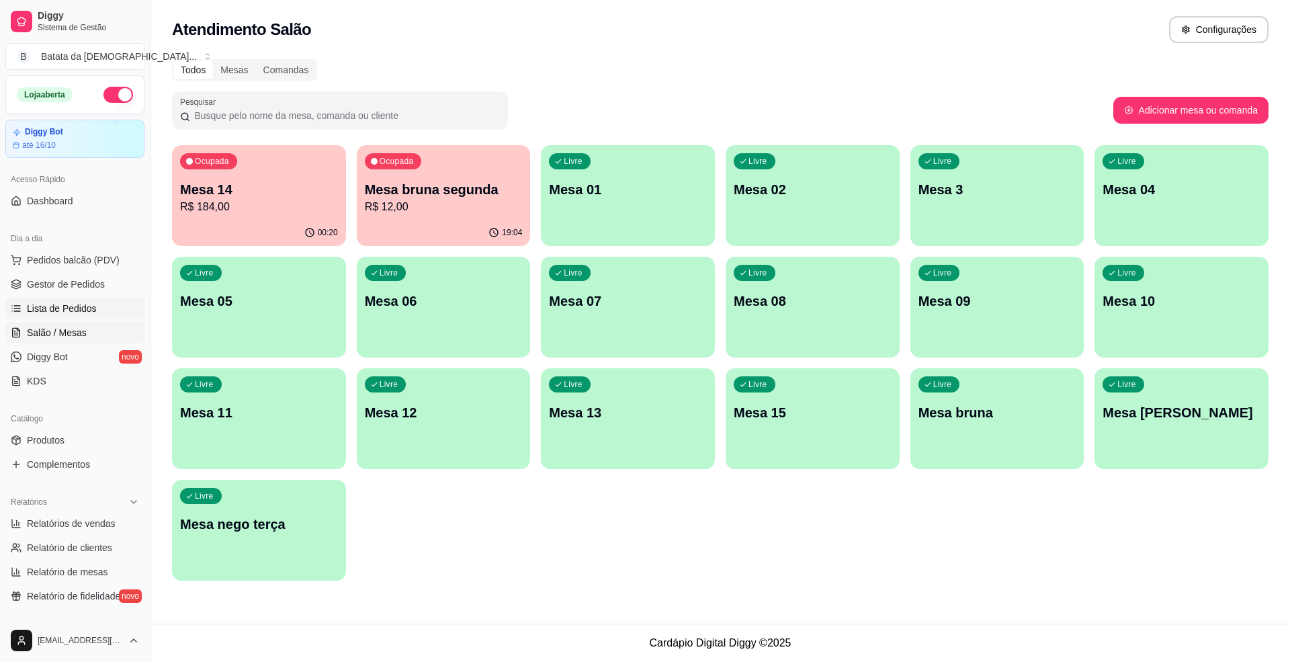
click at [99, 308] on link "Lista de Pedidos" at bounding box center [74, 309] width 139 height 22
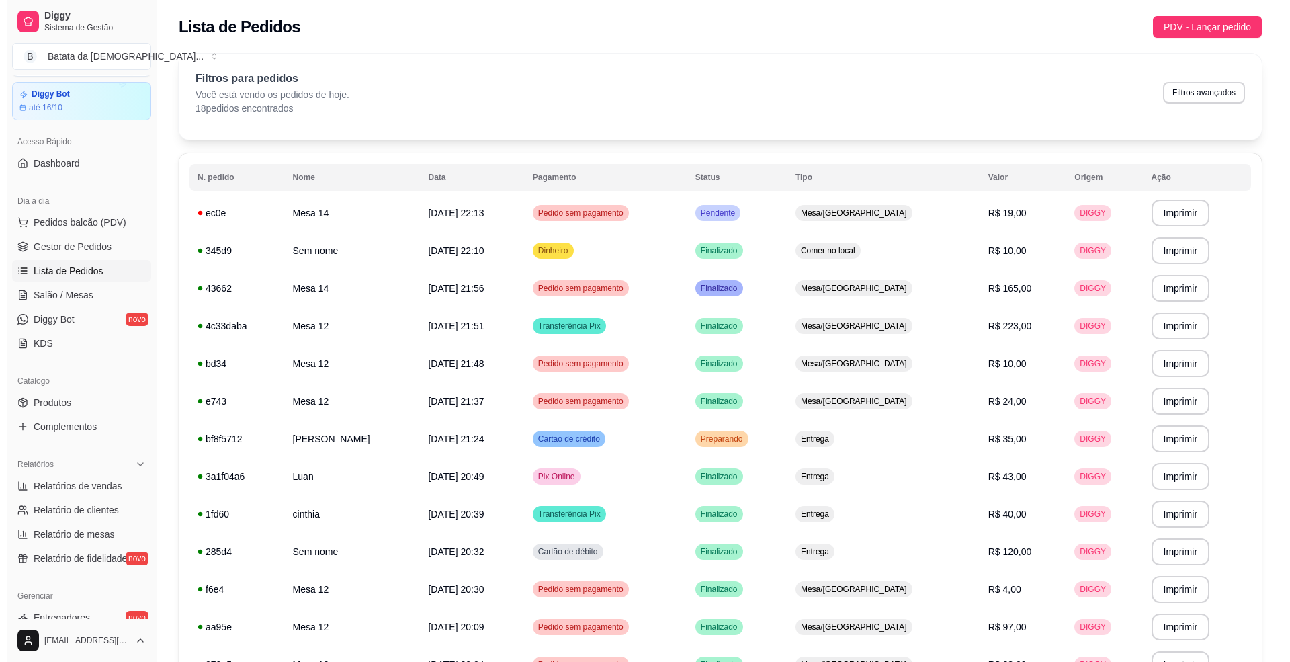
scroll to position [36, 0]
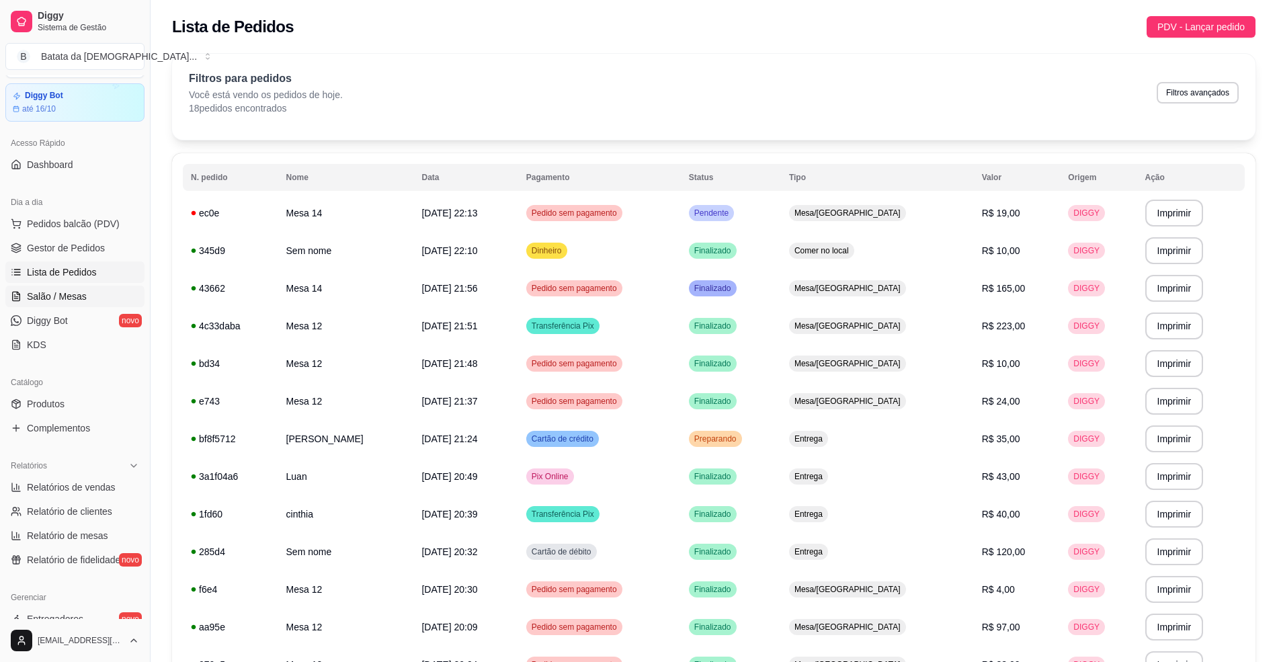
click at [79, 298] on span "Salão / Mesas" at bounding box center [57, 296] width 60 height 13
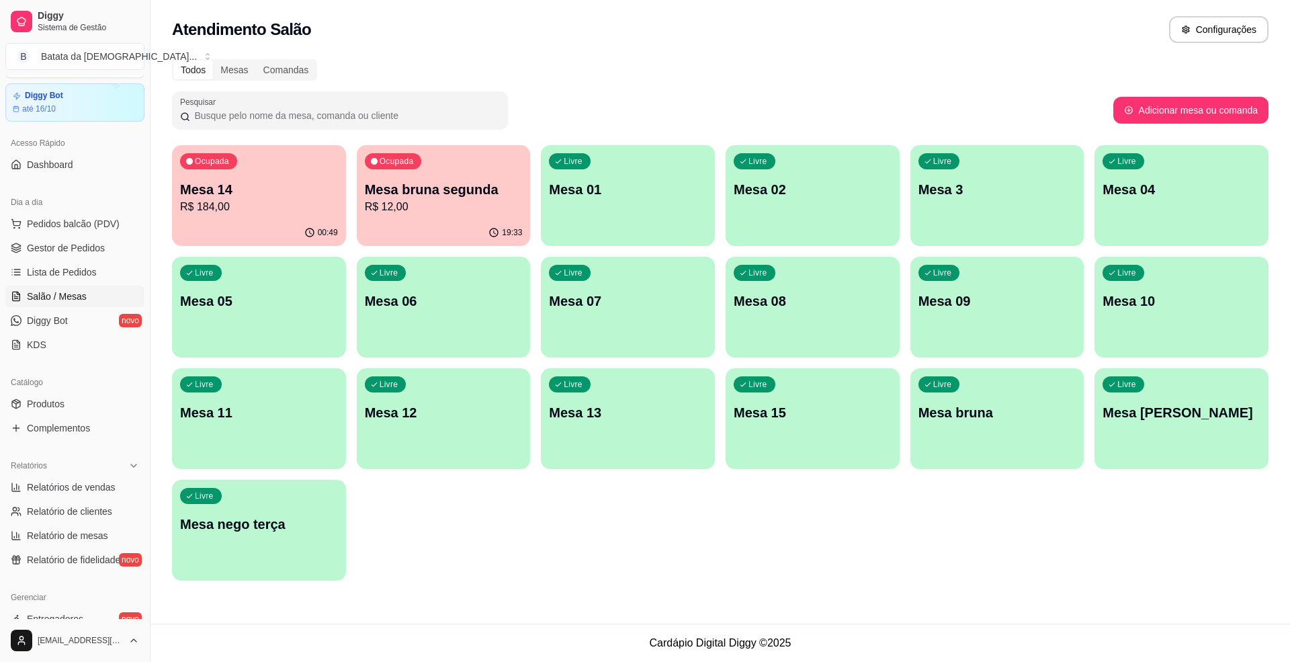
click at [169, 176] on div "Todos Mesas Comandas Pesquisar Adicionar mesa ou comanda Ocupada Mesa 14 R$ 184…" at bounding box center [721, 324] width 1140 height 546
click at [306, 229] on icon "button" at bounding box center [309, 232] width 11 height 11
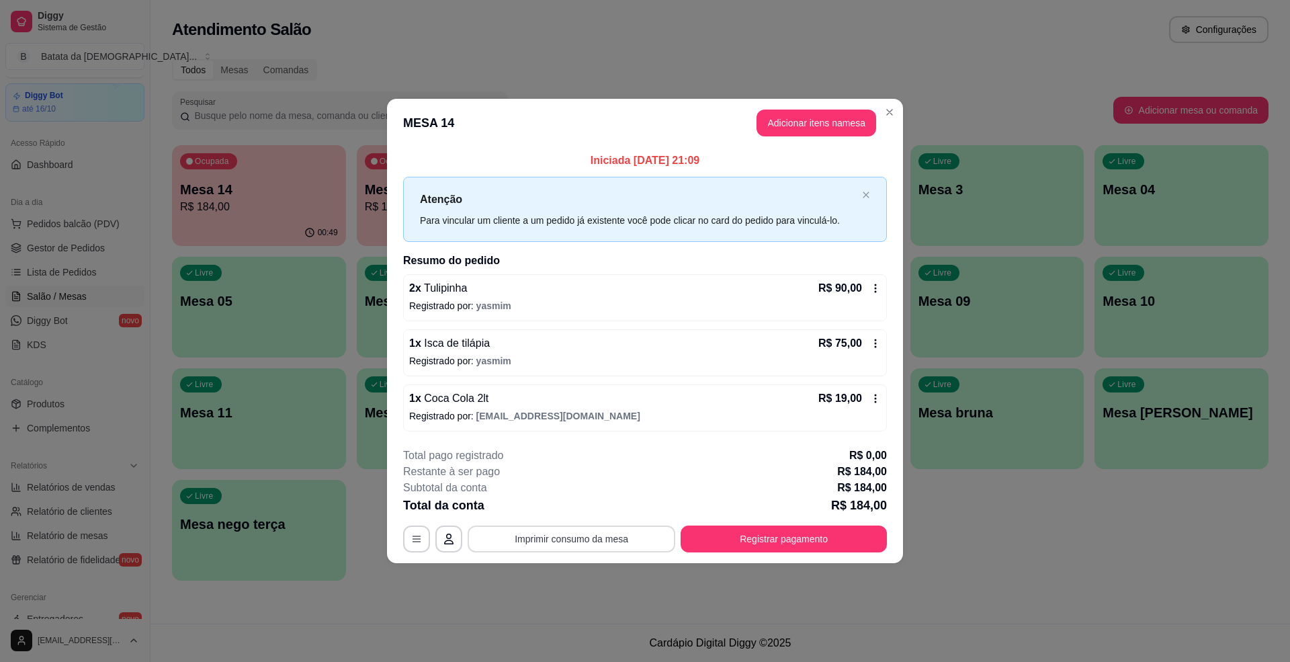
click at [610, 541] on button "Imprimir consumo da mesa" at bounding box center [572, 539] width 208 height 27
click at [630, 536] on button "Imprimir consumo da mesa" at bounding box center [572, 539] width 208 height 27
click at [560, 539] on button "Imprimir consumo da mesa" at bounding box center [572, 539] width 202 height 26
click at [642, 548] on button "Imprimir consumo da mesa" at bounding box center [572, 539] width 208 height 27
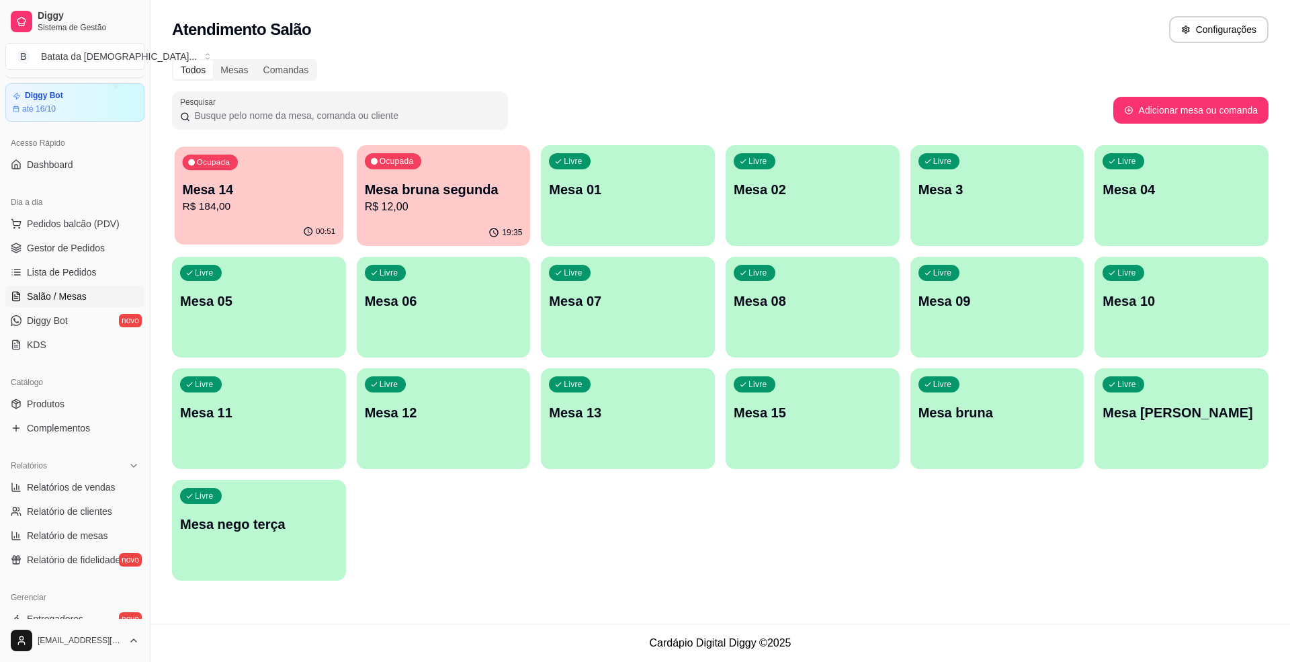
click at [218, 211] on p "R$ 184,00" at bounding box center [259, 206] width 153 height 15
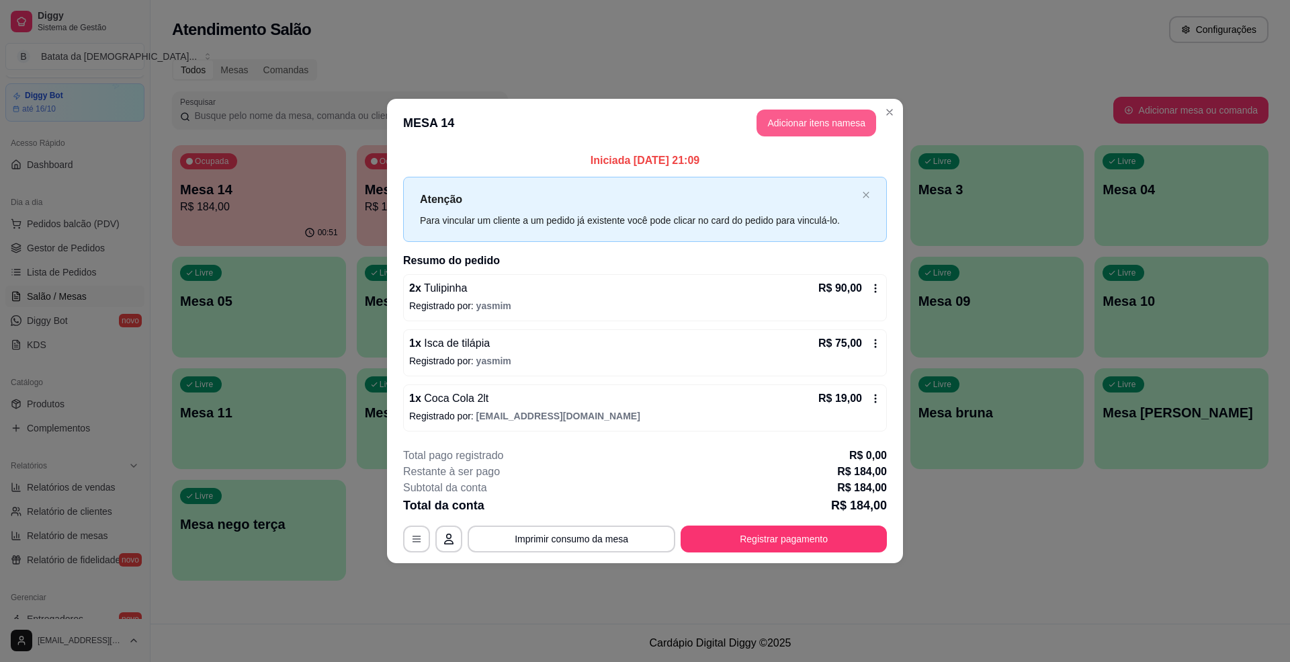
click at [825, 114] on button "Adicionar itens na mesa" at bounding box center [817, 123] width 120 height 27
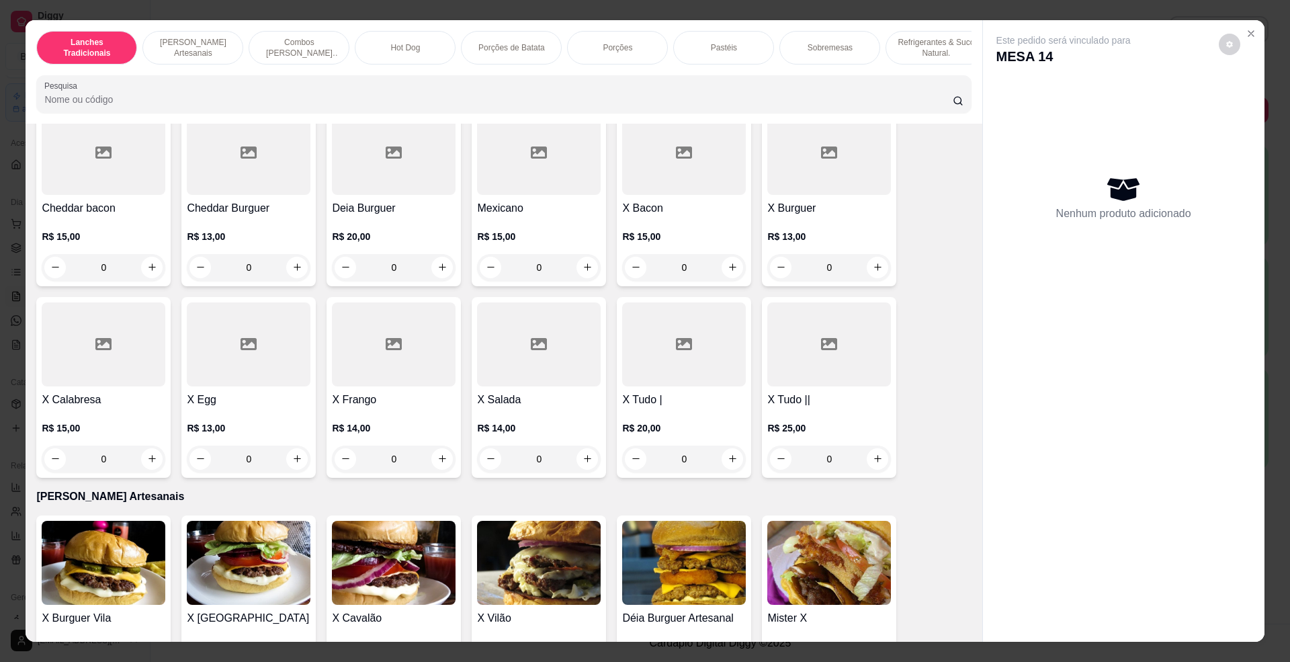
scroll to position [179, 0]
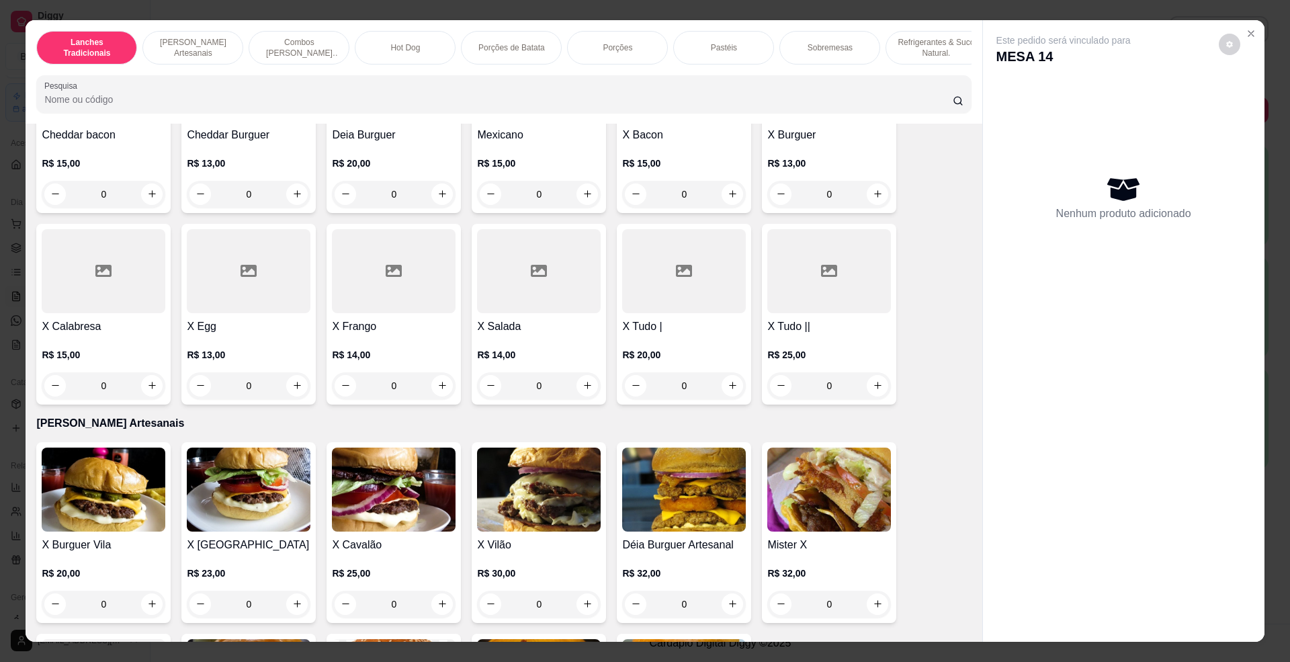
click at [489, 313] on div at bounding box center [539, 271] width 124 height 84
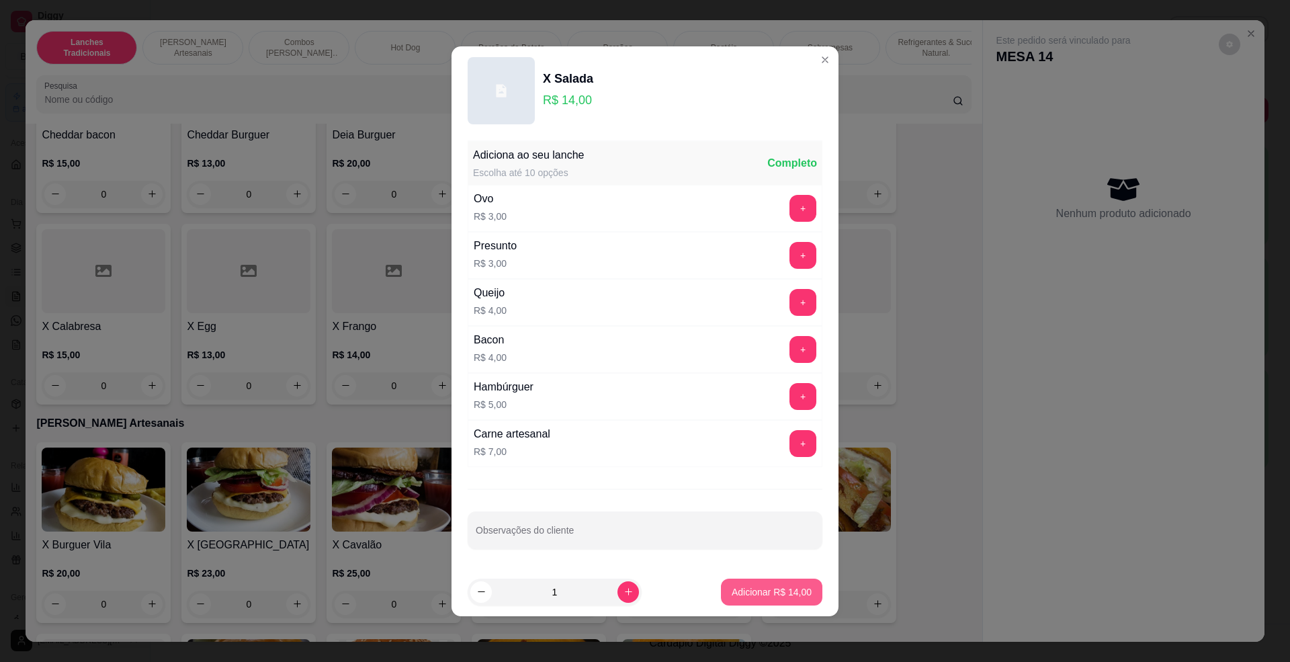
click at [790, 590] on p "Adicionar R$ 14,00" at bounding box center [772, 591] width 80 height 13
type input "1"
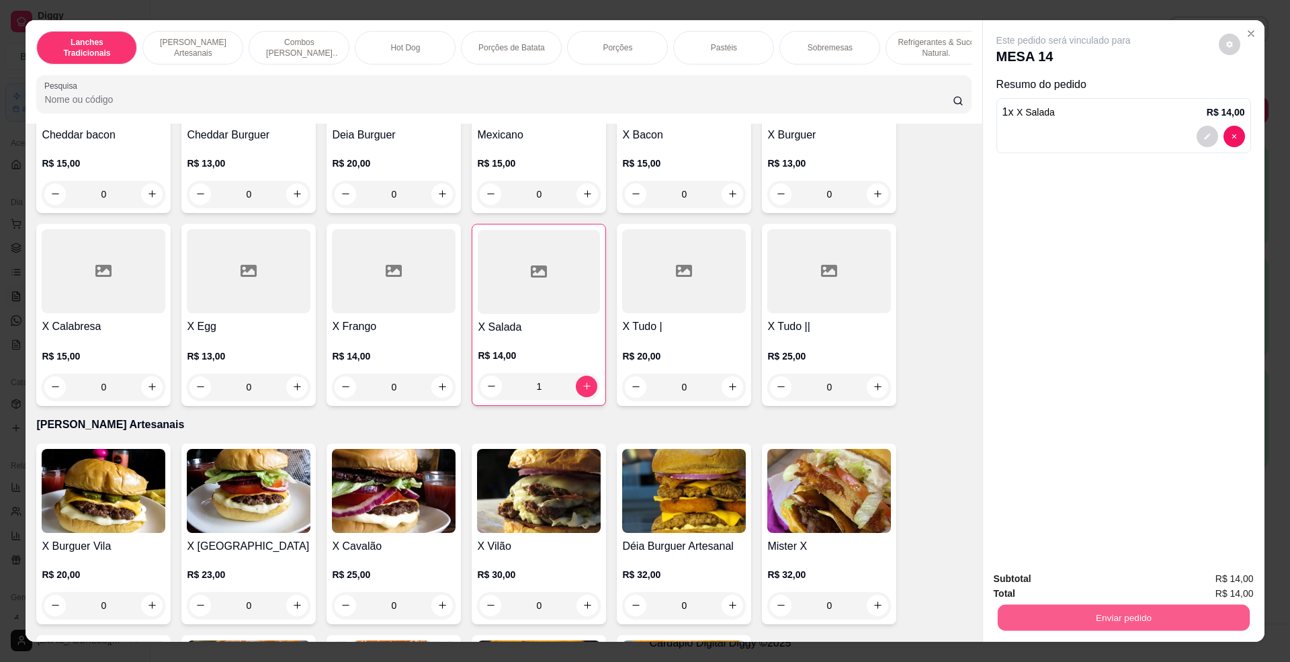
click at [1159, 614] on button "Enviar pedido" at bounding box center [1123, 618] width 252 height 26
click at [1043, 582] on button "Não registrar e enviar pedido" at bounding box center [1078, 586] width 140 height 26
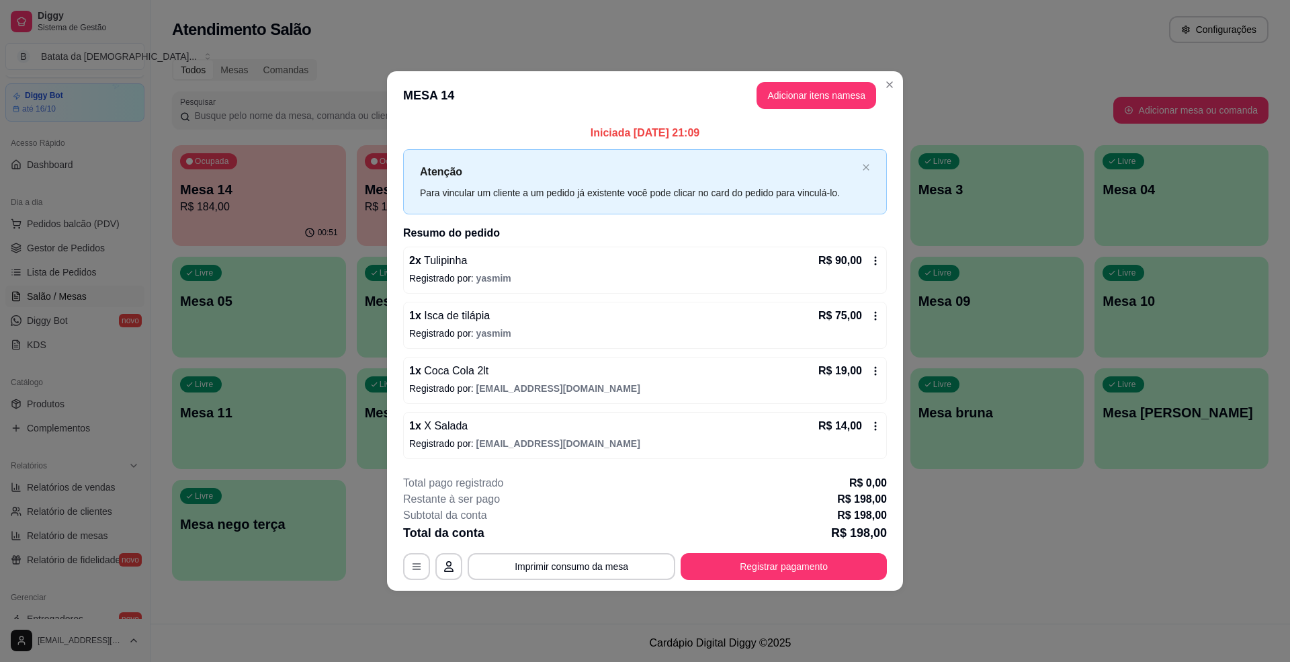
click at [879, 78] on header "MESA 14 Adicionar itens na mesa" at bounding box center [645, 95] width 516 height 48
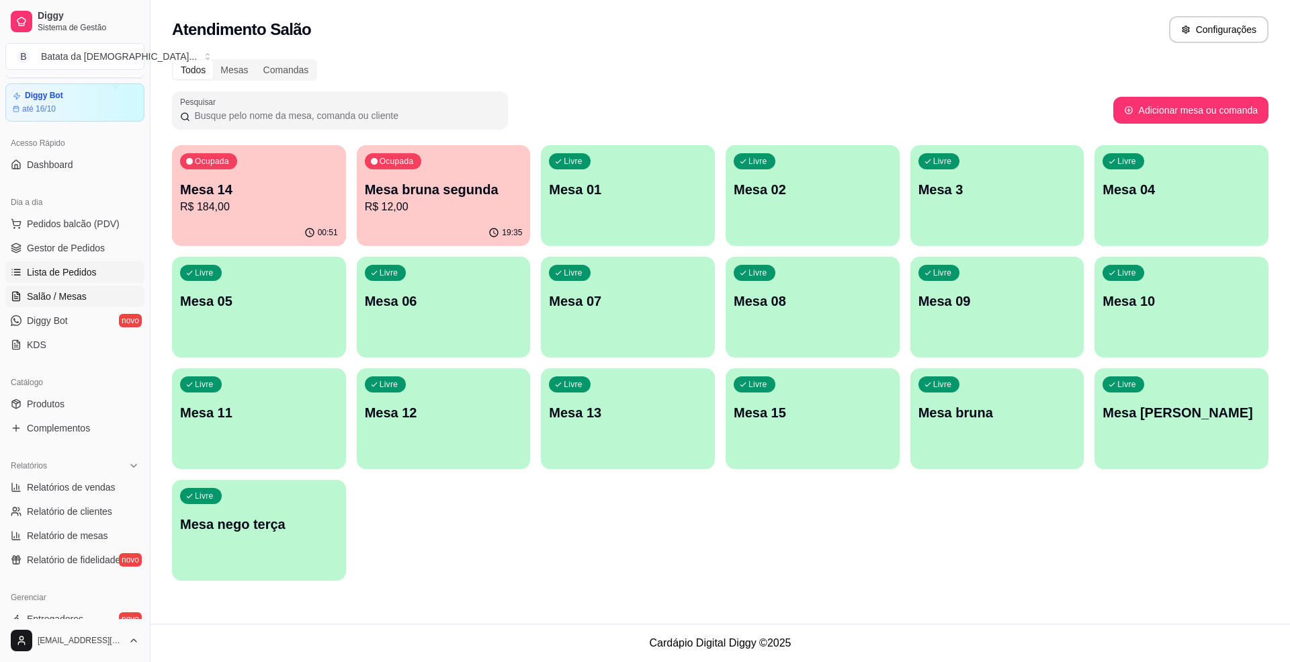
click at [52, 267] on span "Lista de Pedidos" at bounding box center [62, 271] width 70 height 13
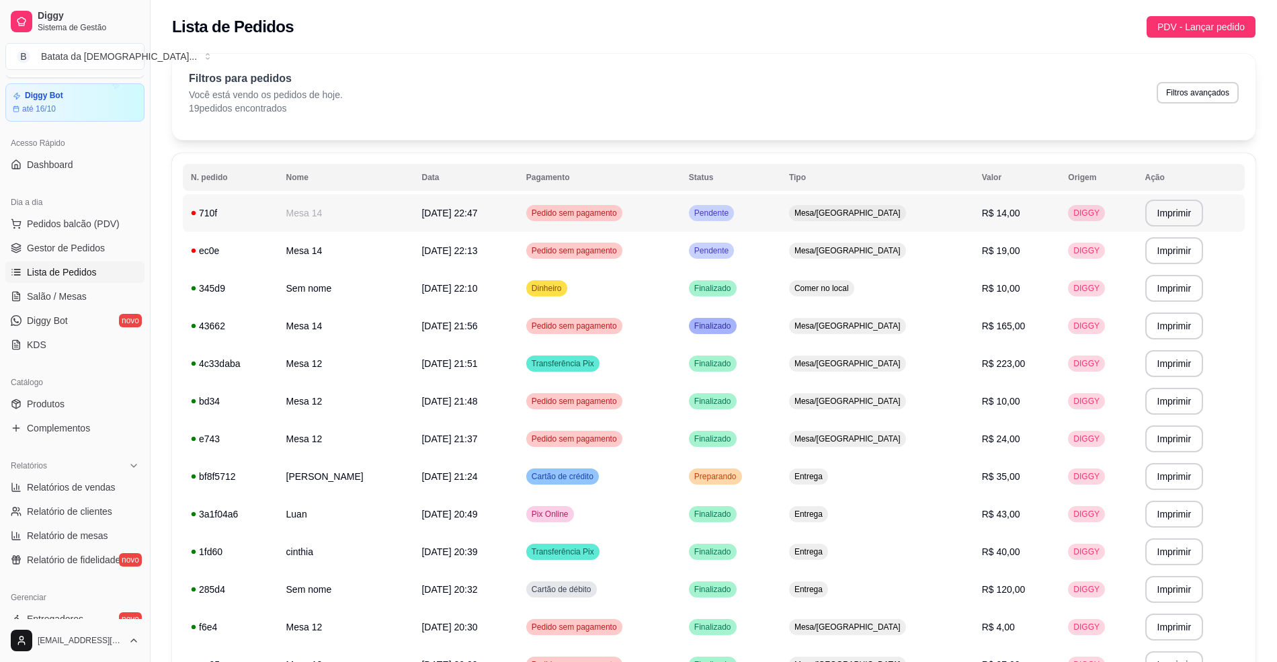
click at [781, 218] on td "Pendente" at bounding box center [731, 213] width 100 height 38
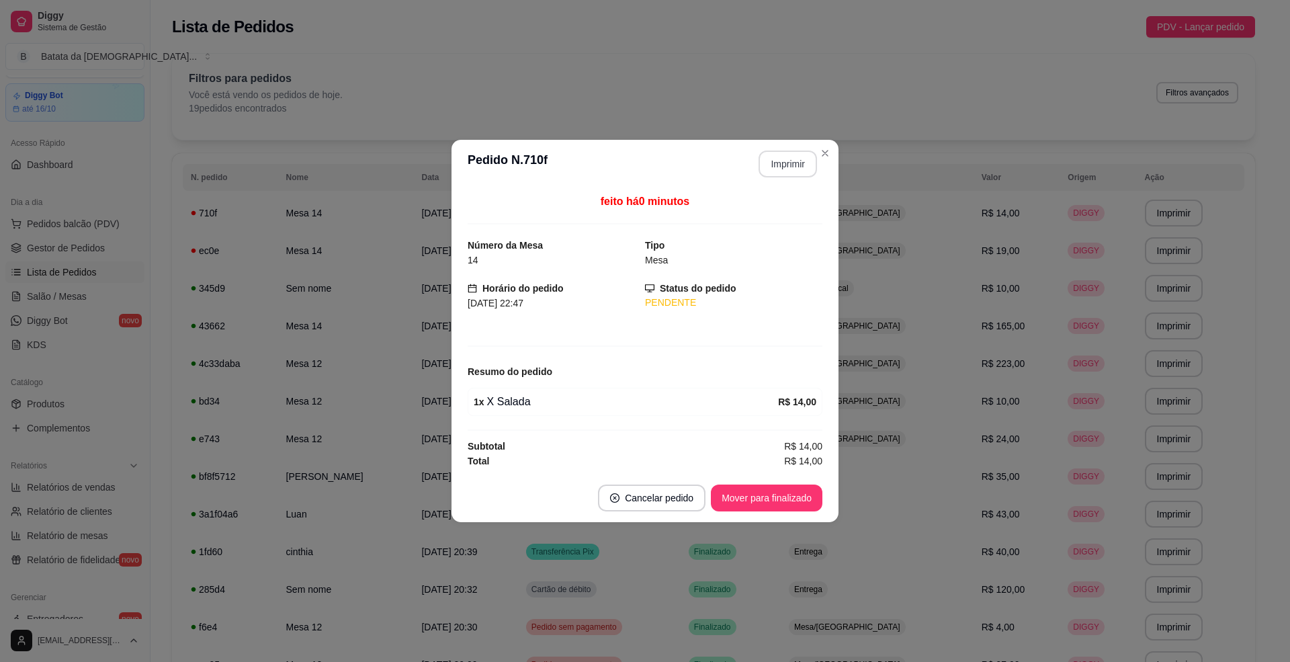
click at [783, 155] on button "Imprimir" at bounding box center [788, 164] width 58 height 27
click at [810, 501] on button "Mover para finalizado" at bounding box center [767, 498] width 112 height 27
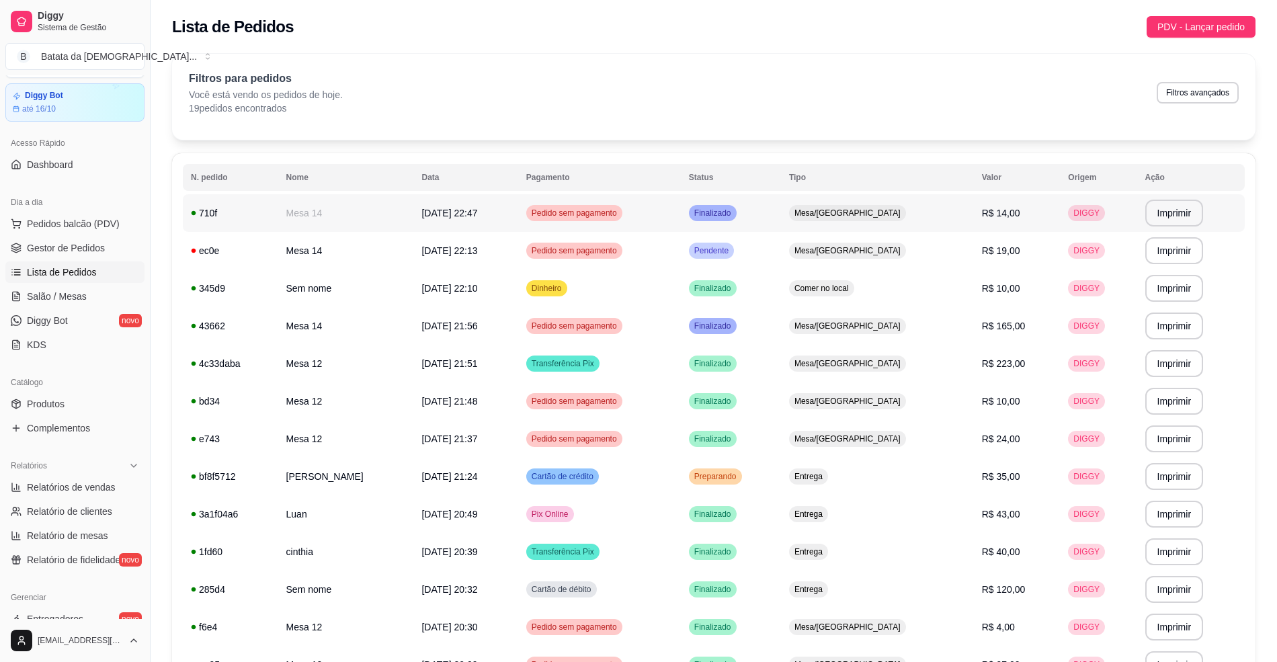
click at [841, 215] on span "Mesa/[GEOGRAPHIC_DATA]" at bounding box center [848, 213] width 112 height 11
click at [842, 266] on td "Mesa/[GEOGRAPHIC_DATA]" at bounding box center [877, 251] width 193 height 38
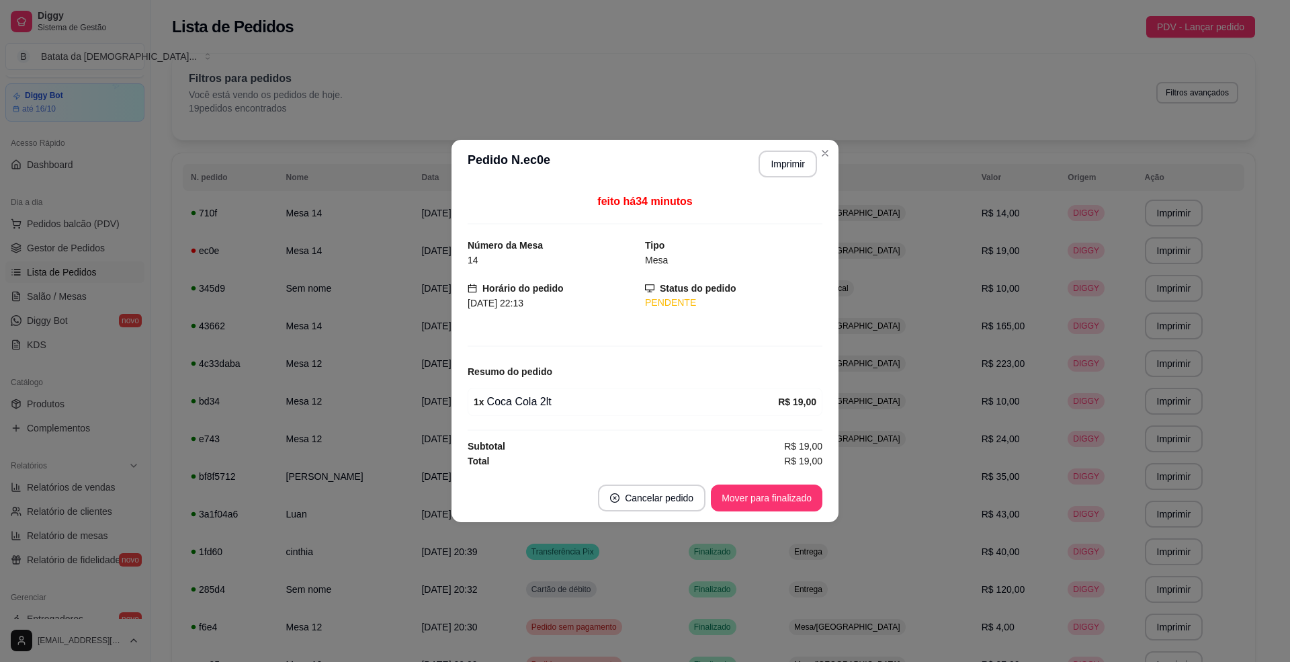
click at [789, 484] on footer "Cancelar pedido Mover para finalizado" at bounding box center [645, 498] width 387 height 48
click at [788, 489] on button "Mover para finalizado" at bounding box center [767, 498] width 108 height 26
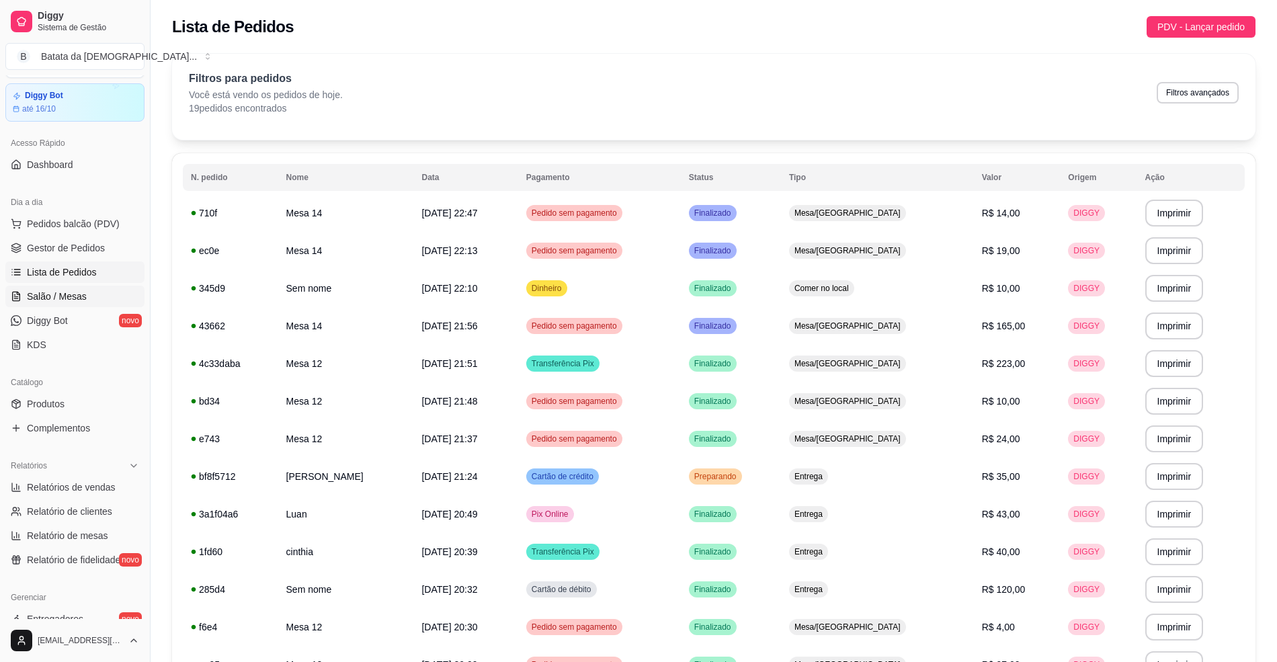
click at [87, 290] on link "Salão / Mesas" at bounding box center [74, 297] width 139 height 22
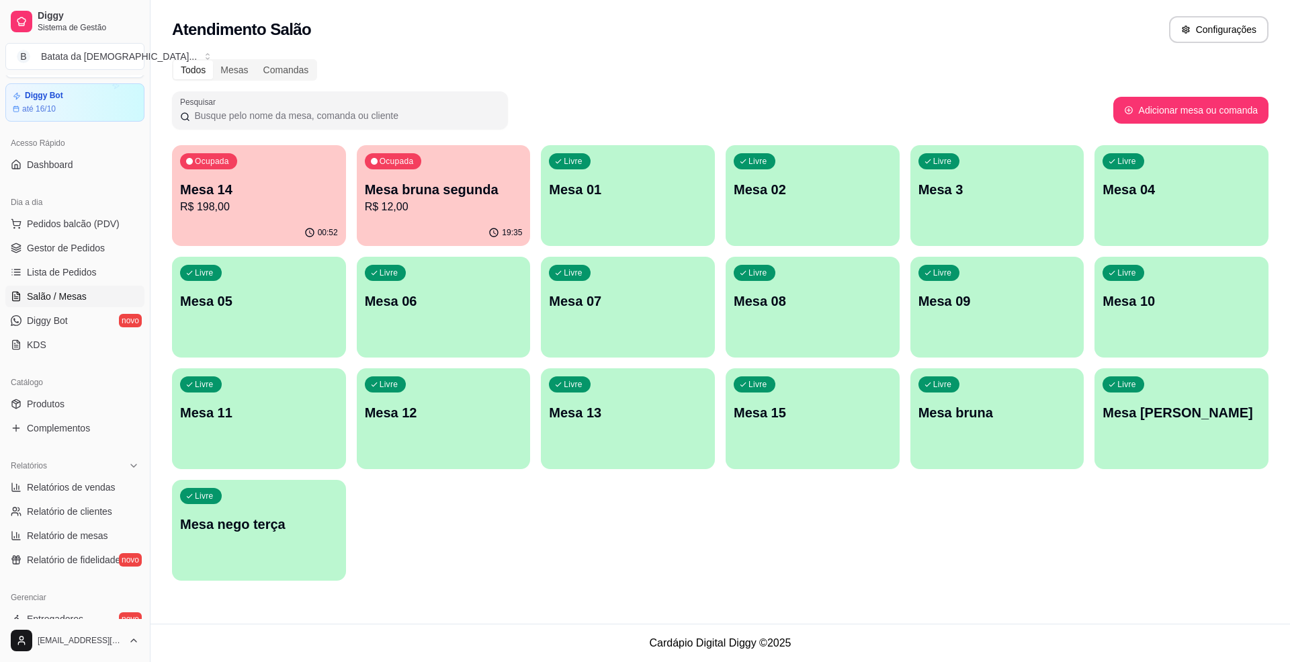
click at [280, 197] on p "Mesa 14" at bounding box center [259, 189] width 158 height 19
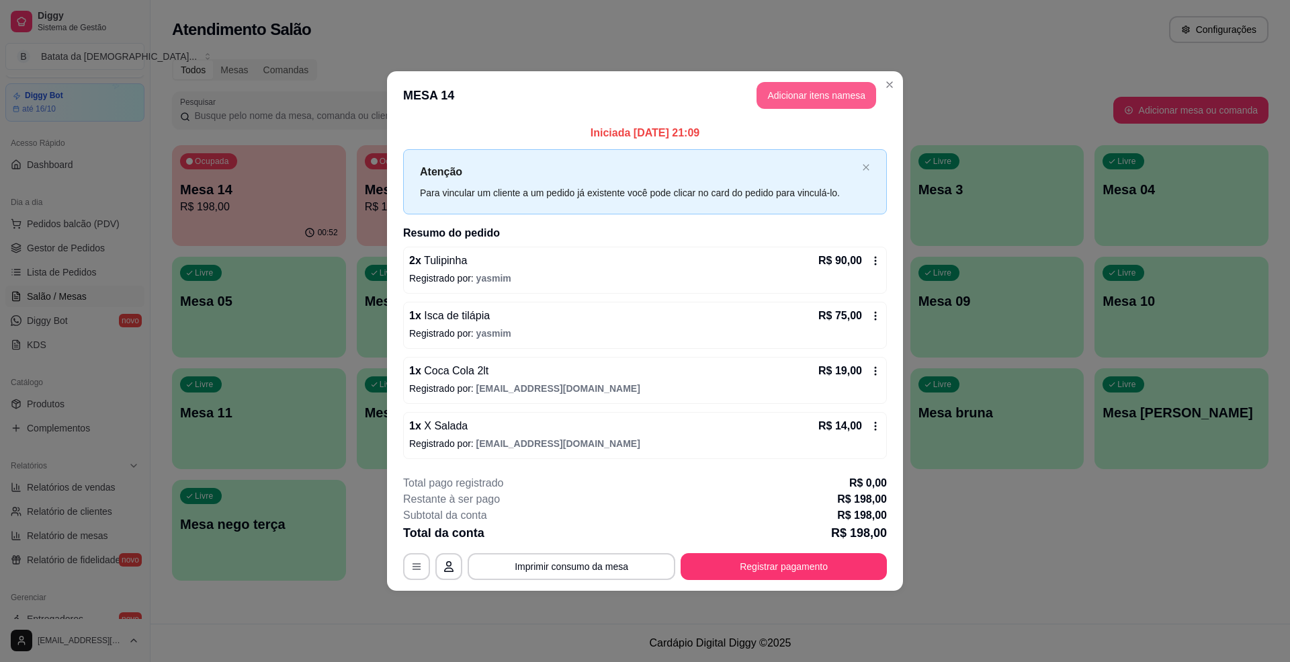
click at [778, 91] on button "Adicionar itens na mesa" at bounding box center [817, 95] width 120 height 27
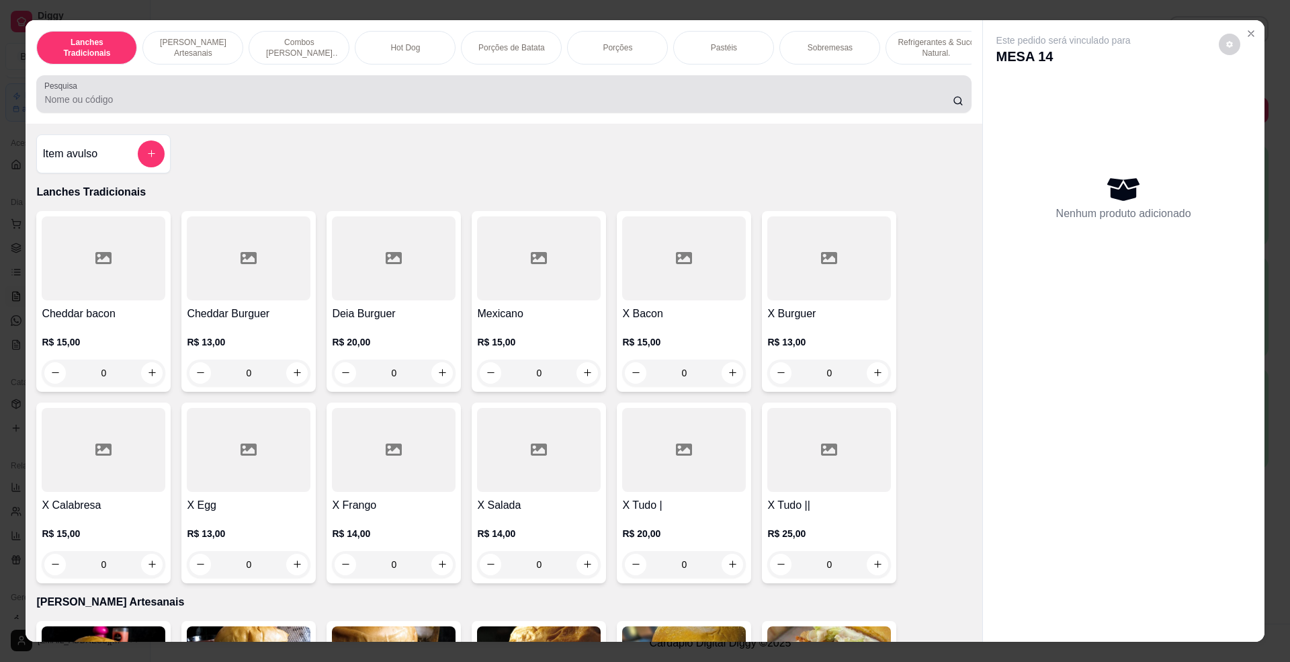
click at [463, 106] on input "Pesquisa" at bounding box center [498, 99] width 908 height 13
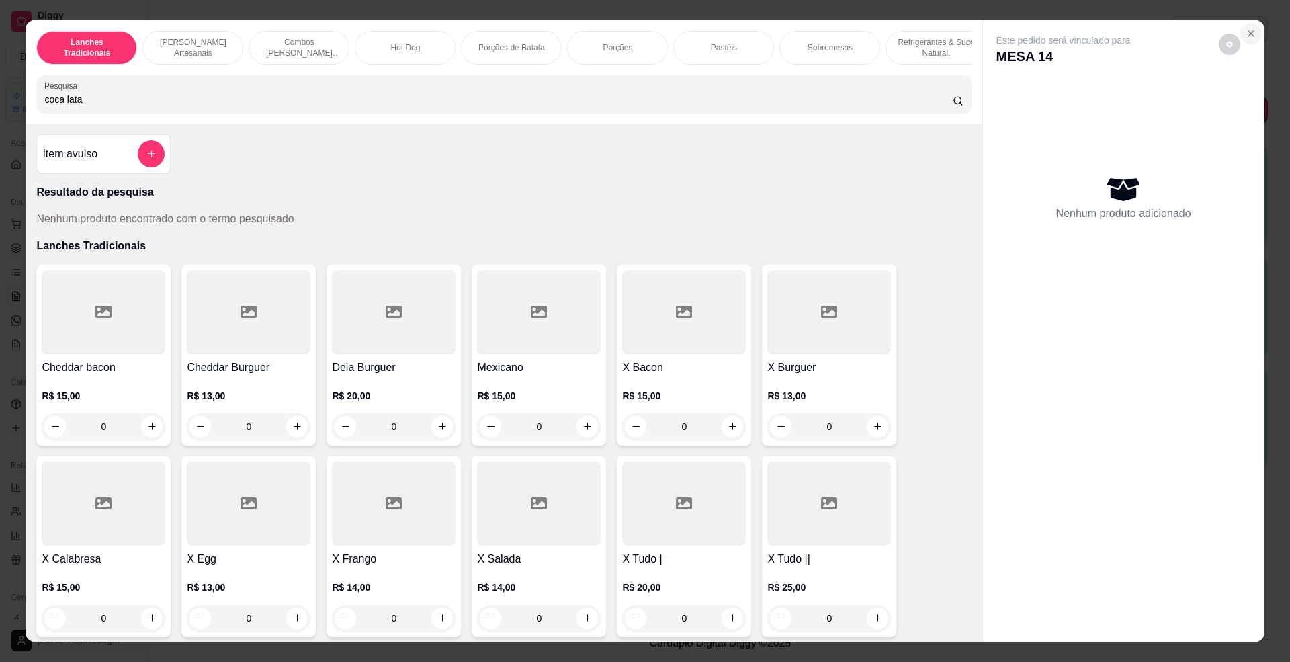
type input "coca lata"
click at [1241, 27] on button "Close" at bounding box center [1252, 34] width 22 height 22
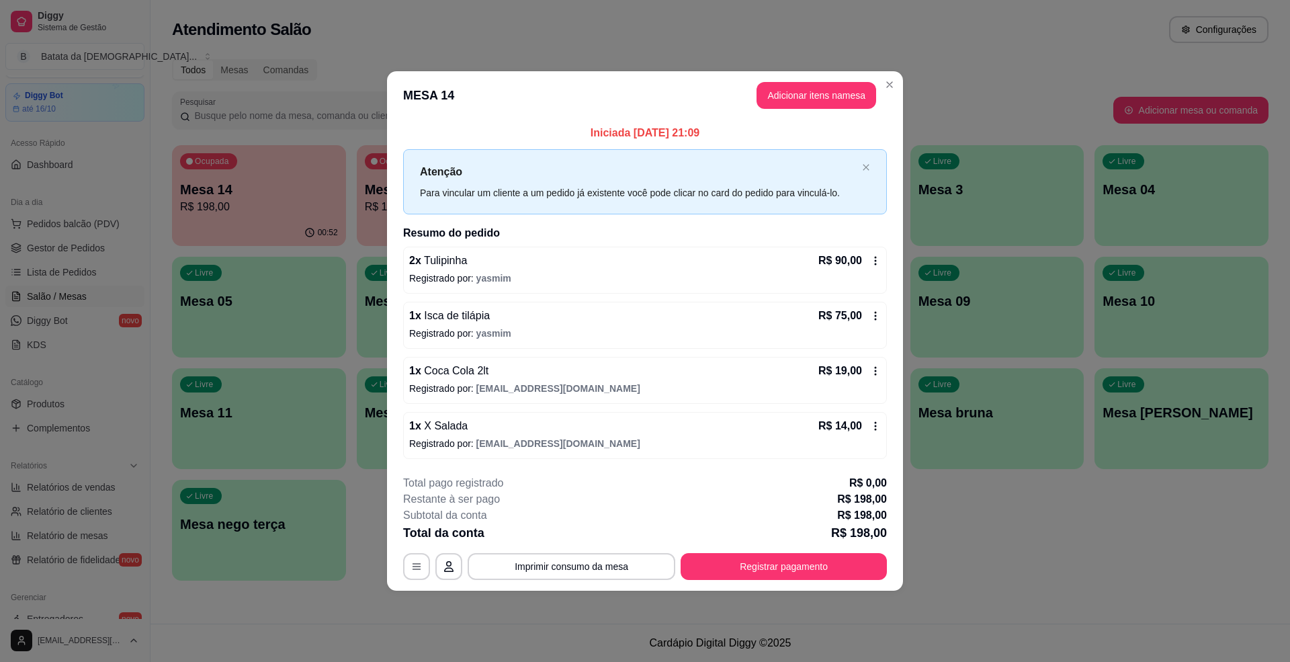
click at [869, 421] on div "R$ 14,00" at bounding box center [850, 426] width 62 height 16
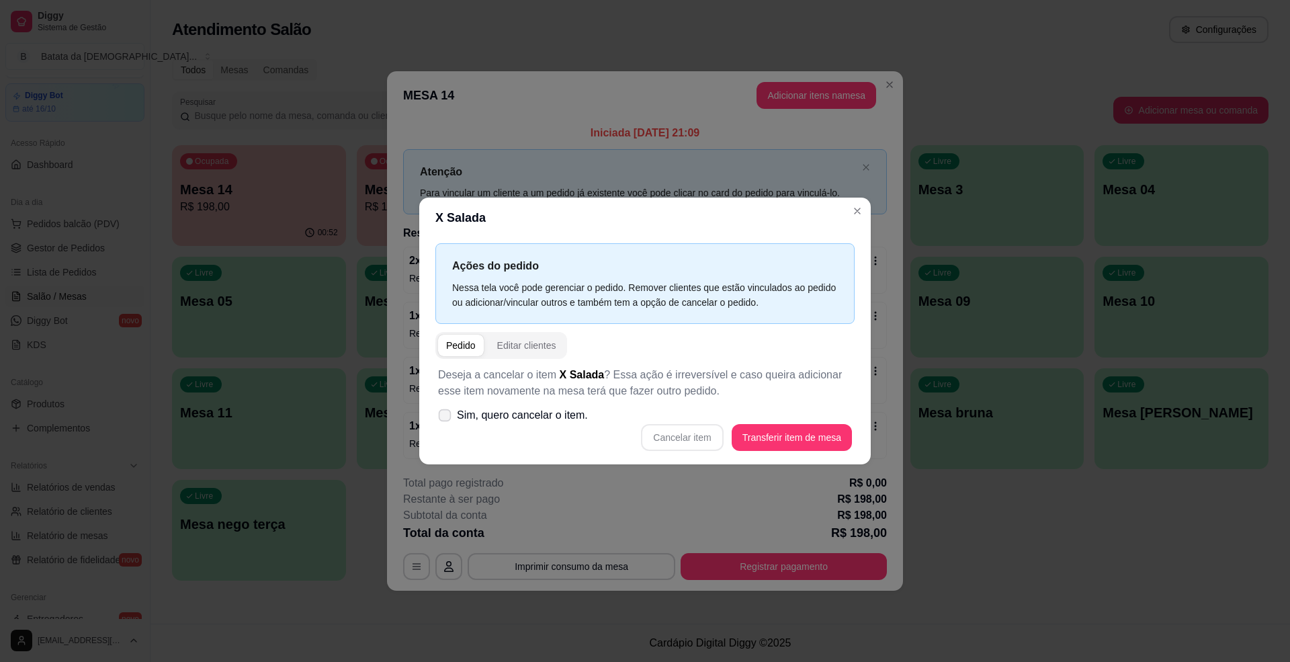
click at [488, 411] on span "Sim, quero cancelar o item." at bounding box center [522, 415] width 131 height 16
click at [446, 417] on input "Sim, quero cancelar o item." at bounding box center [441, 421] width 9 height 9
checkbox input "true"
click at [689, 445] on button "Cancelar item" at bounding box center [682, 437] width 80 height 26
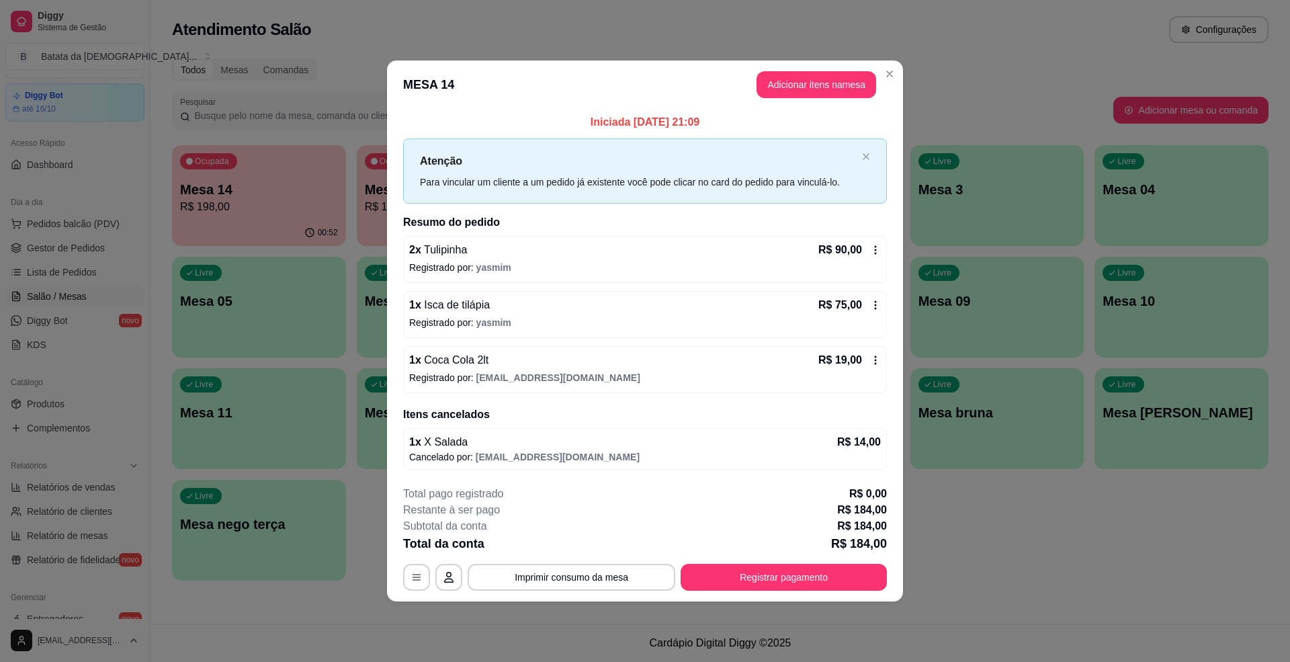
click at [872, 366] on icon at bounding box center [875, 360] width 11 height 11
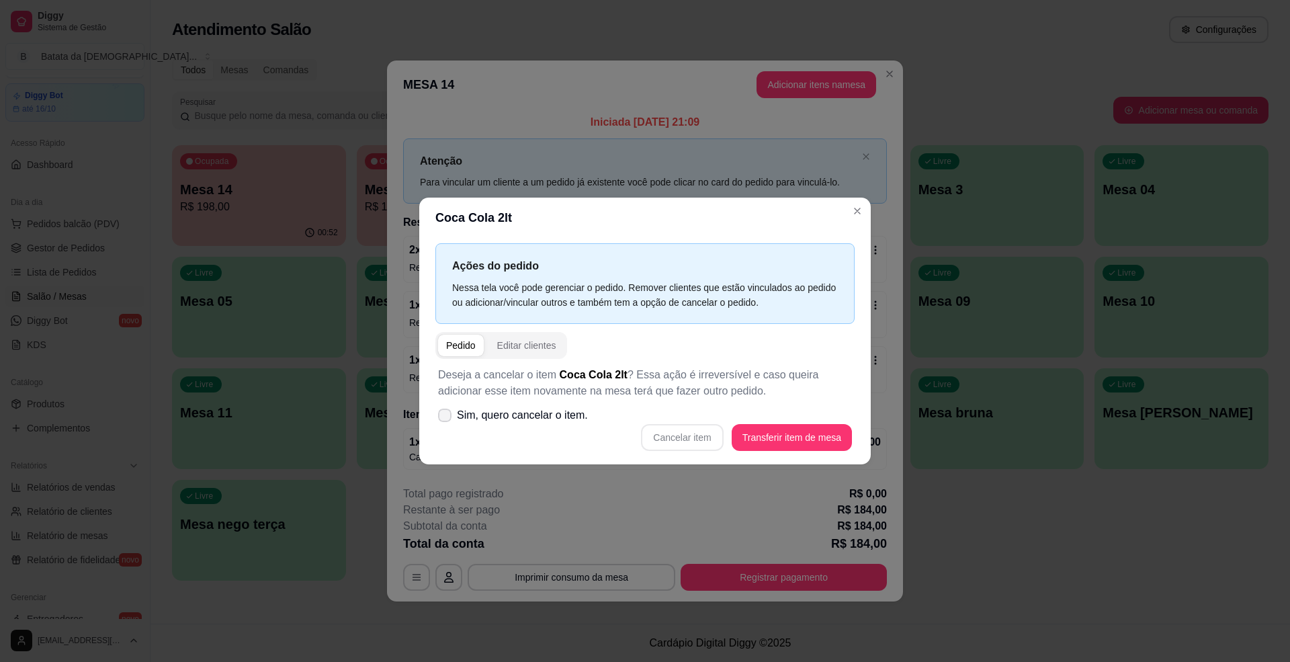
click at [546, 413] on span "Sim, quero cancelar o item." at bounding box center [522, 415] width 131 height 16
click at [446, 417] on input "Sim, quero cancelar o item." at bounding box center [441, 421] width 9 height 9
checkbox input "true"
click at [668, 430] on button "Cancelar item" at bounding box center [682, 437] width 80 height 26
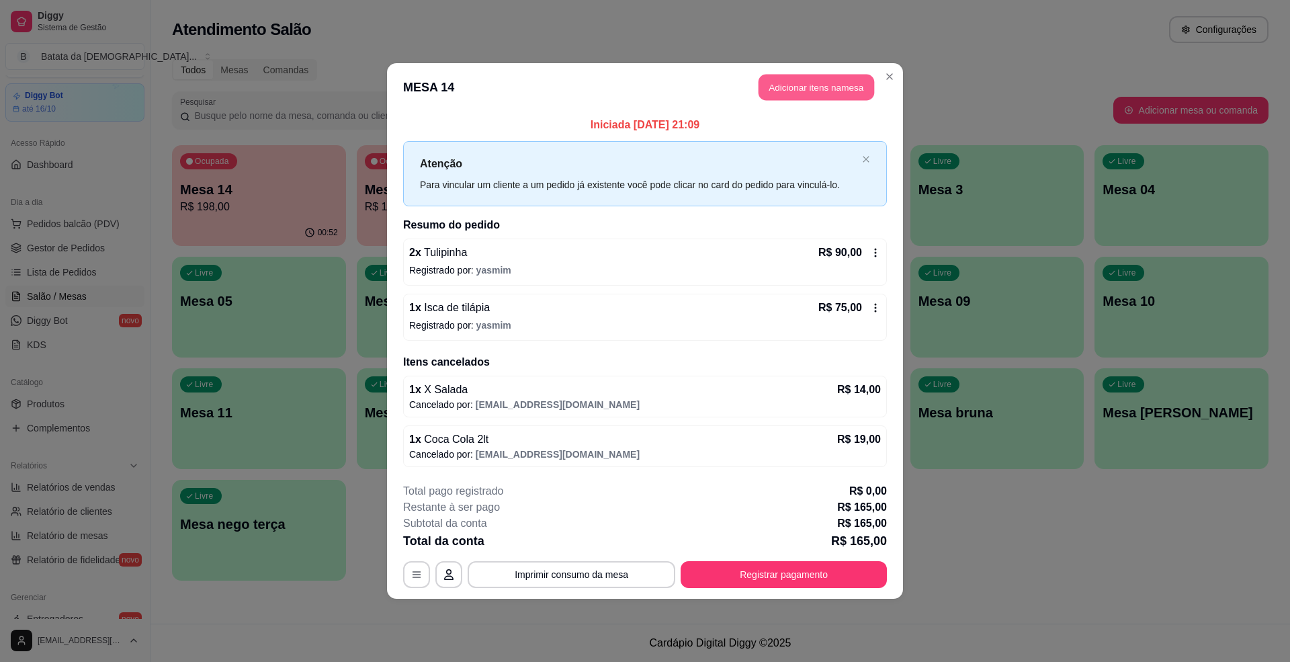
click at [807, 78] on button "Adicionar itens na mesa" at bounding box center [817, 88] width 116 height 26
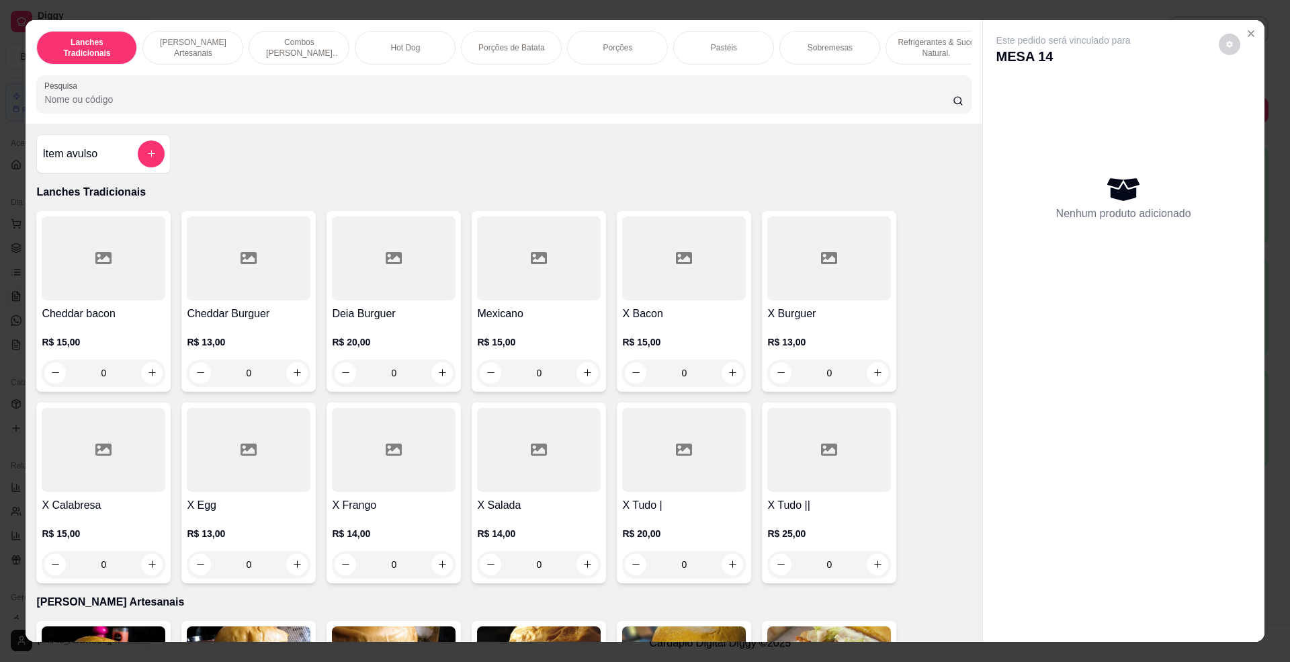
click at [296, 106] on input "Pesquisa" at bounding box center [498, 99] width 908 height 13
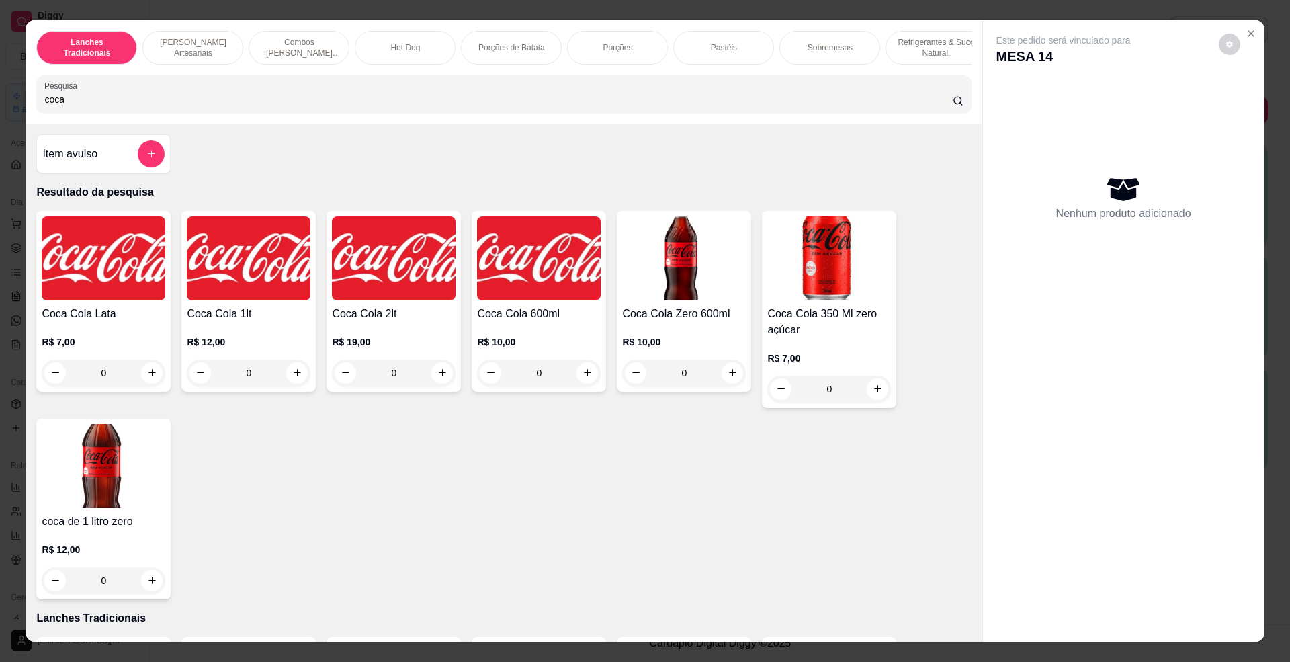
type input "coca"
click at [388, 319] on h4 "Coca Cola 2lt" at bounding box center [394, 314] width 124 height 16
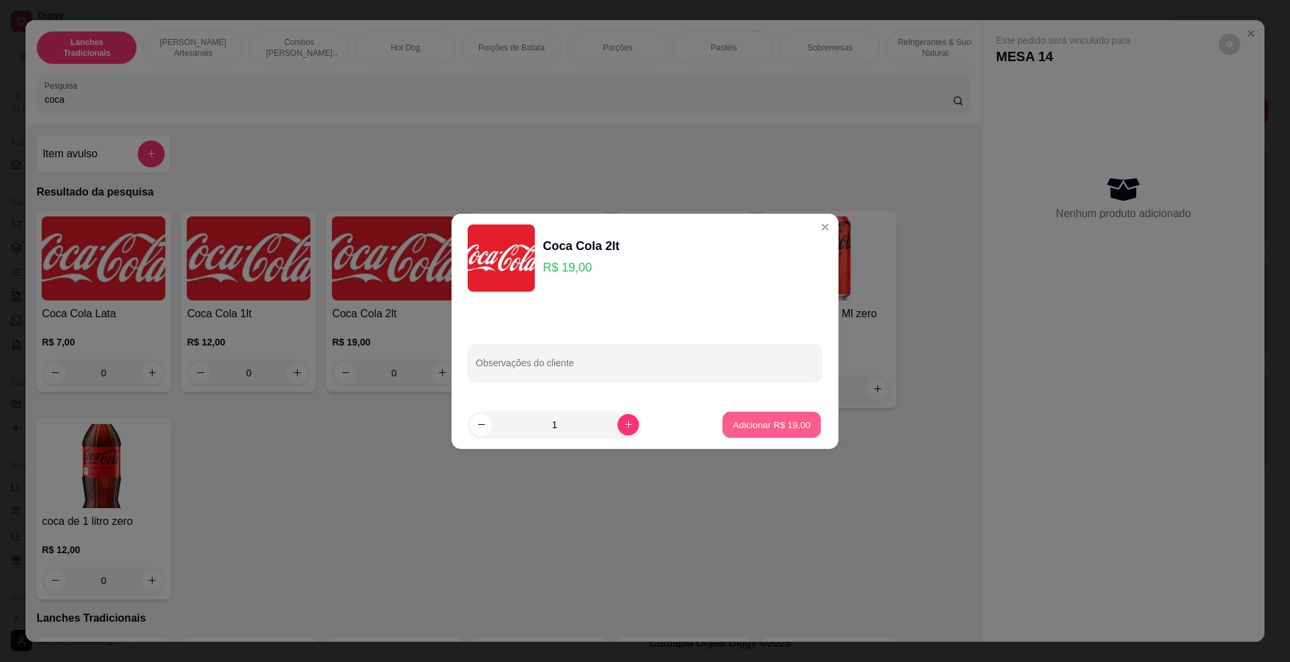
click at [759, 426] on p "Adicionar R$ 19,00" at bounding box center [772, 424] width 78 height 13
type input "1"
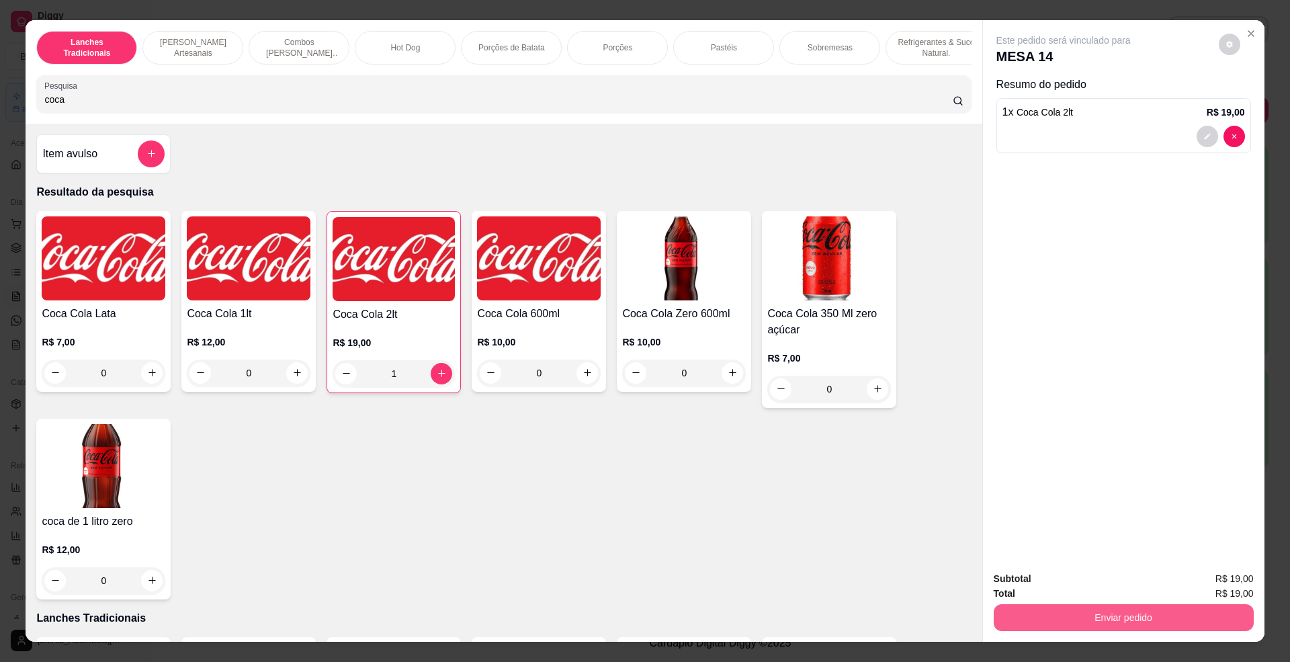
click at [1124, 628] on button "Enviar pedido" at bounding box center [1124, 617] width 260 height 27
click at [1095, 581] on button "Não registrar e enviar pedido" at bounding box center [1078, 585] width 136 height 25
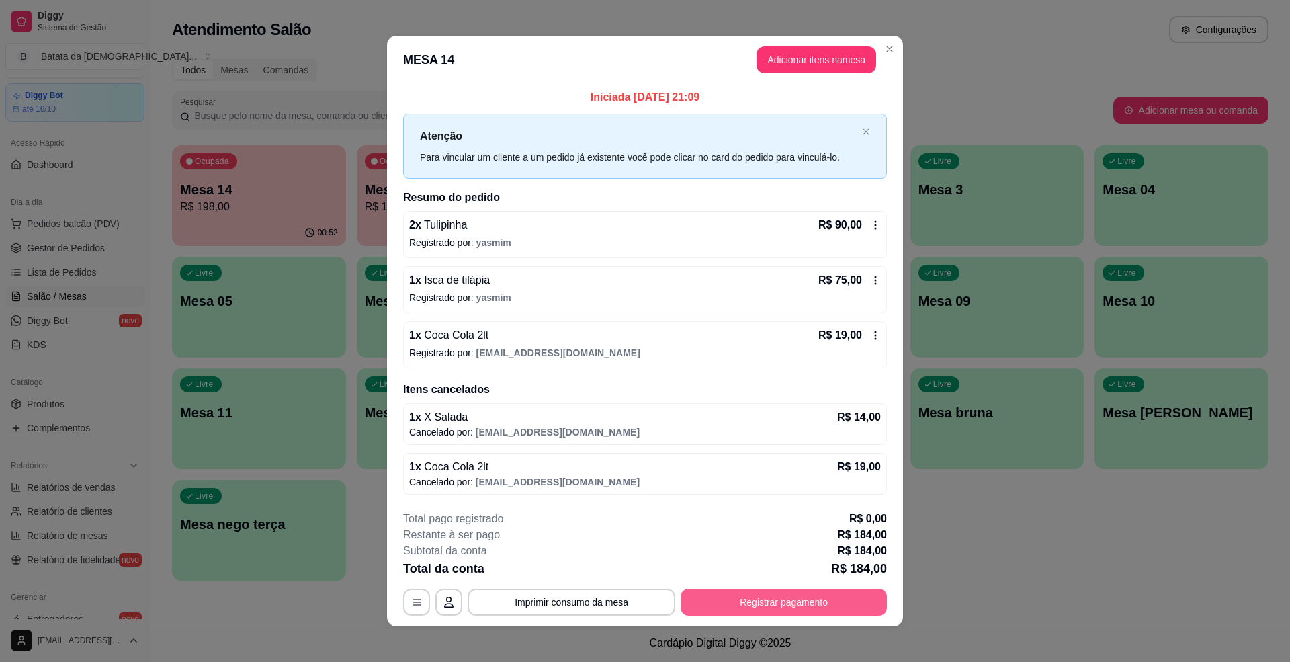
click at [734, 601] on button "Registrar pagamento" at bounding box center [784, 602] width 206 height 27
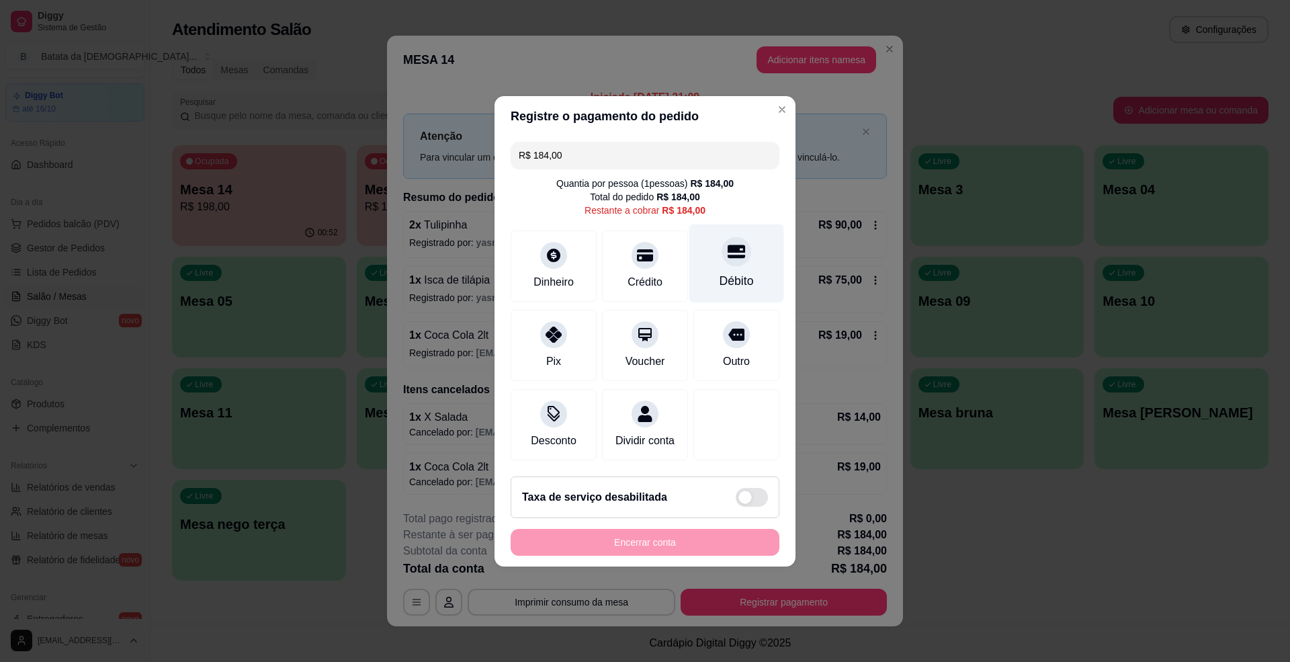
click at [722, 256] on div at bounding box center [737, 252] width 30 height 30
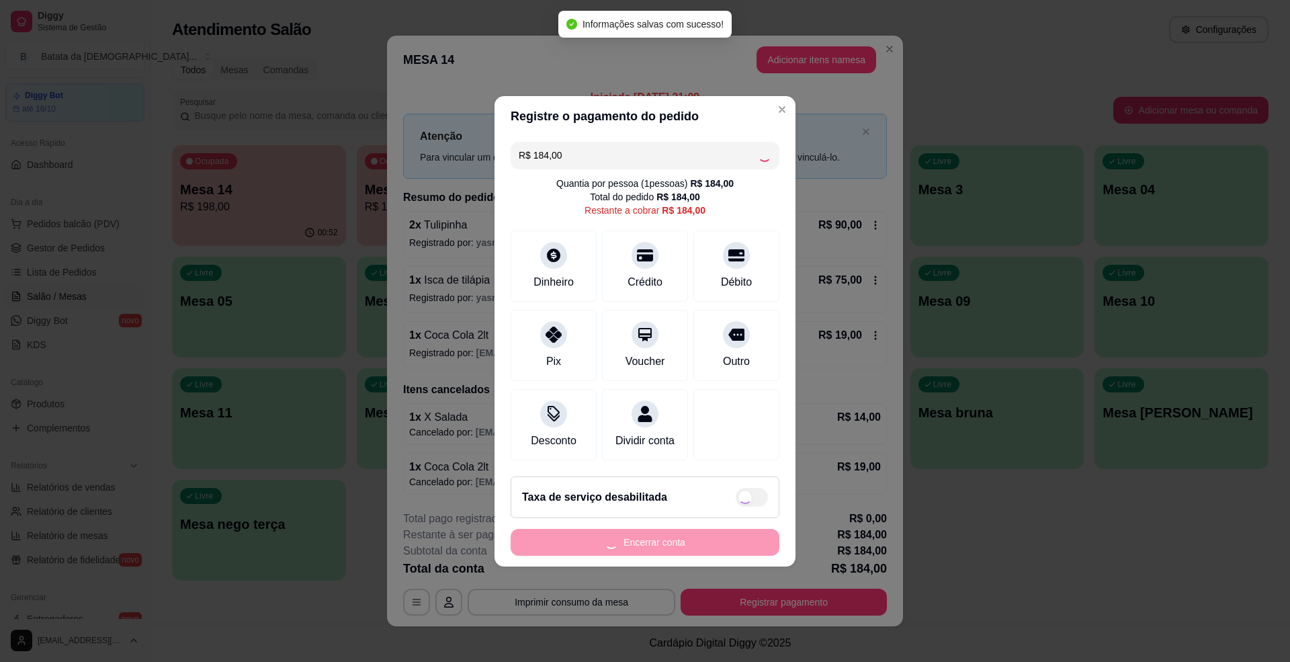
type input "R$ 0,00"
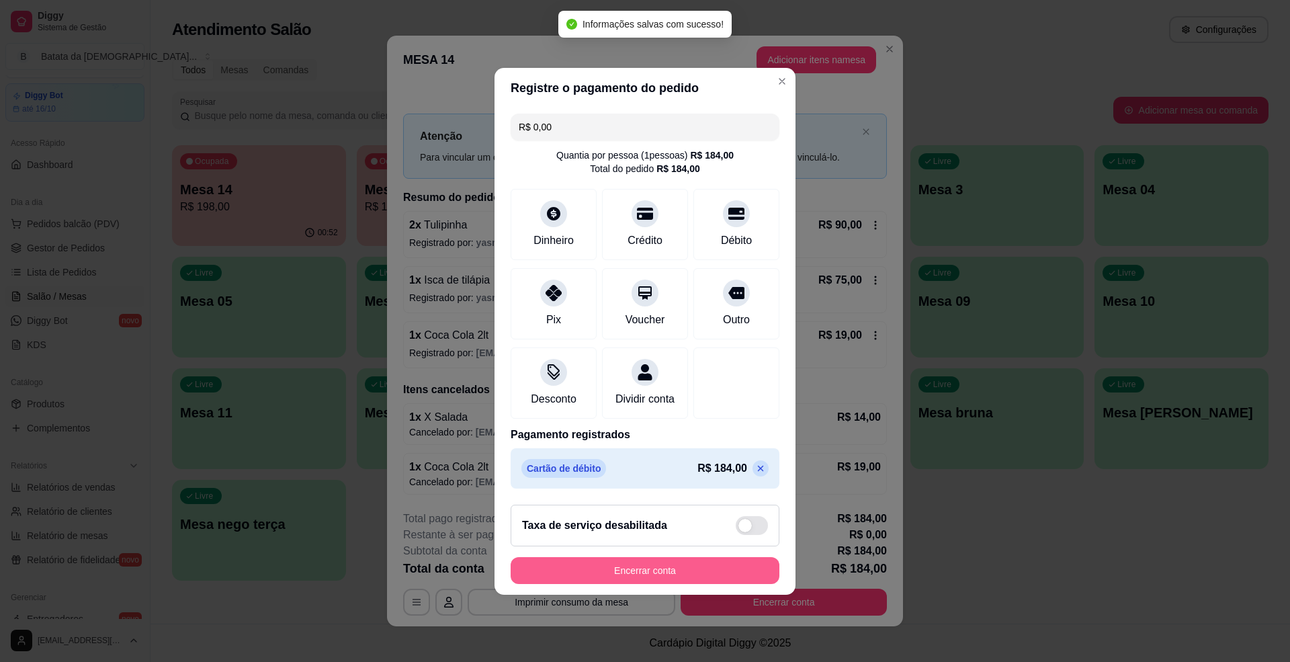
click at [686, 584] on button "Encerrar conta" at bounding box center [645, 570] width 269 height 27
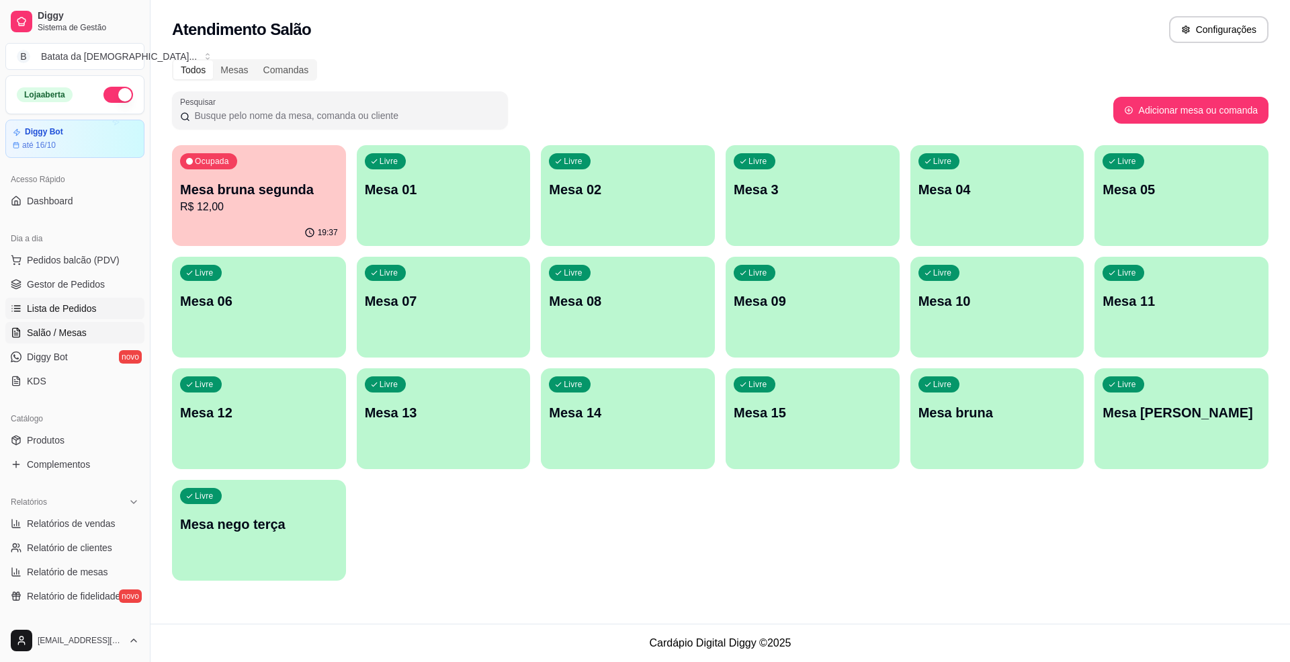
click at [92, 304] on span "Lista de Pedidos" at bounding box center [62, 308] width 70 height 13
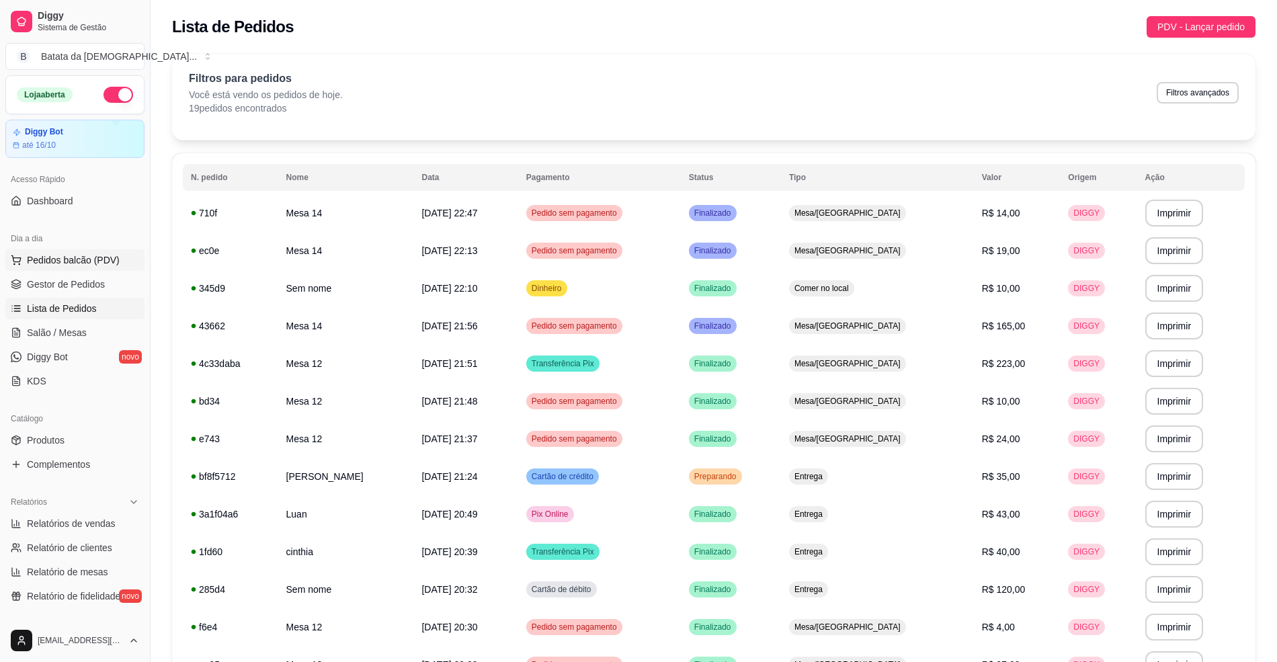
click at [103, 258] on span "Pedidos balcão (PDV)" at bounding box center [73, 259] width 93 height 13
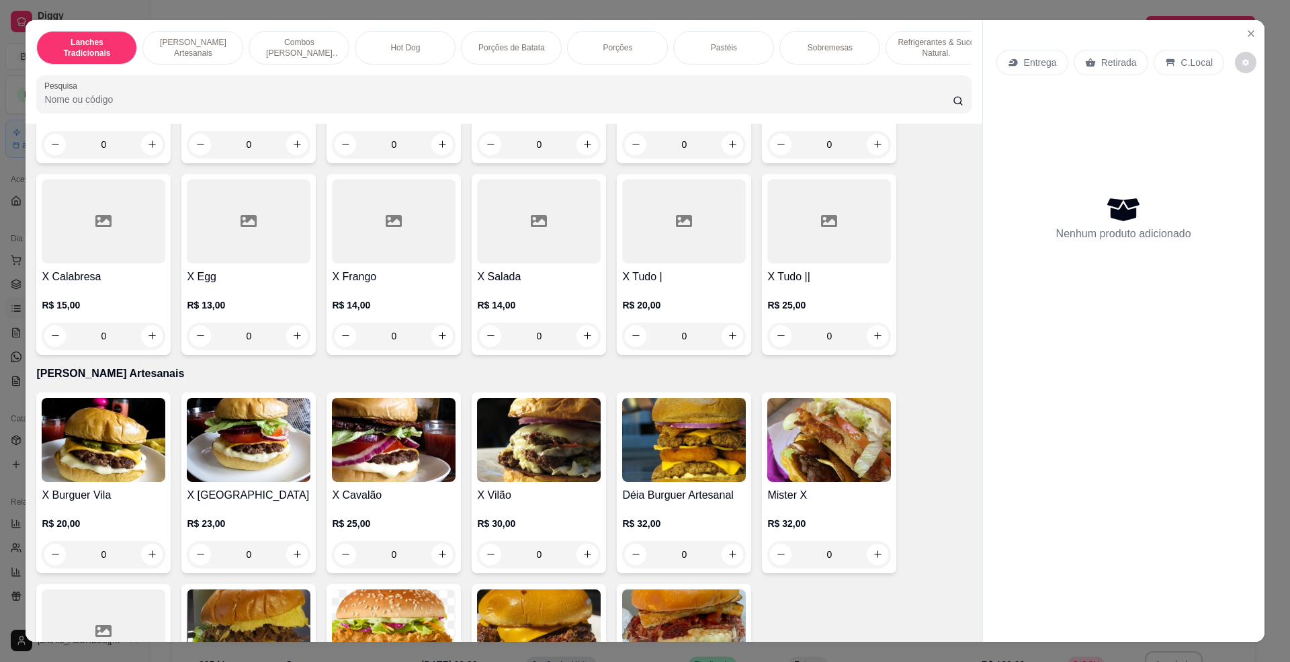
scroll to position [179, 0]
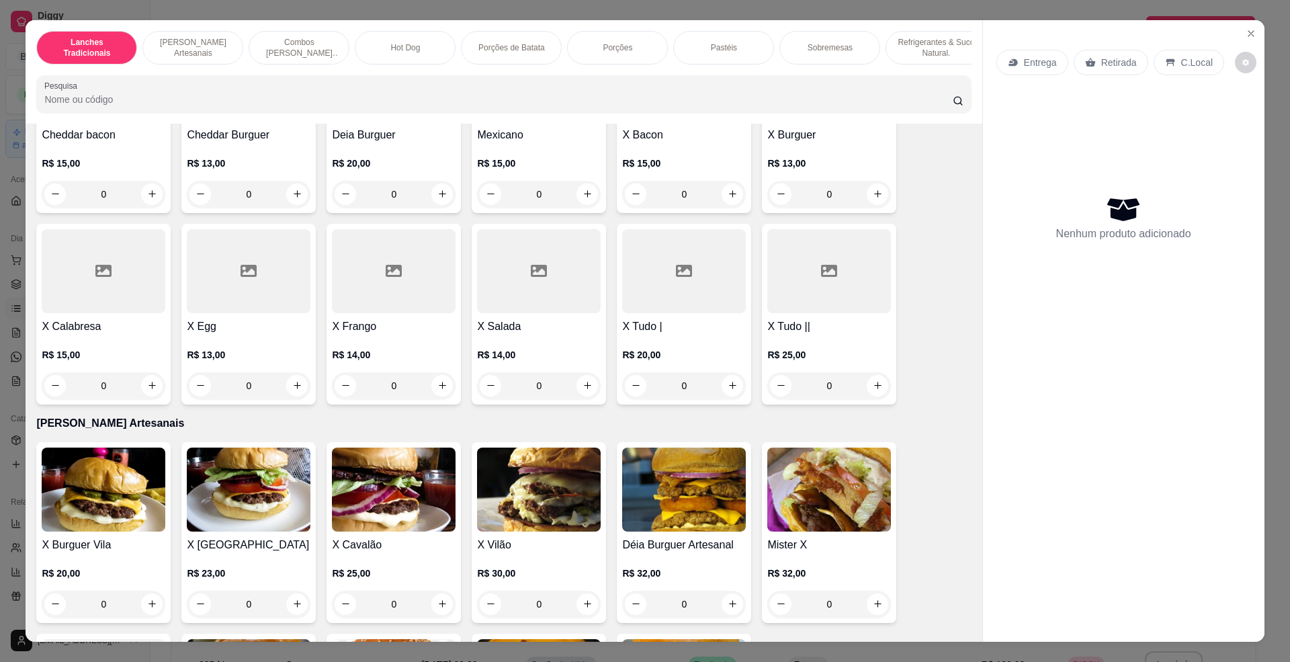
click at [511, 281] on div at bounding box center [539, 271] width 124 height 84
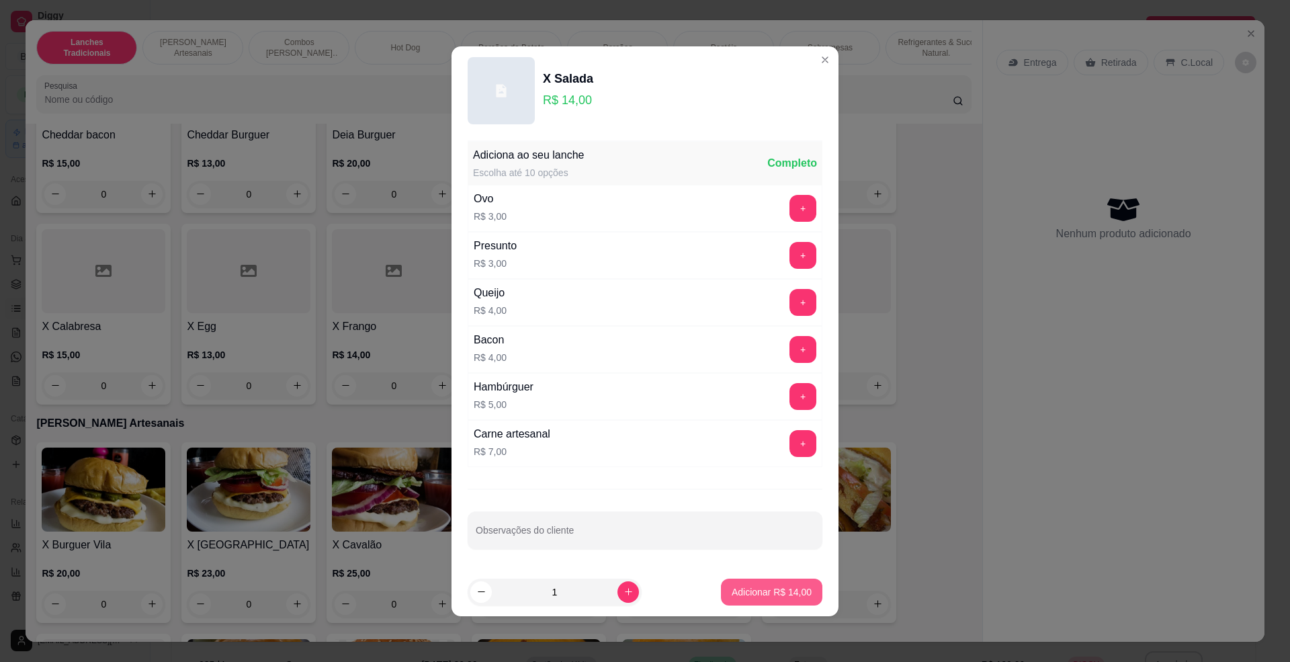
click at [732, 587] on p "Adicionar R$ 14,00" at bounding box center [772, 591] width 80 height 13
type input "1"
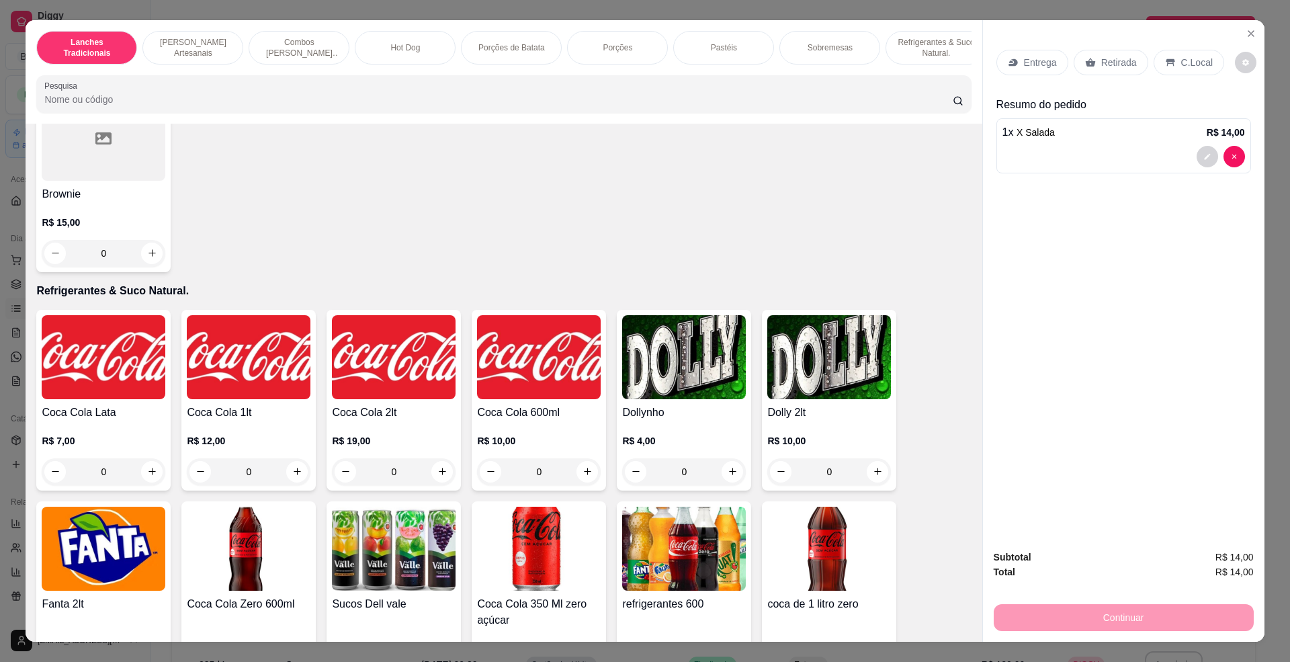
scroll to position [2867, 0]
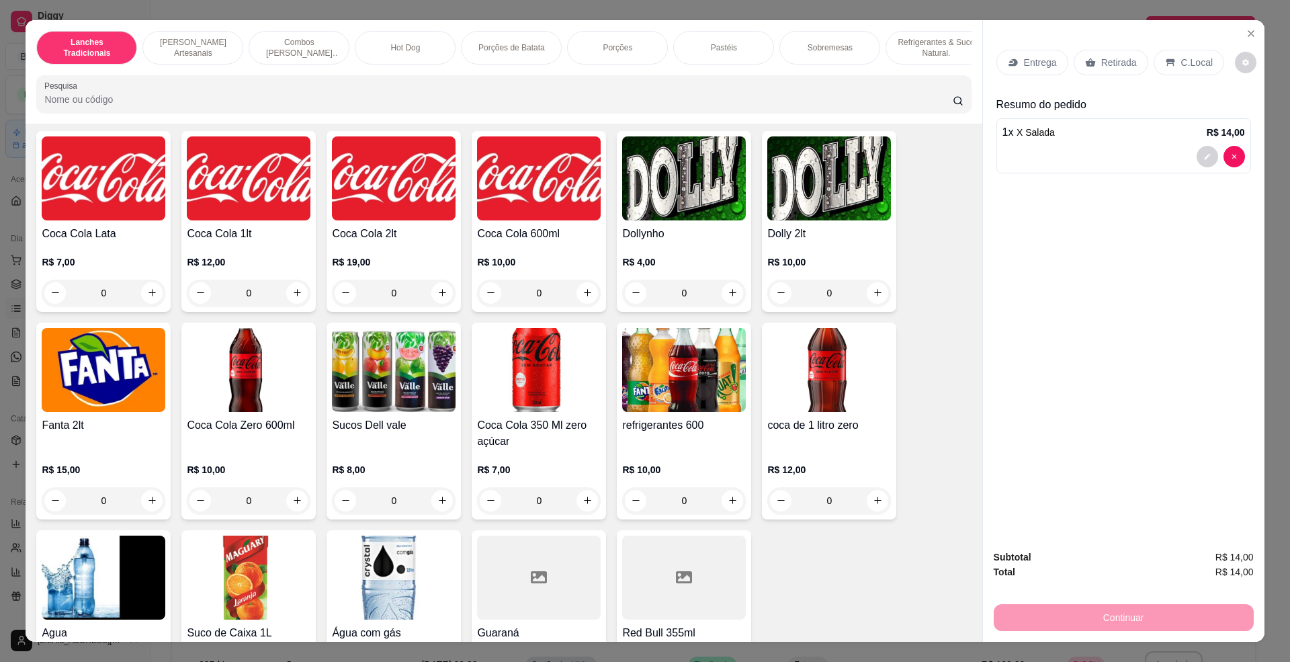
click at [124, 262] on div "R$ 7,00 0" at bounding box center [104, 274] width 124 height 65
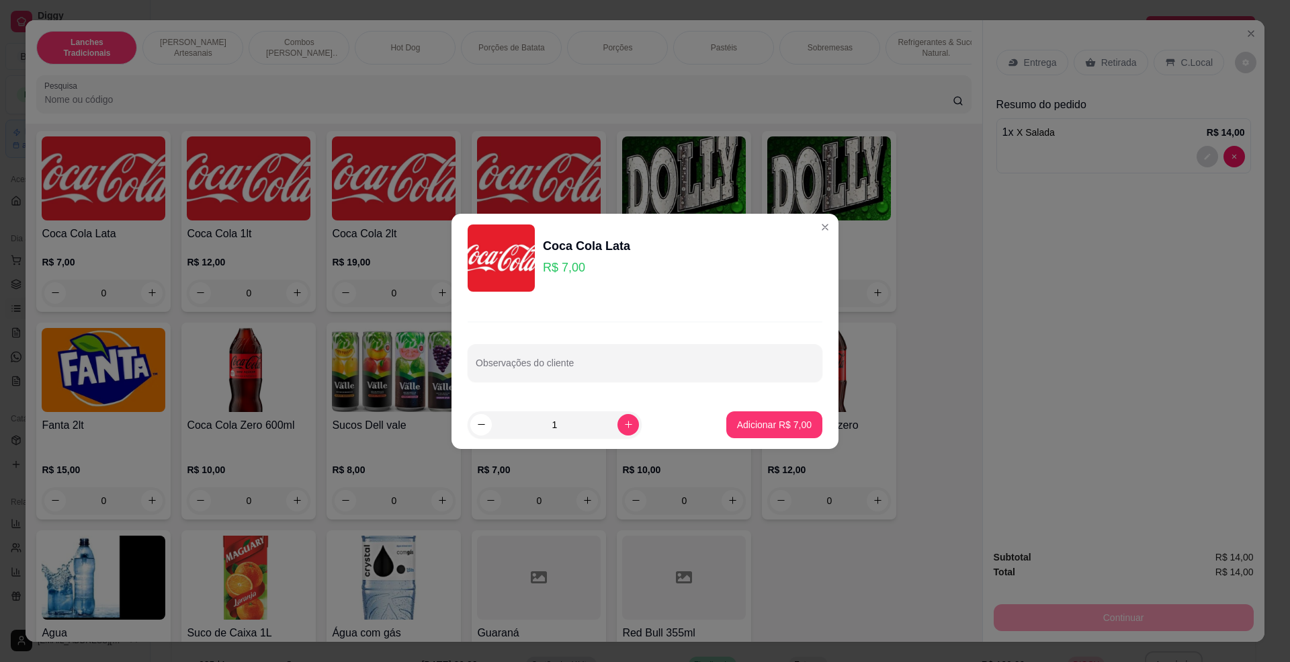
click at [778, 434] on button "Adicionar R$ 7,00" at bounding box center [774, 424] width 96 height 27
type input "1"
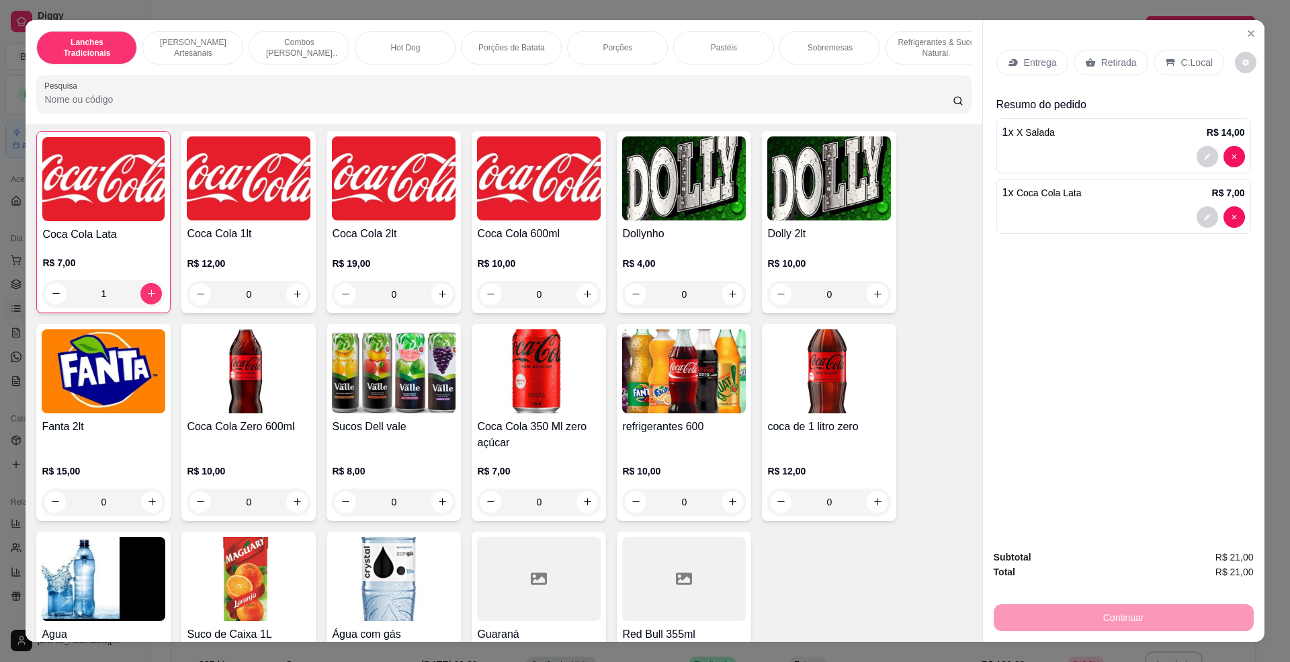
click at [1167, 69] on div "C.Local" at bounding box center [1189, 63] width 71 height 26
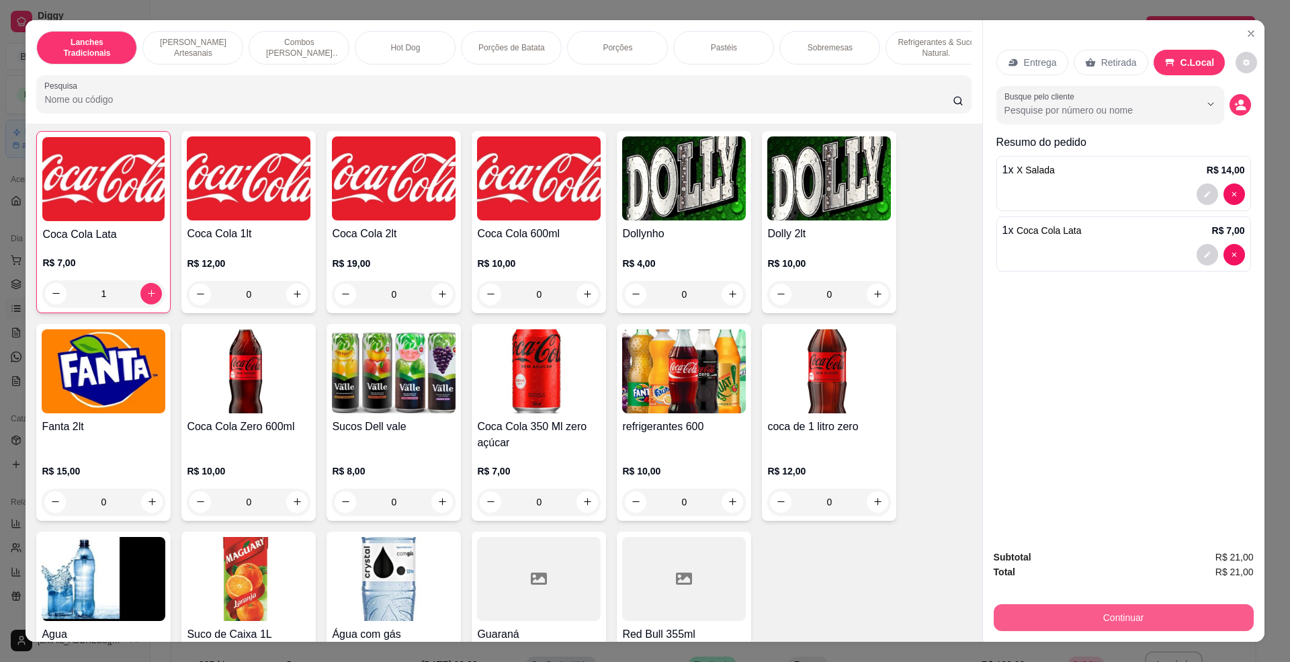
click at [1136, 614] on button "Continuar" at bounding box center [1124, 617] width 260 height 27
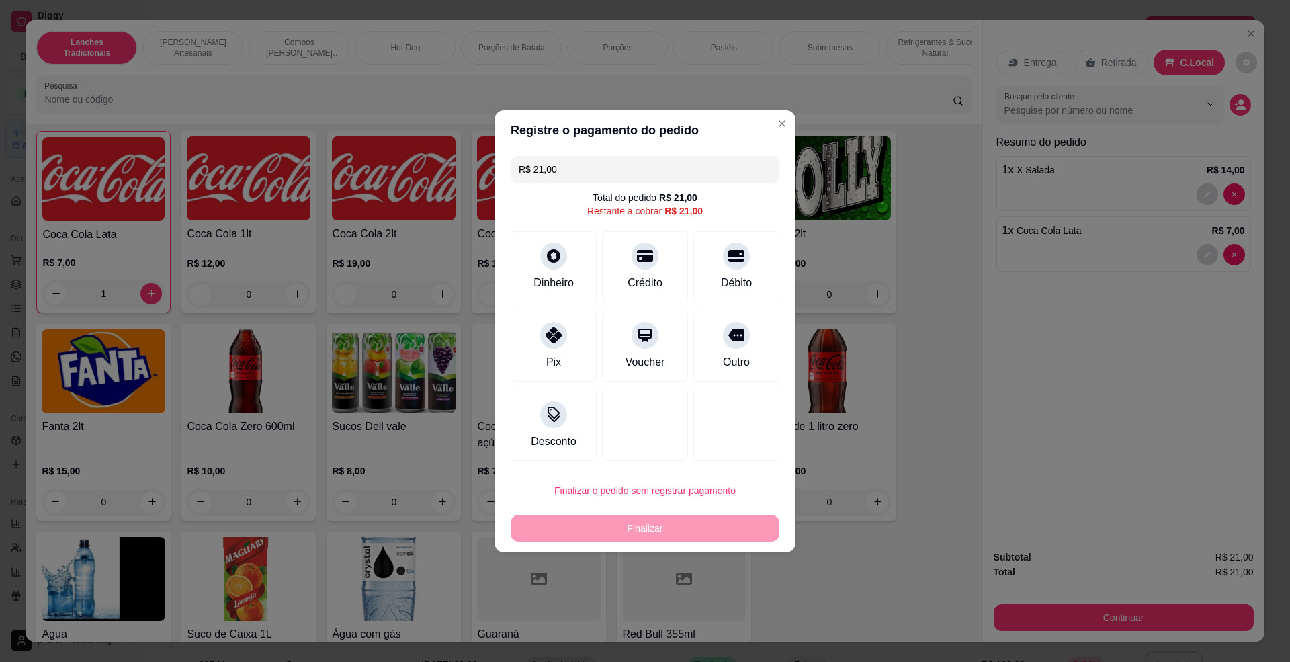
click at [603, 472] on footer "Finalizar o pedido sem registrar pagamento Finalizar" at bounding box center [645, 509] width 301 height 86
click at [617, 495] on button "Finalizar o pedido sem registrar pagamento" at bounding box center [645, 490] width 269 height 27
click at [722, 601] on button "Confirmar" at bounding box center [729, 601] width 50 height 21
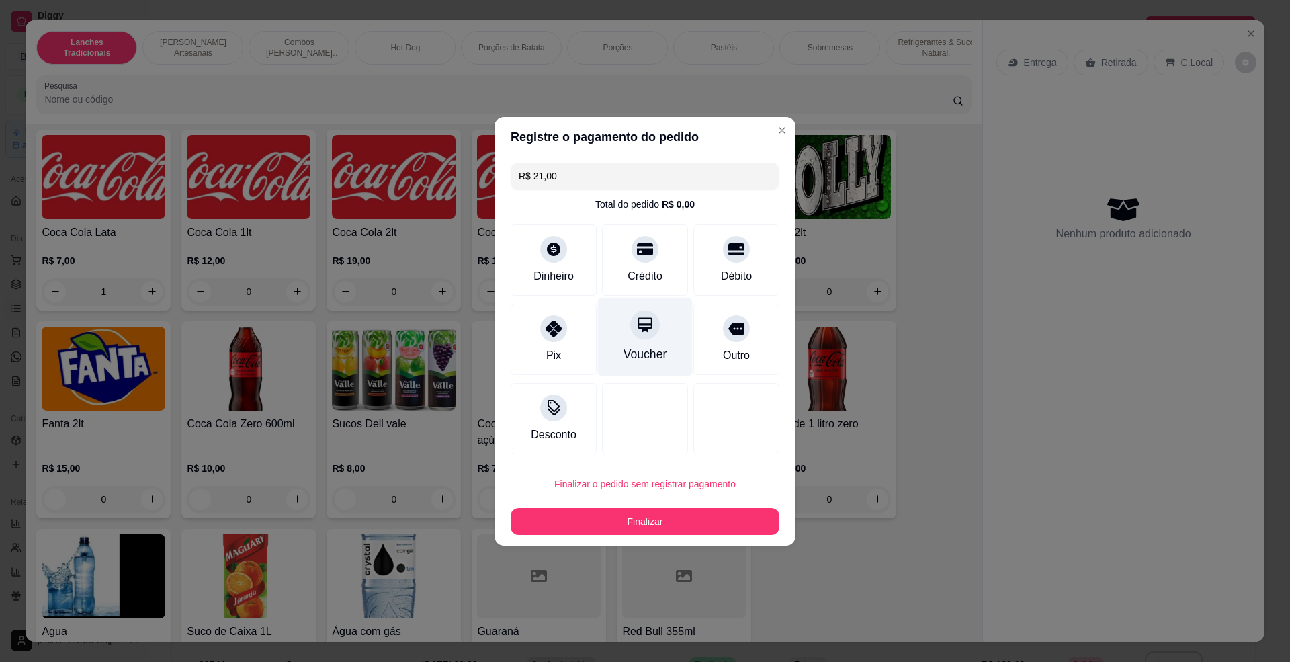
type input "0"
type input "R$ 0,00"
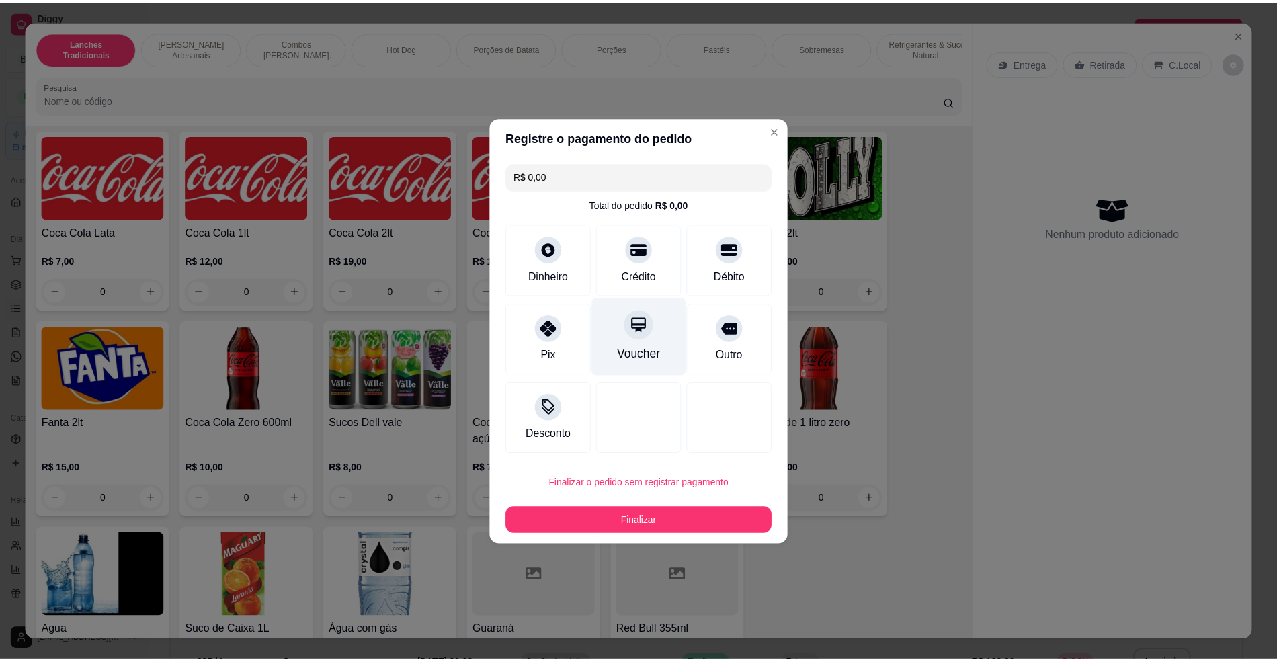
scroll to position [2866, 0]
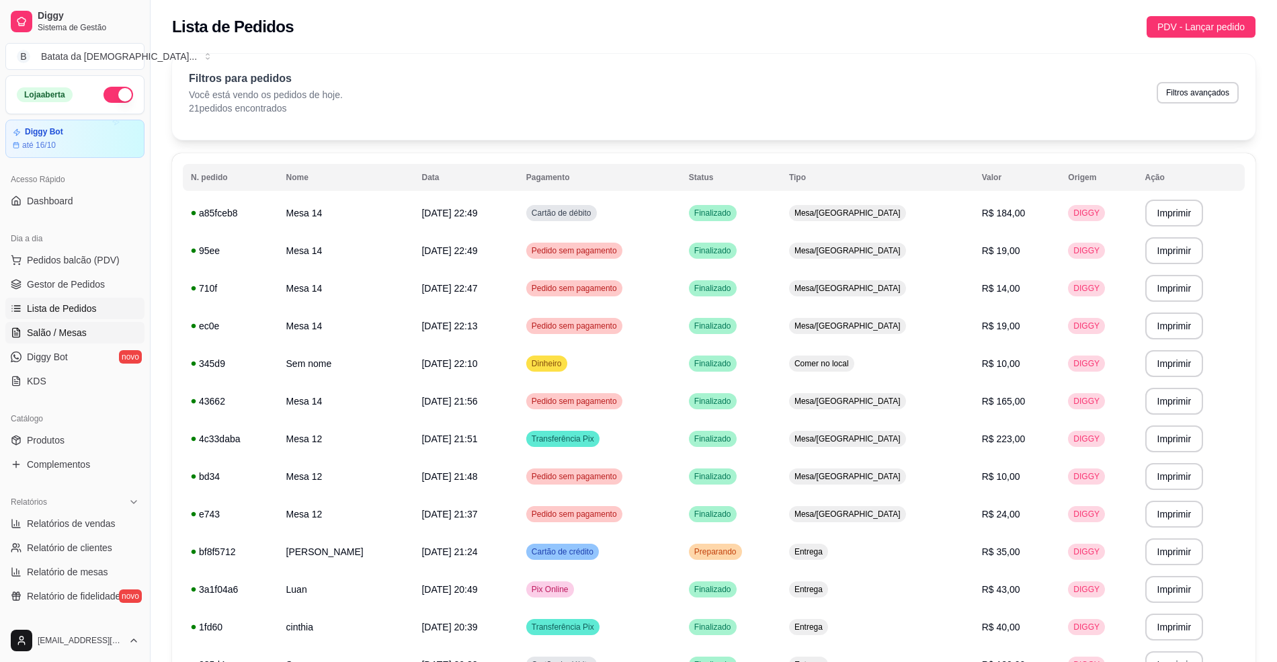
click at [113, 331] on link "Salão / Mesas" at bounding box center [74, 333] width 139 height 22
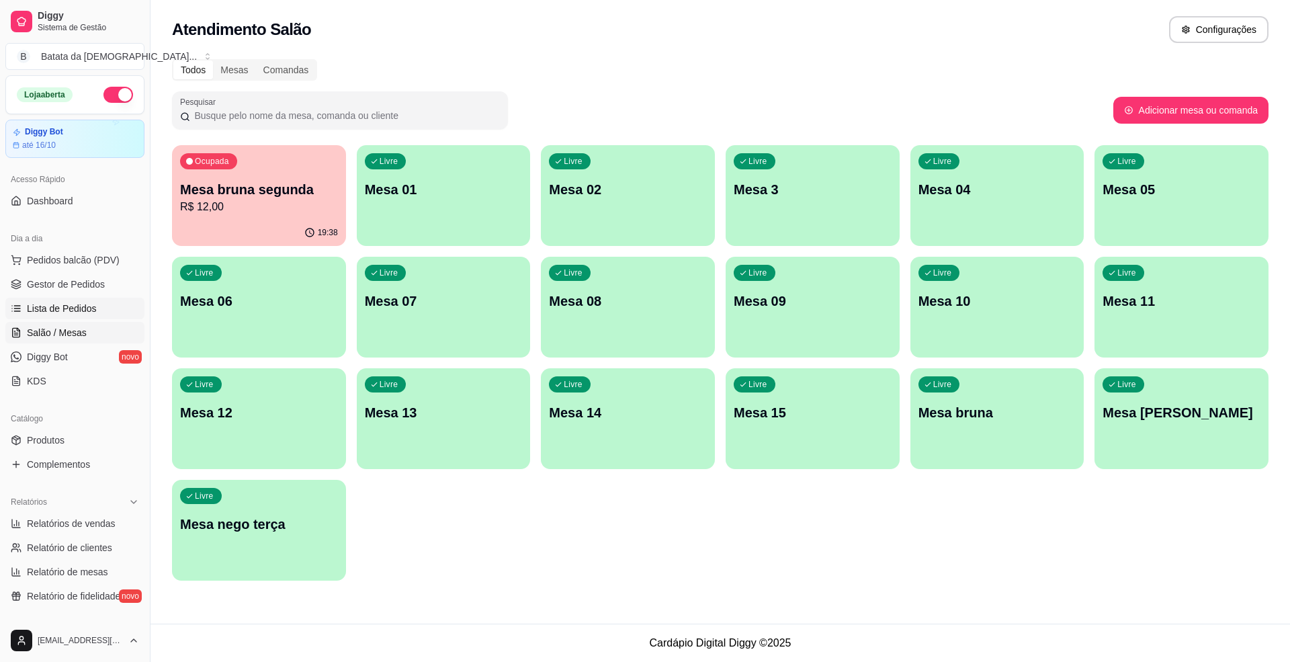
click at [55, 302] on span "Lista de Pedidos" at bounding box center [62, 308] width 70 height 13
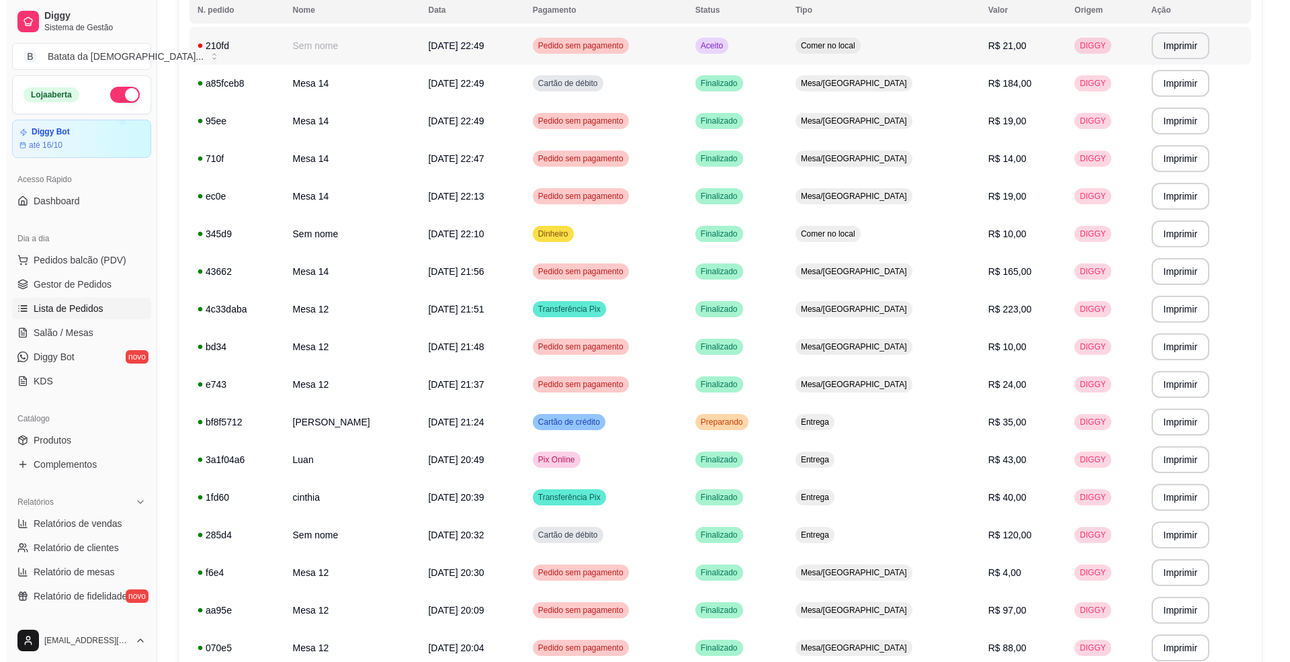
scroll to position [89, 0]
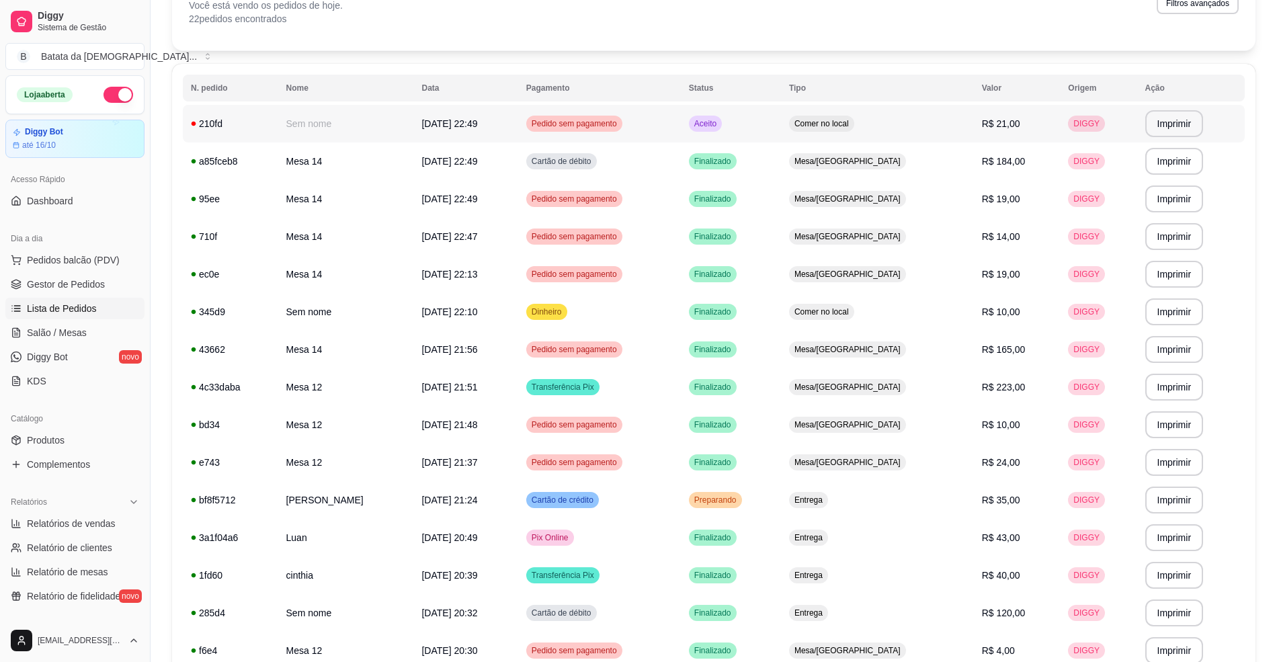
click at [719, 126] on span "Aceito" at bounding box center [706, 123] width 28 height 11
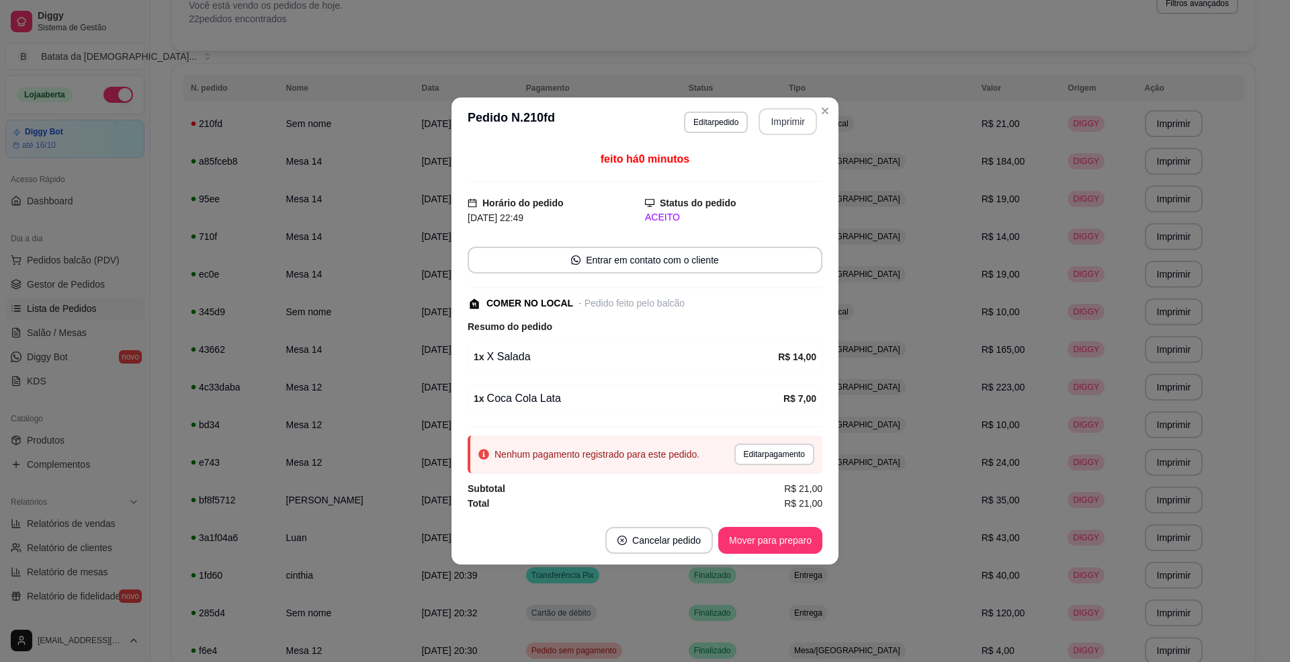
click at [774, 116] on button "Imprimir" at bounding box center [788, 121] width 58 height 27
click at [784, 539] on button "Mover para preparo" at bounding box center [770, 540] width 104 height 27
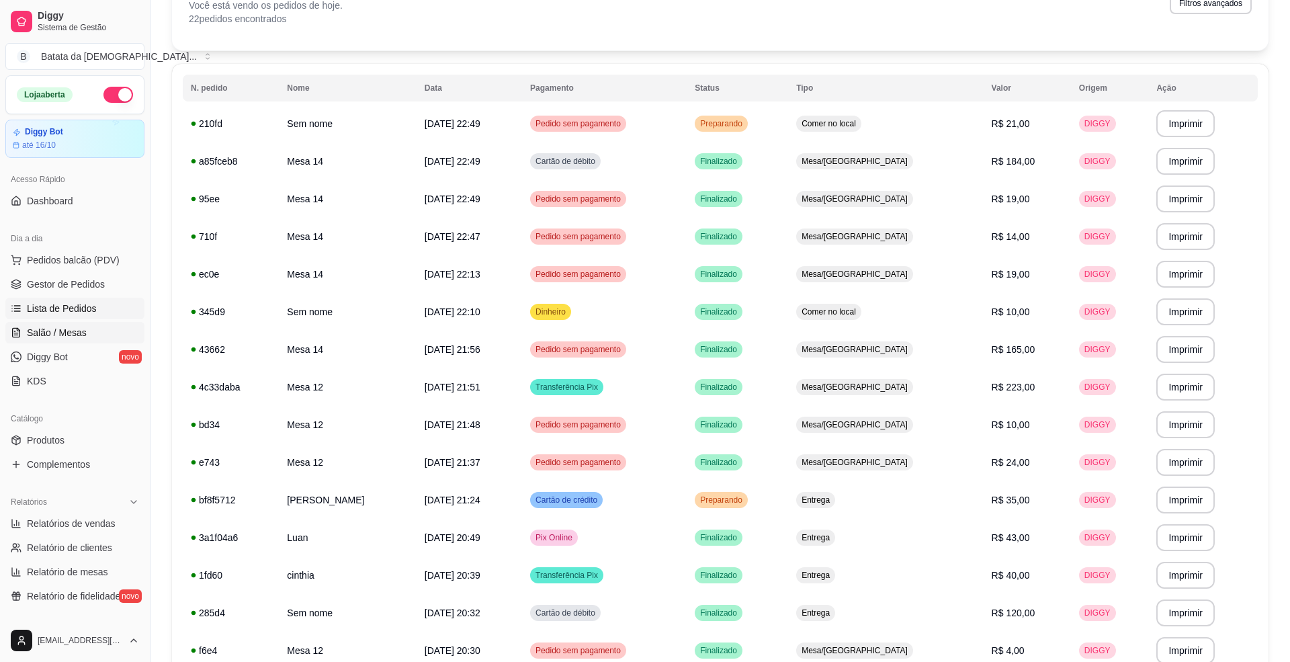
click at [58, 342] on link "Salão / Mesas" at bounding box center [74, 333] width 139 height 22
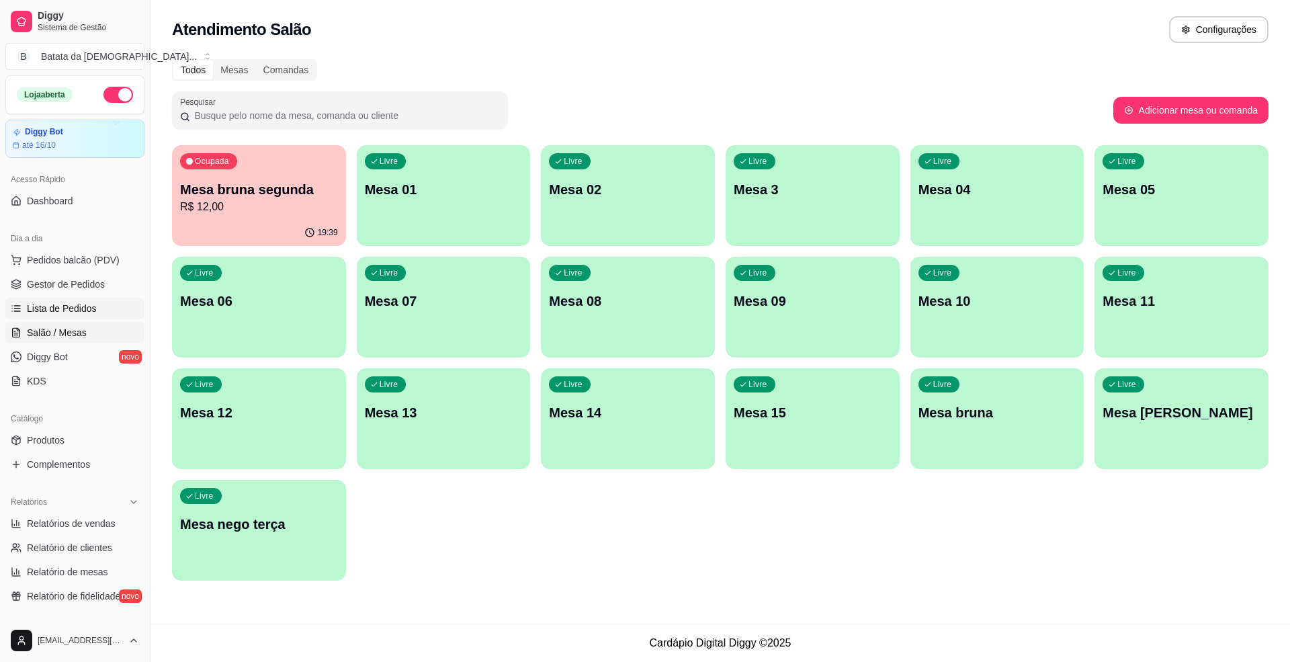
click at [79, 299] on link "Lista de Pedidos" at bounding box center [74, 309] width 139 height 22
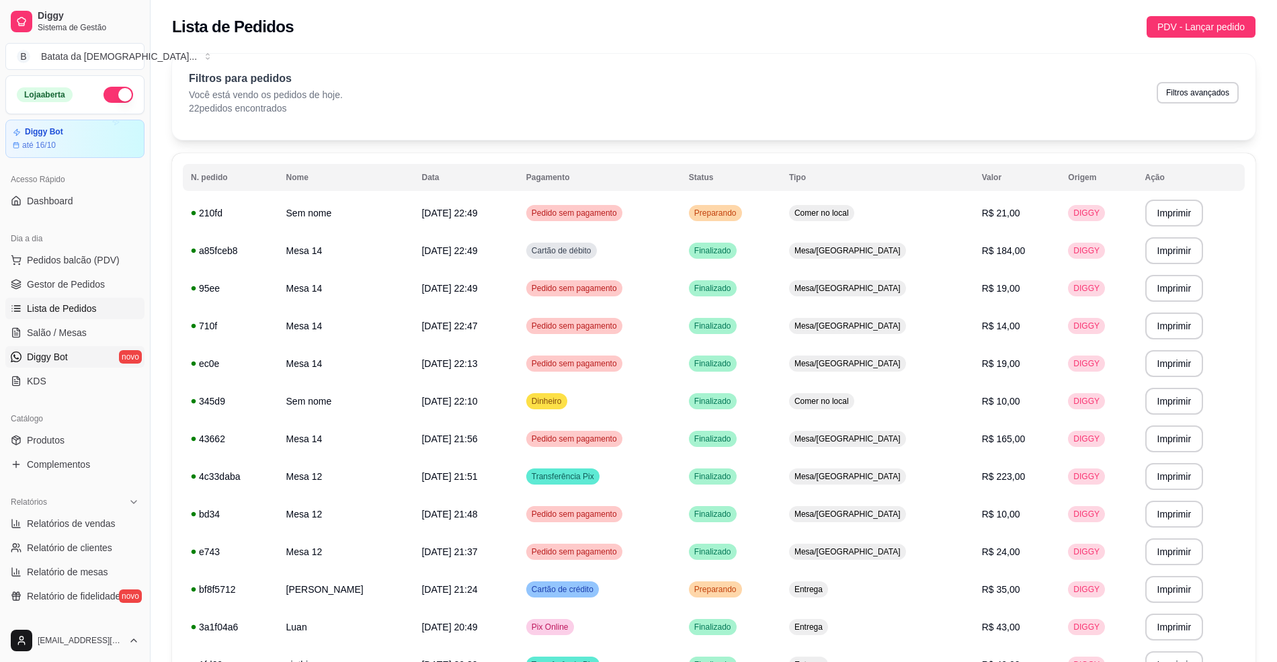
click at [71, 355] on link "Diggy Bot novo" at bounding box center [74, 357] width 139 height 22
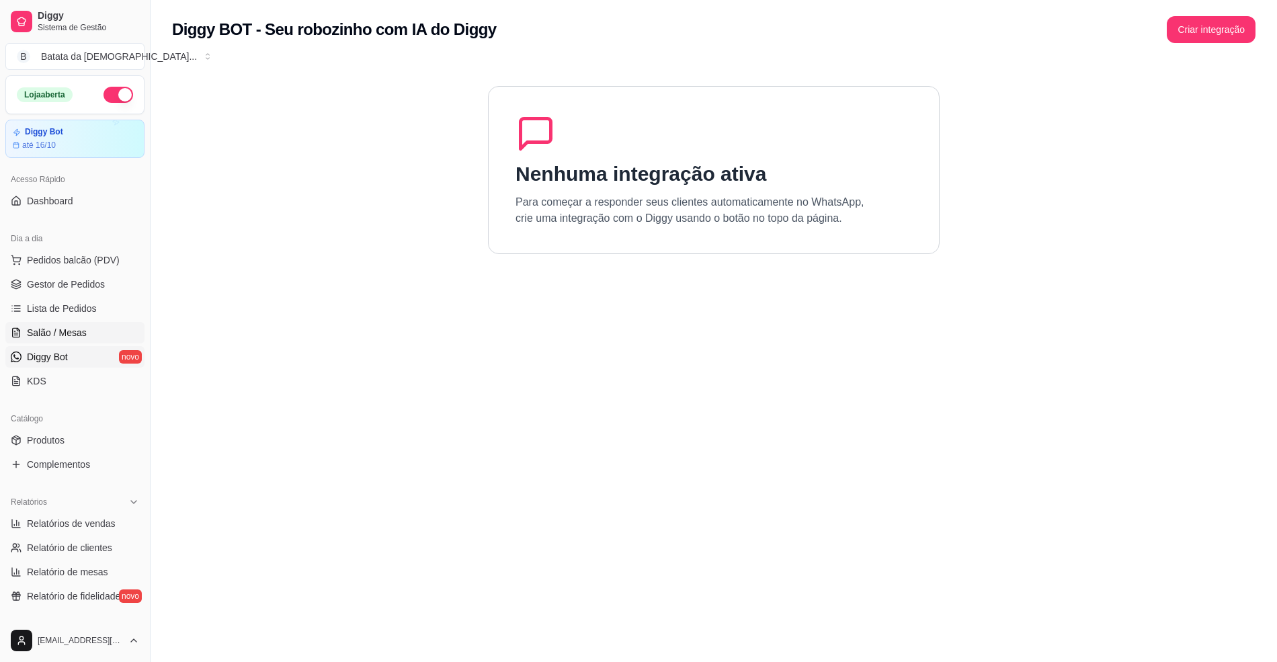
click at [73, 336] on span "Salão / Mesas" at bounding box center [57, 332] width 60 height 13
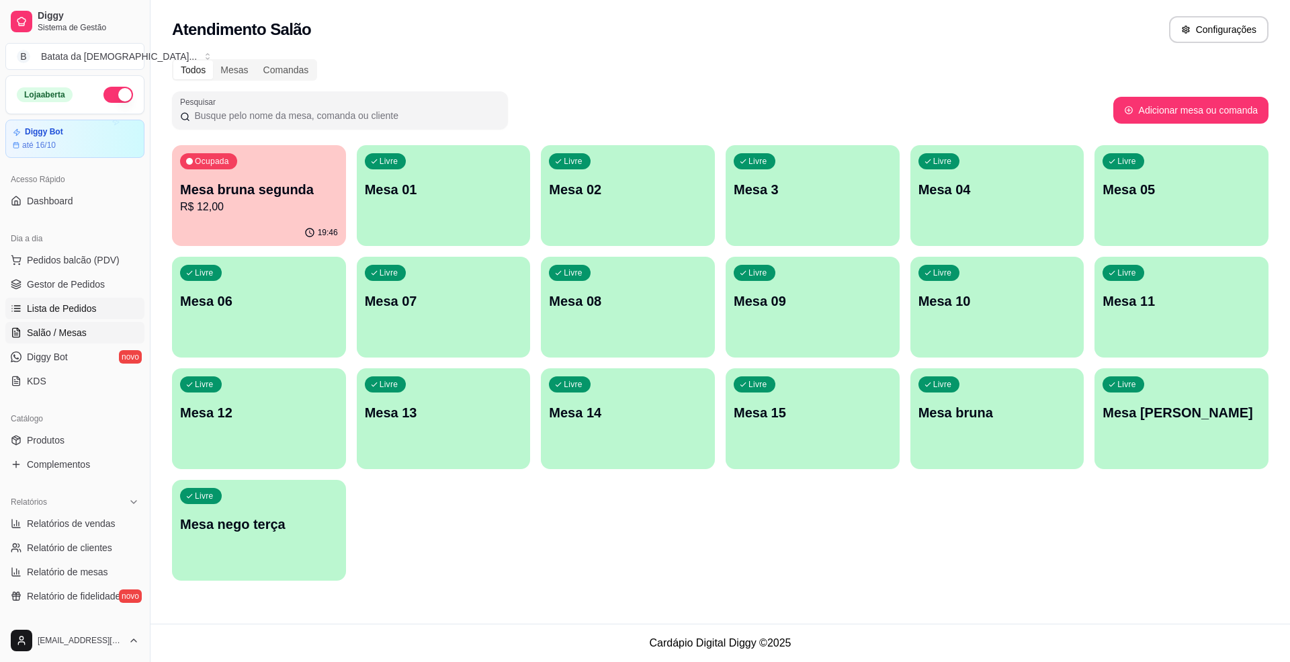
click at [46, 307] on span "Lista de Pedidos" at bounding box center [62, 308] width 70 height 13
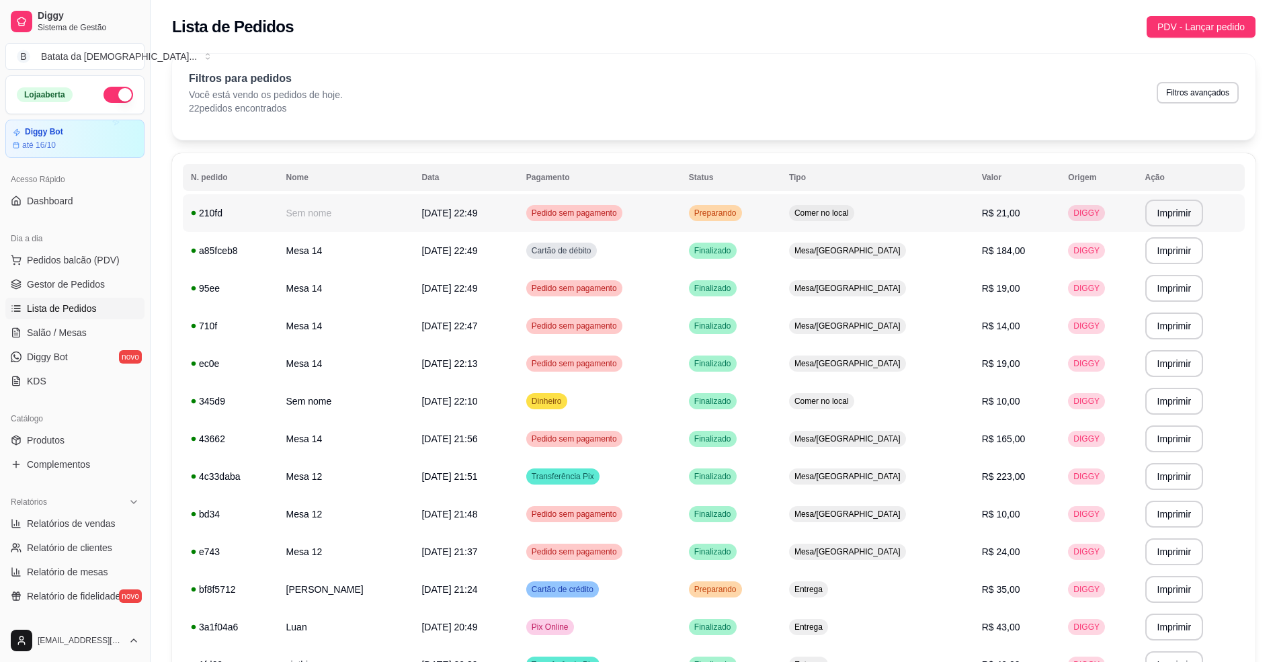
click at [667, 213] on td "Pedido sem pagamento" at bounding box center [599, 213] width 163 height 38
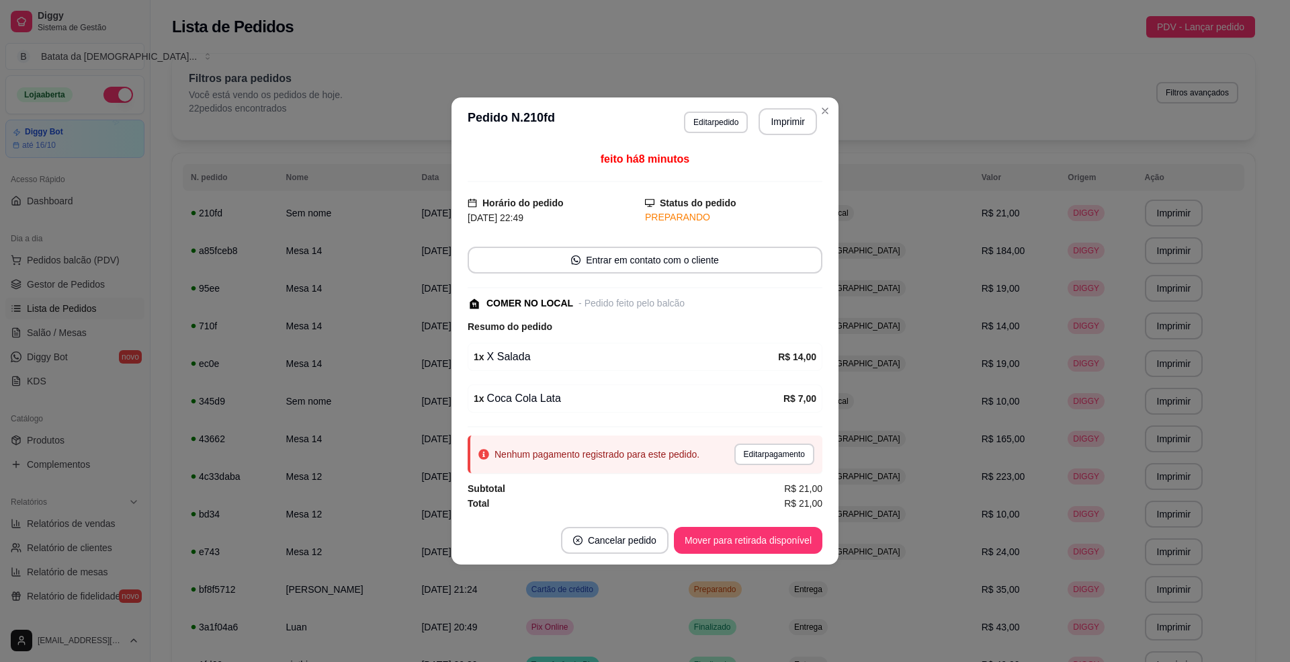
click at [800, 410] on div "1 x Coca Cola Lata R$ 7,00" at bounding box center [645, 398] width 355 height 28
click at [796, 452] on button "Editar pagamento" at bounding box center [774, 454] width 78 height 21
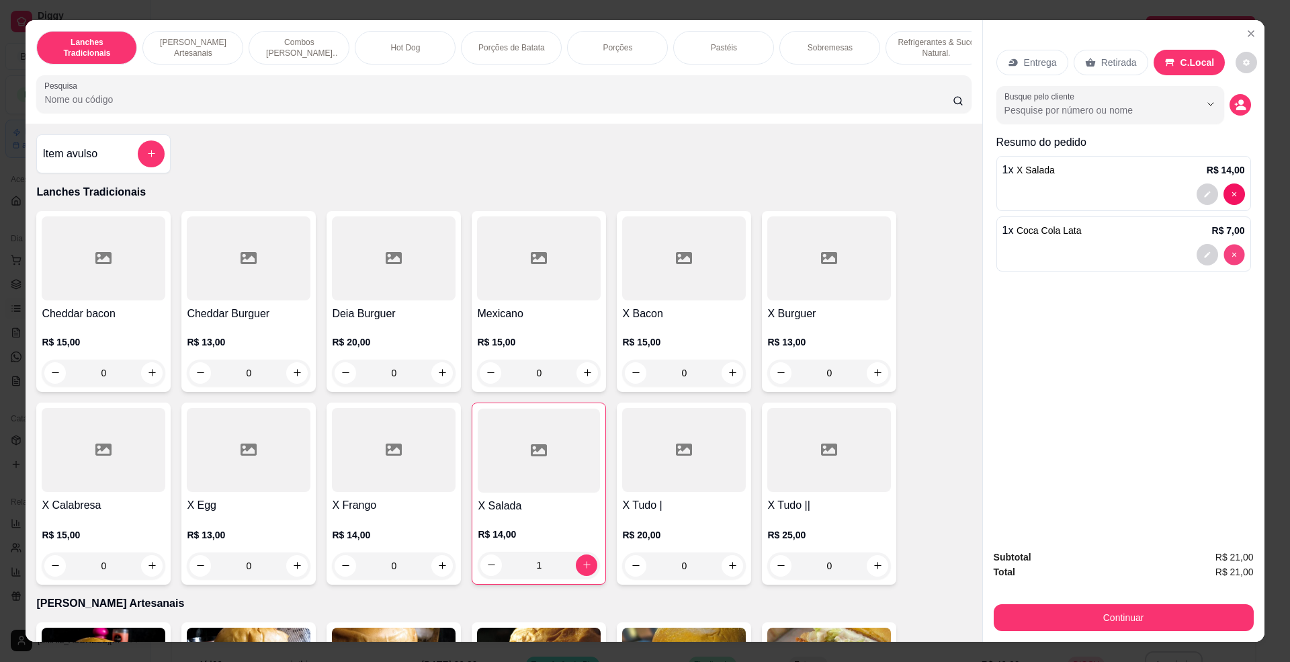
type input "0"
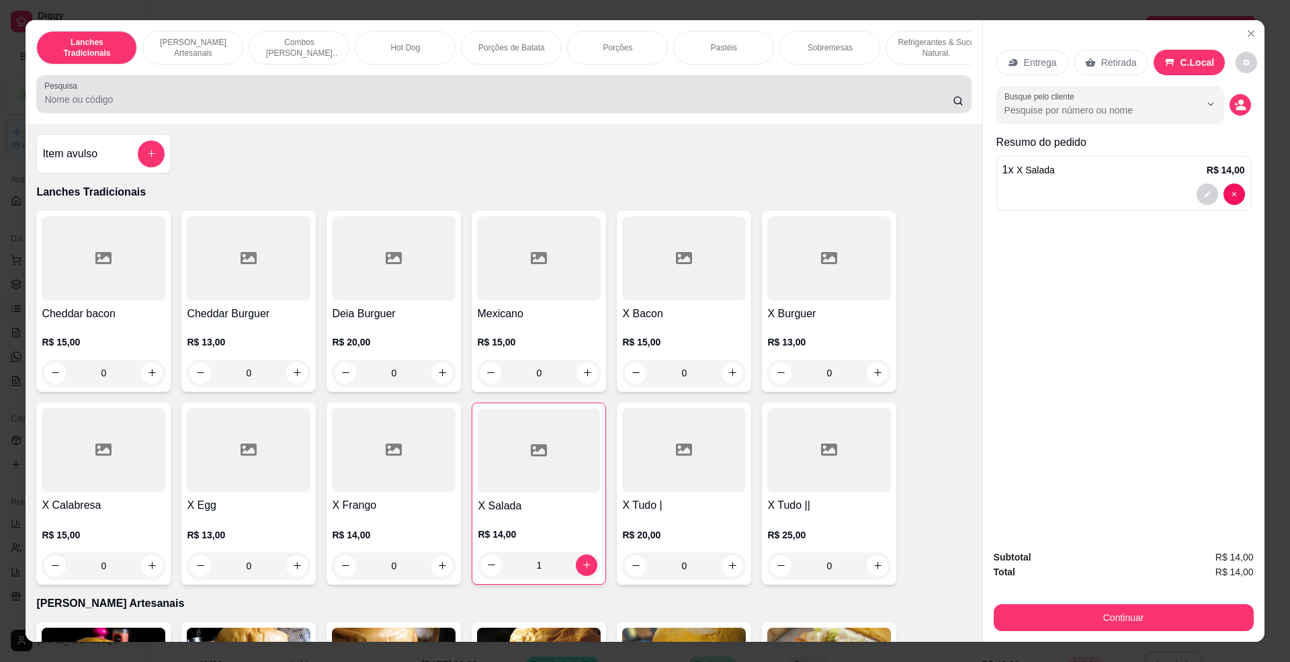
click at [205, 94] on div at bounding box center [503, 94] width 919 height 27
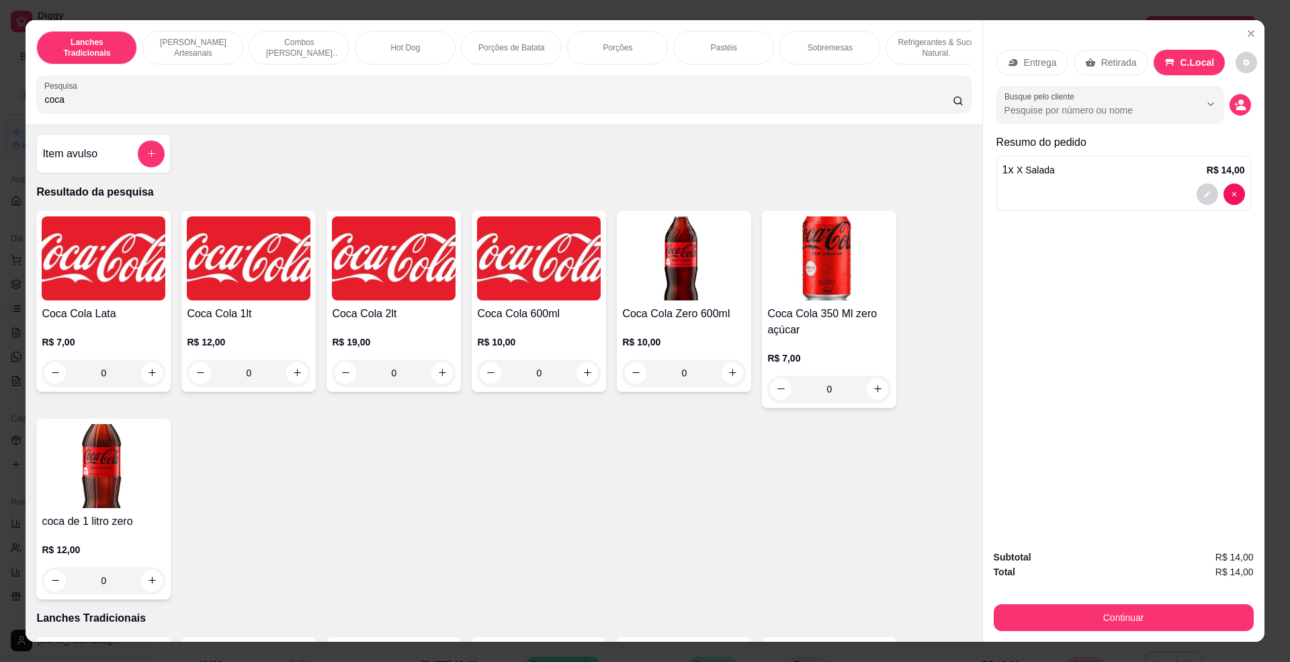
type input "coca"
click at [539, 267] on img at bounding box center [539, 258] width 124 height 84
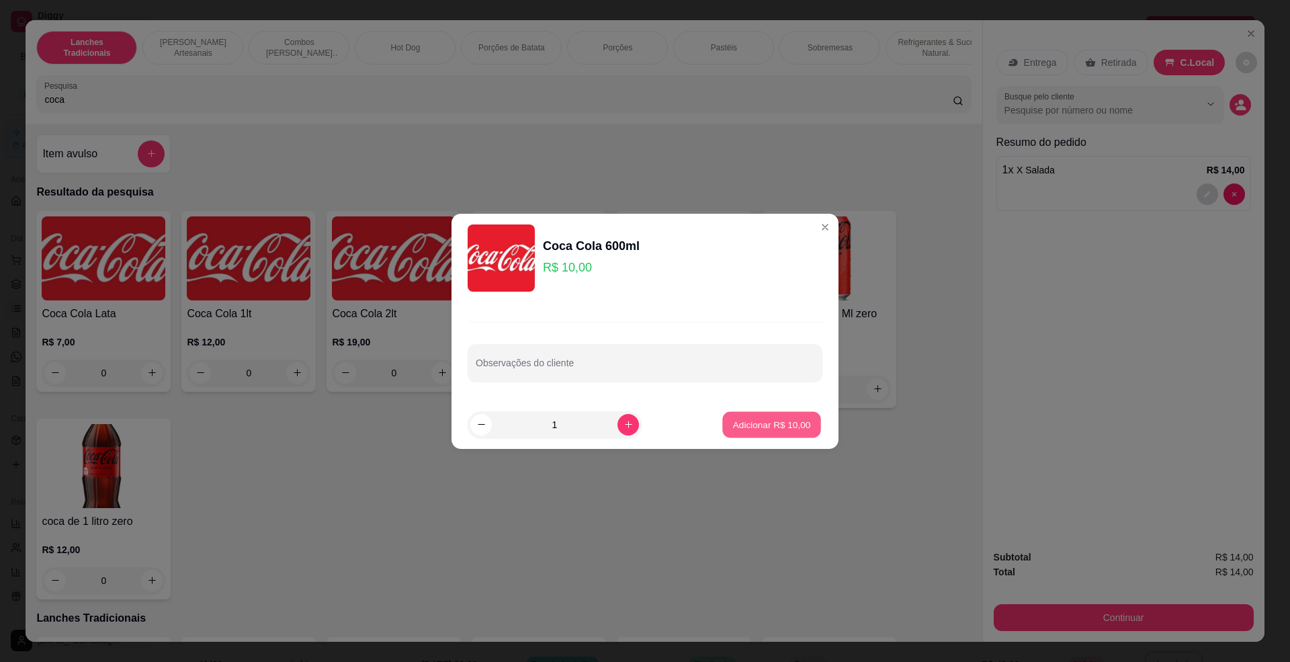
click at [733, 429] on p "Adicionar R$ 10,00" at bounding box center [772, 424] width 78 height 13
type input "1"
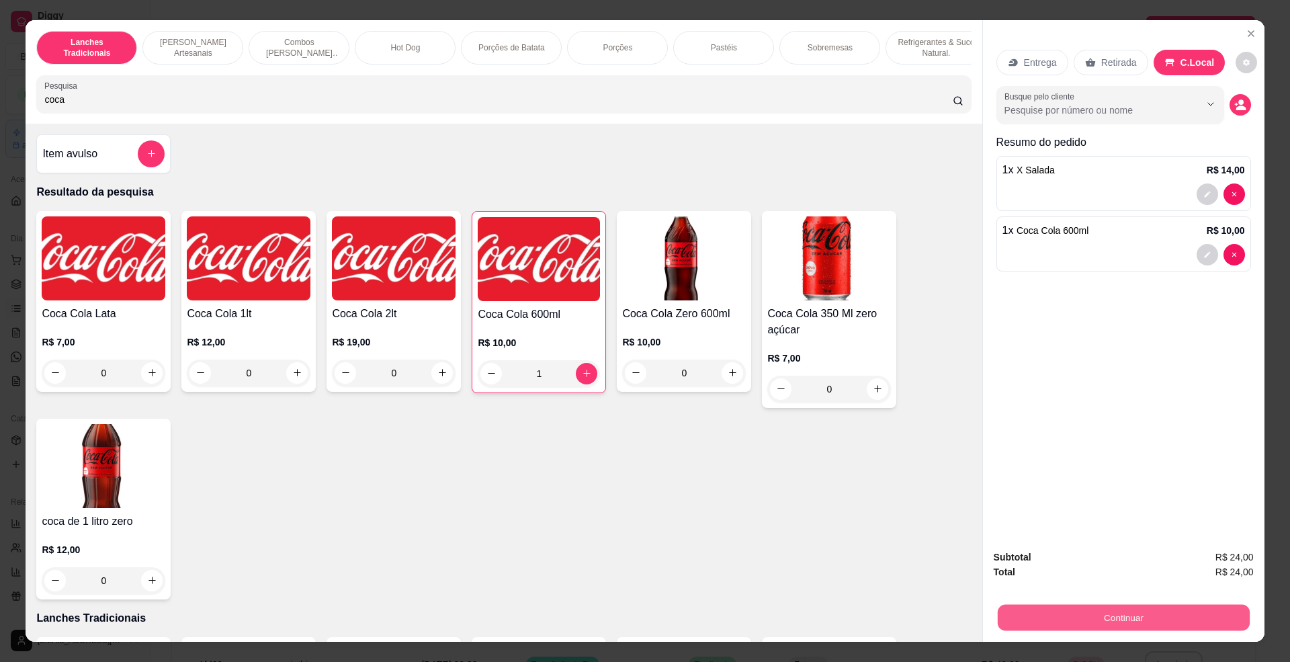
click at [1038, 609] on button "Continuar" at bounding box center [1123, 618] width 252 height 26
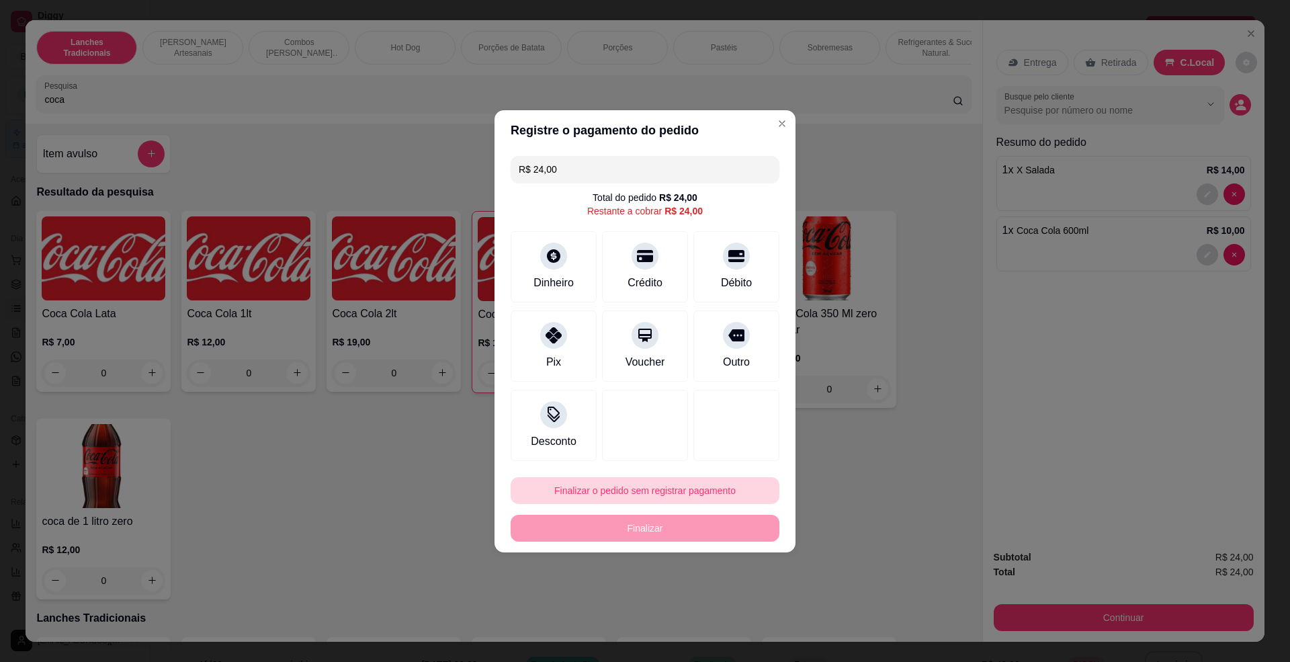
click at [711, 491] on button "Finalizar o pedido sem registrar pagamento" at bounding box center [645, 490] width 269 height 27
click at [721, 601] on button "Confirmar" at bounding box center [729, 601] width 50 height 21
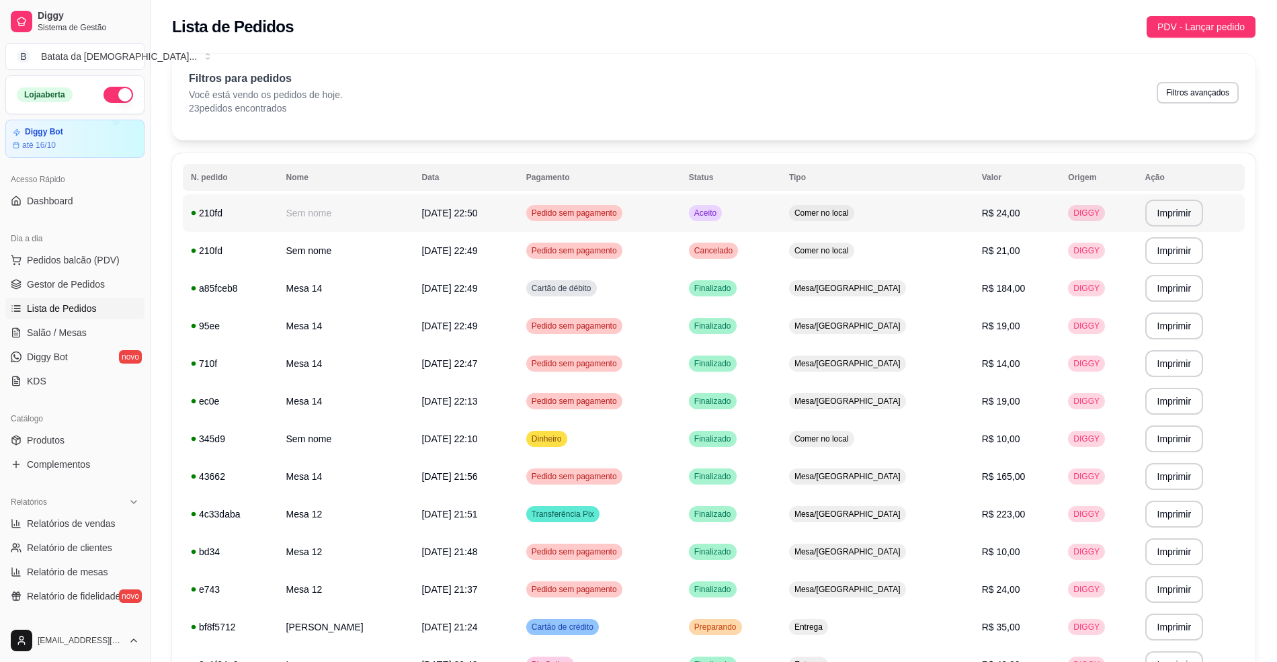
click at [681, 221] on td "Pedido sem pagamento" at bounding box center [599, 213] width 163 height 38
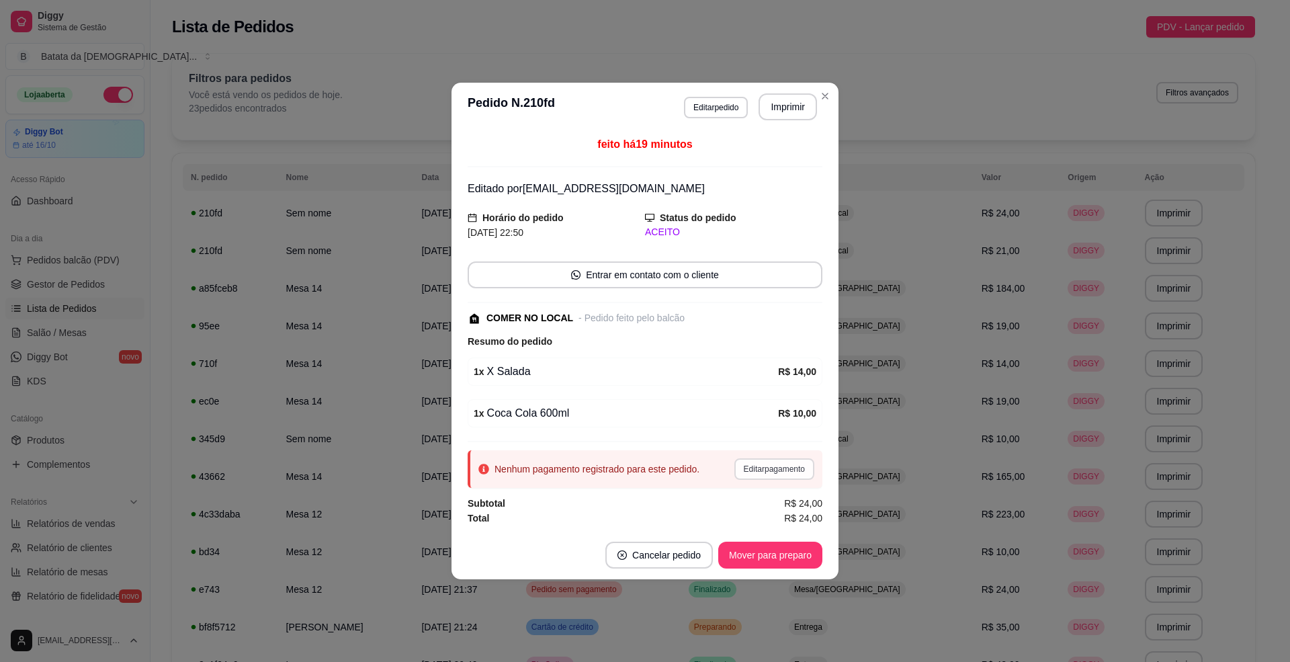
click at [763, 474] on button "Editar pagamento" at bounding box center [775, 469] width 80 height 22
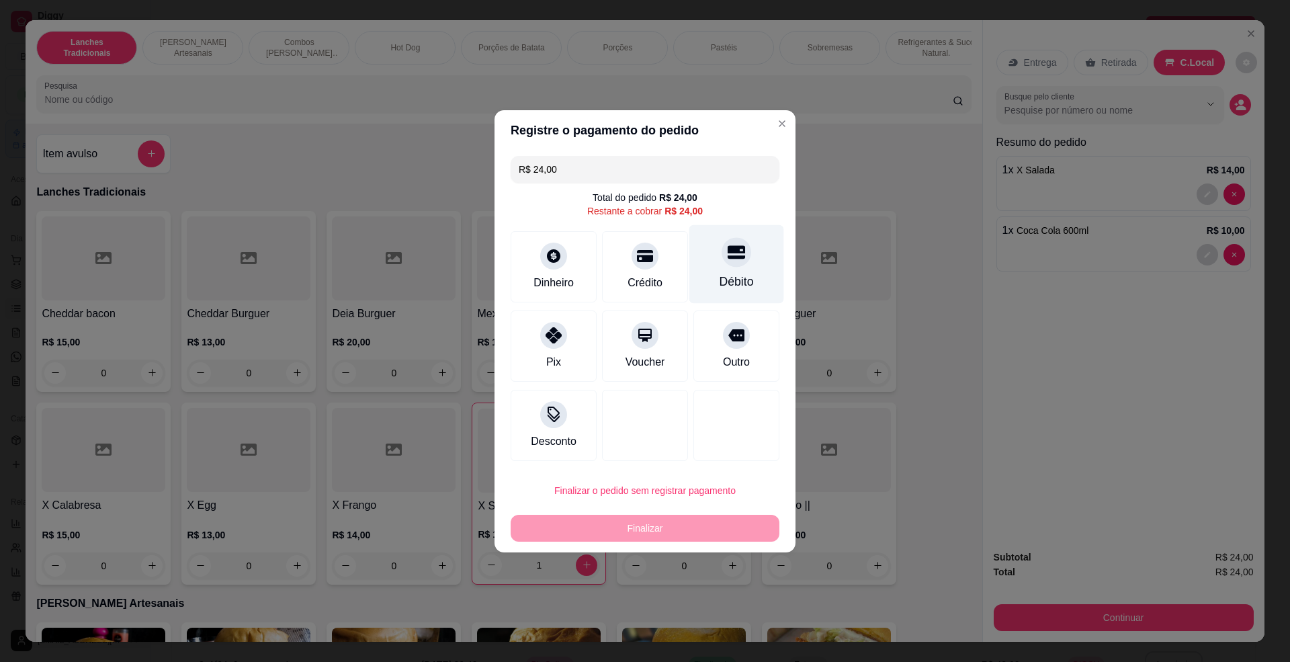
click at [739, 255] on div "Débito" at bounding box center [736, 263] width 95 height 79
type input "R$ 0,00"
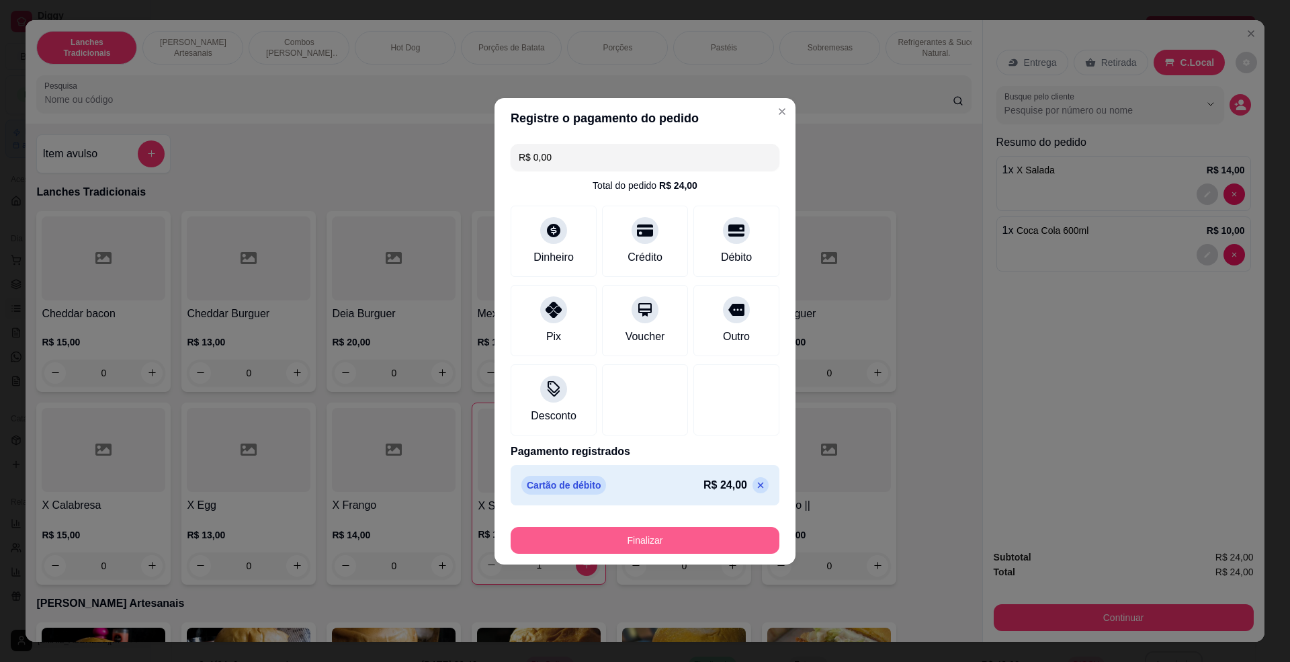
click at [645, 530] on button "Finalizar" at bounding box center [645, 540] width 269 height 27
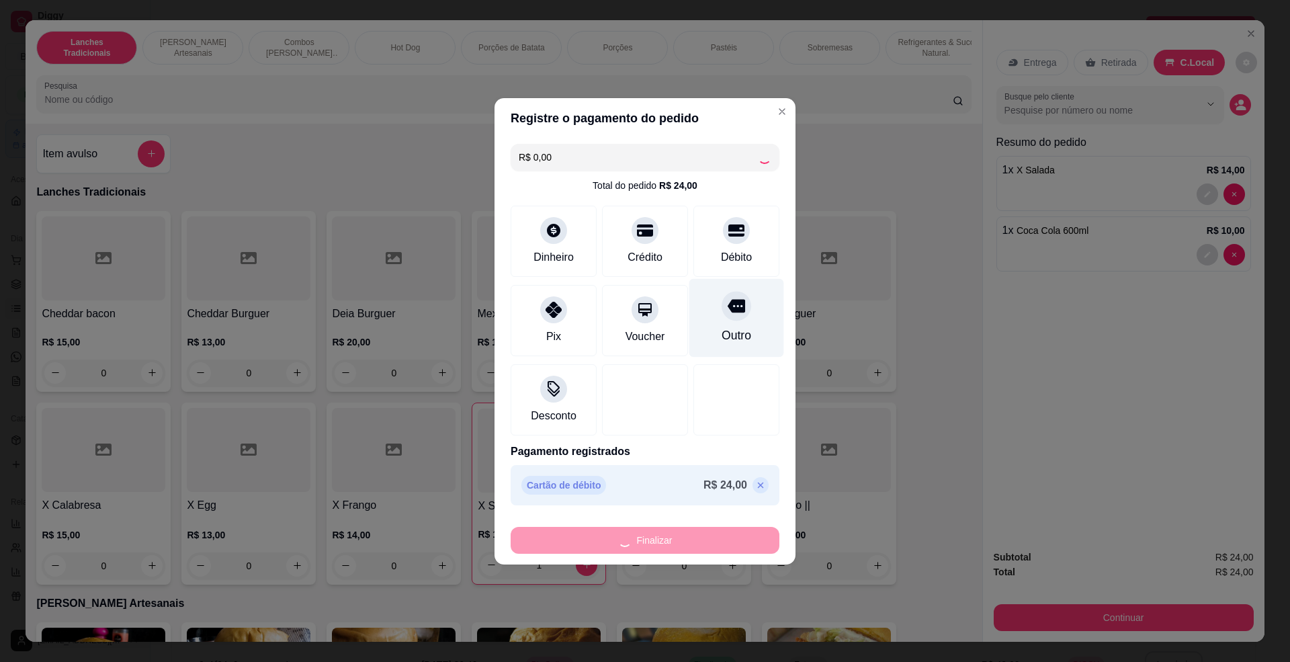
type input "0"
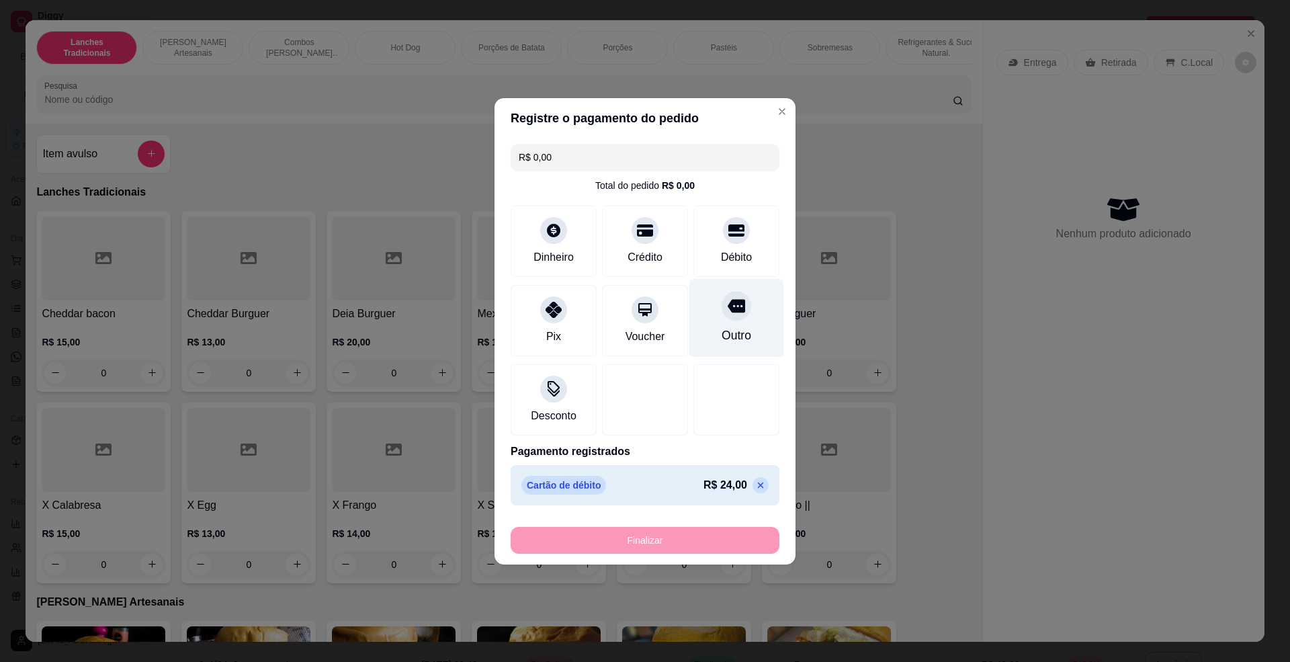
type input "-R$ 24,00"
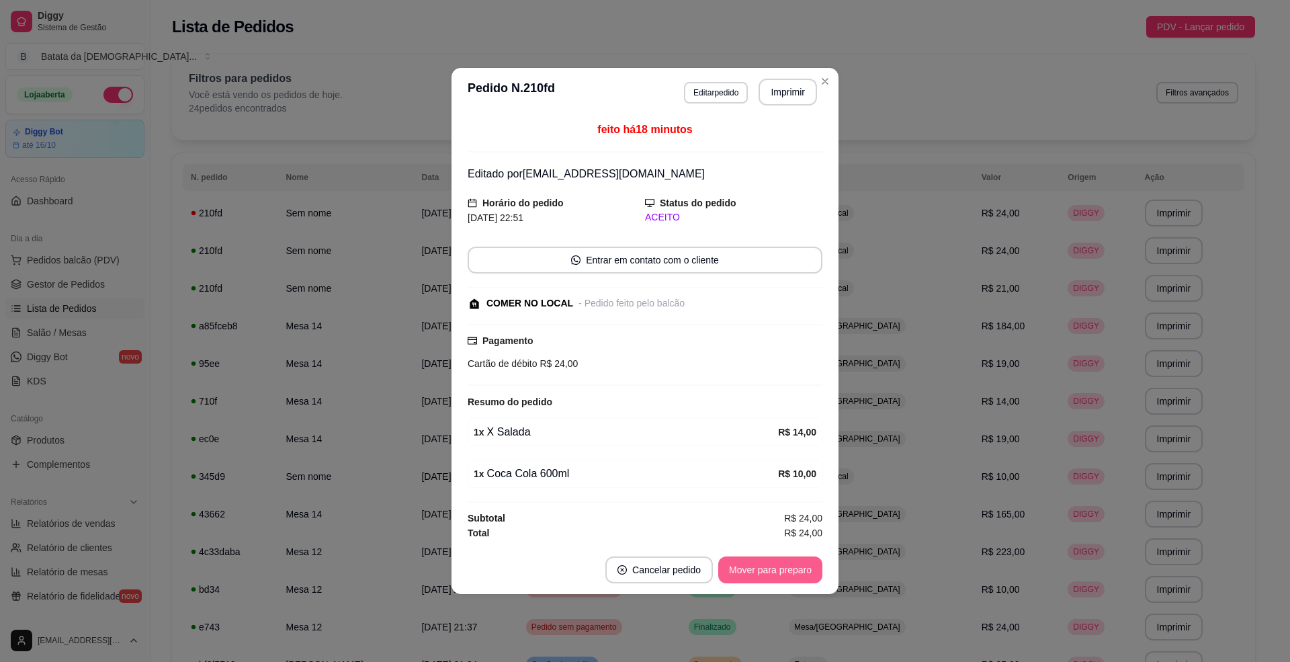
click at [766, 568] on button "Mover para preparo" at bounding box center [770, 569] width 104 height 27
click at [773, 569] on button "Mover para retirada disponível" at bounding box center [748, 570] width 144 height 26
click at [777, 578] on button "Mover para finalizado" at bounding box center [767, 569] width 112 height 27
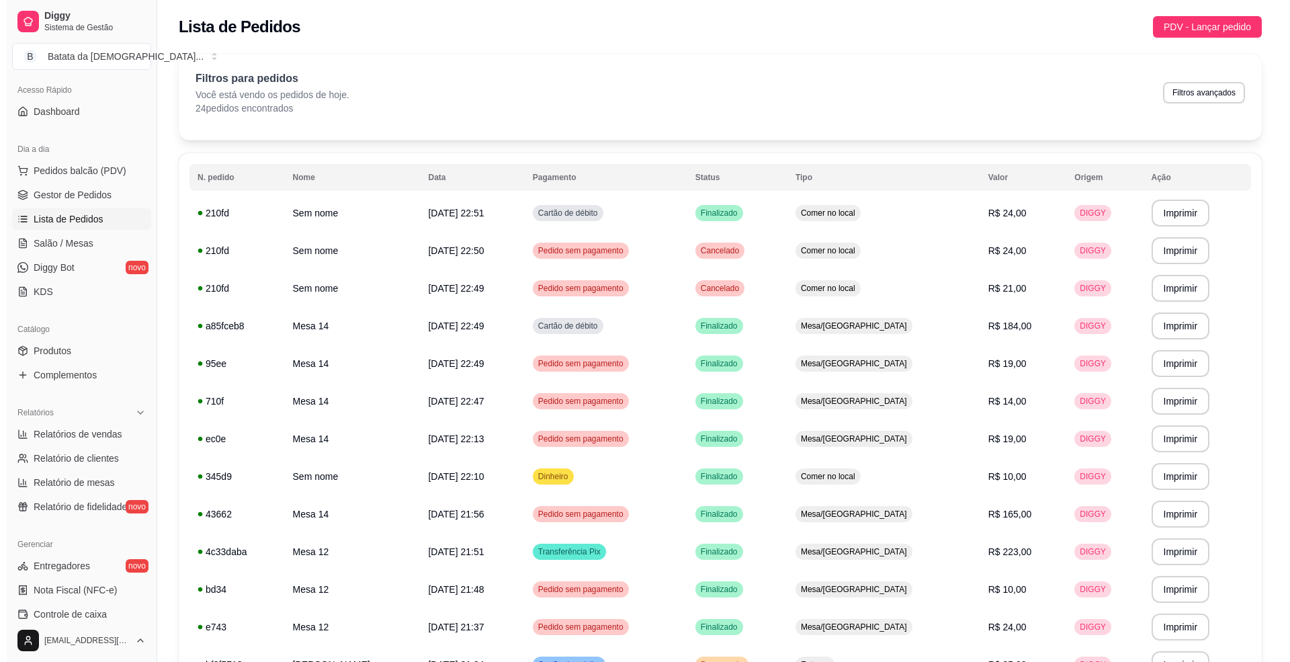
scroll to position [179, 0]
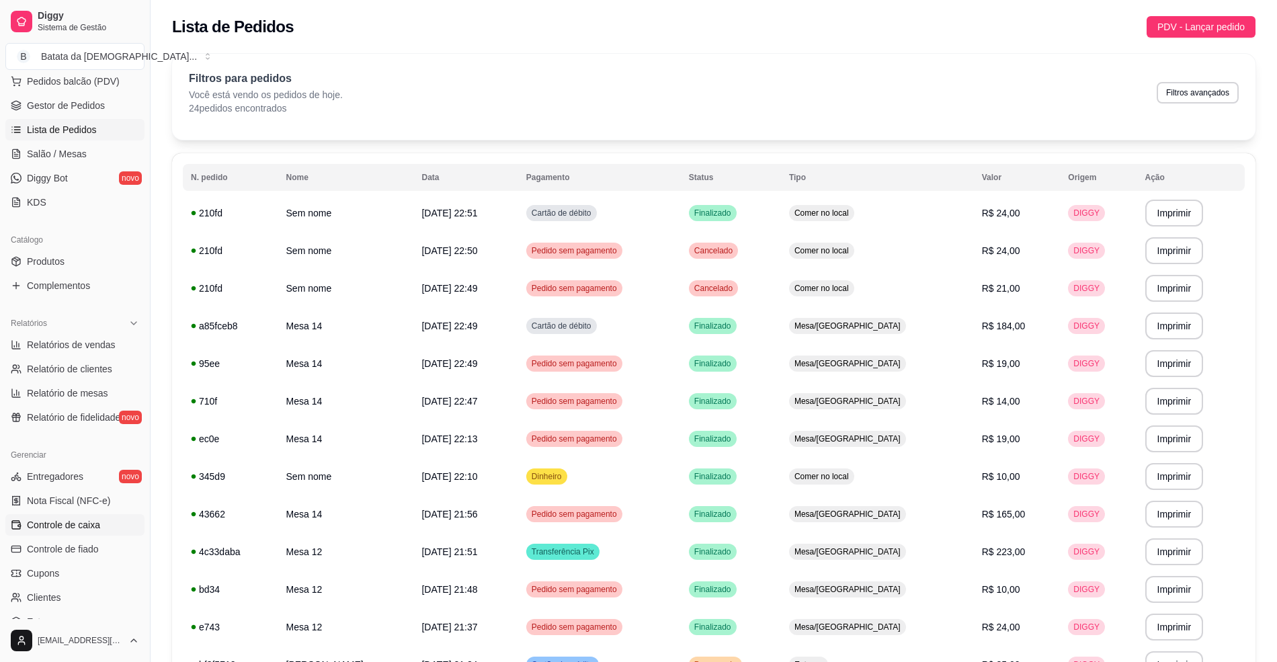
click at [79, 522] on span "Controle de caixa" at bounding box center [63, 524] width 73 height 13
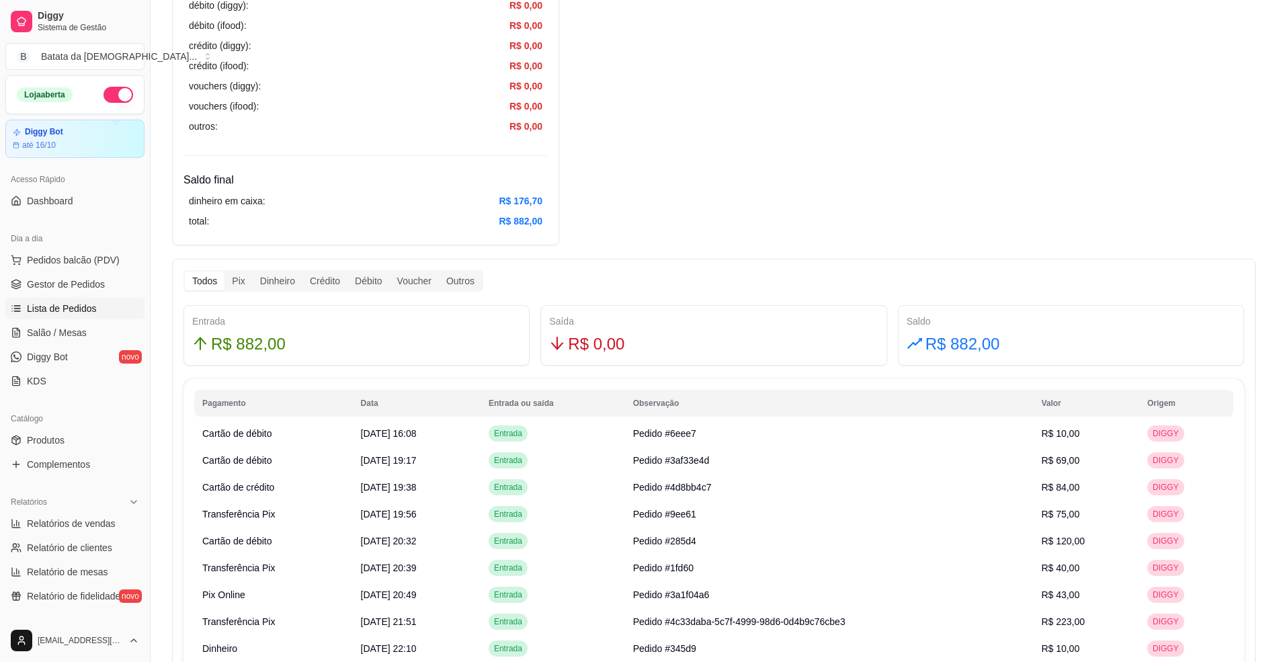
click at [79, 304] on span "Lista de Pedidos" at bounding box center [62, 308] width 70 height 13
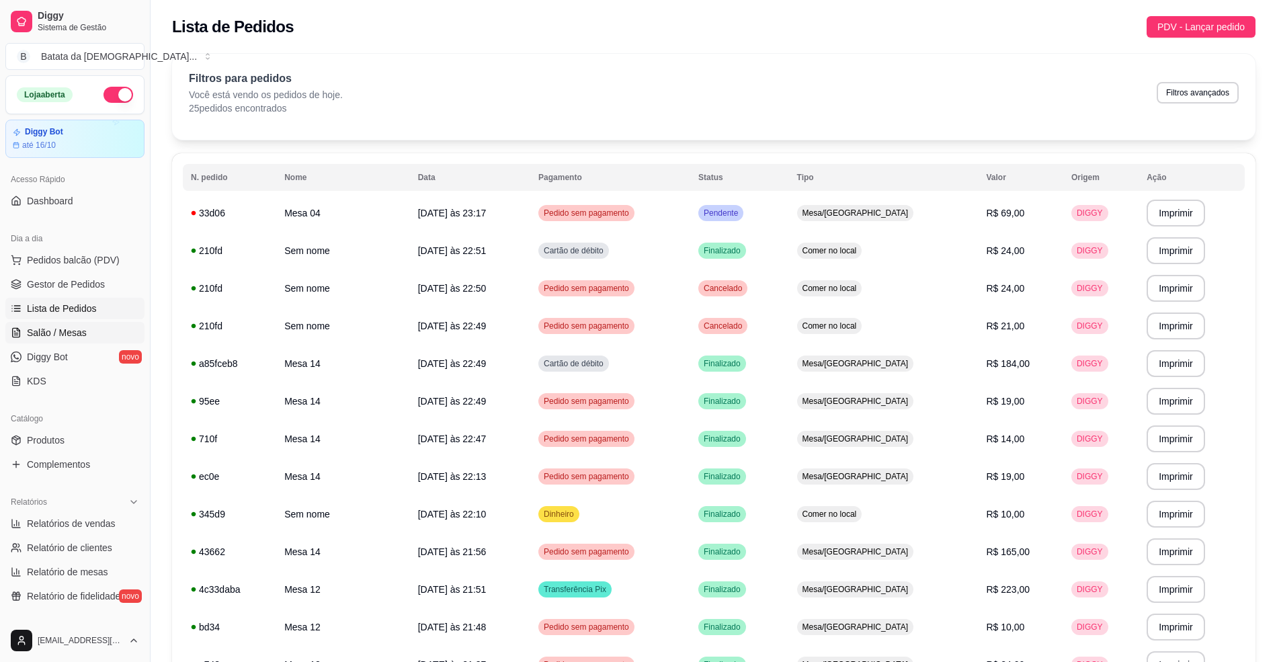
click at [60, 331] on span "Salão / Mesas" at bounding box center [57, 332] width 60 height 13
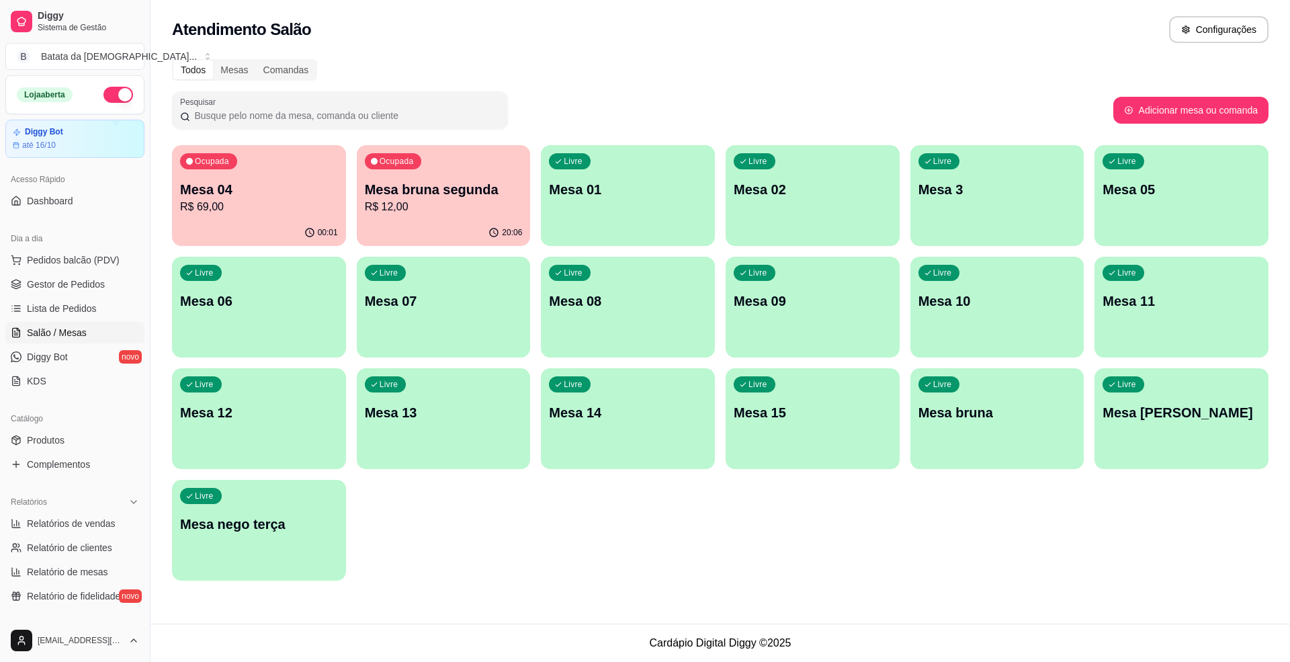
click at [304, 203] on p "R$ 69,00" at bounding box center [259, 207] width 158 height 16
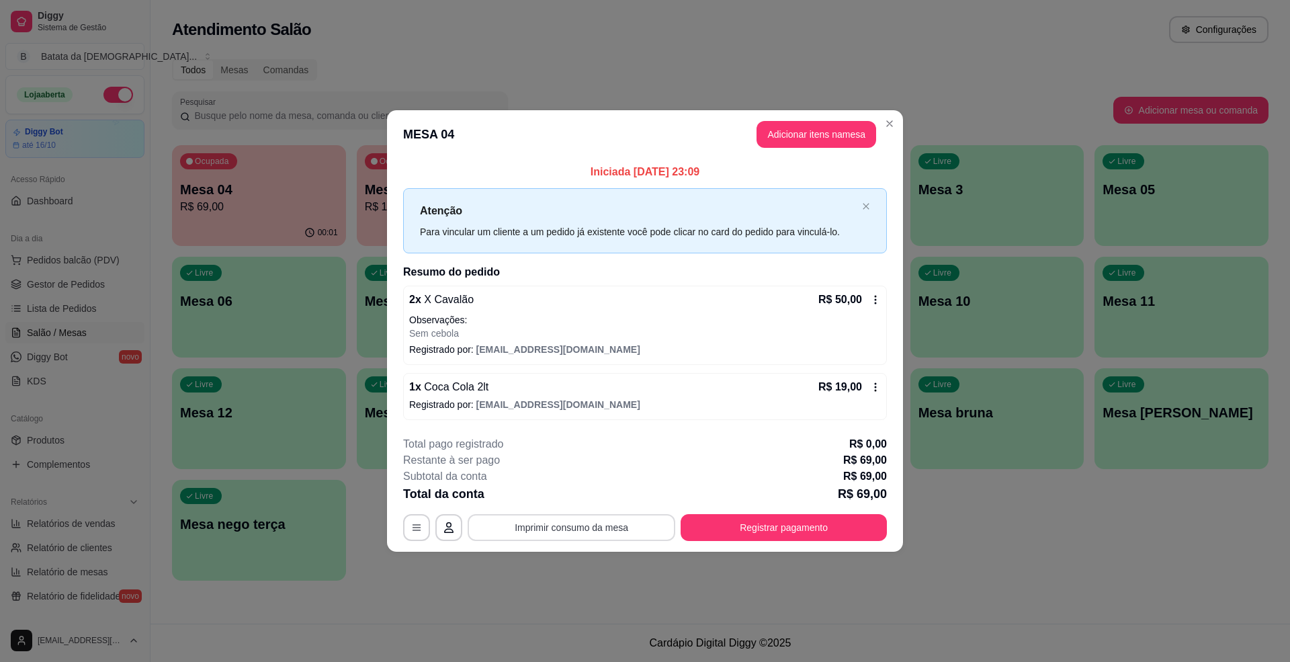
click at [606, 526] on button "Imprimir consumo da mesa" at bounding box center [572, 527] width 208 height 27
click at [599, 511] on div "**********" at bounding box center [645, 488] width 484 height 105
click at [577, 519] on button "Imprimir consumo da mesa" at bounding box center [572, 527] width 208 height 27
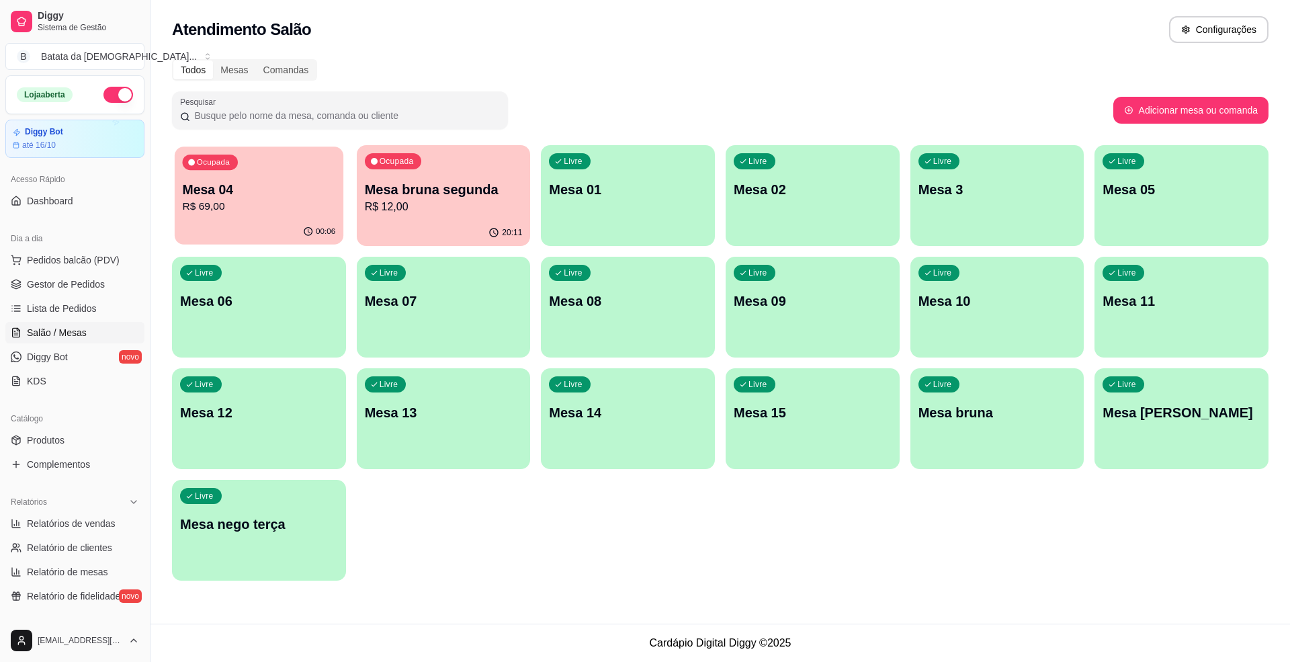
click at [233, 231] on div "00:06" at bounding box center [259, 232] width 169 height 26
